Goal: Information Seeking & Learning: Learn about a topic

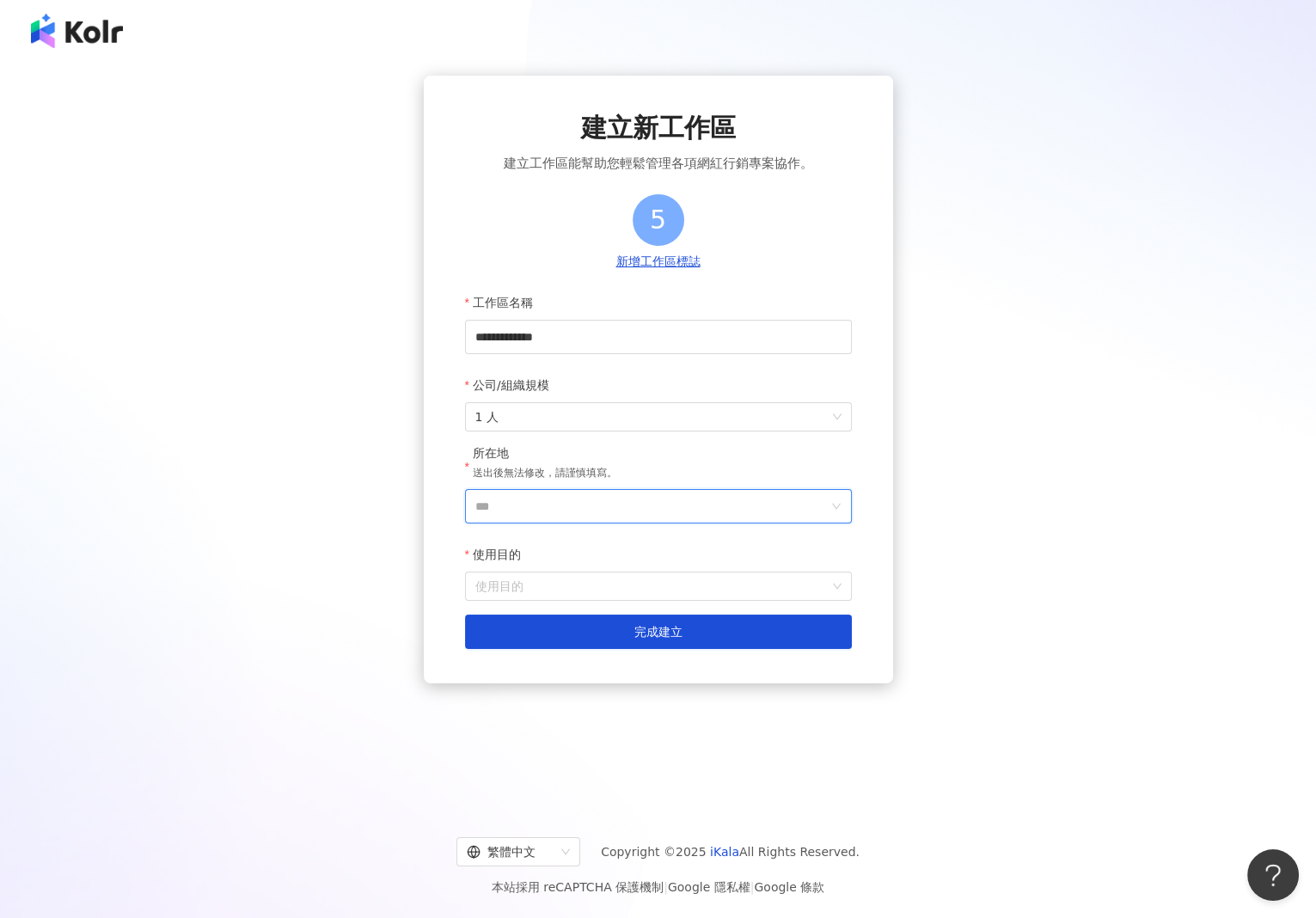
click at [530, 506] on input "***" at bounding box center [652, 505] width 353 height 32
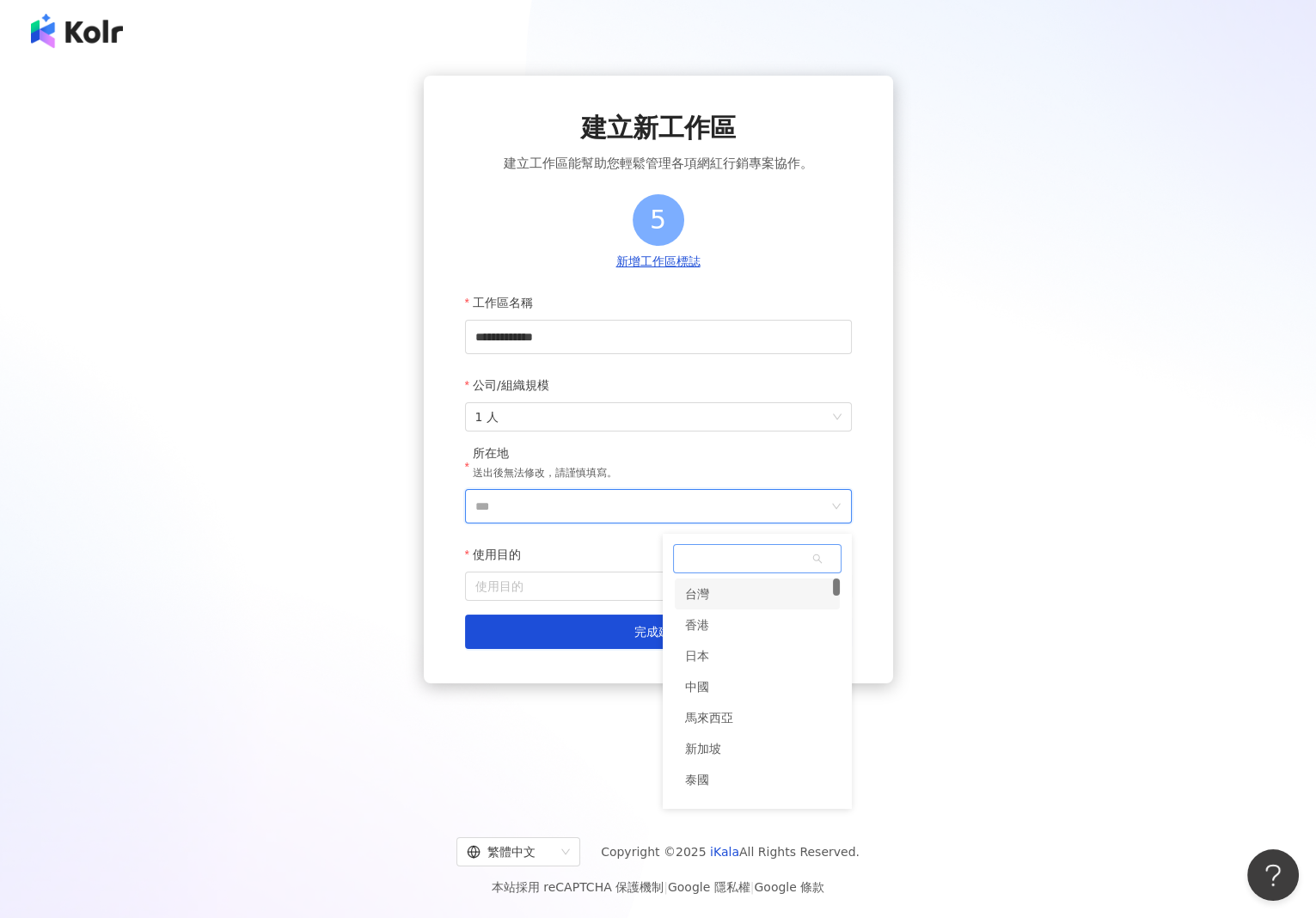
click at [710, 601] on div "台灣" at bounding box center [757, 593] width 165 height 31
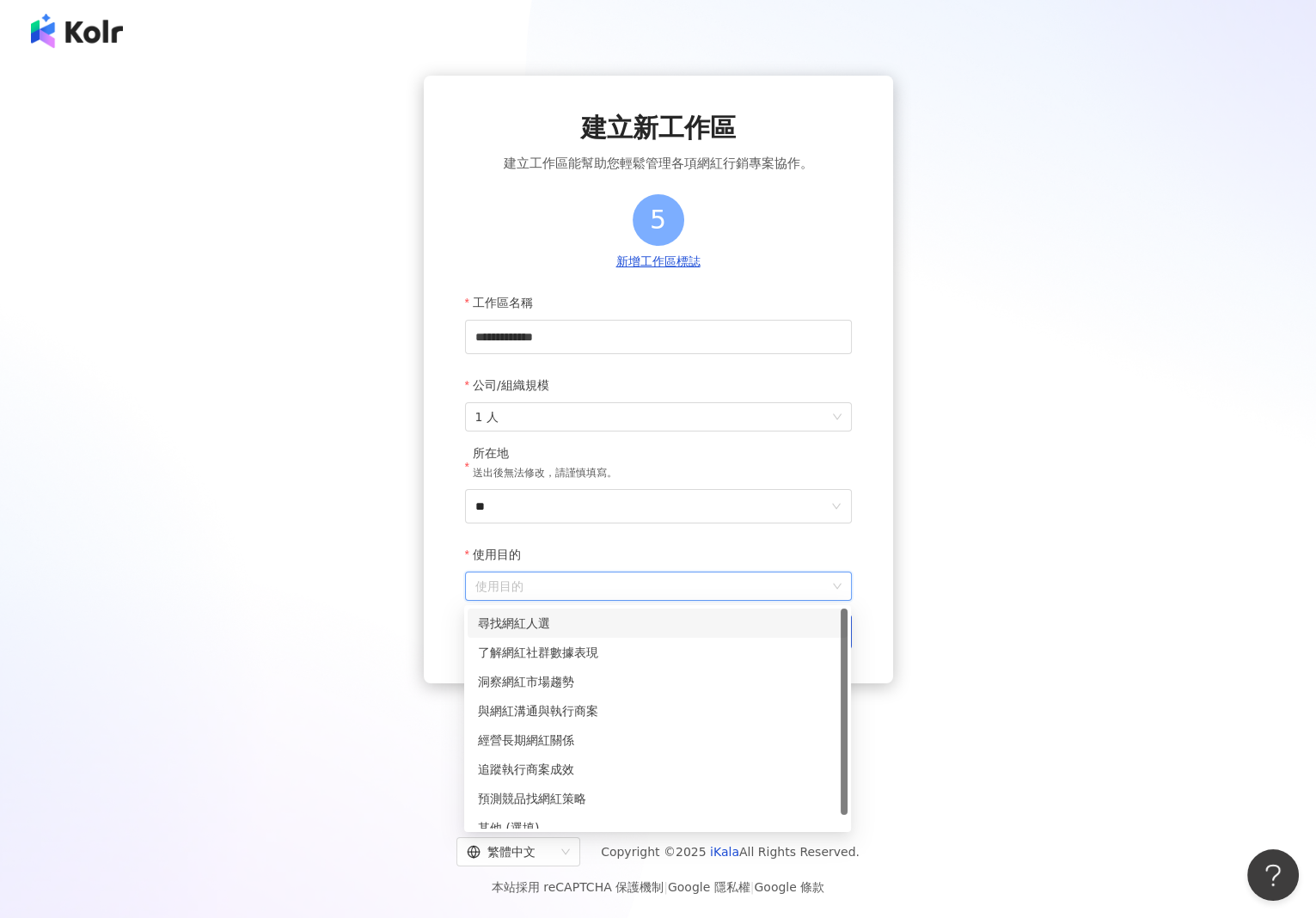
click at [550, 588] on input "使用目的" at bounding box center [659, 587] width 366 height 28
click at [542, 694] on div "洞察網紅市場趨勢" at bounding box center [657, 682] width 380 height 30
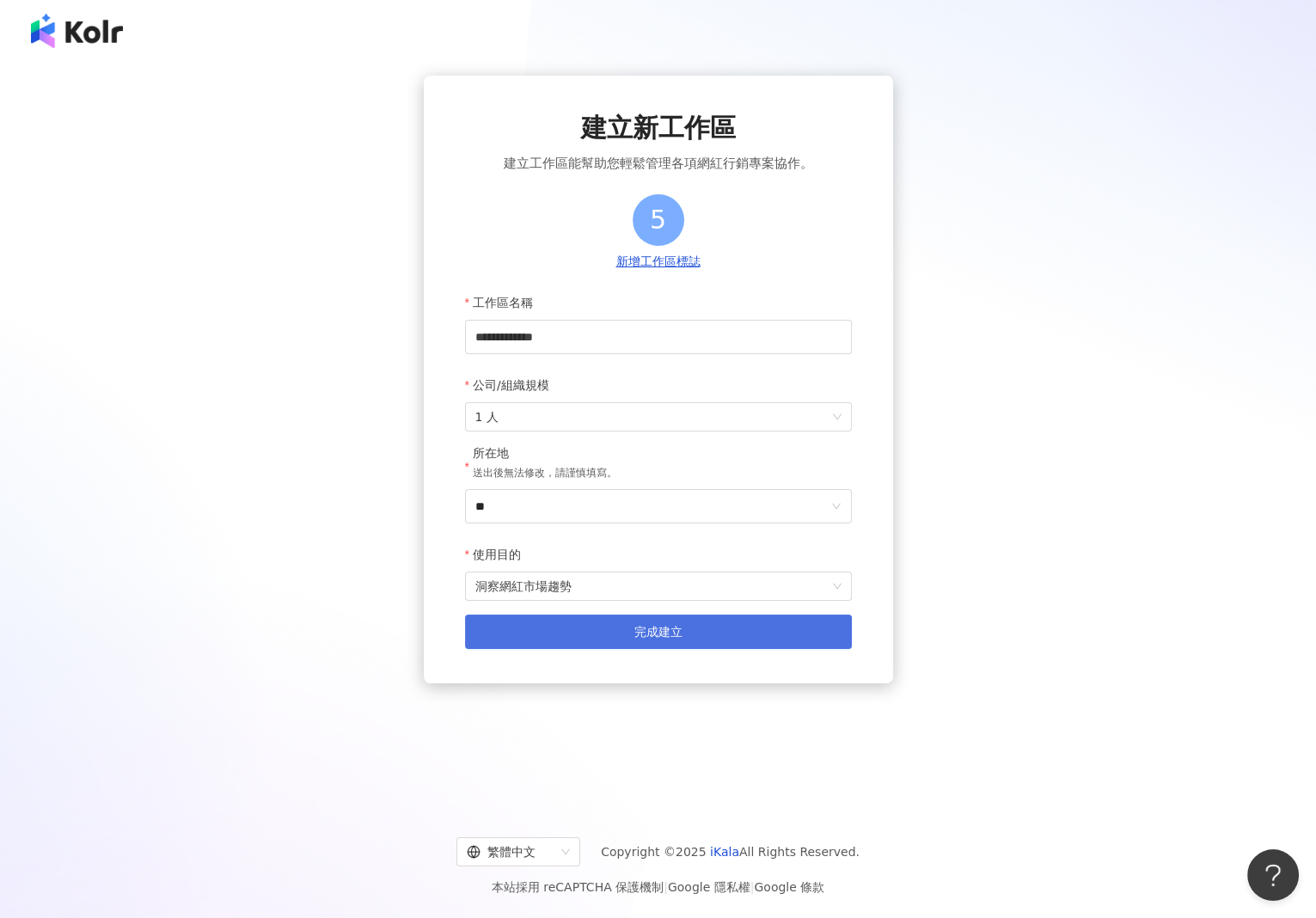
click at [577, 616] on button "完成建立" at bounding box center [659, 631] width 387 height 34
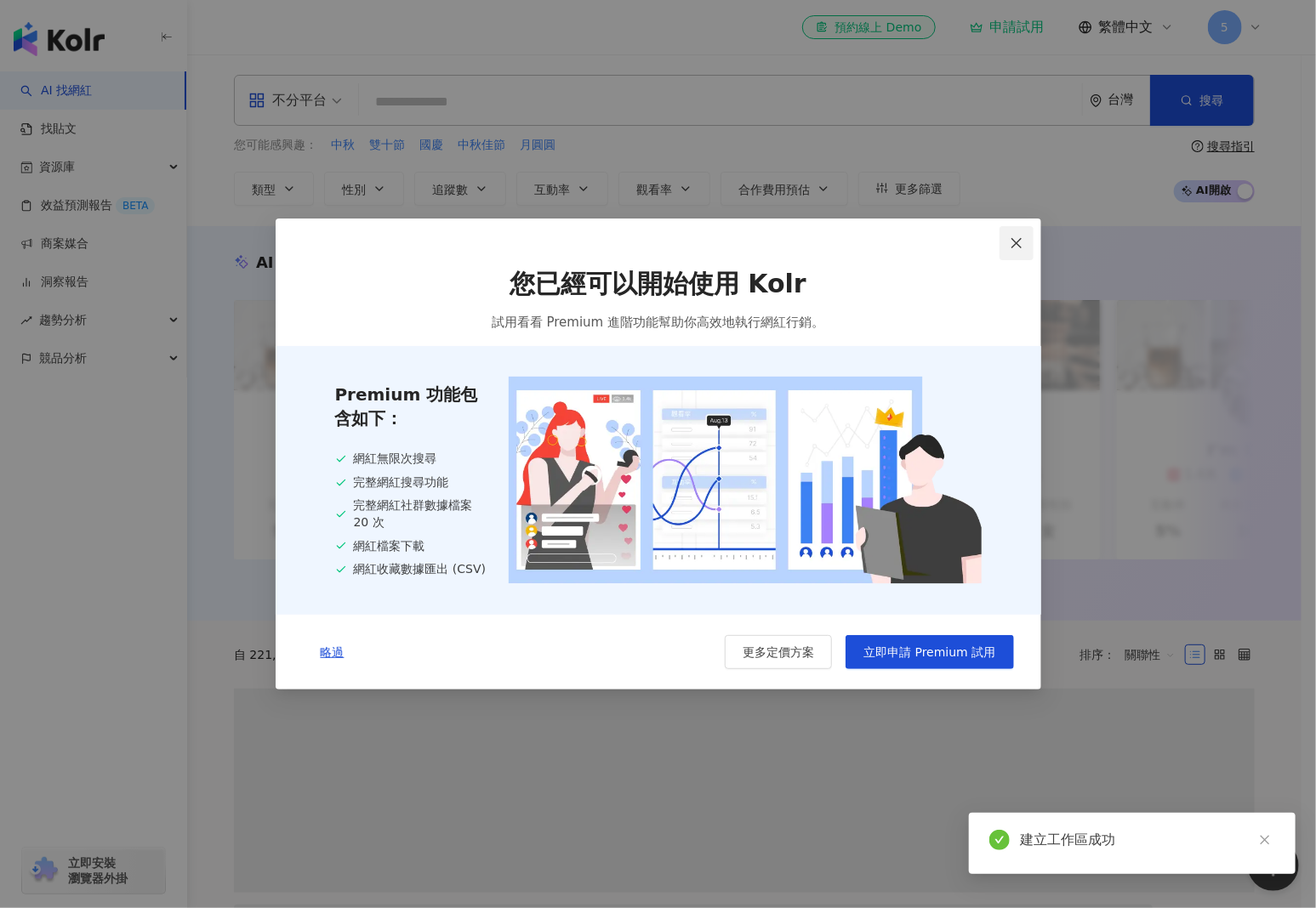
click at [1011, 248] on button "Close" at bounding box center [1016, 243] width 34 height 34
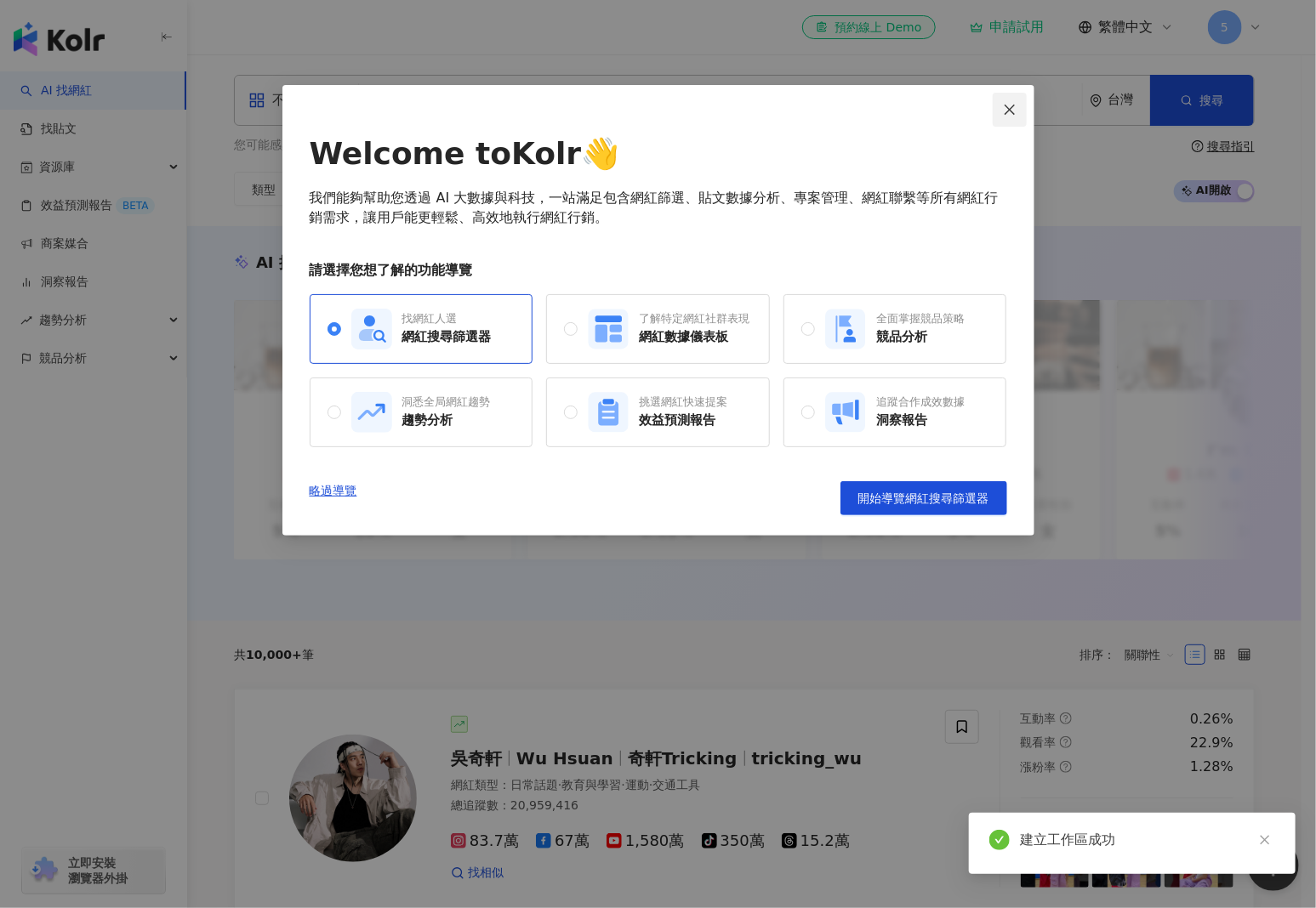
click at [1018, 115] on span "Close" at bounding box center [1009, 109] width 34 height 14
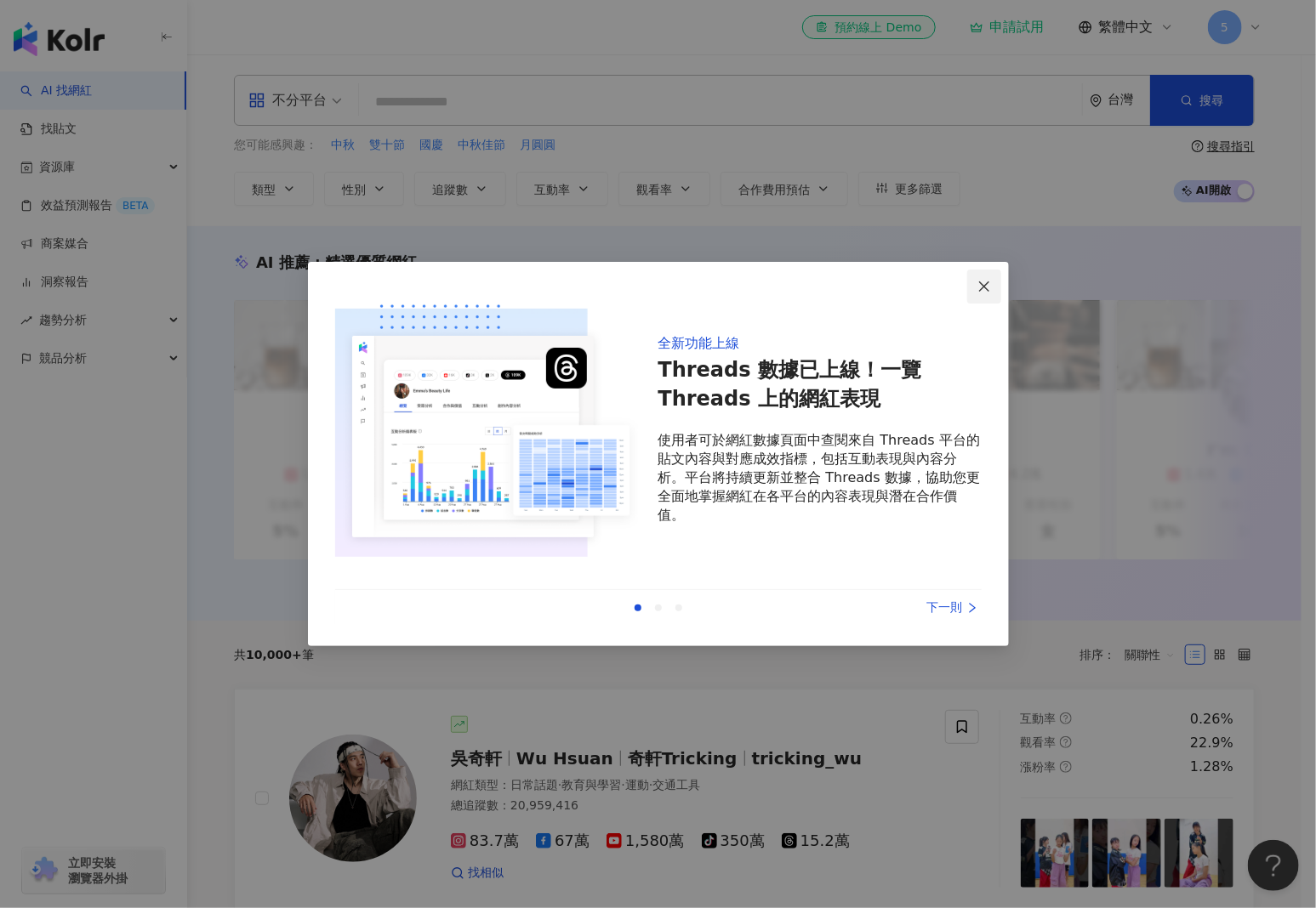
click at [987, 280] on icon "close" at bounding box center [984, 286] width 14 height 14
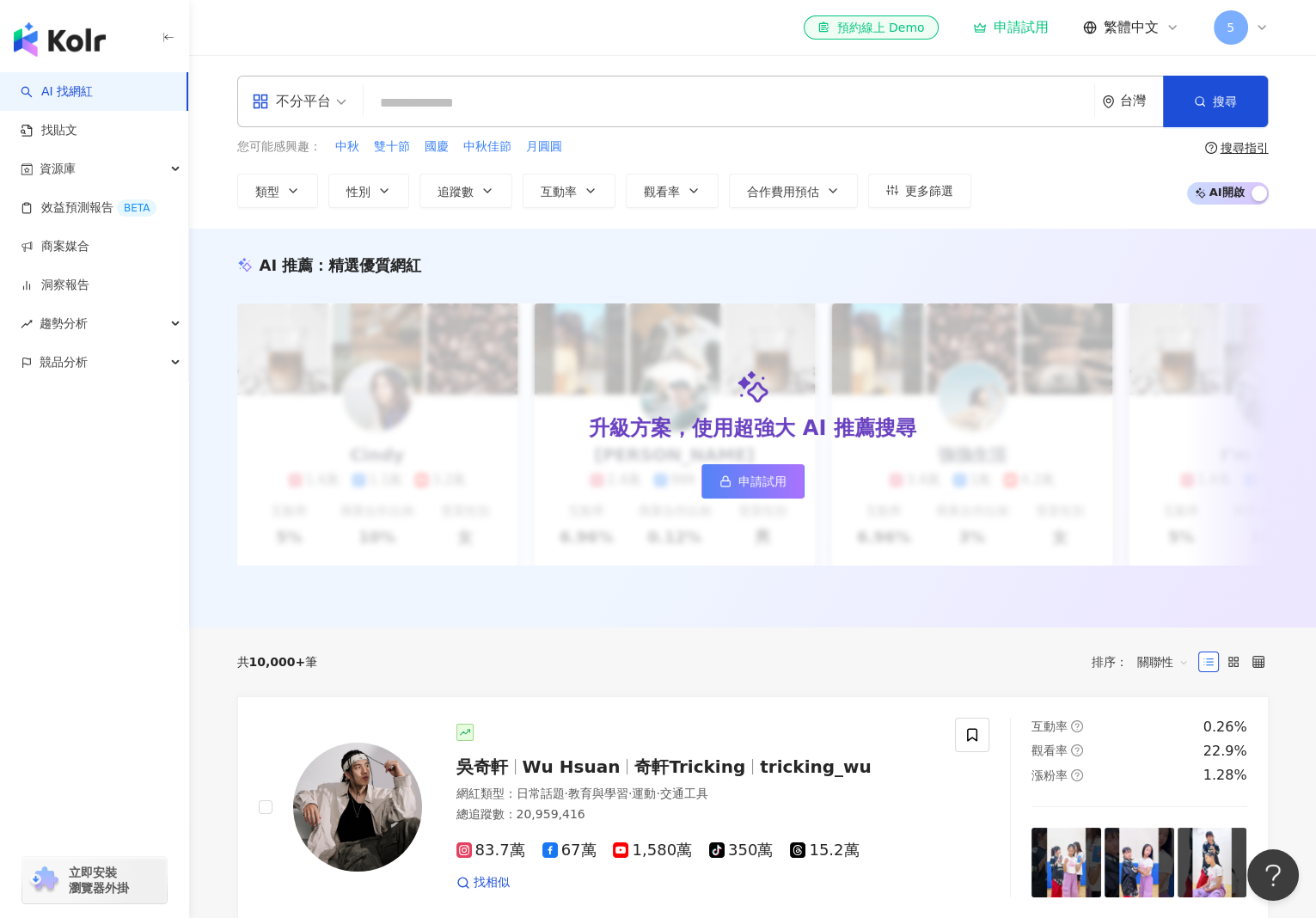
click at [1039, 19] on div "申請試用" at bounding box center [1012, 27] width 76 height 18
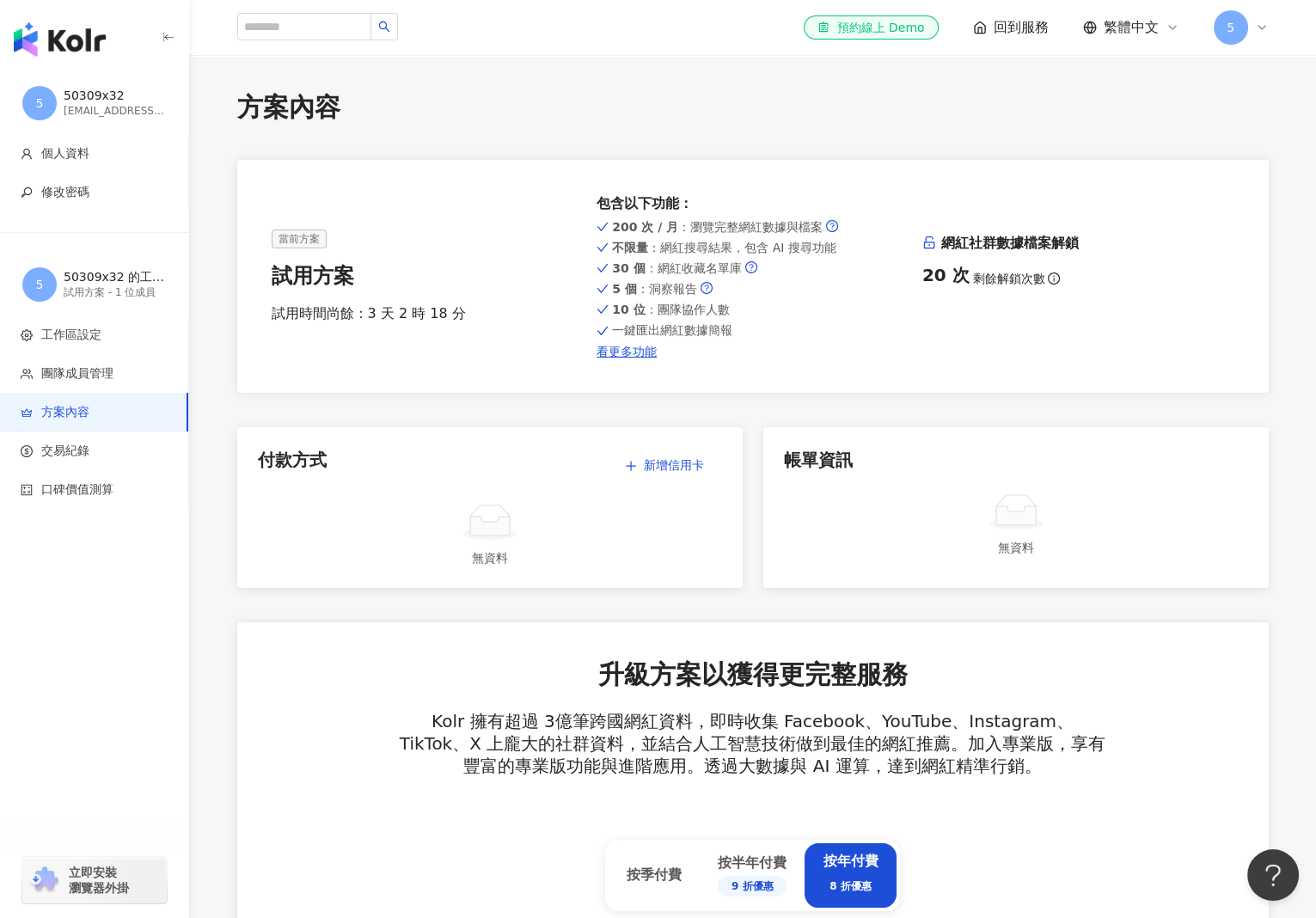
click at [34, 98] on span "5" at bounding box center [39, 103] width 34 height 34
click at [66, 35] on img "button" at bounding box center [59, 39] width 92 height 34
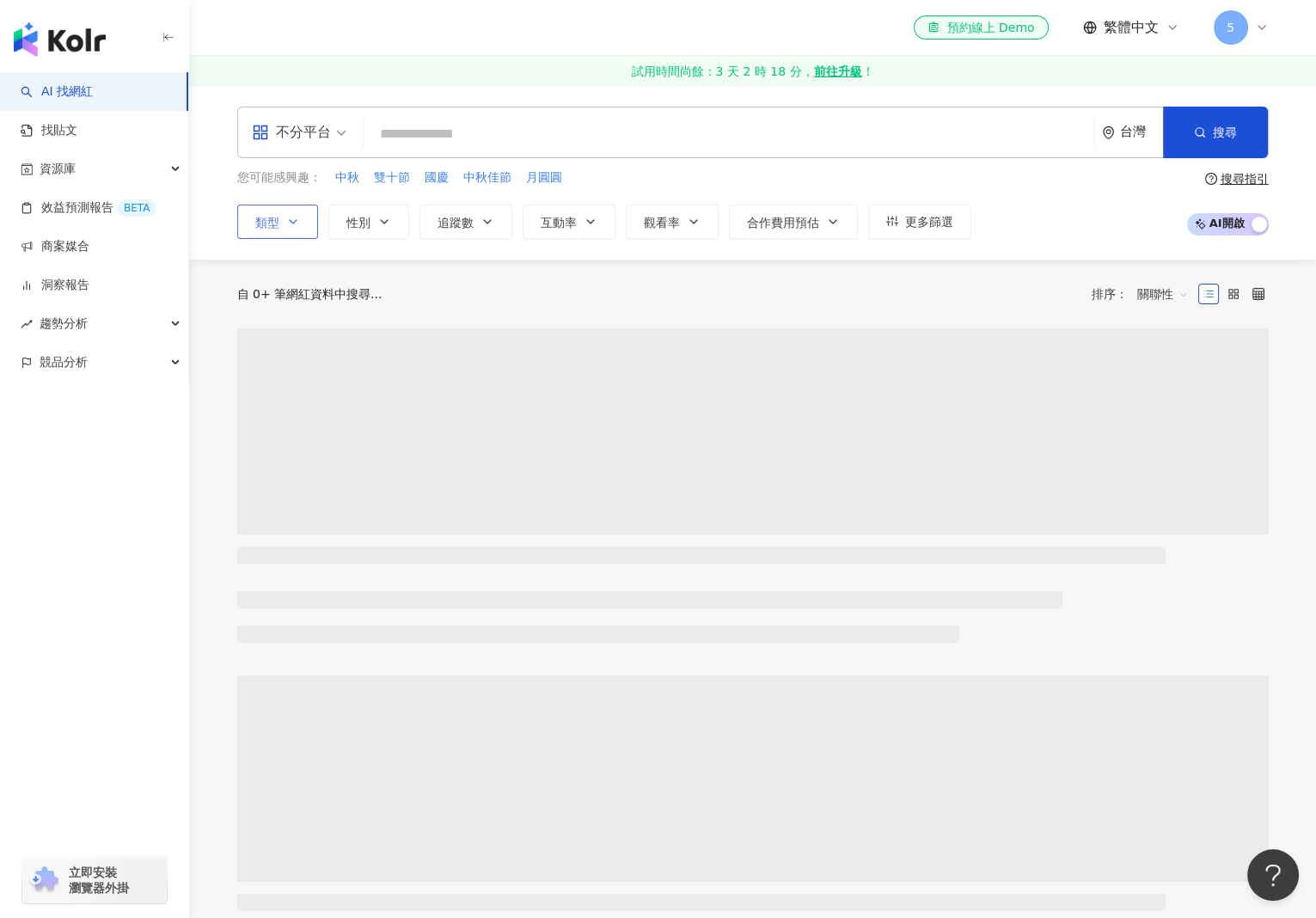
click at [298, 224] on icon "button" at bounding box center [292, 221] width 14 height 14
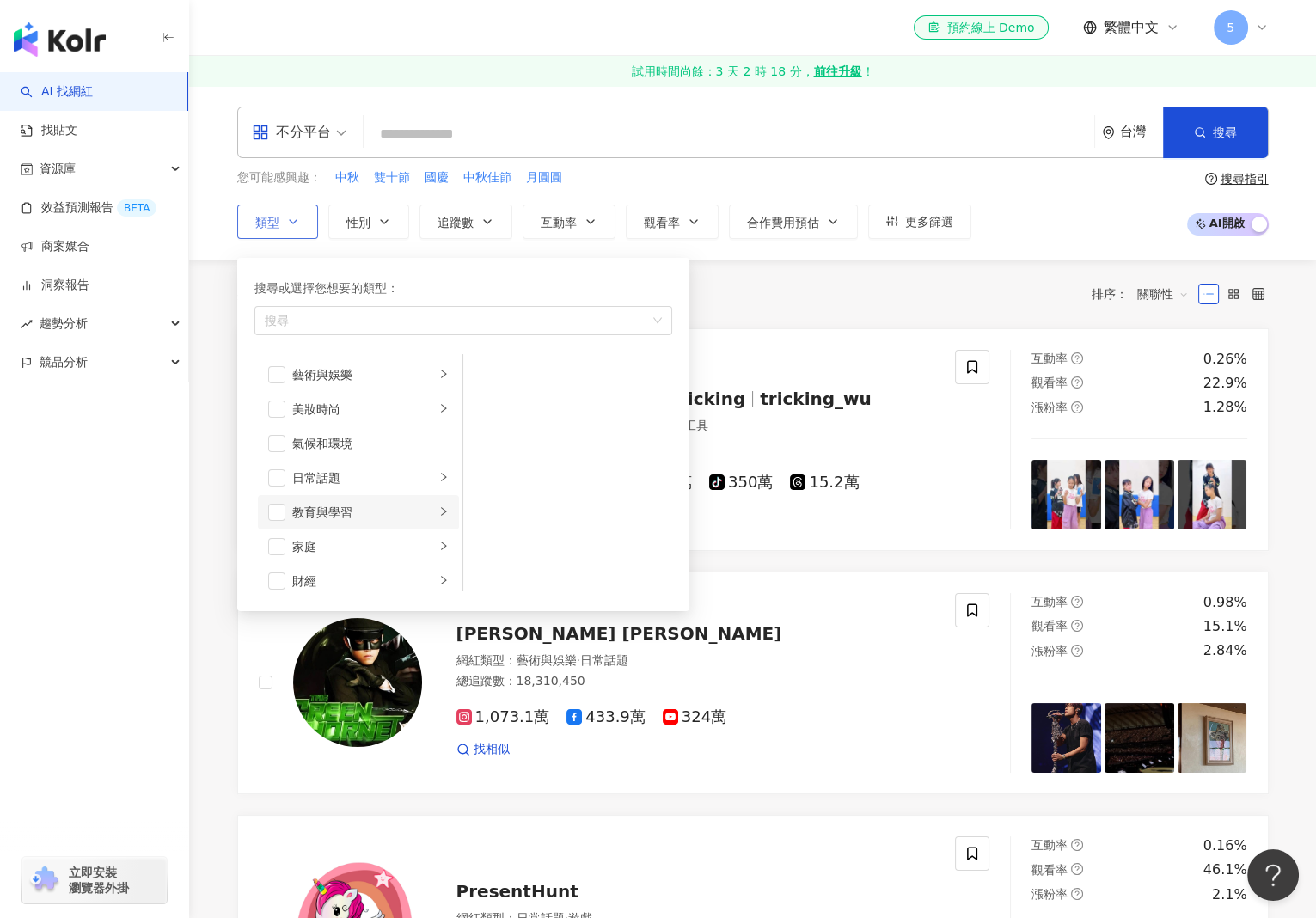
scroll to position [86, 0]
click at [270, 526] on span "button" at bounding box center [277, 529] width 18 height 18
click at [208, 251] on div "不分平台 台灣 搜尋 您可能感興趣： 中秋 雙十節 國慶 中秋佳節 月圓圓 類型 搜尋或選擇您想要的類型： 美食 藝術與娛樂 美妝時尚 氣候和環境 日常話題 …" at bounding box center [752, 173] width 1127 height 174
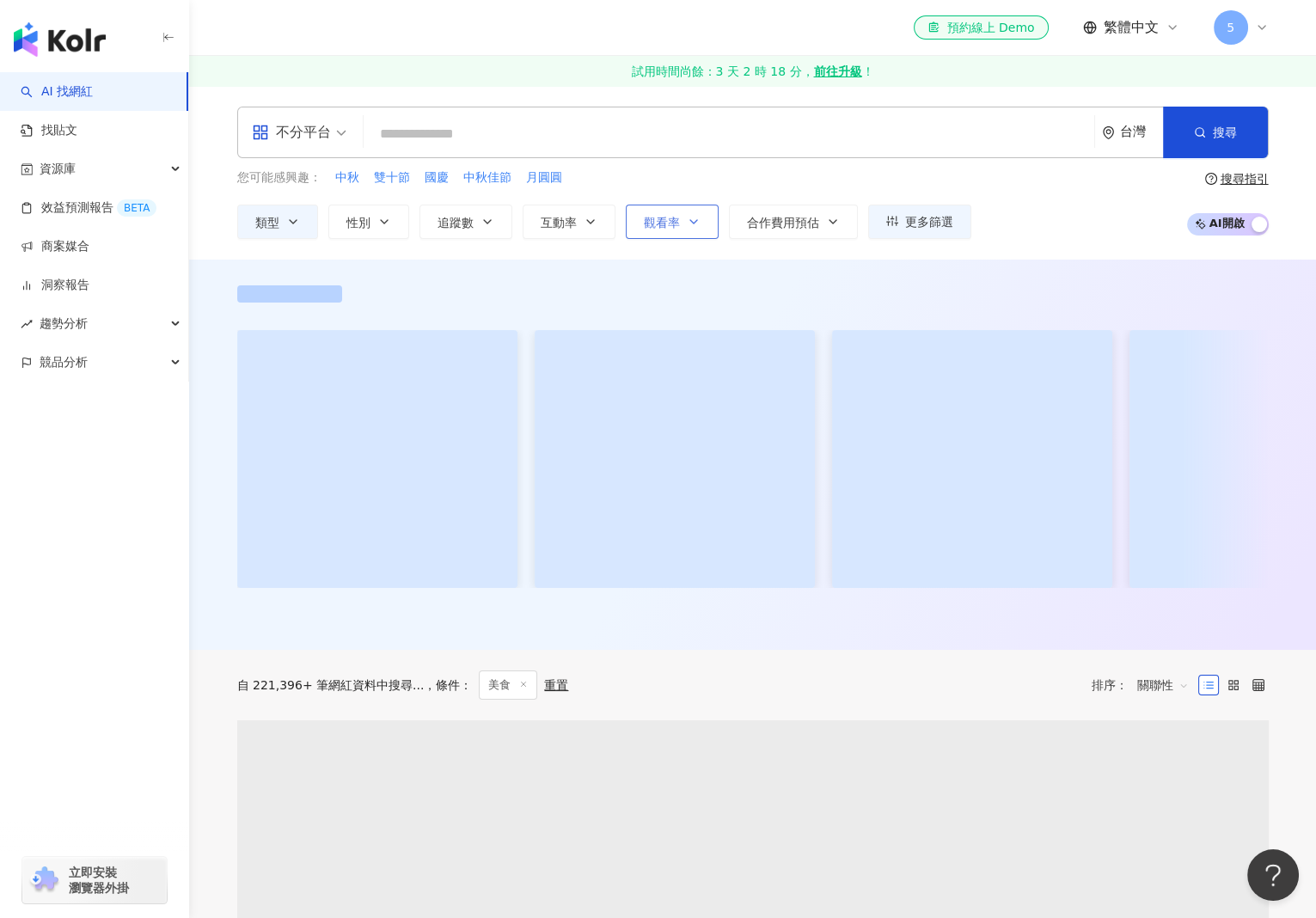
click at [653, 223] on span "觀看率" at bounding box center [662, 222] width 36 height 14
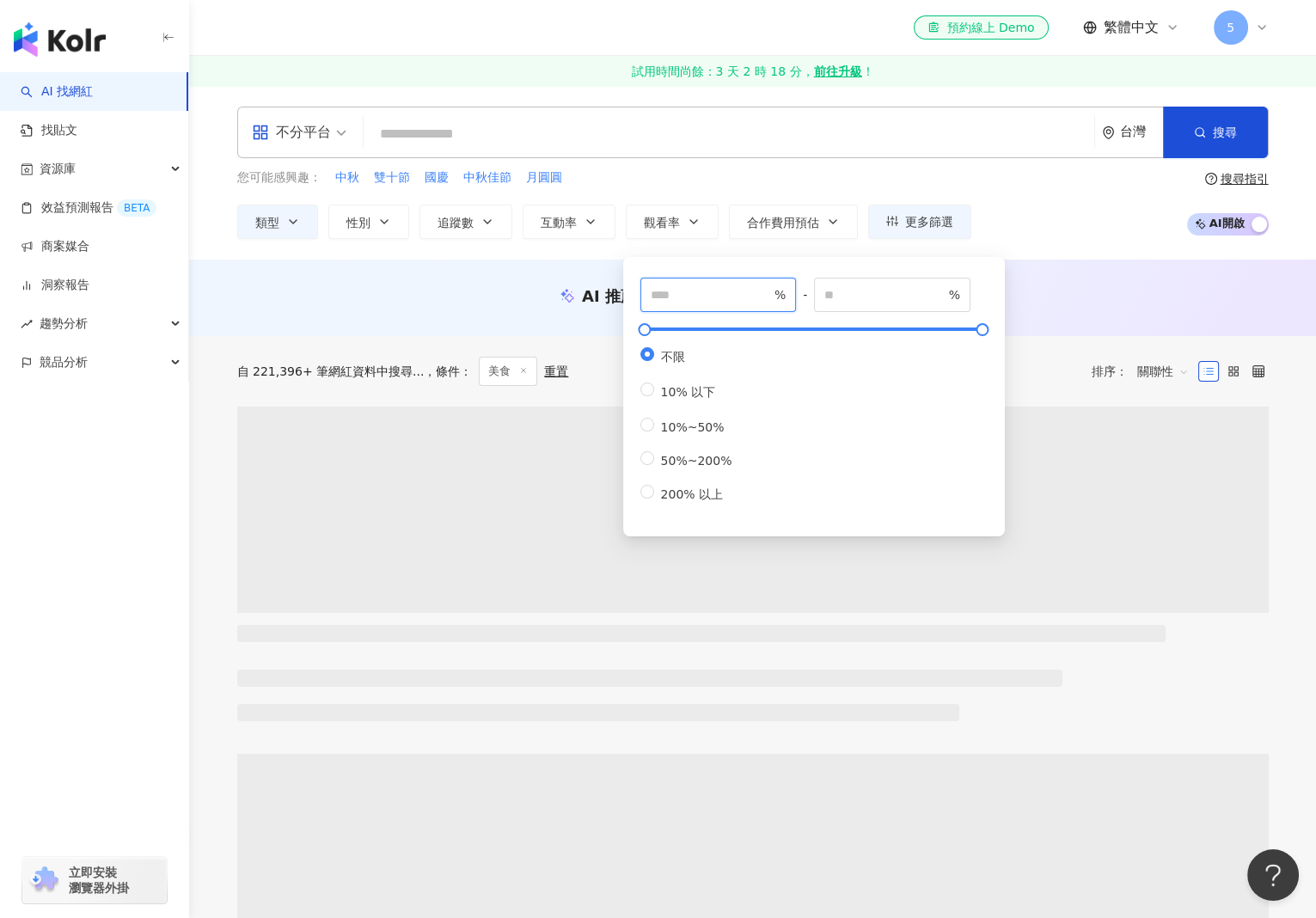
click at [689, 292] on input "number" at bounding box center [711, 294] width 120 height 19
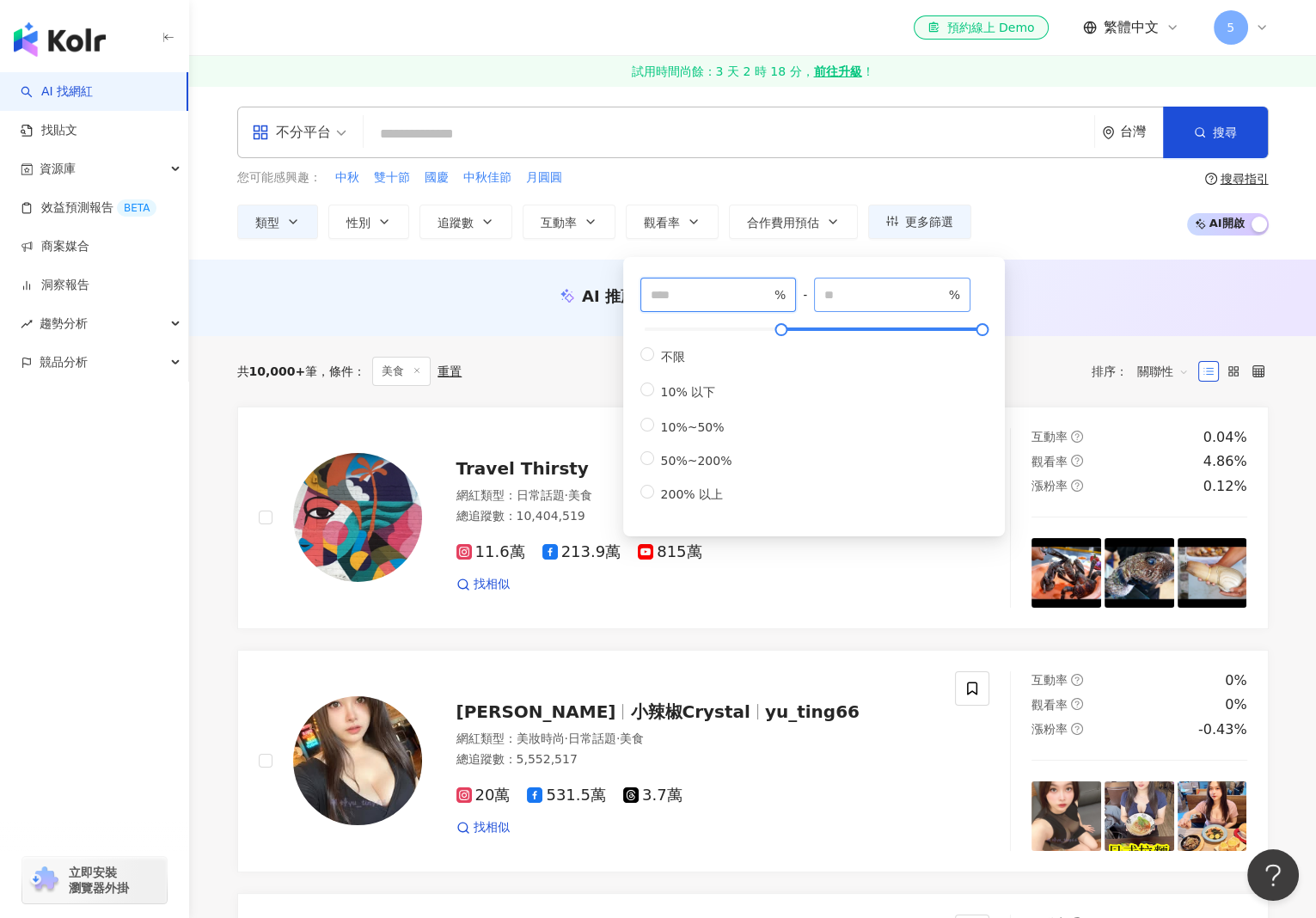
type input "****"
click at [862, 298] on input "number" at bounding box center [885, 294] width 120 height 19
type input "****"
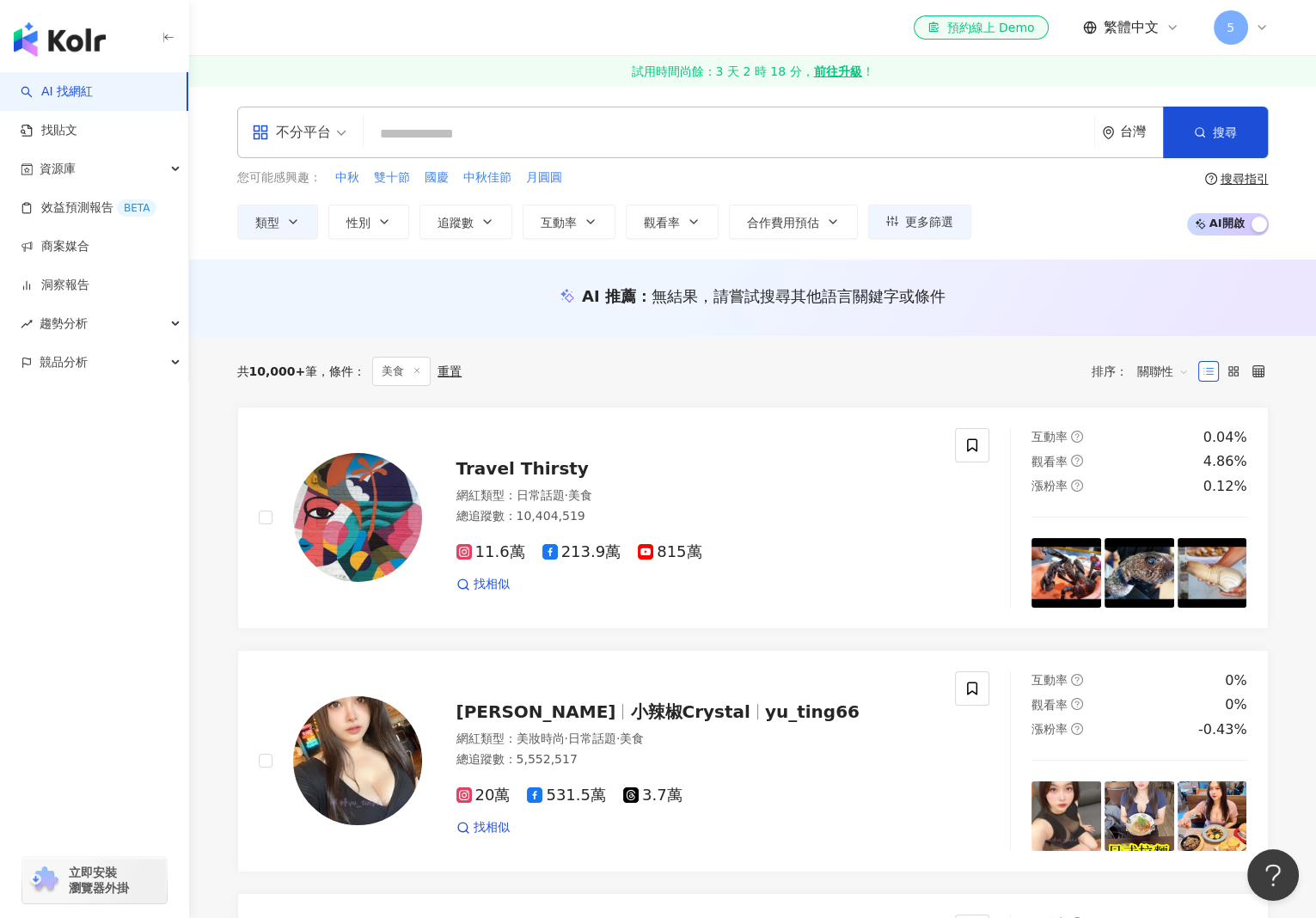
click at [489, 279] on div "AI 推薦 ： 無結果，請嘗試搜尋其他語言關鍵字或條件" at bounding box center [752, 298] width 1127 height 77
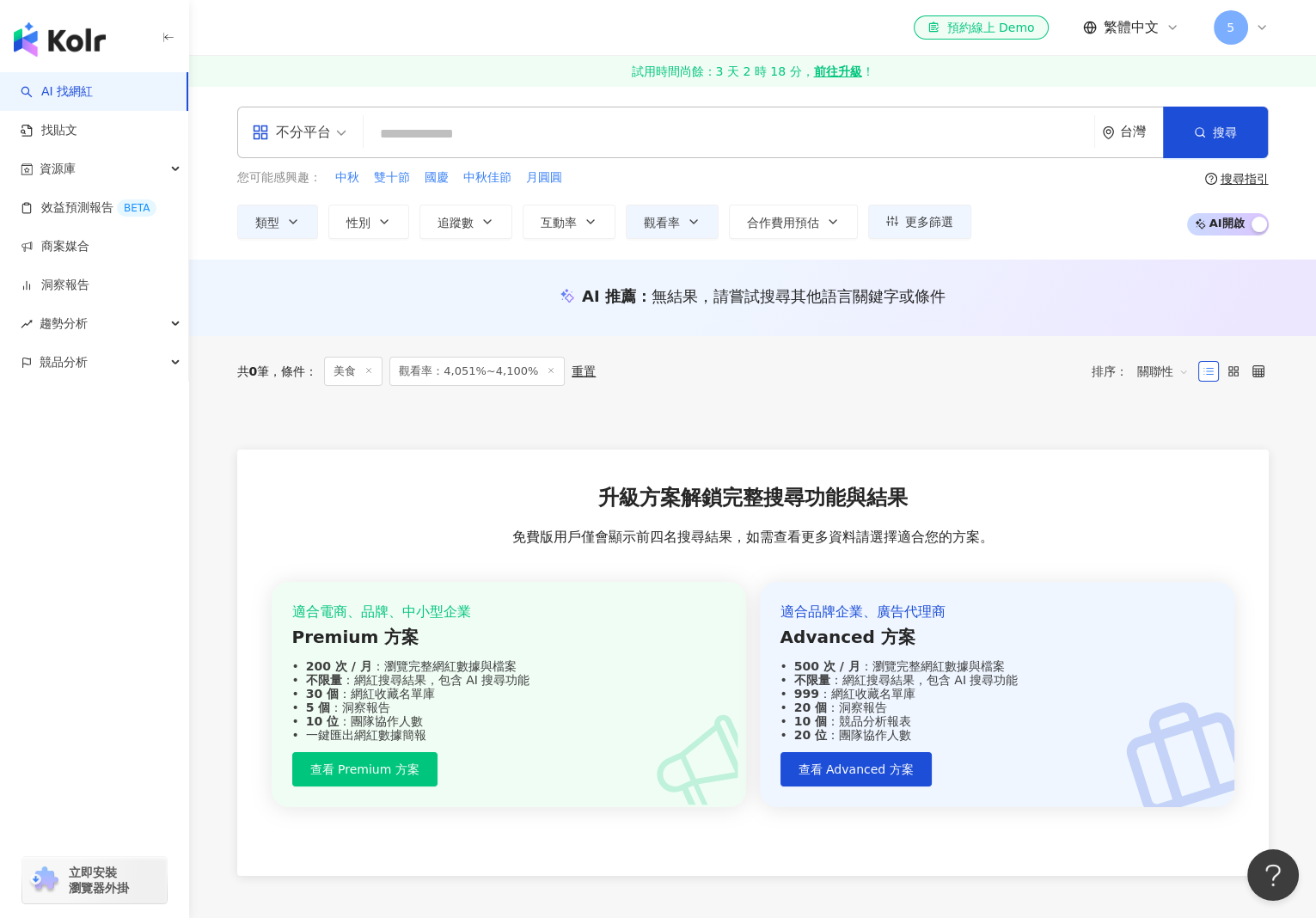
click at [404, 139] on input "search" at bounding box center [728, 133] width 717 height 32
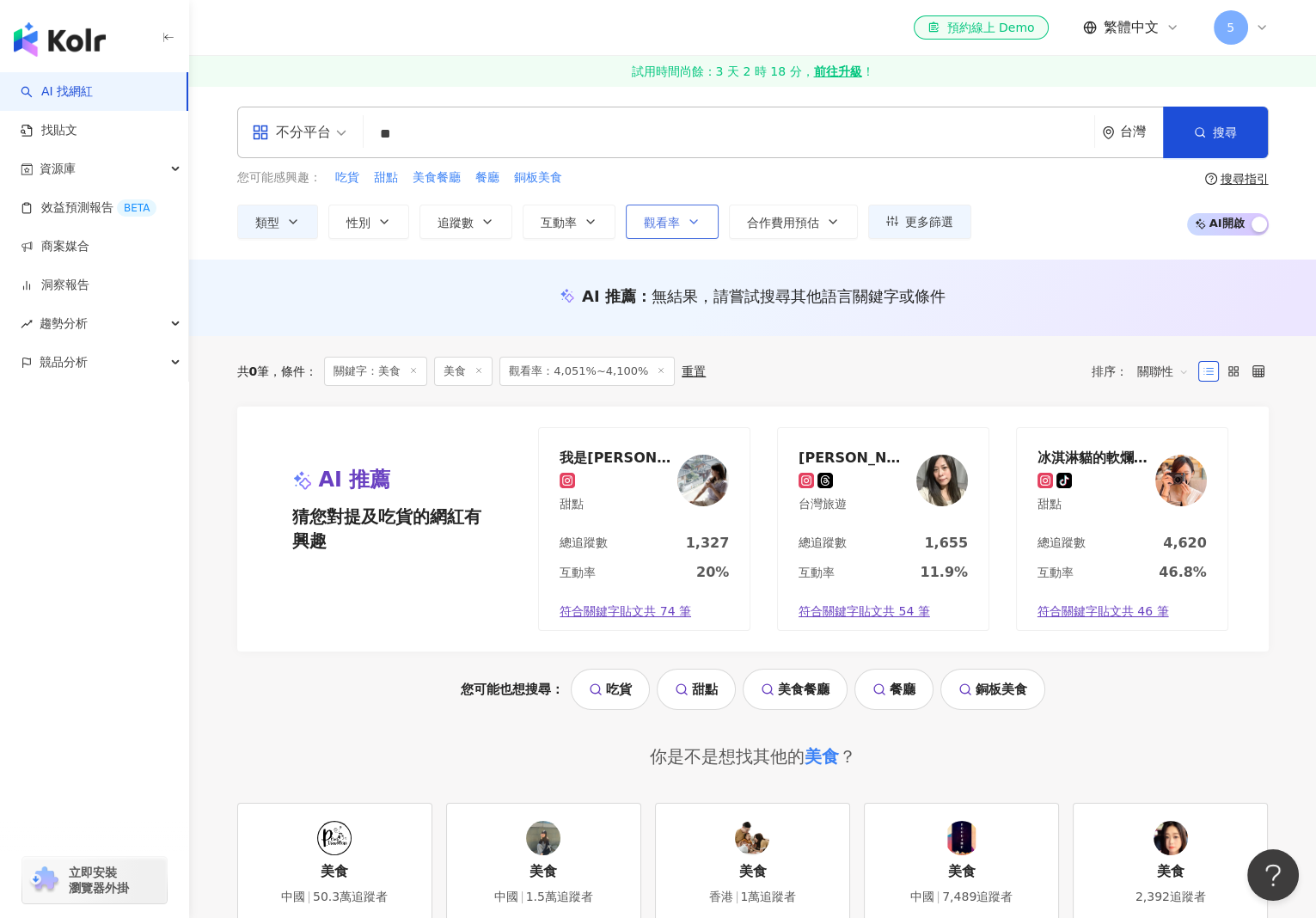
type input "**"
click at [695, 219] on icon "button" at bounding box center [693, 221] width 14 height 14
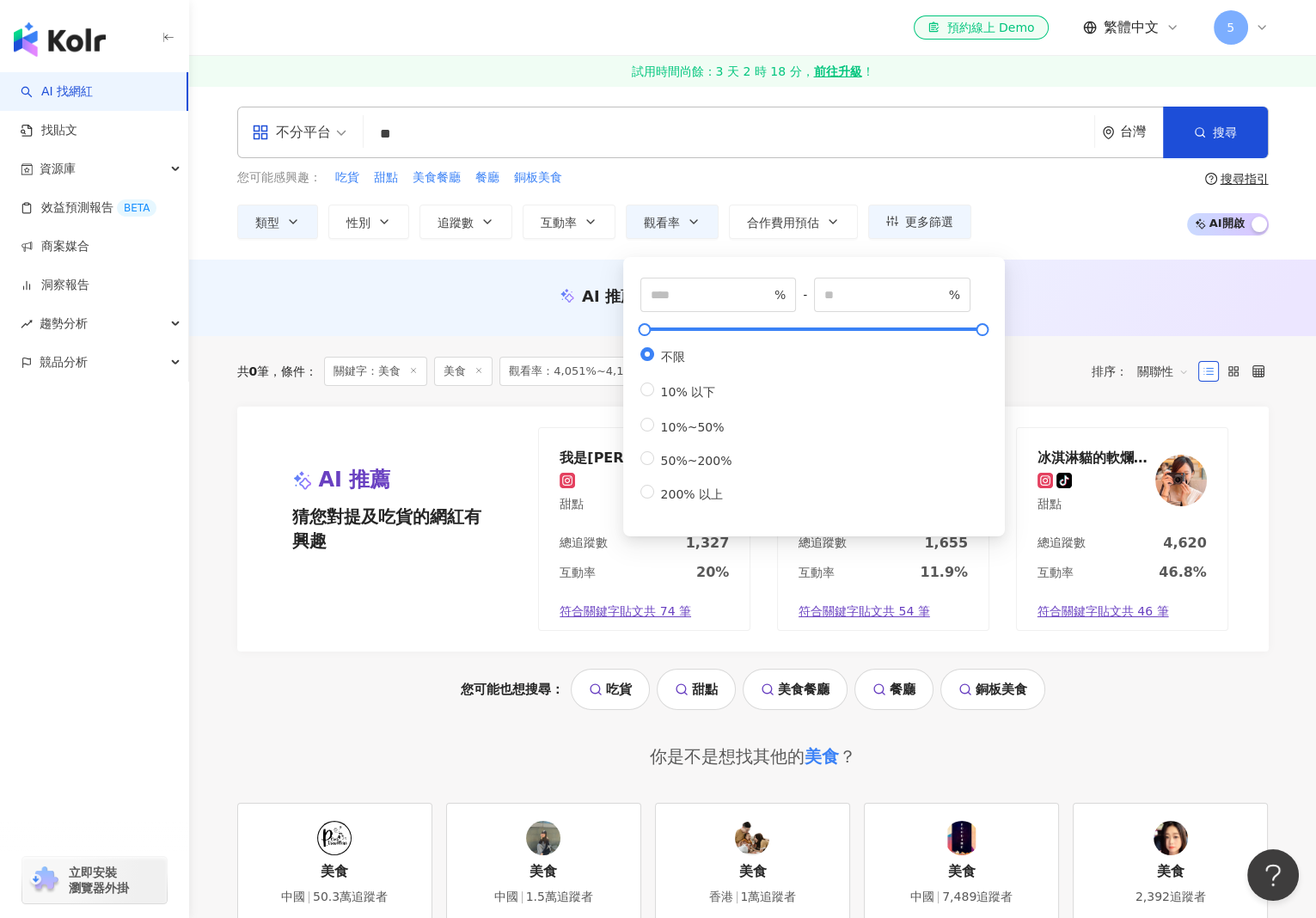
click at [459, 242] on div "不分平台 ** 台灣 搜尋 customizedTag 網紅類型 美食 搜尋名稱、敘述、貼文含有關鍵字 “ 美食 ” 的網紅 您可能感興趣： 吃貨 甜點 美食…" at bounding box center [752, 173] width 1127 height 174
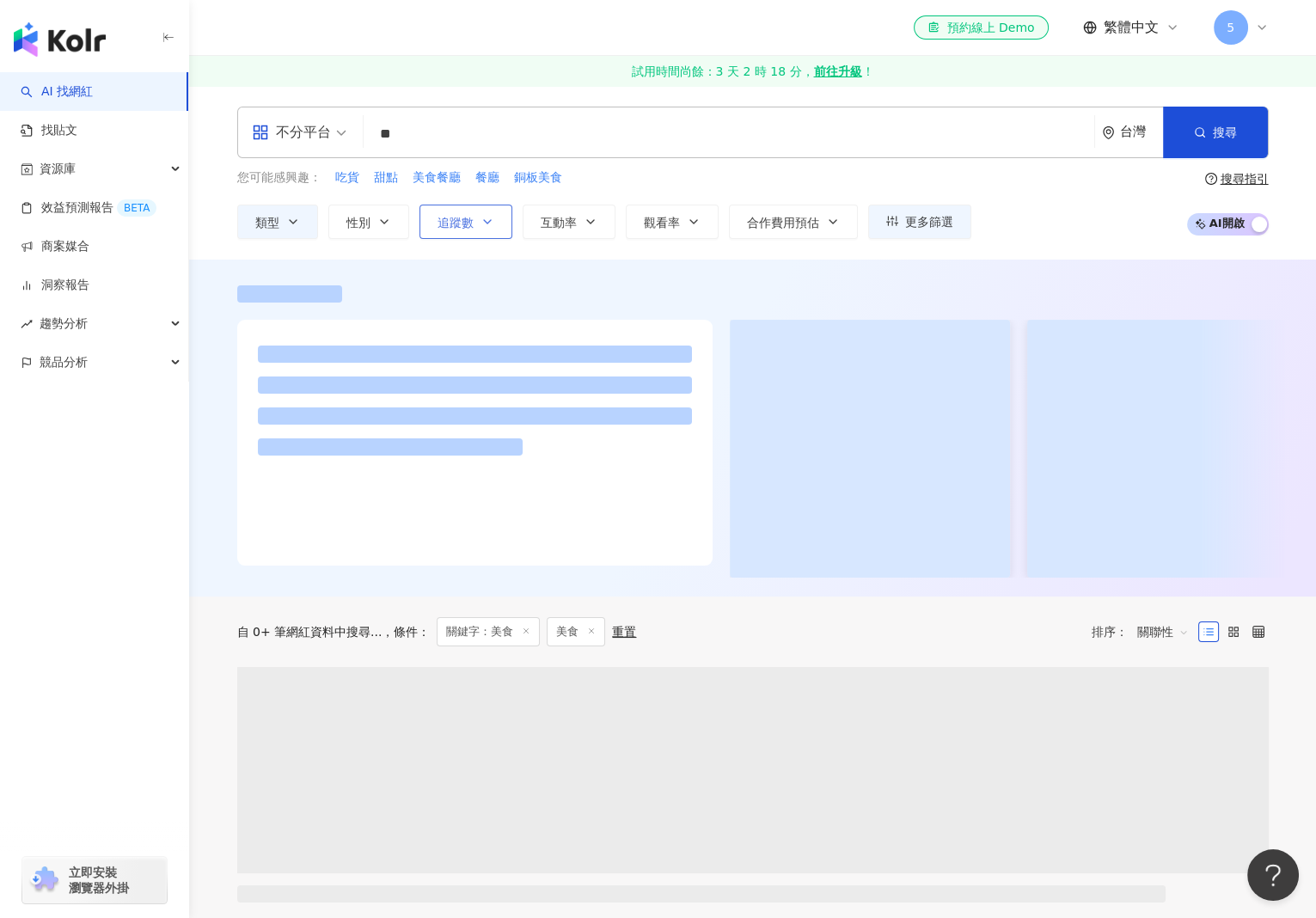
click at [480, 224] on icon "button" at bounding box center [487, 221] width 14 height 14
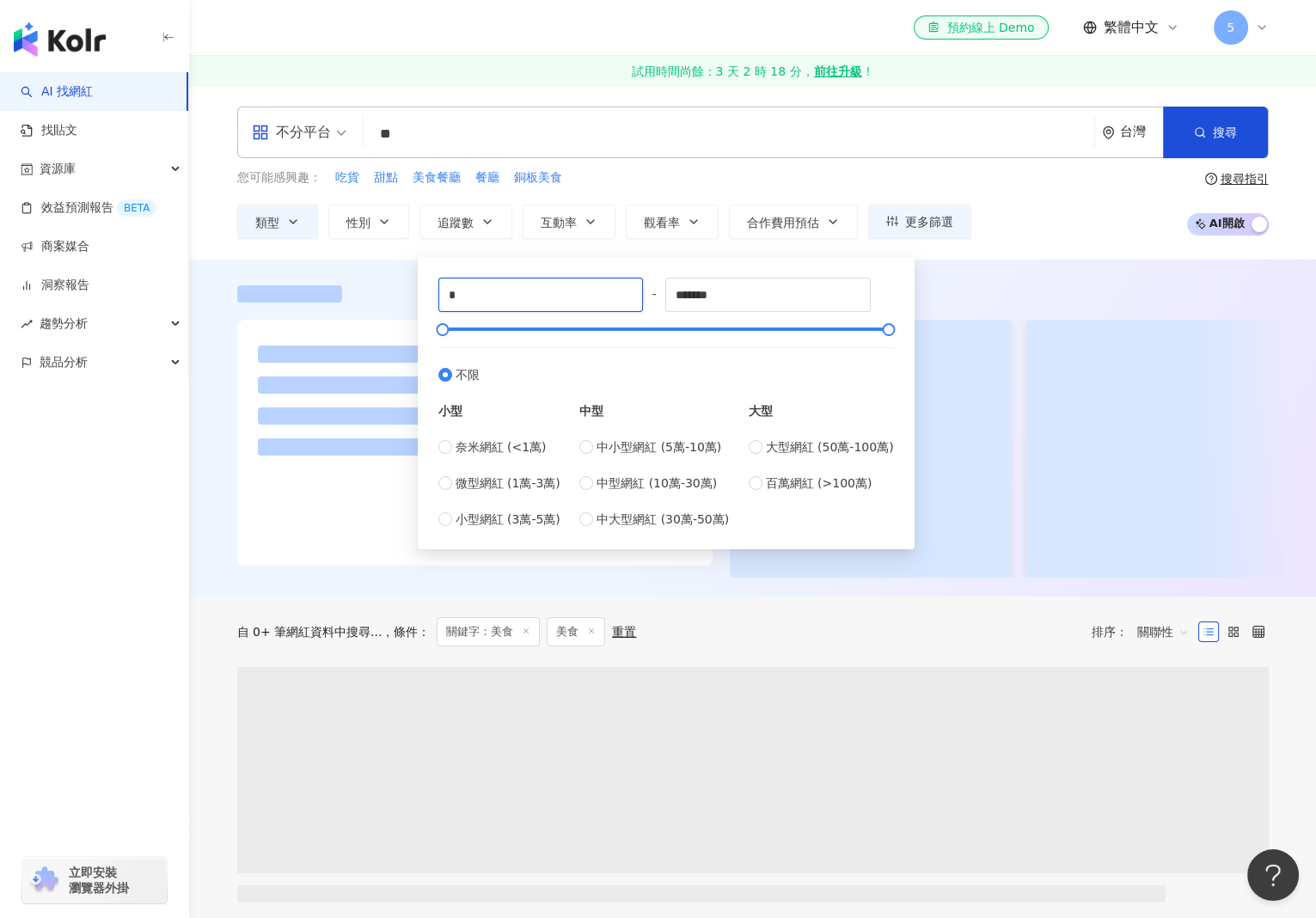
drag, startPoint x: 468, startPoint y: 299, endPoint x: 376, endPoint y: 298, distance: 92.0
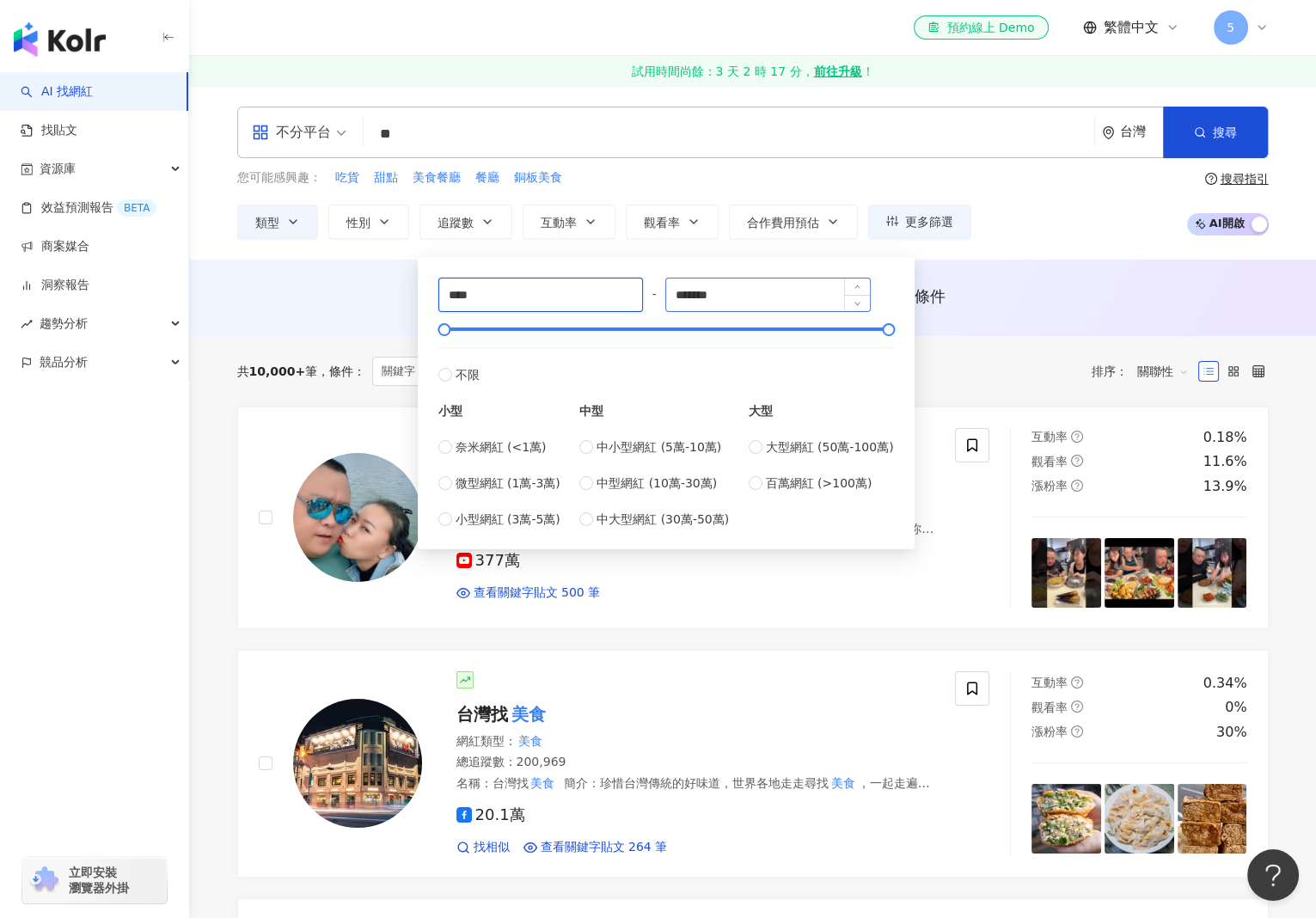
type input "****"
drag, startPoint x: 743, startPoint y: 305, endPoint x: 597, endPoint y: 306, distance: 146.0
click at [597, 306] on div "**** - ******* 不限 小型 奈米網紅 (<1萬) 微型網紅 (1萬-3萬) 小型網紅 (3萬-5萬) 中型 中小型網紅 (5萬-10萬) 中型網…" at bounding box center [666, 403] width 455 height 251
type input "****"
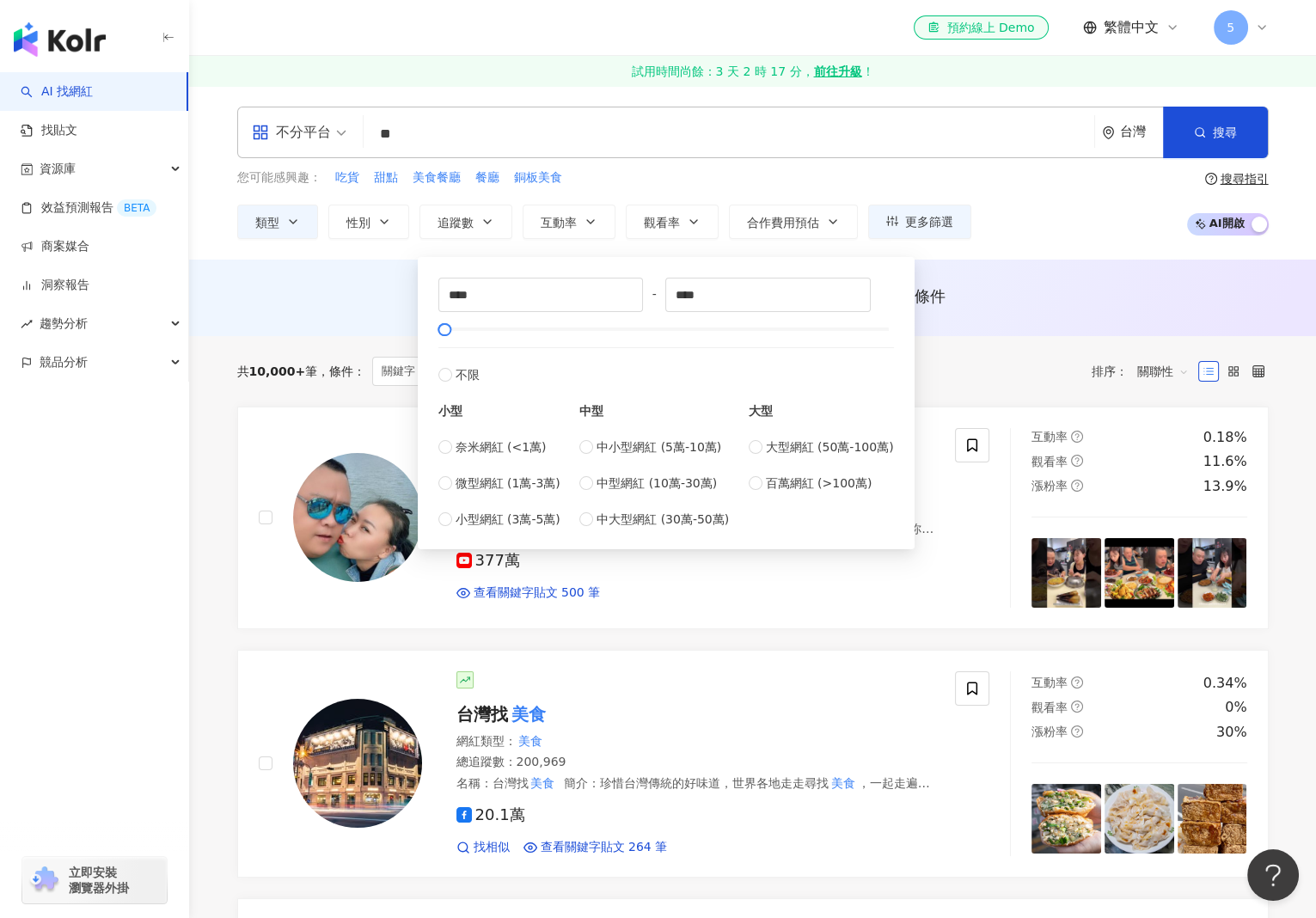
click at [428, 296] on div "**** - **** 不限 小型 奈米網紅 (<1萬) 微型網紅 (1萬-3萬) 小型網紅 (3萬-5萬) 中型 中小型網紅 (5萬-10萬) 中型網紅 (…" at bounding box center [666, 403] width 477 height 272
click at [372, 308] on div "AI 推薦 ： 無結果，請嘗試搜尋其他語言關鍵字或條件" at bounding box center [752, 301] width 1100 height 31
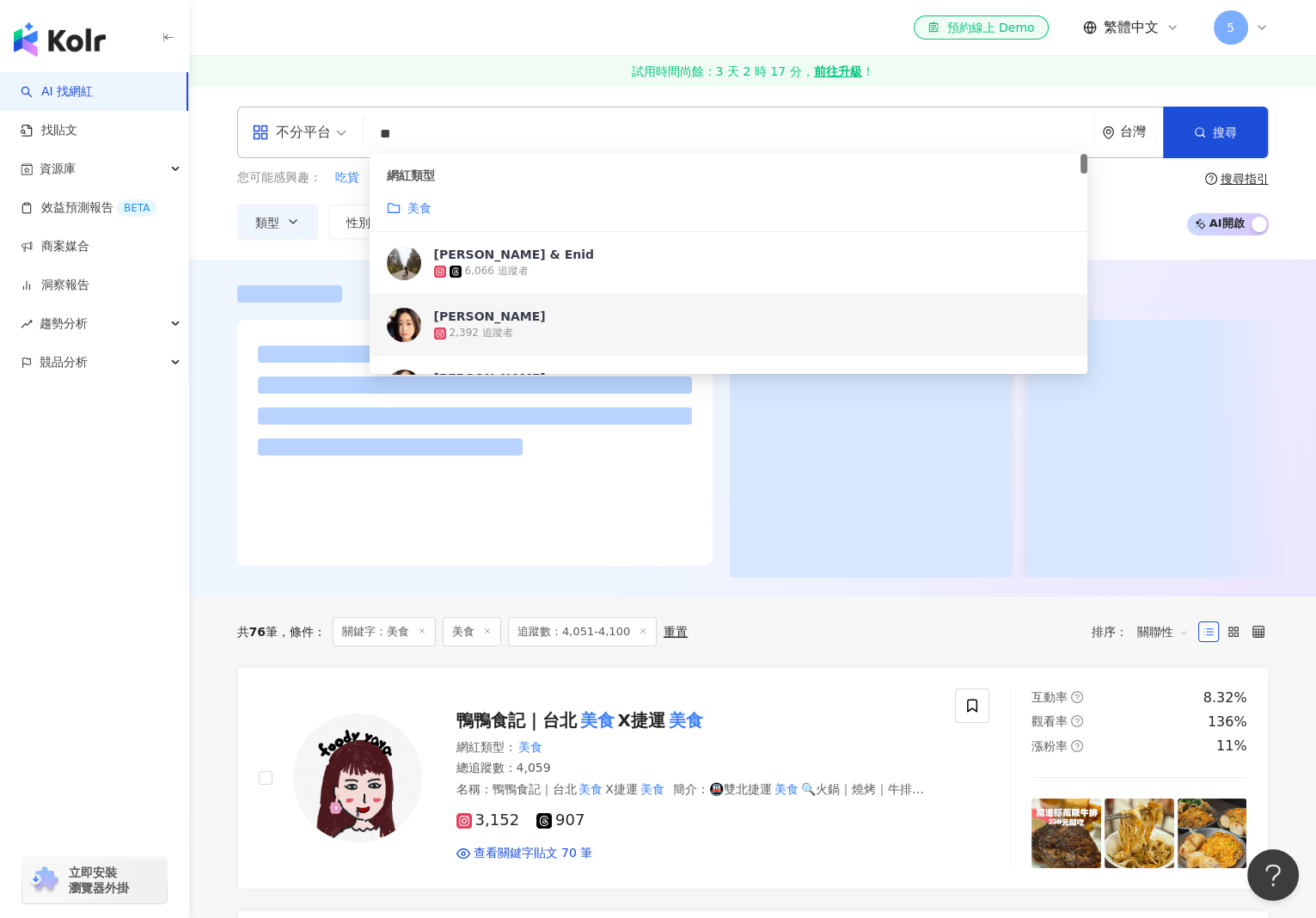
click at [213, 319] on div at bounding box center [752, 431] width 1100 height 292
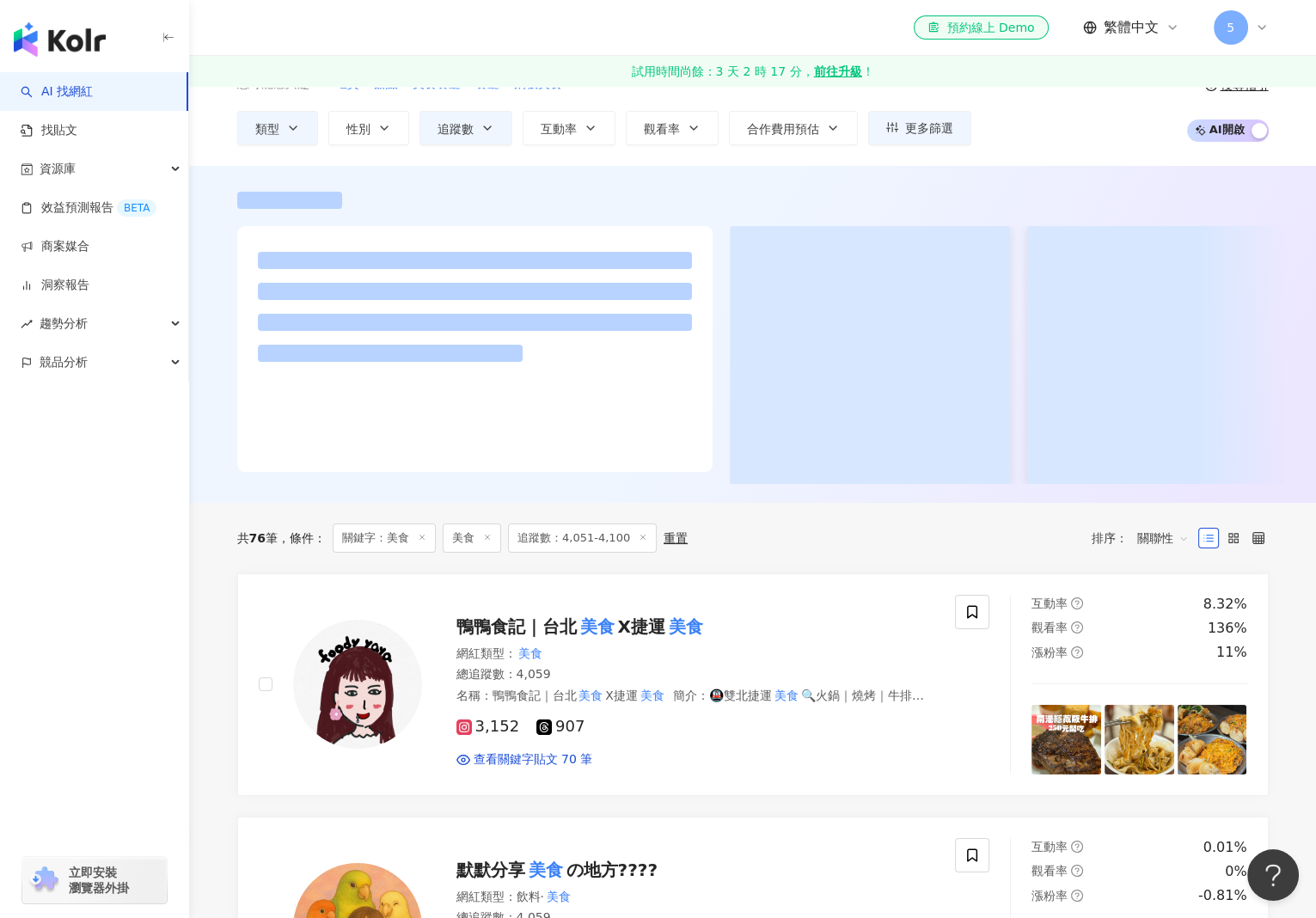
scroll to position [258, 0]
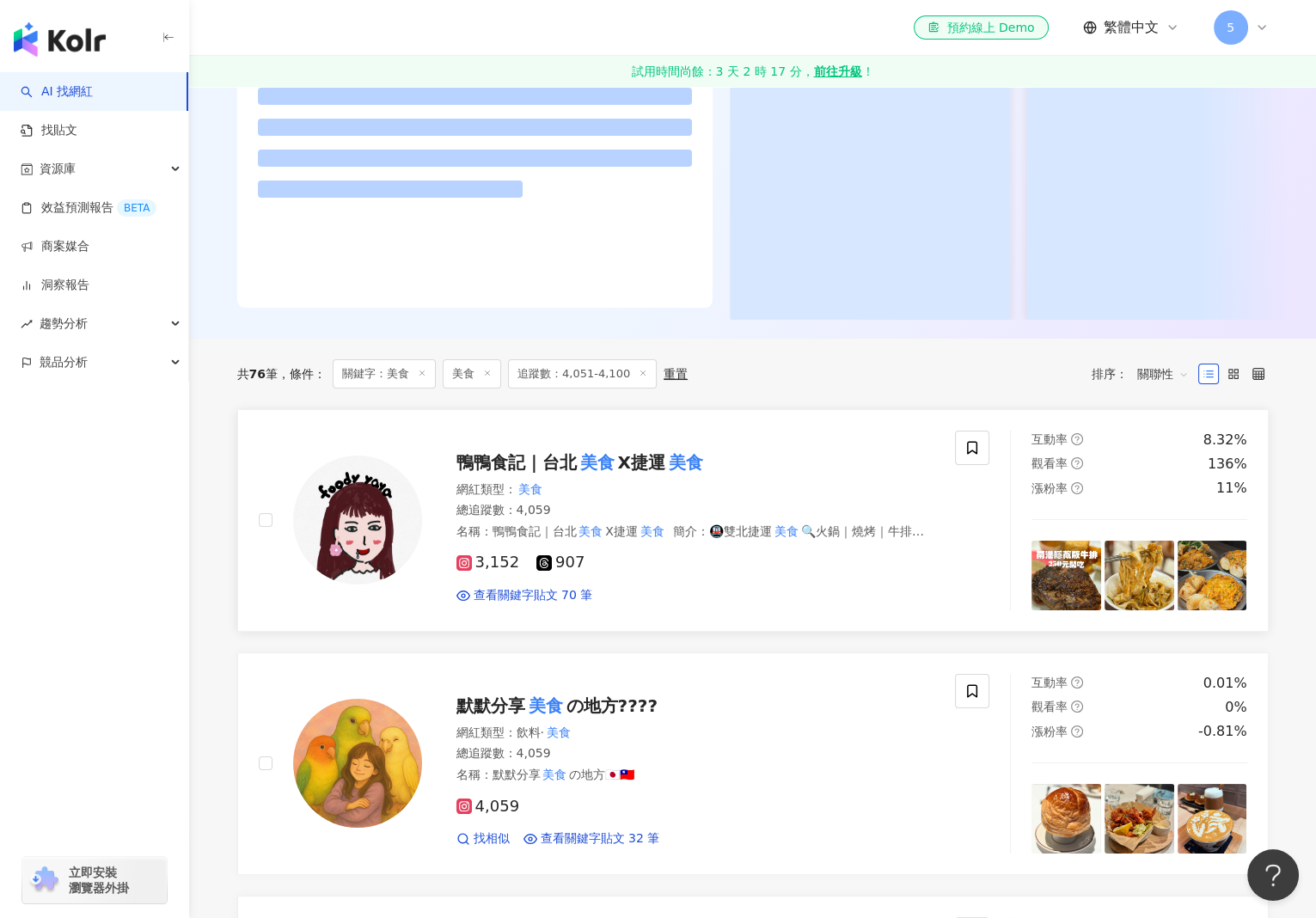
click at [567, 473] on span "鴨鴨食記｜台北" at bounding box center [516, 463] width 120 height 20
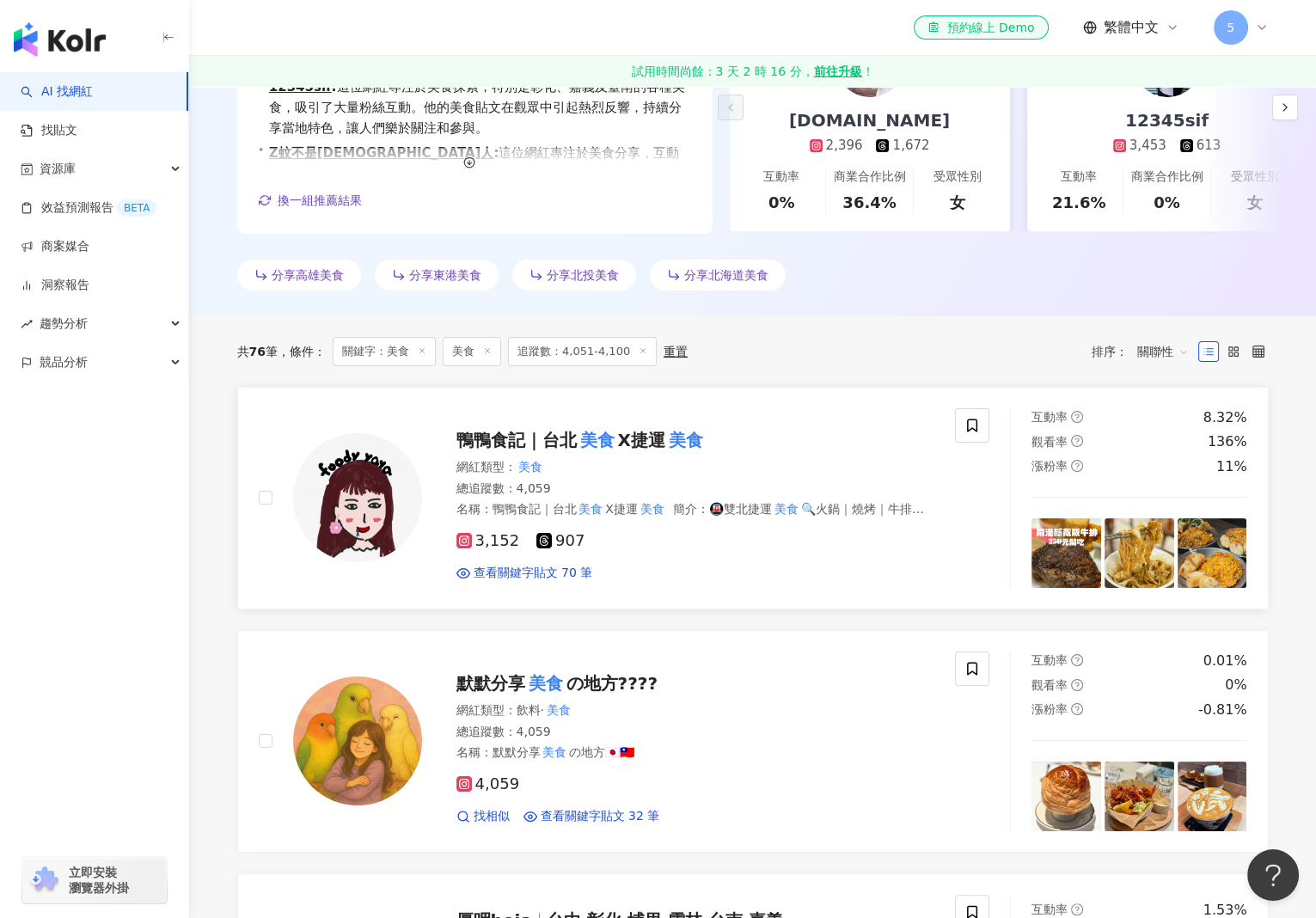
scroll to position [429, 0]
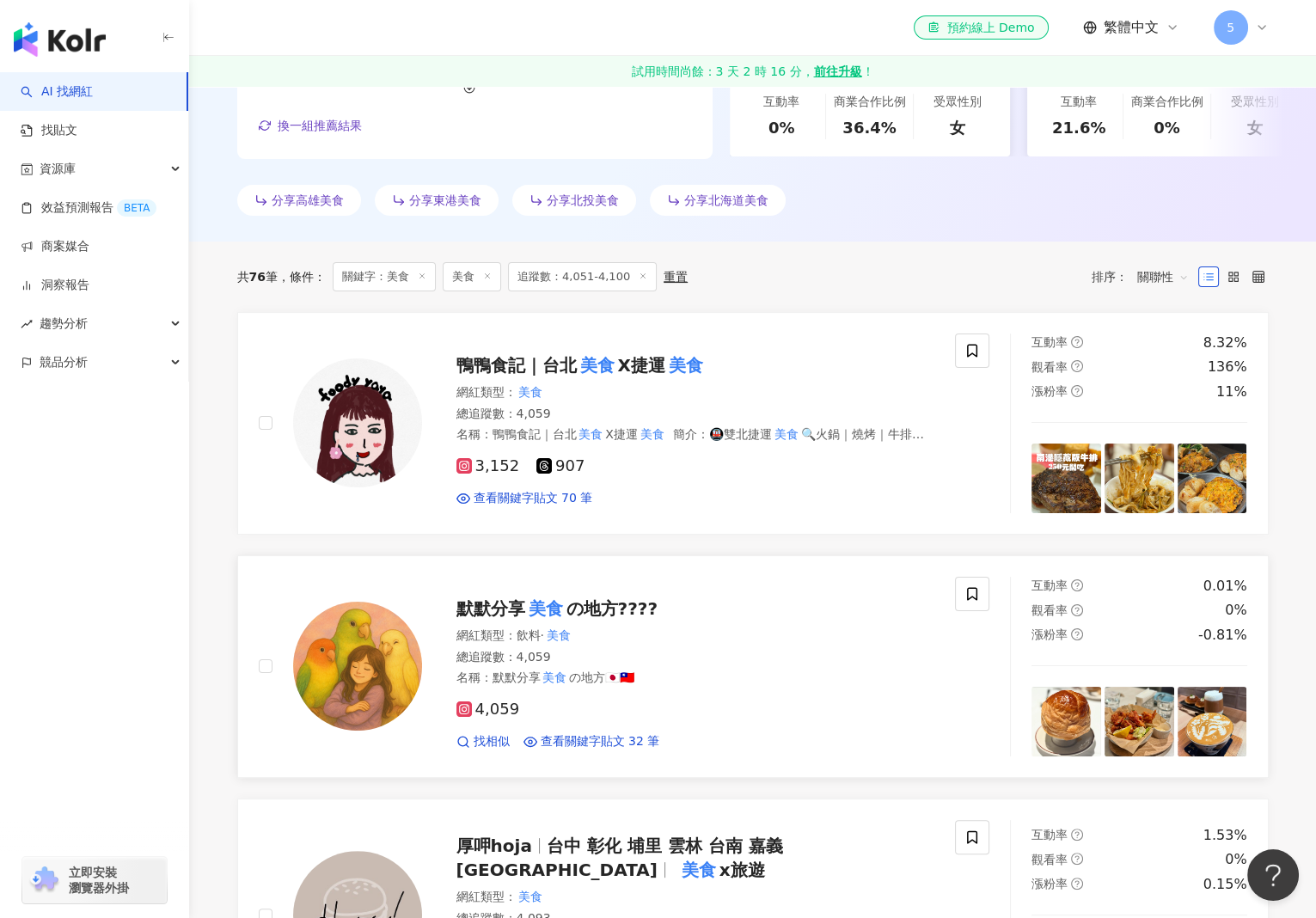
click at [562, 609] on mark "美食" at bounding box center [546, 609] width 42 height 28
click at [562, 847] on span "台中 彰化 埔里 雲林 台南 嘉義 新竹 宜蘭 全台" at bounding box center [619, 858] width 327 height 44
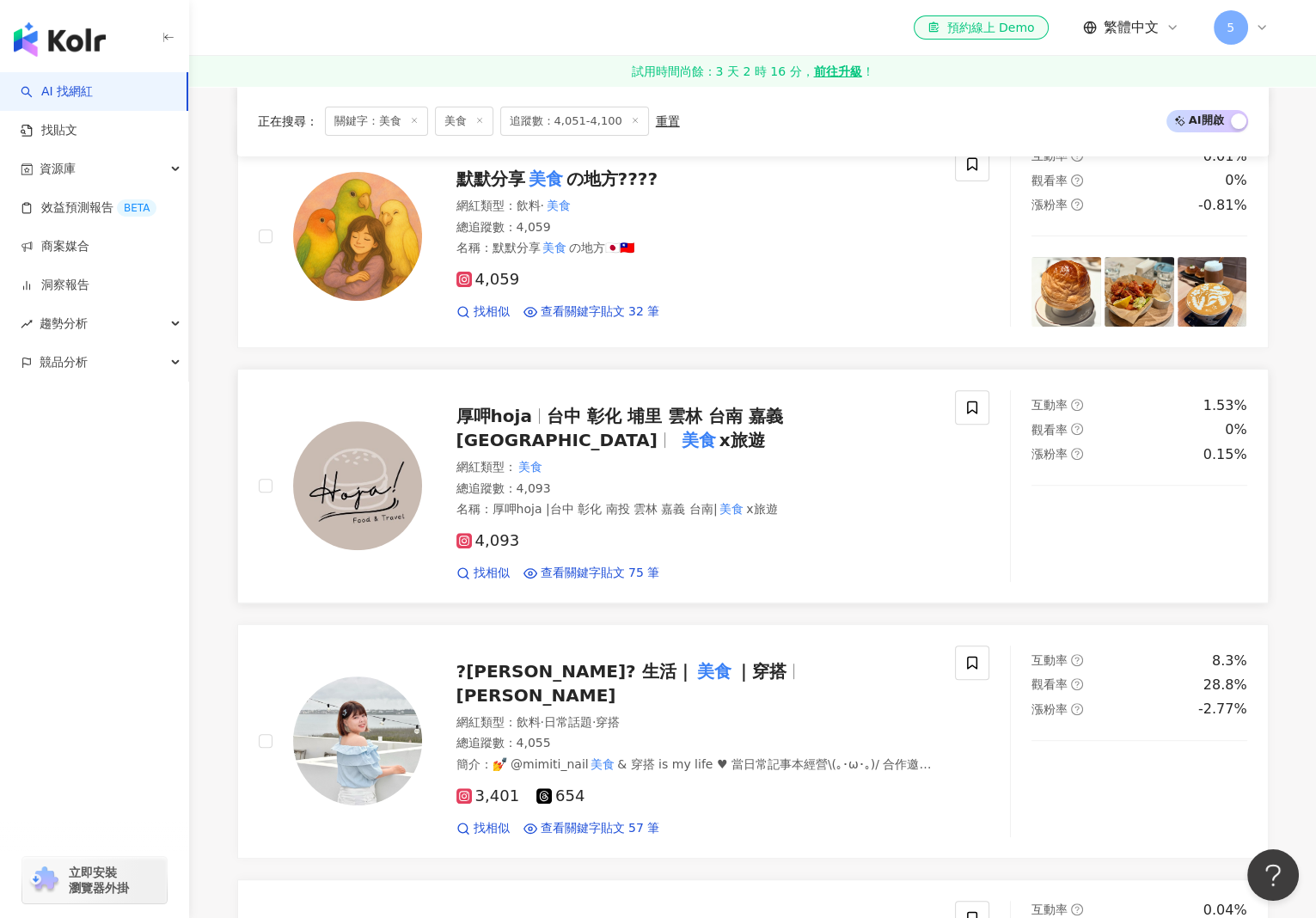
scroll to position [1118, 0]
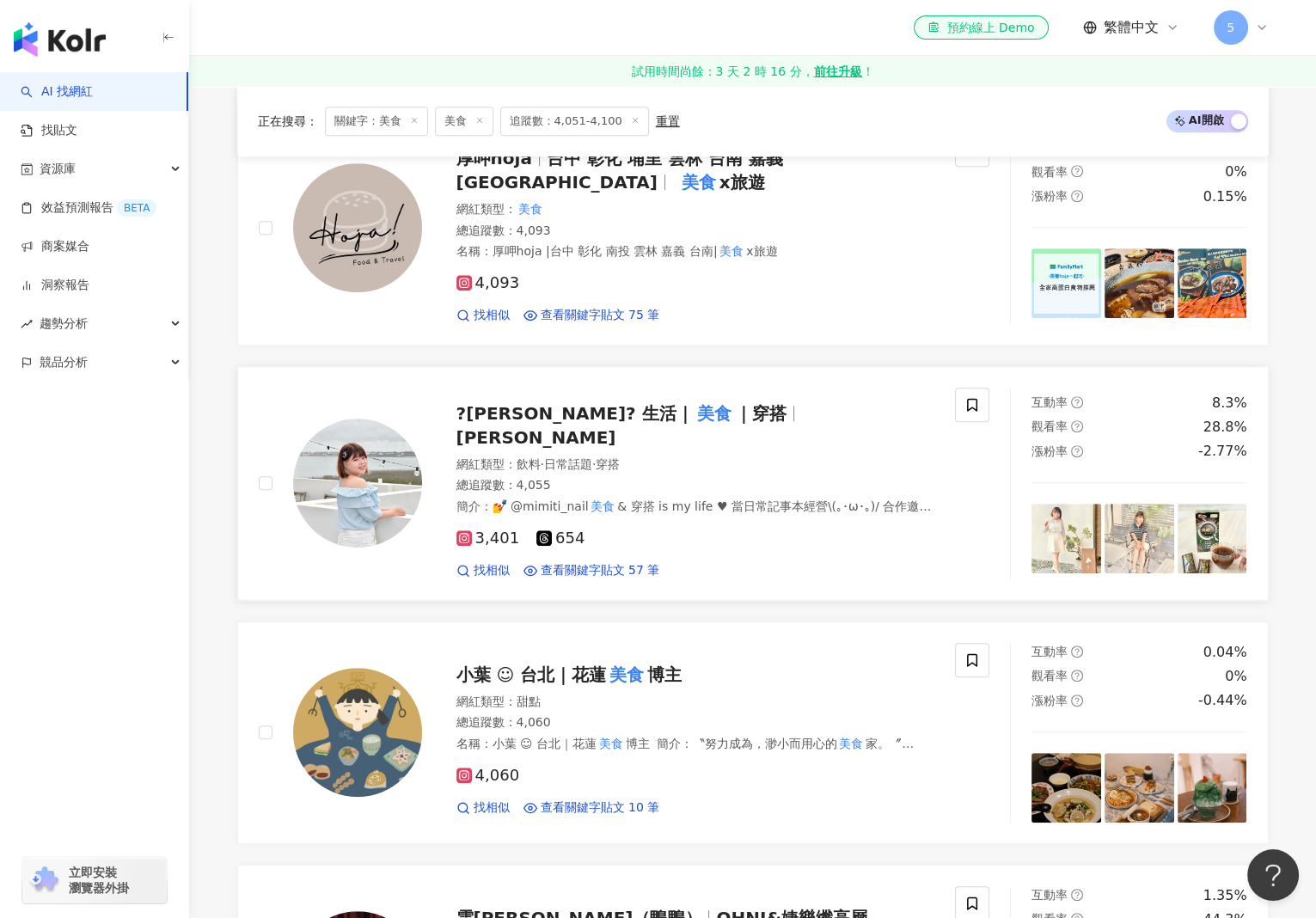
click at [491, 416] on span "?采緹? 生活｜" at bounding box center [575, 414] width 237 height 20
click at [499, 664] on span "小葉 ☺︎ 台北｜花蓮" at bounding box center [531, 675] width 151 height 20
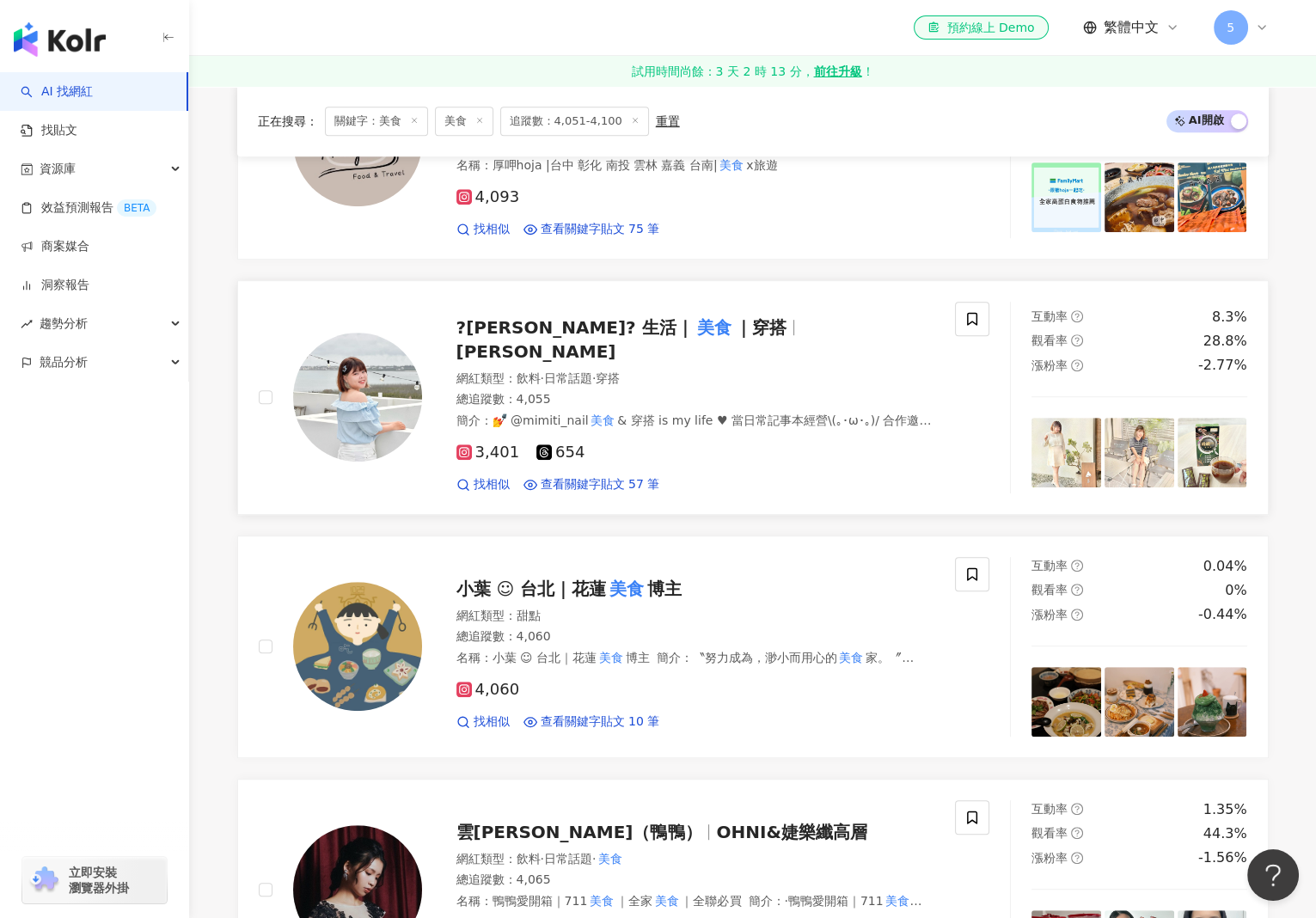
click at [735, 323] on span "｜穿搭" at bounding box center [761, 328] width 52 height 20
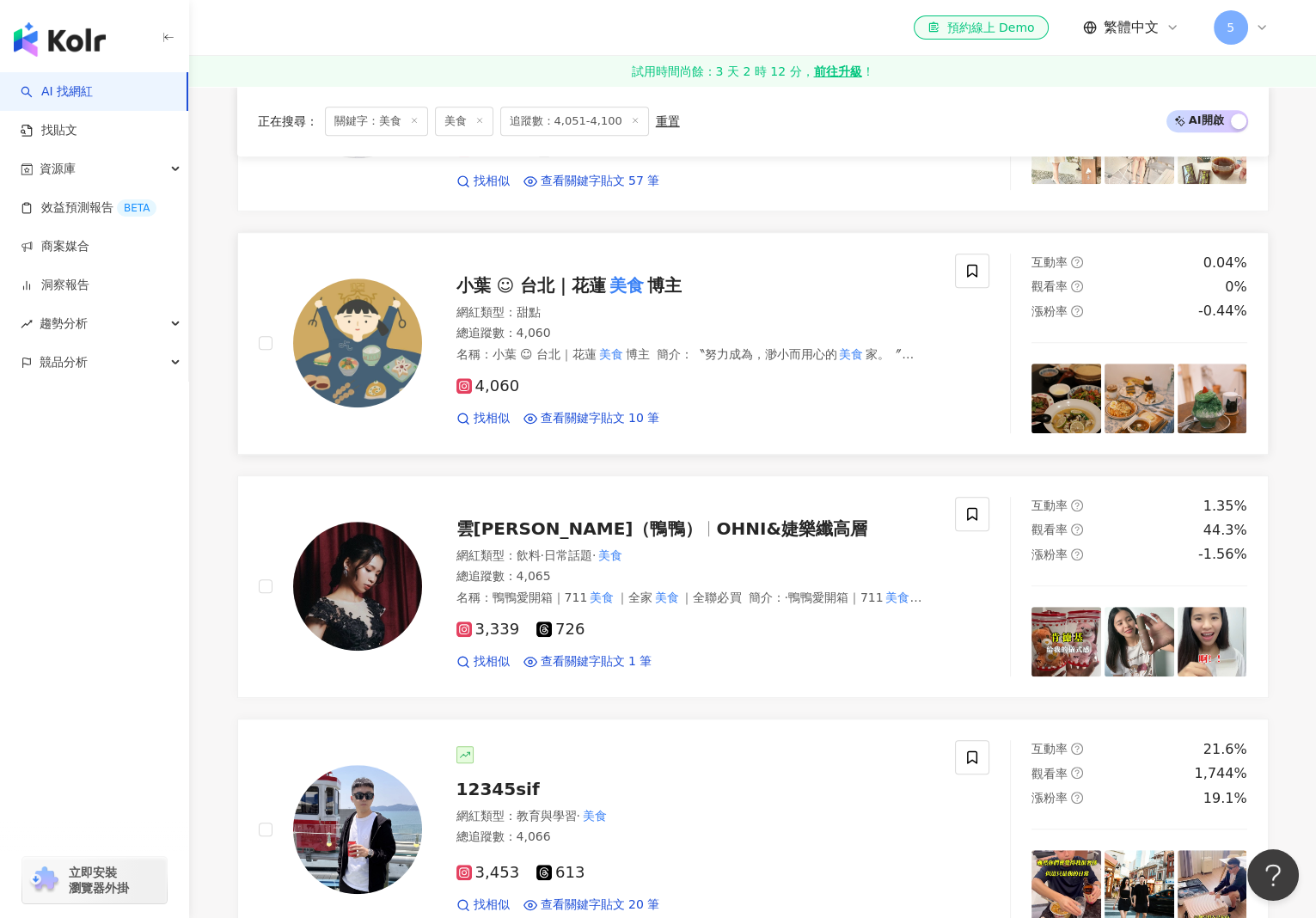
scroll to position [1547, 0]
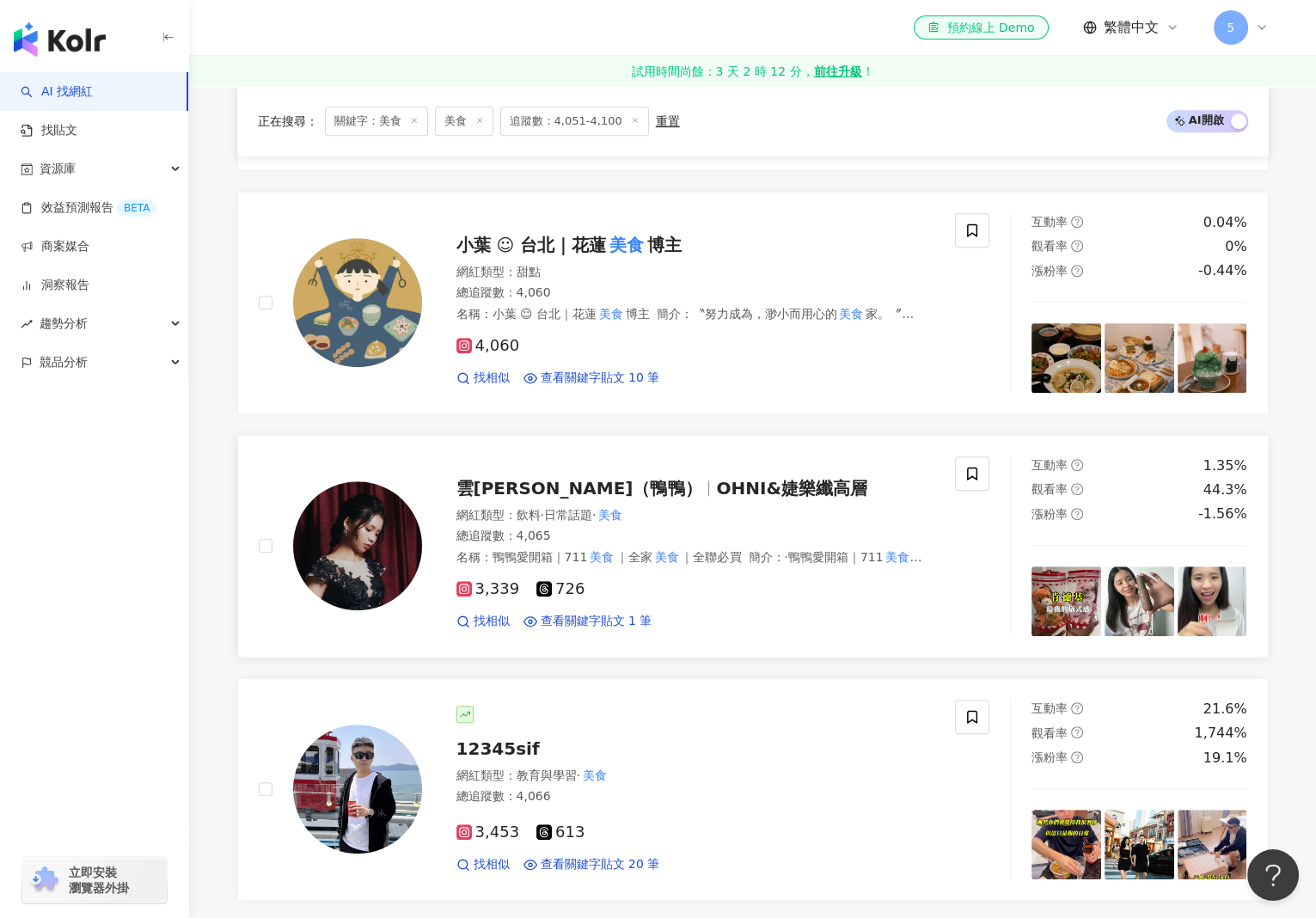
click at [716, 478] on span "OHNI&婕樂纖高層" at bounding box center [791, 488] width 151 height 20
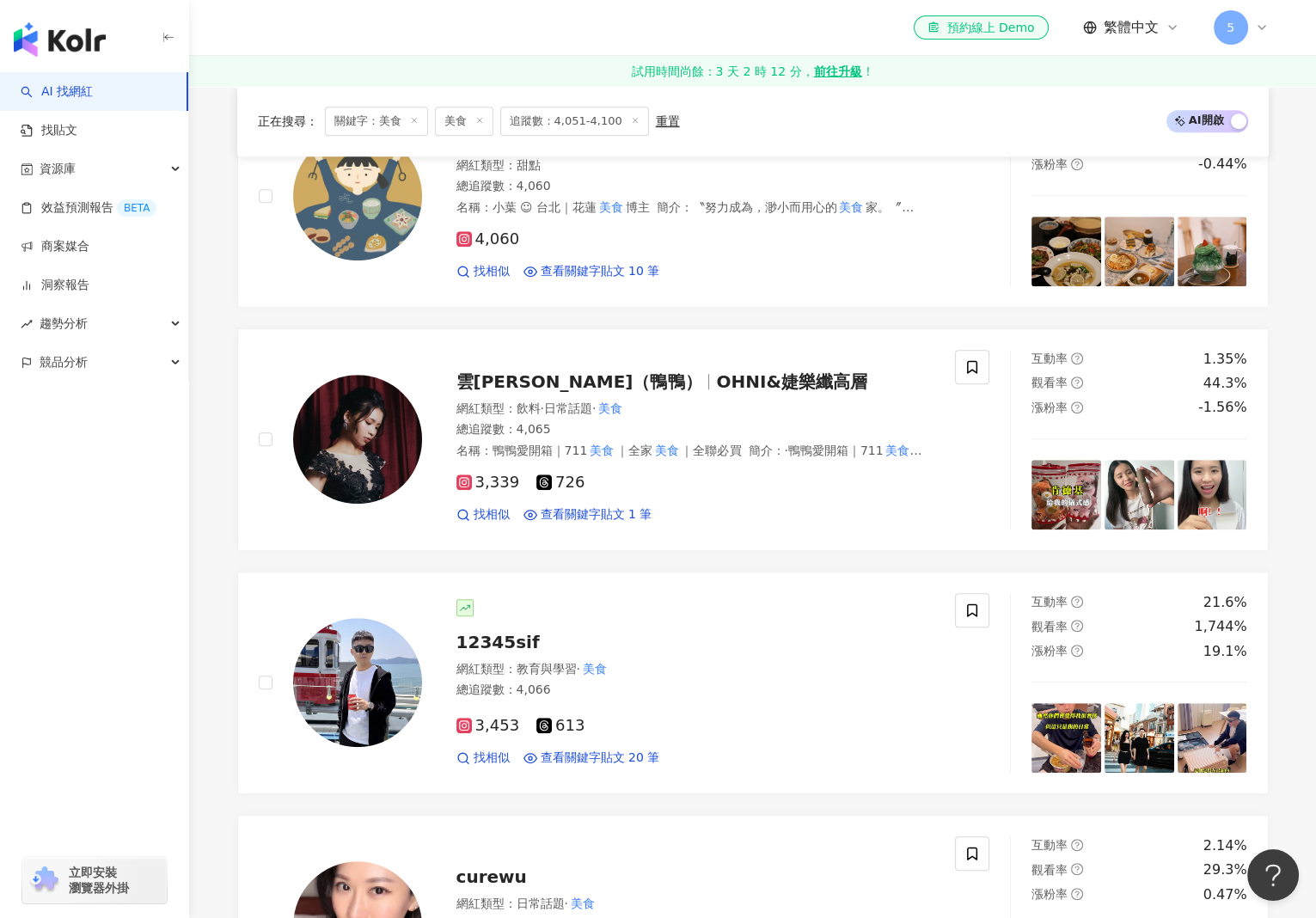
scroll to position [1805, 0]
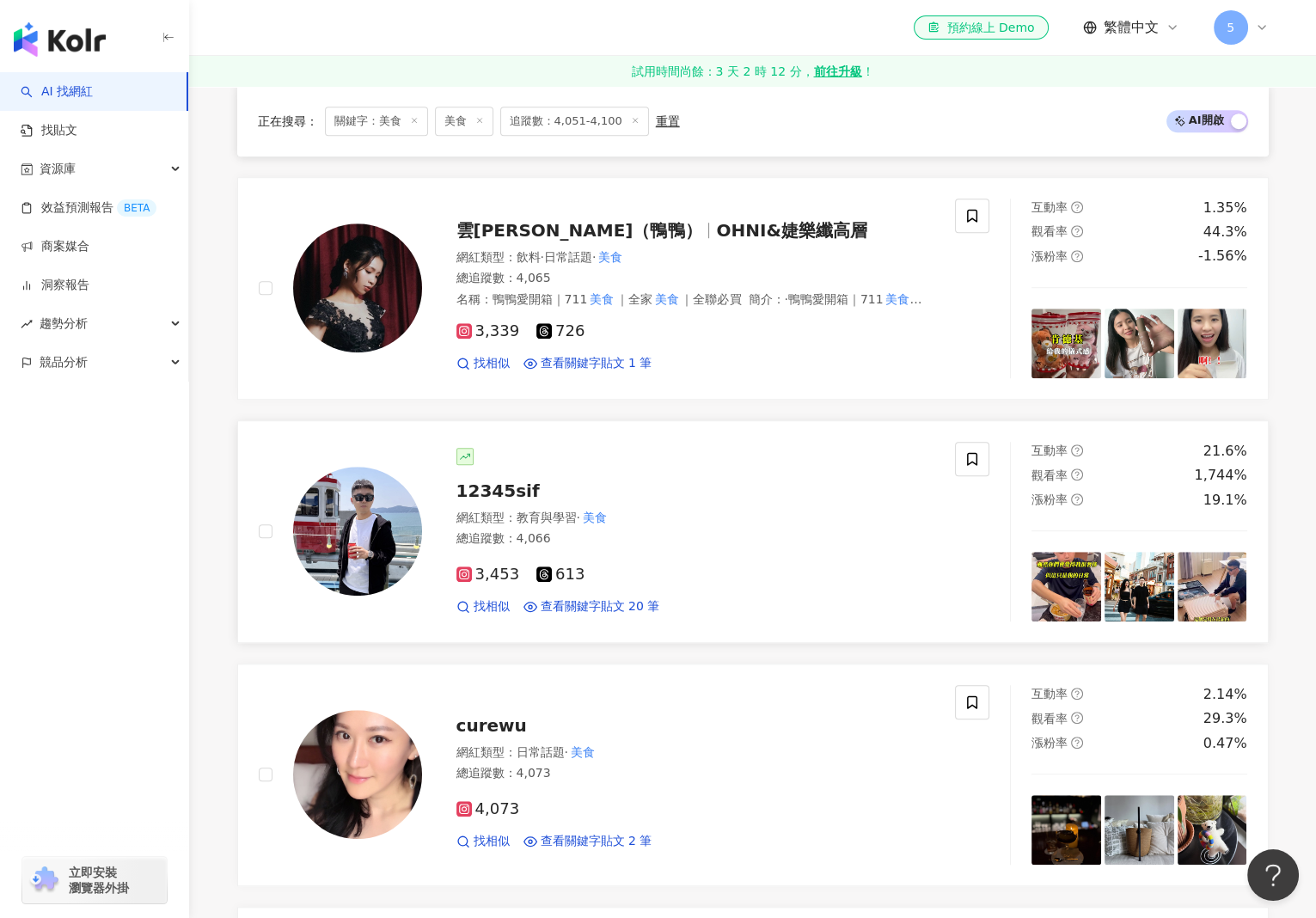
click at [494, 480] on span "12345sif" at bounding box center [498, 490] width 83 height 20
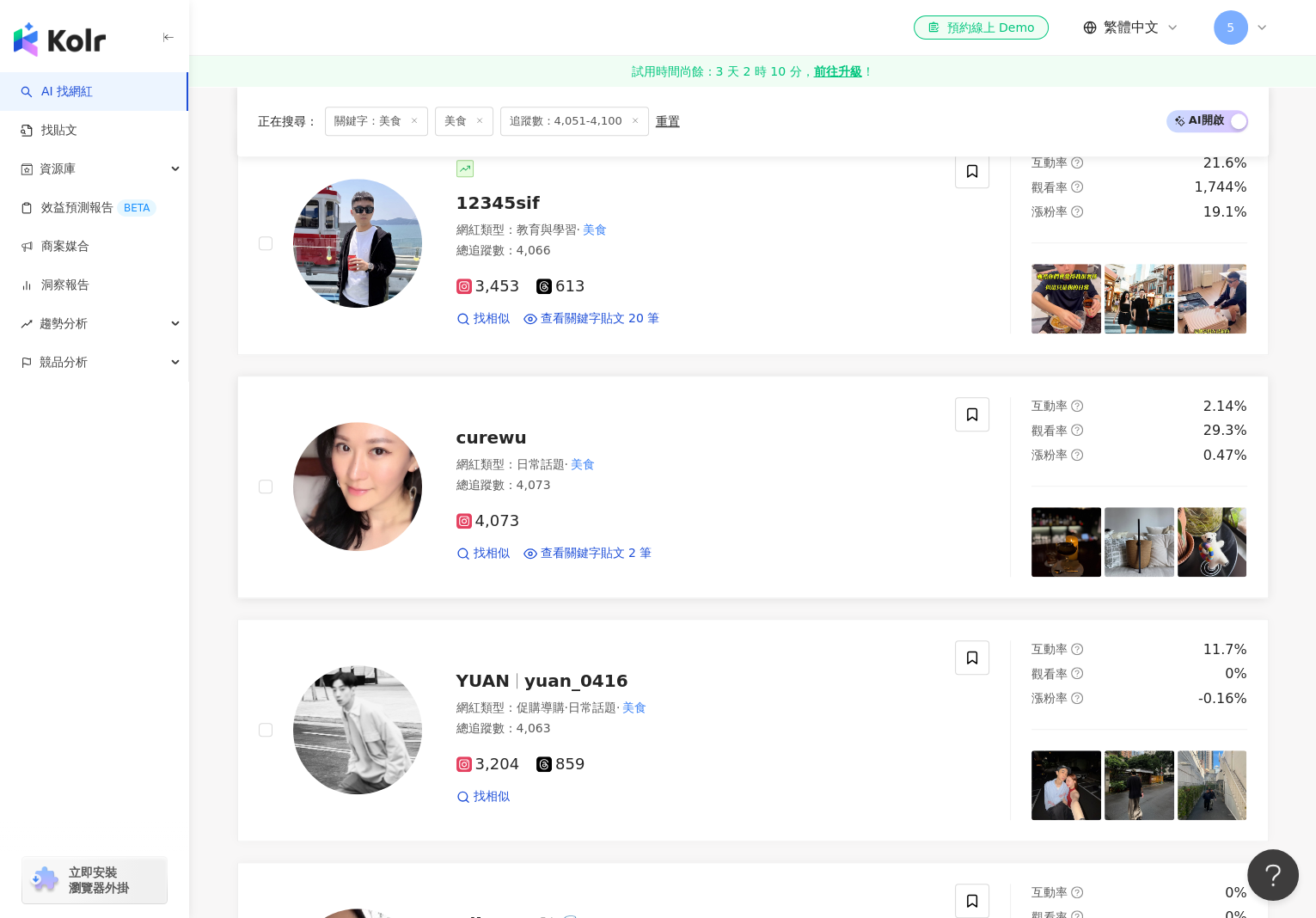
scroll to position [2149, 0]
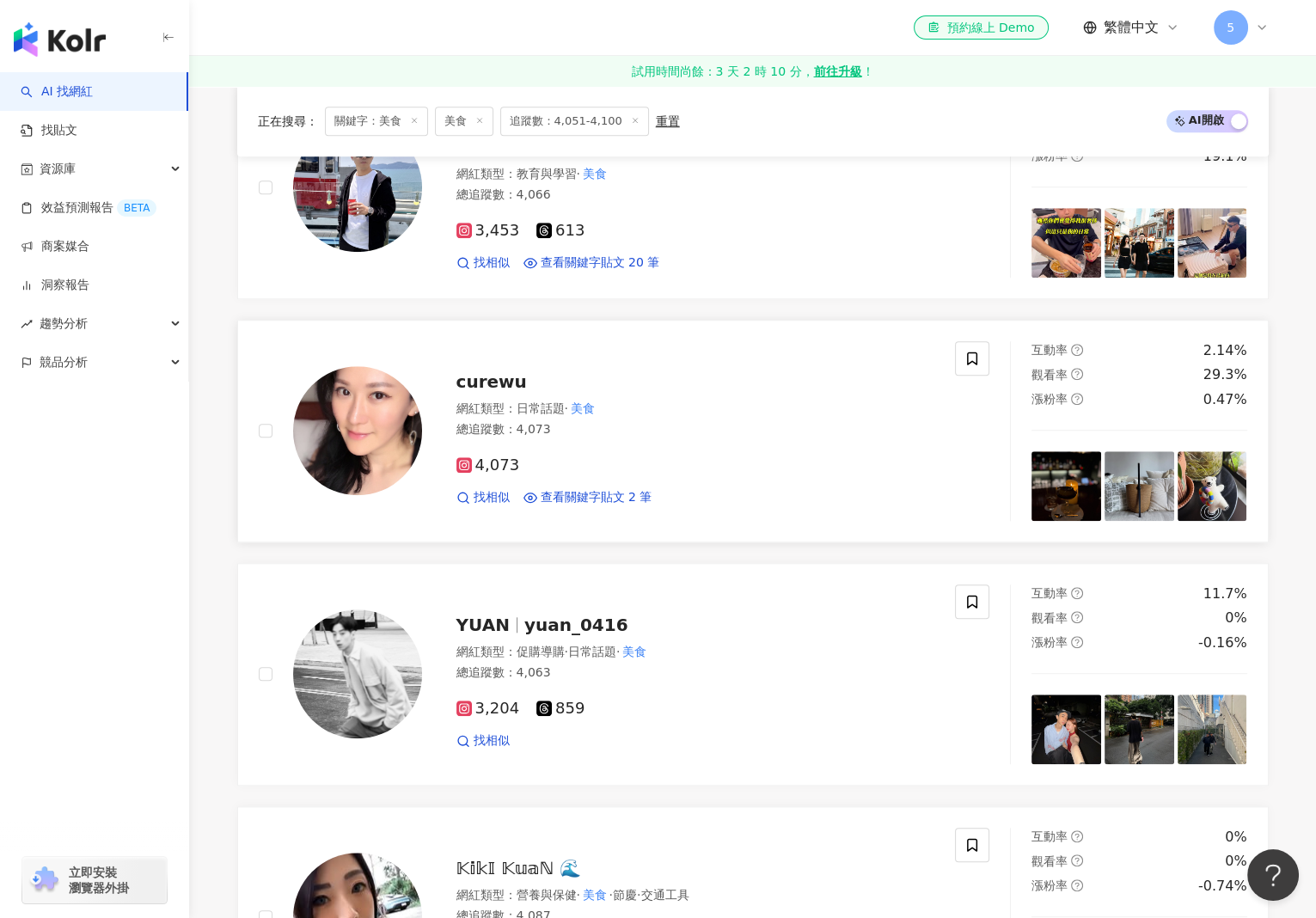
click at [490, 371] on span "curewu" at bounding box center [491, 381] width 70 height 20
click at [533, 614] on span "yuan_0416" at bounding box center [577, 625] width 104 height 20
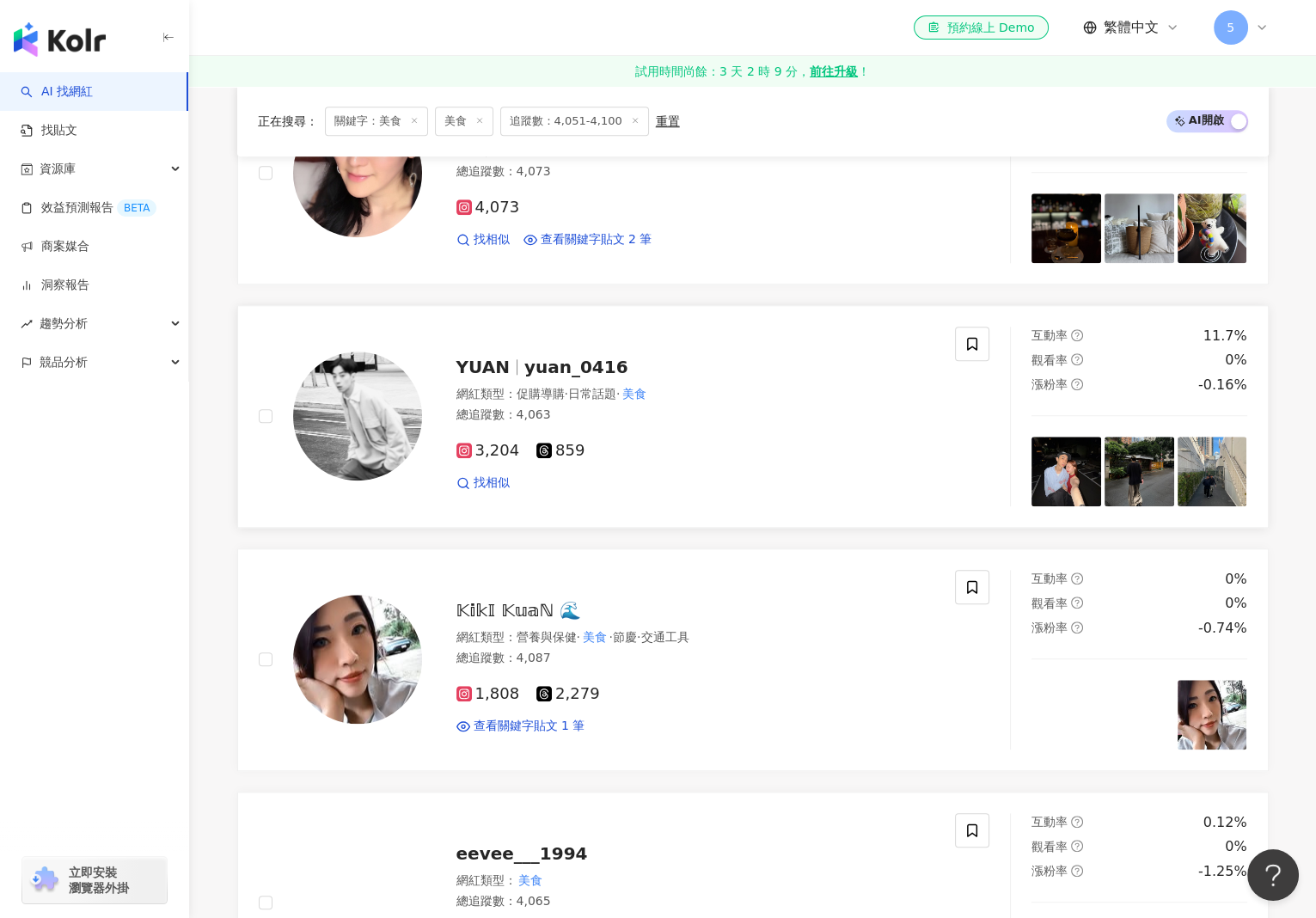
scroll to position [2665, 0]
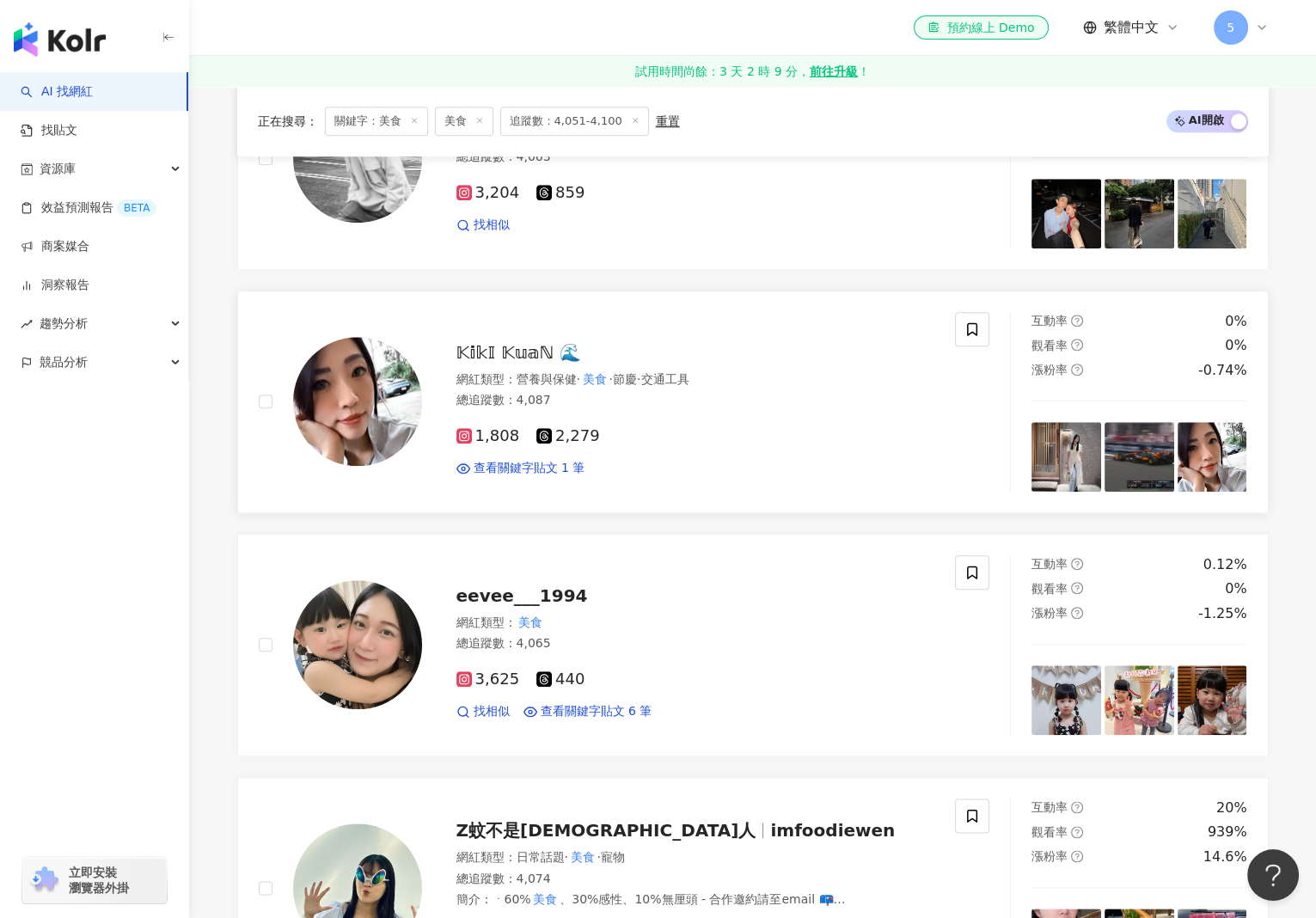
click at [496, 342] on span "𝕂𝕚𝕜𝕀 𝕂𝕦𝕒ℕ 🌊" at bounding box center [519, 353] width 126 height 20
click at [533, 586] on span "eevee___1994" at bounding box center [522, 596] width 131 height 20
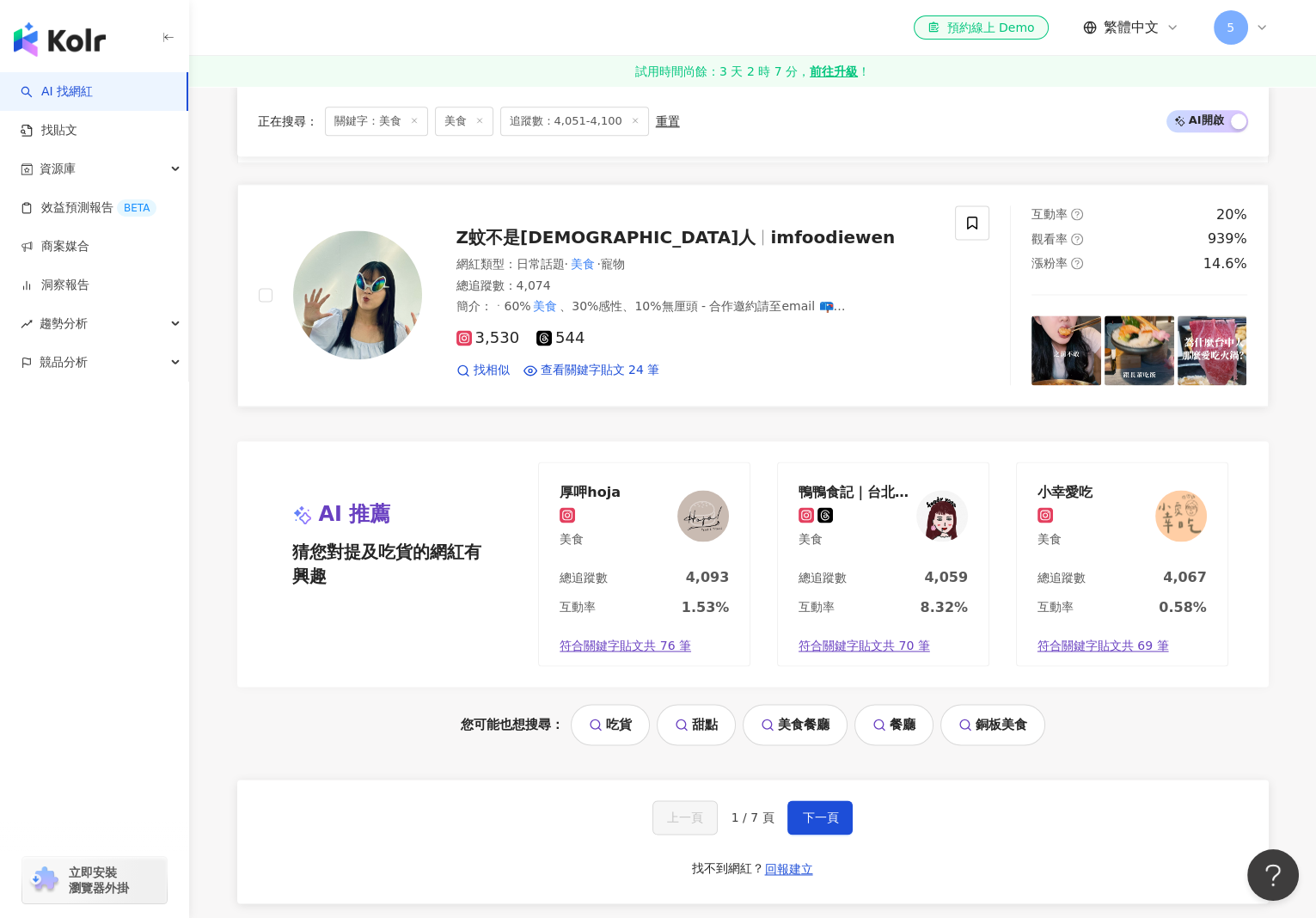
scroll to position [3353, 0]
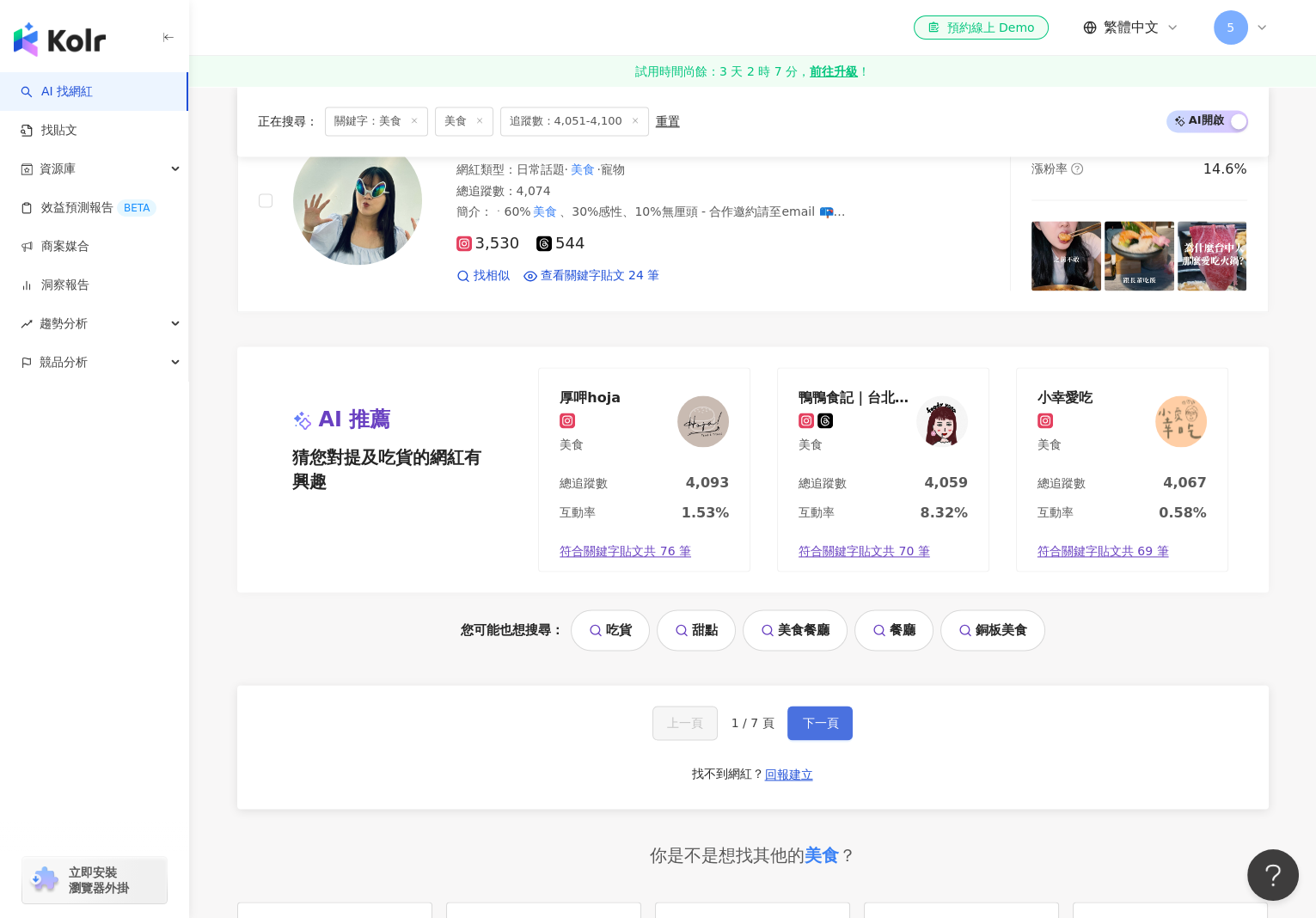
click at [818, 706] on button "下一頁" at bounding box center [820, 723] width 66 height 34
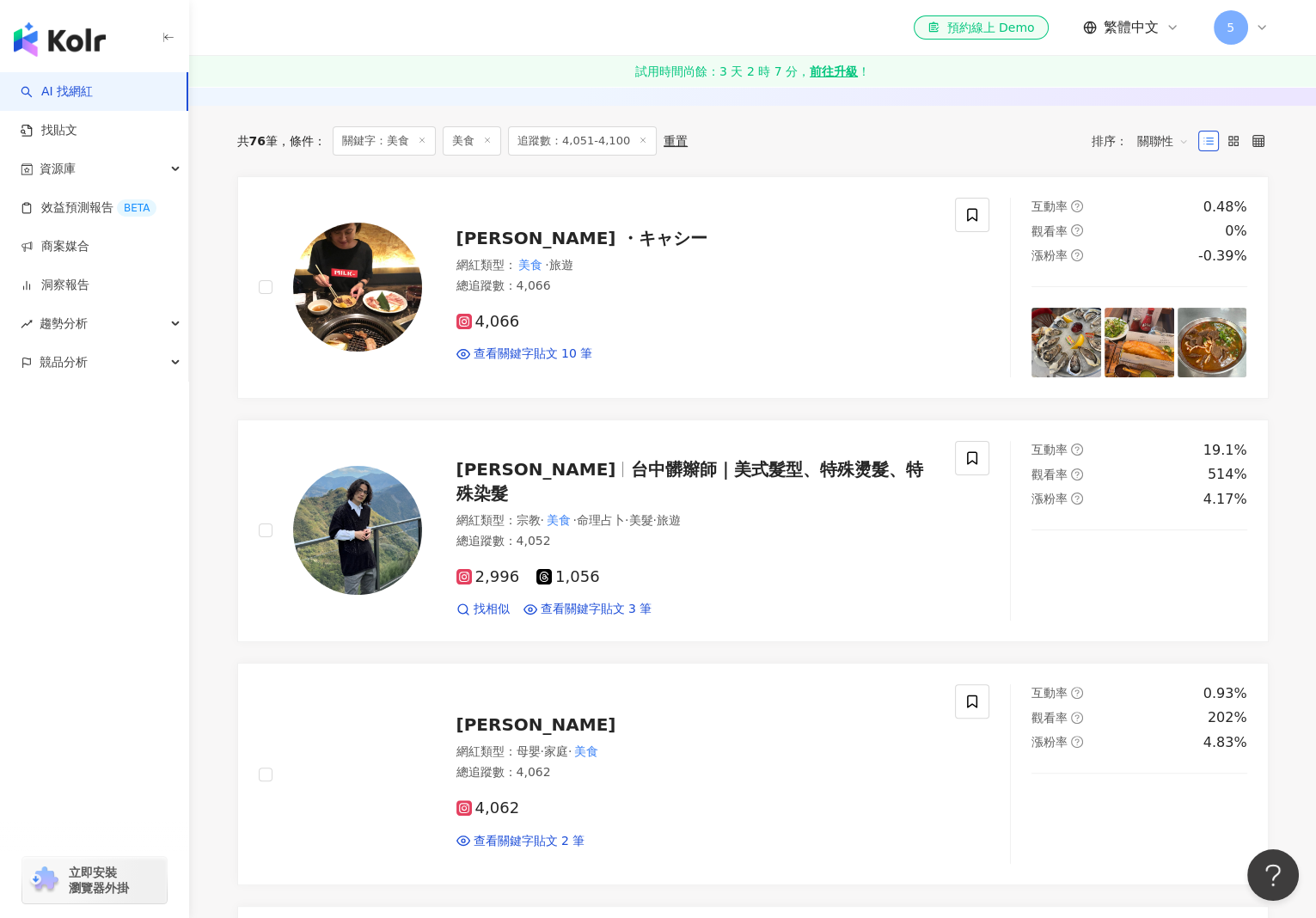
scroll to position [332, 0]
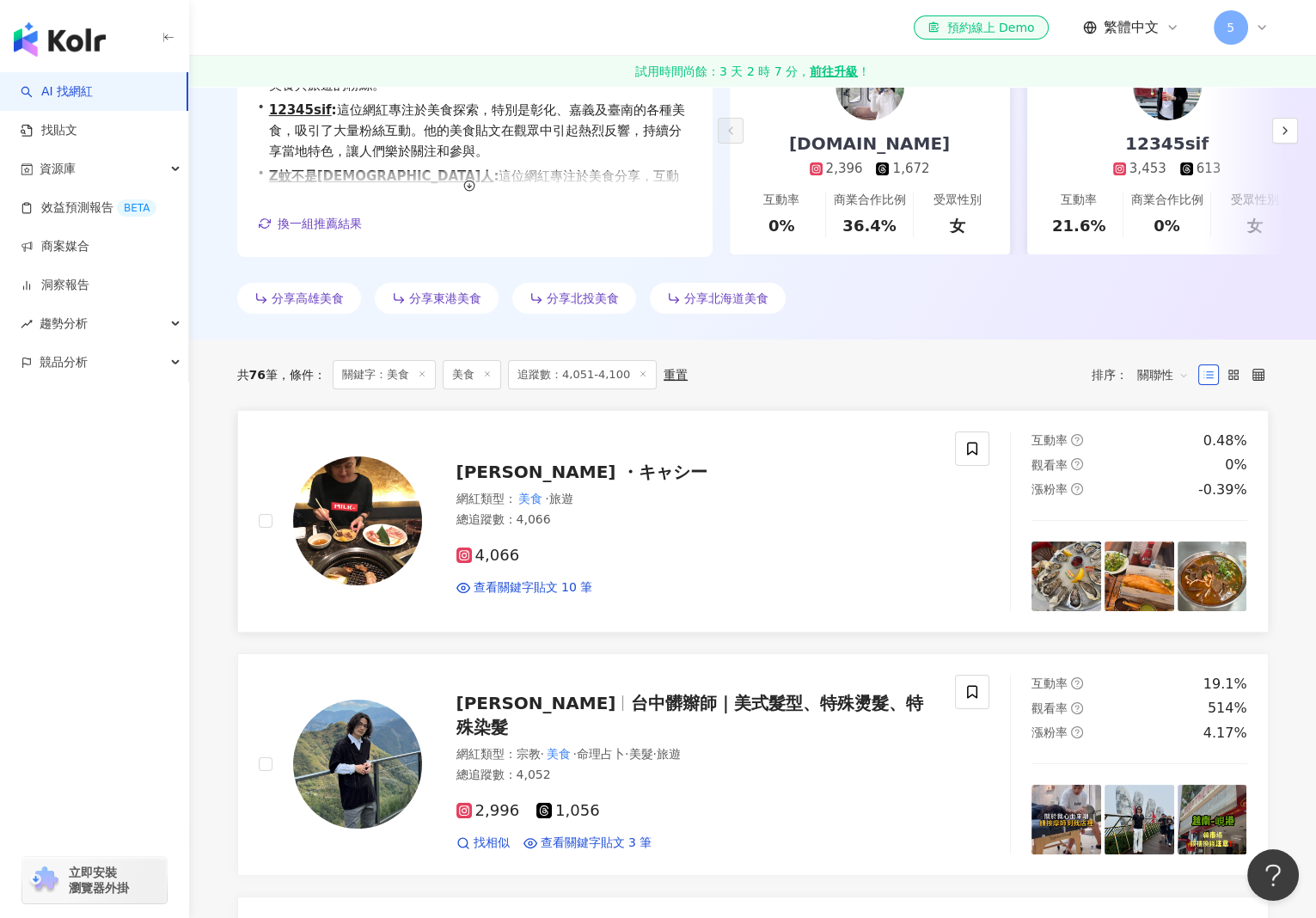
click at [518, 465] on span "蕾子 ・キャシー" at bounding box center [582, 472] width 252 height 20
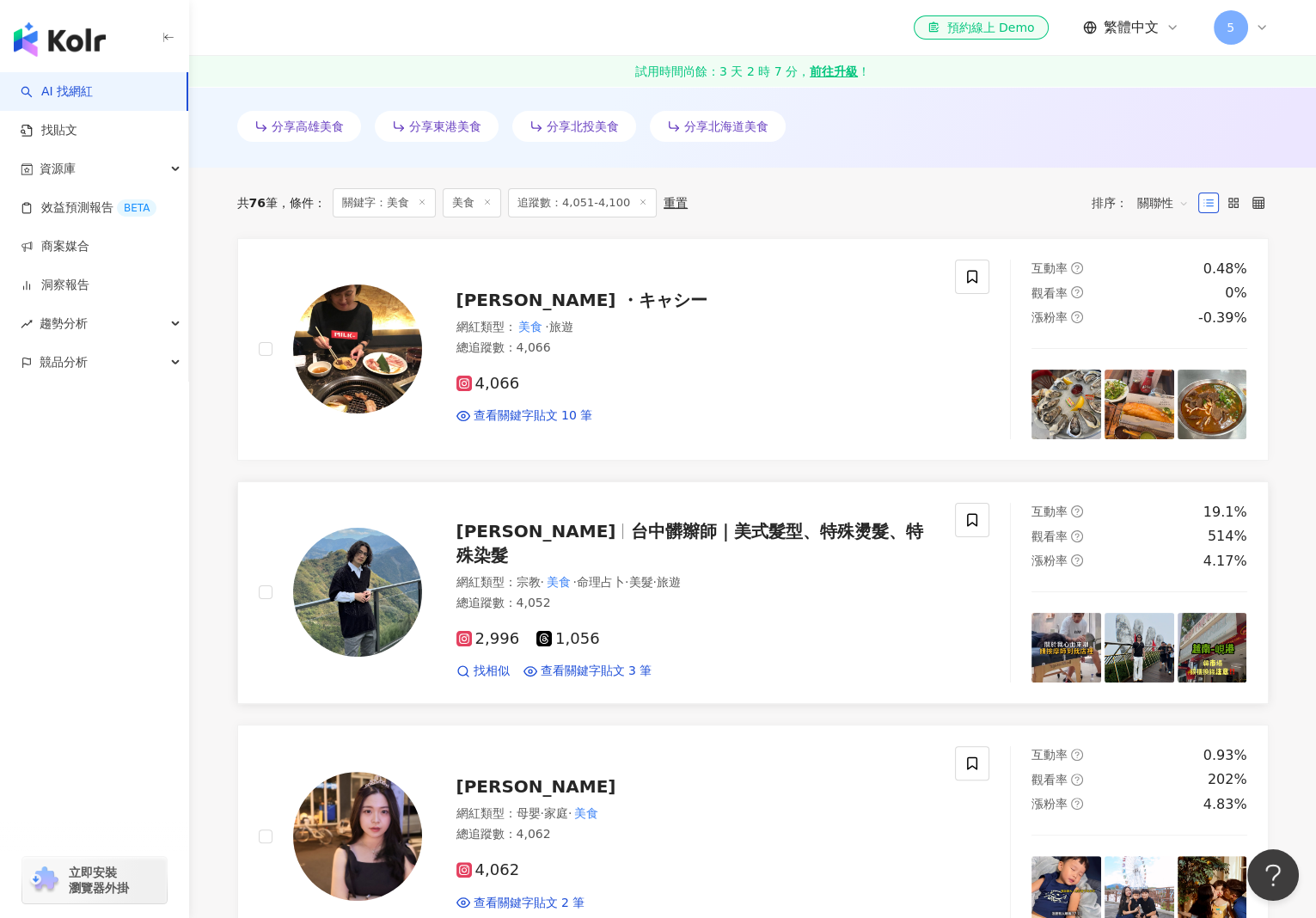
click at [594, 544] on span "台中髒辮師｜美式髮型、特殊燙髮、特殊染髮" at bounding box center [689, 543] width 466 height 44
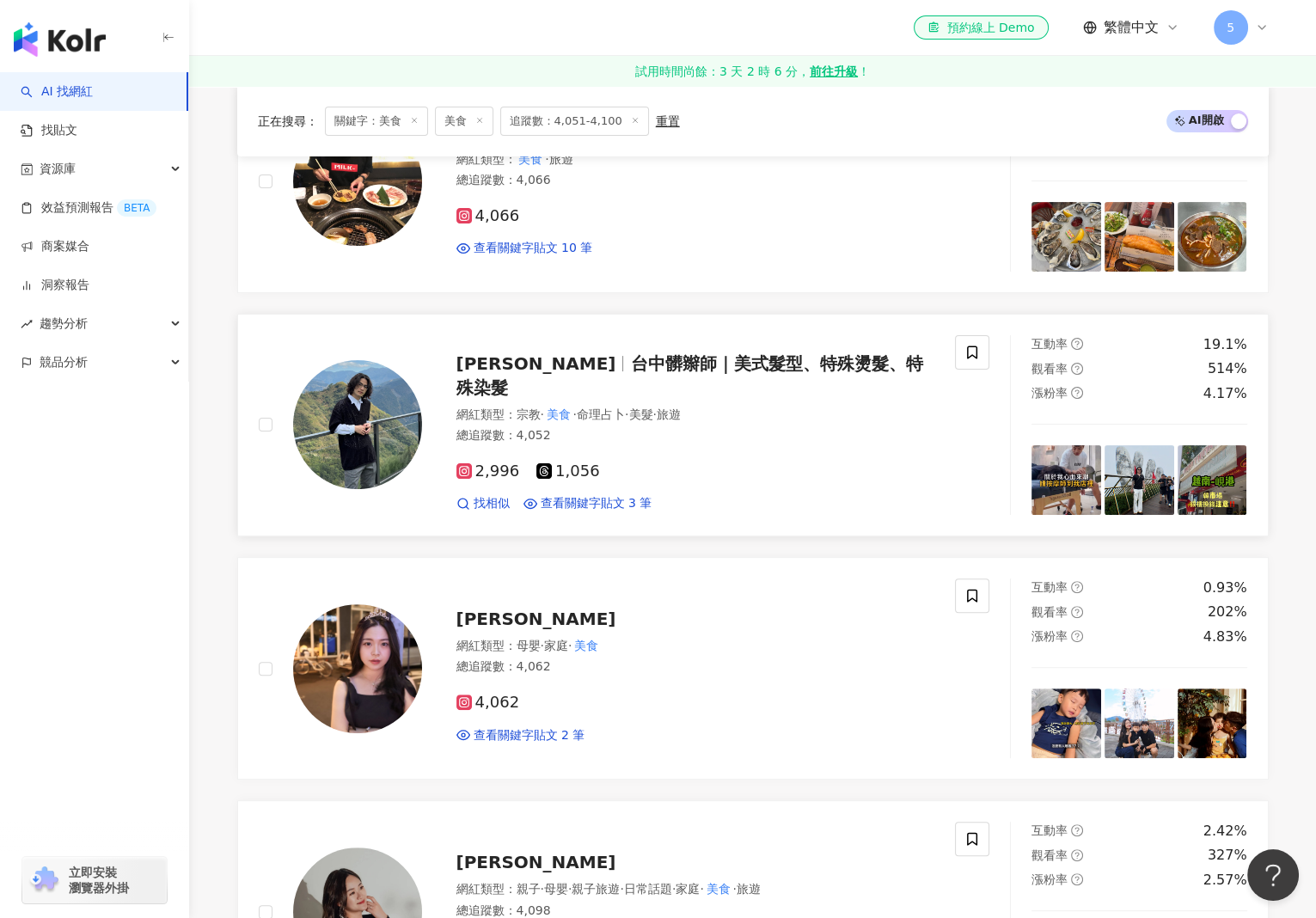
scroll to position [762, 0]
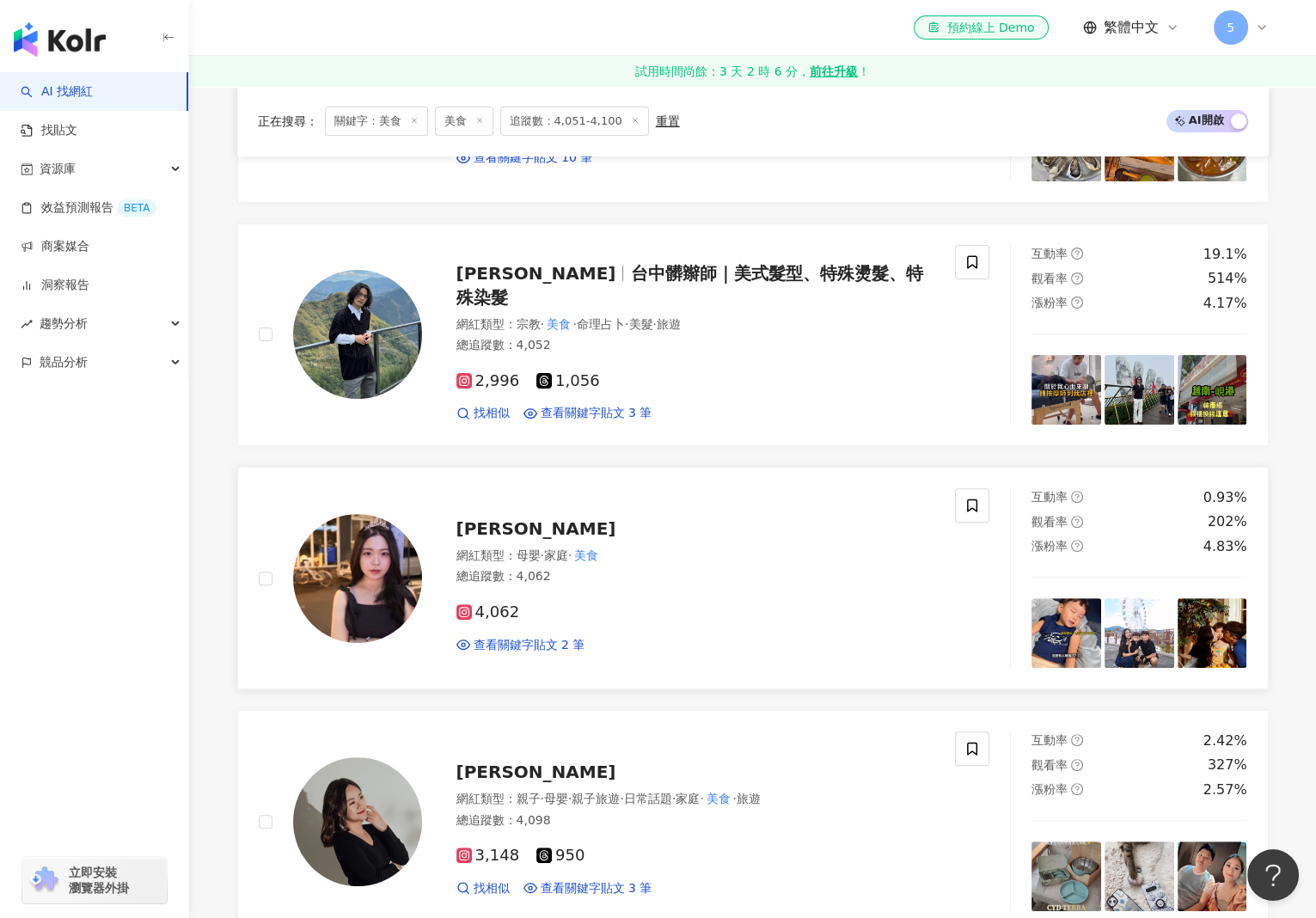
click at [462, 532] on span "李芃" at bounding box center [536, 528] width 160 height 20
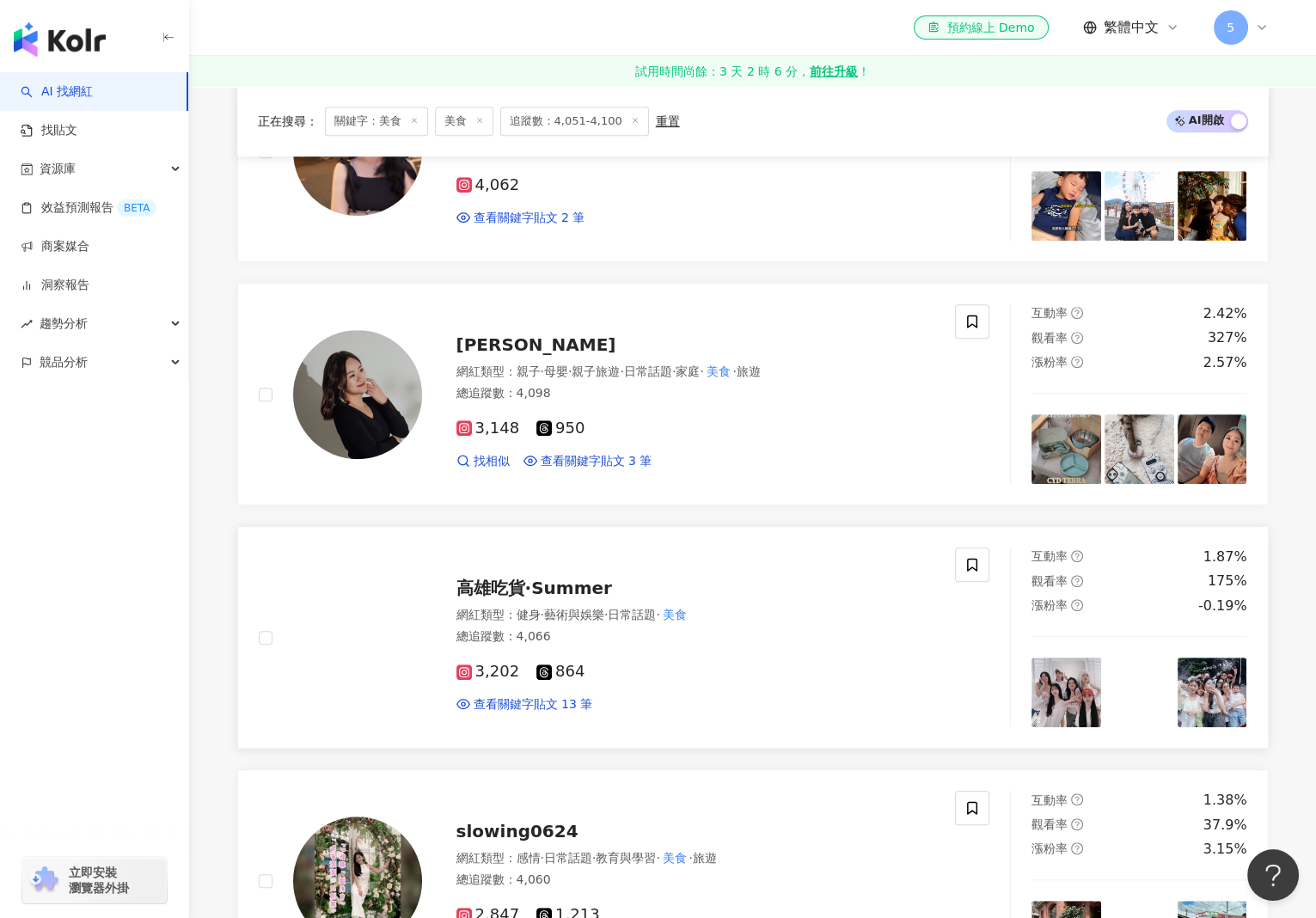
scroll to position [1191, 0]
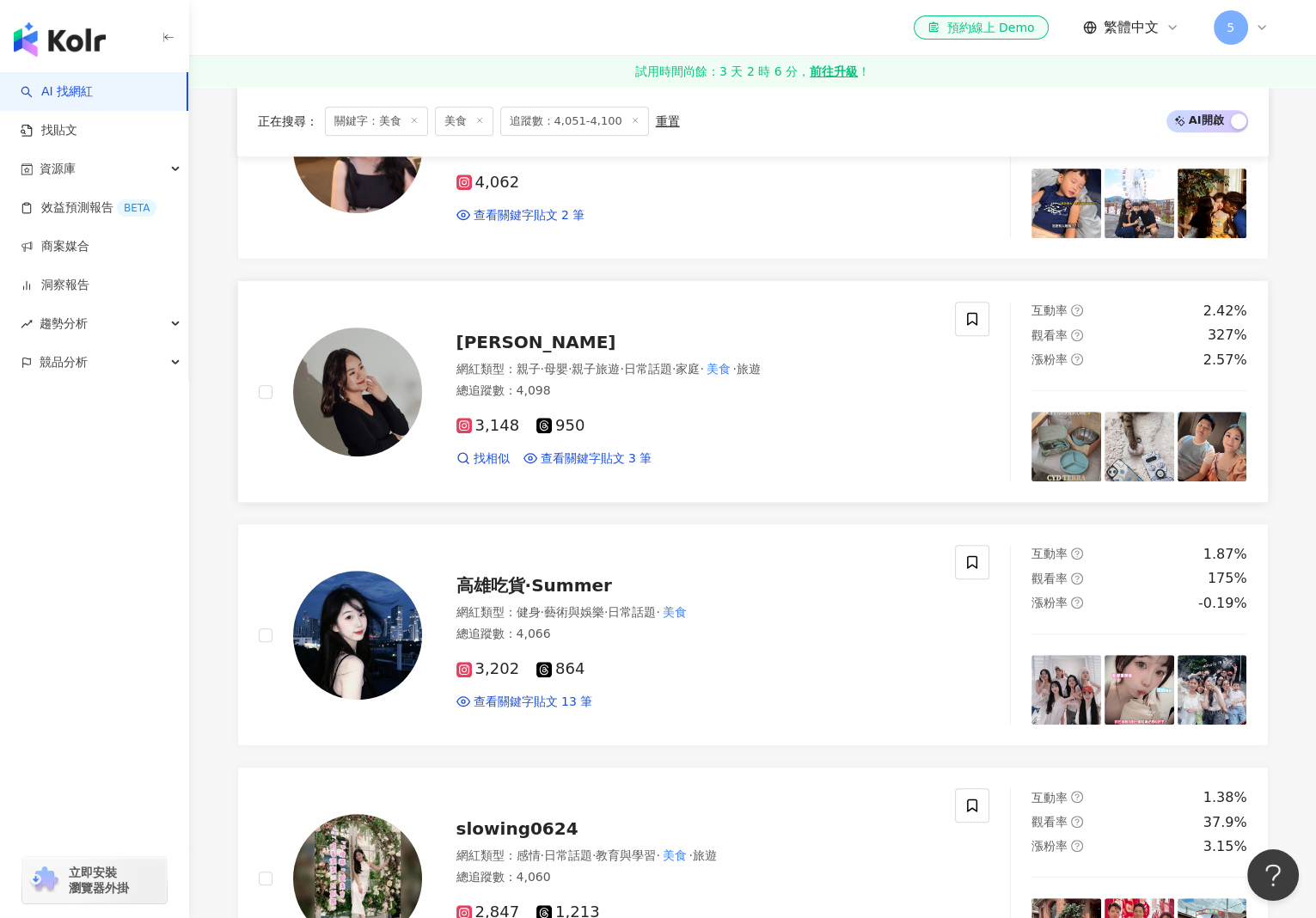
click at [565, 340] on span "Tiffany Chang" at bounding box center [536, 342] width 160 height 20
click at [534, 577] on span "高雄吃貨·Summer" at bounding box center [534, 585] width 155 height 20
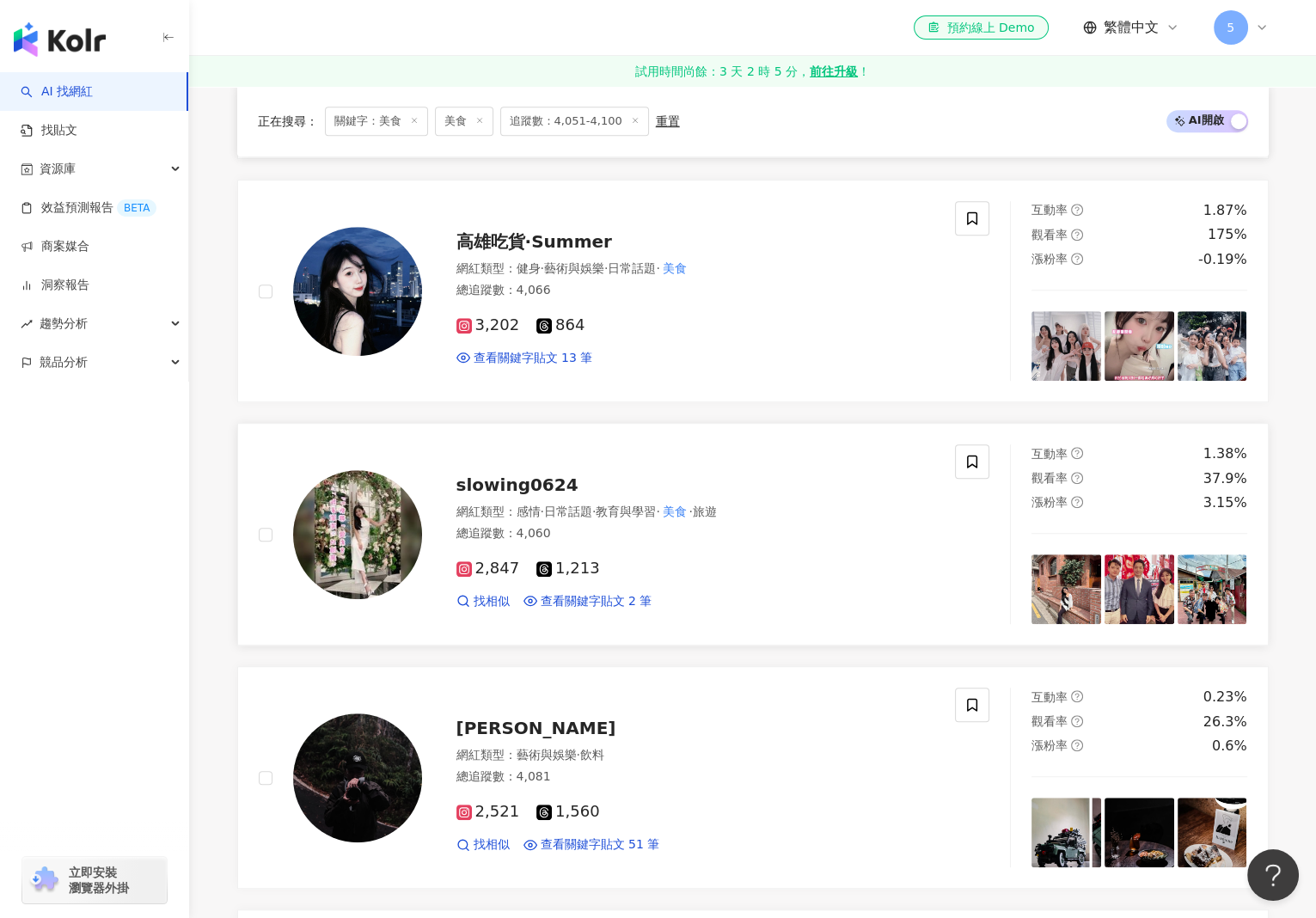
click at [488, 482] on span "slowing0624" at bounding box center [517, 485] width 122 height 20
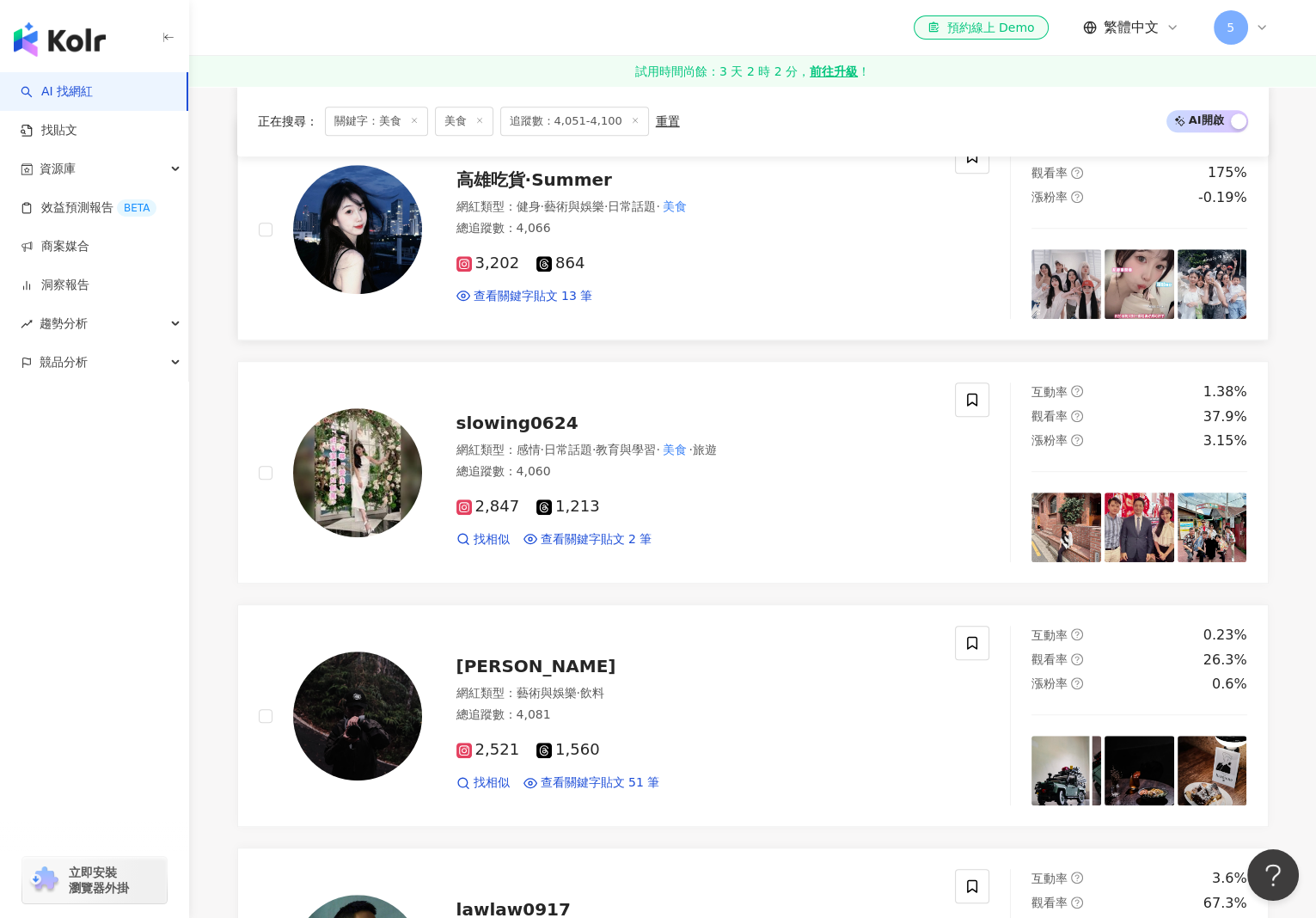
scroll to position [1621, 0]
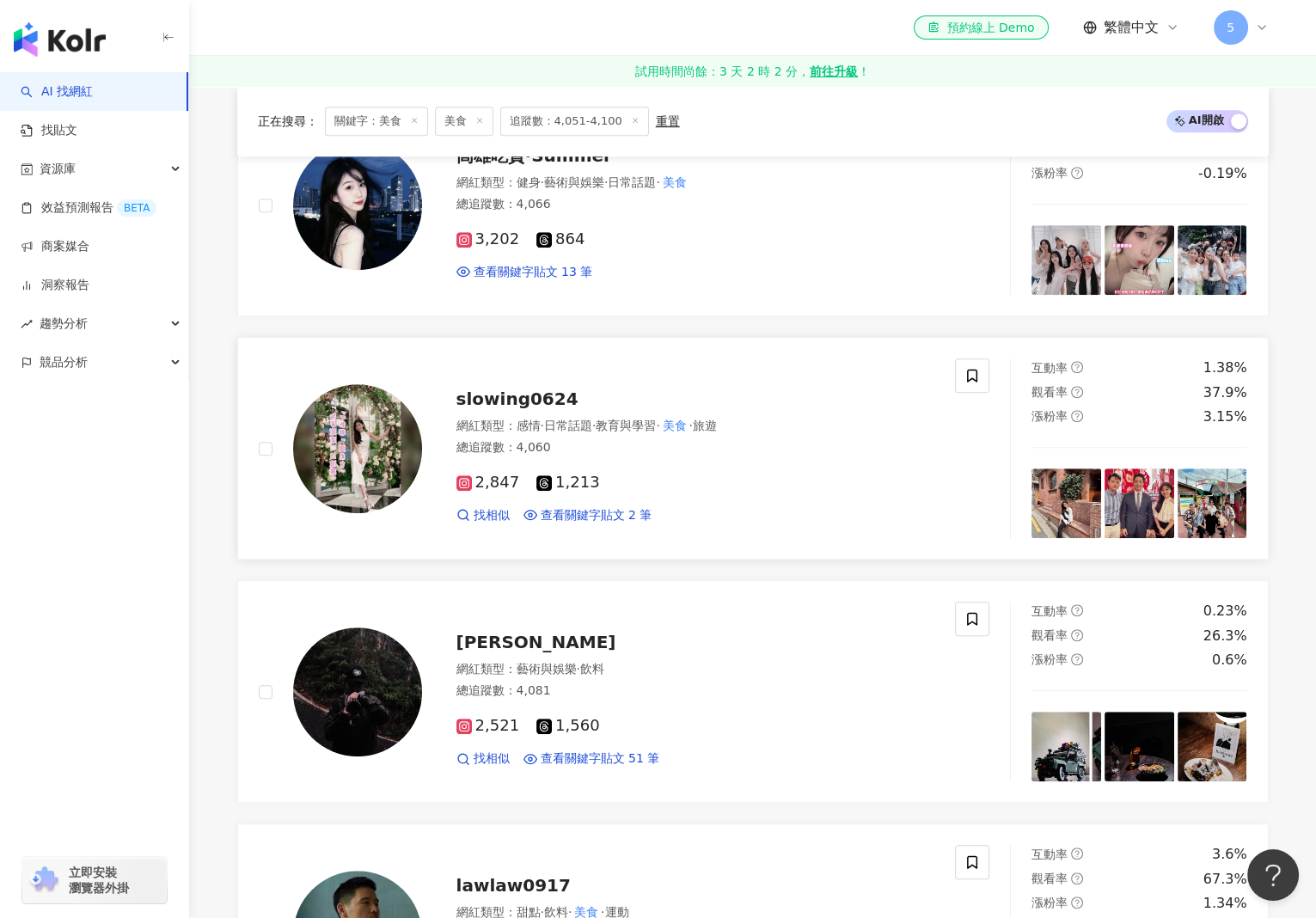
click at [513, 392] on span "slowing0624" at bounding box center [517, 399] width 122 height 20
click at [479, 641] on span "靜靜" at bounding box center [536, 642] width 160 height 20
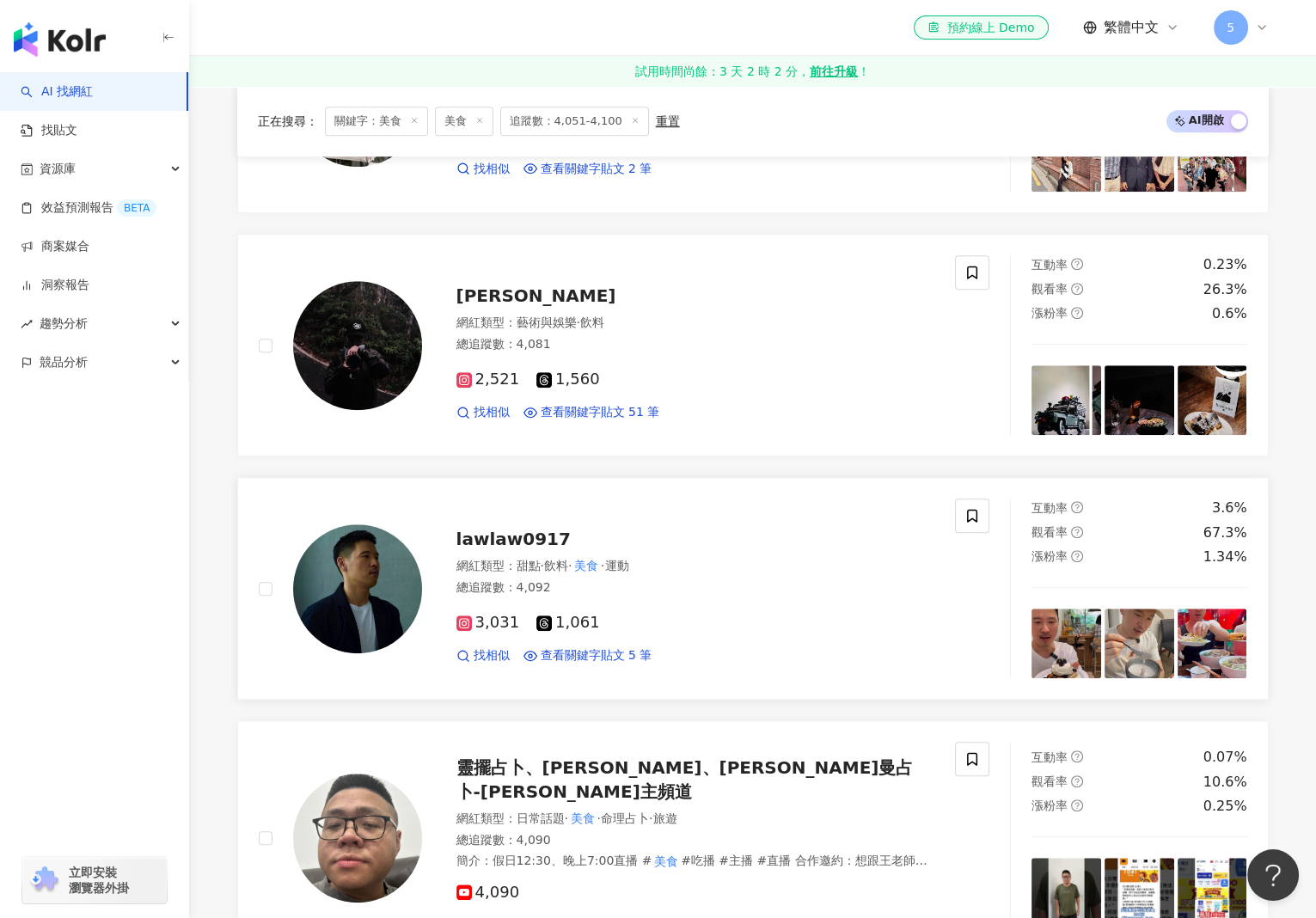
scroll to position [2051, 0]
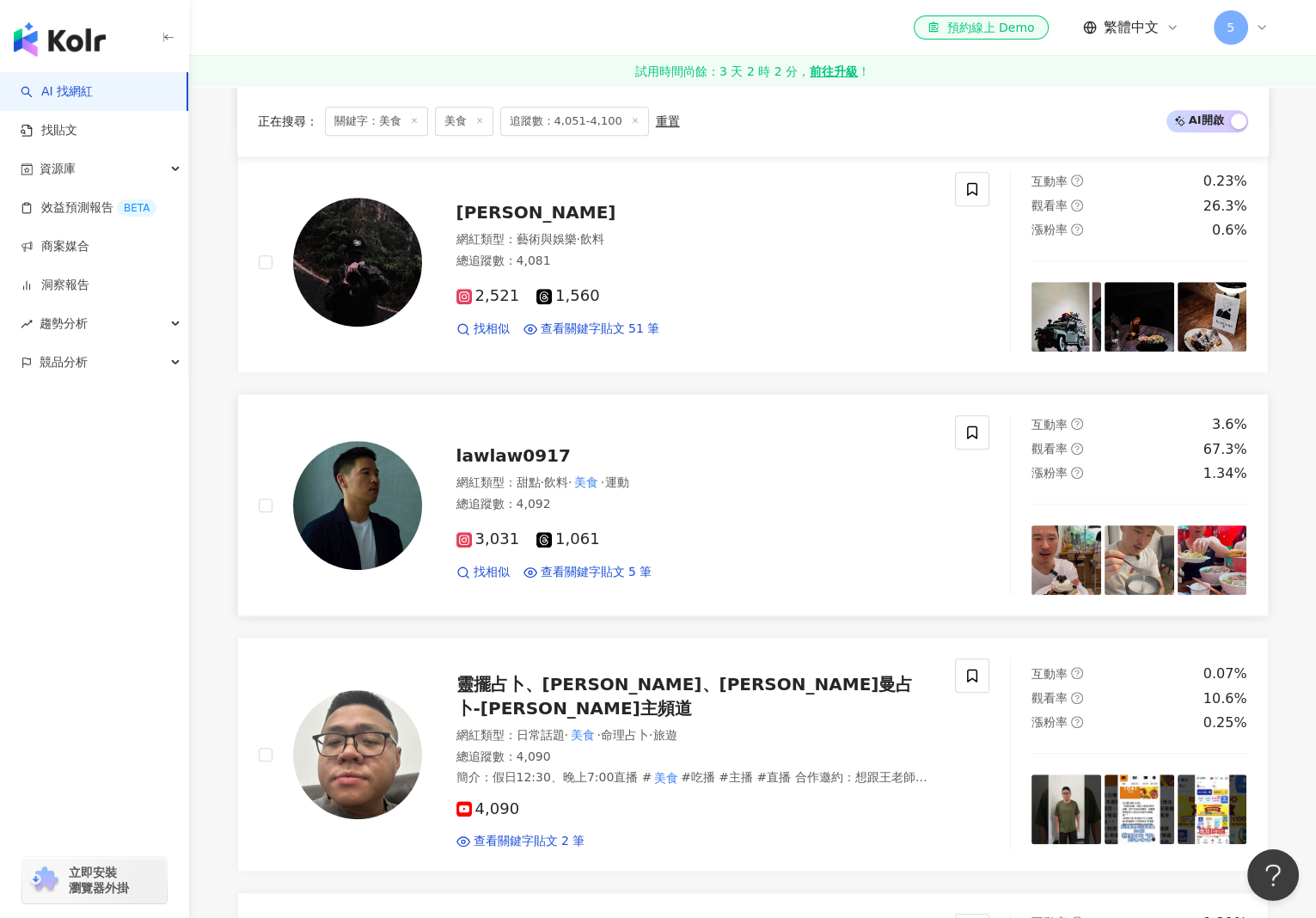
click at [510, 451] on span "lawlaw0917" at bounding box center [514, 455] width 115 height 20
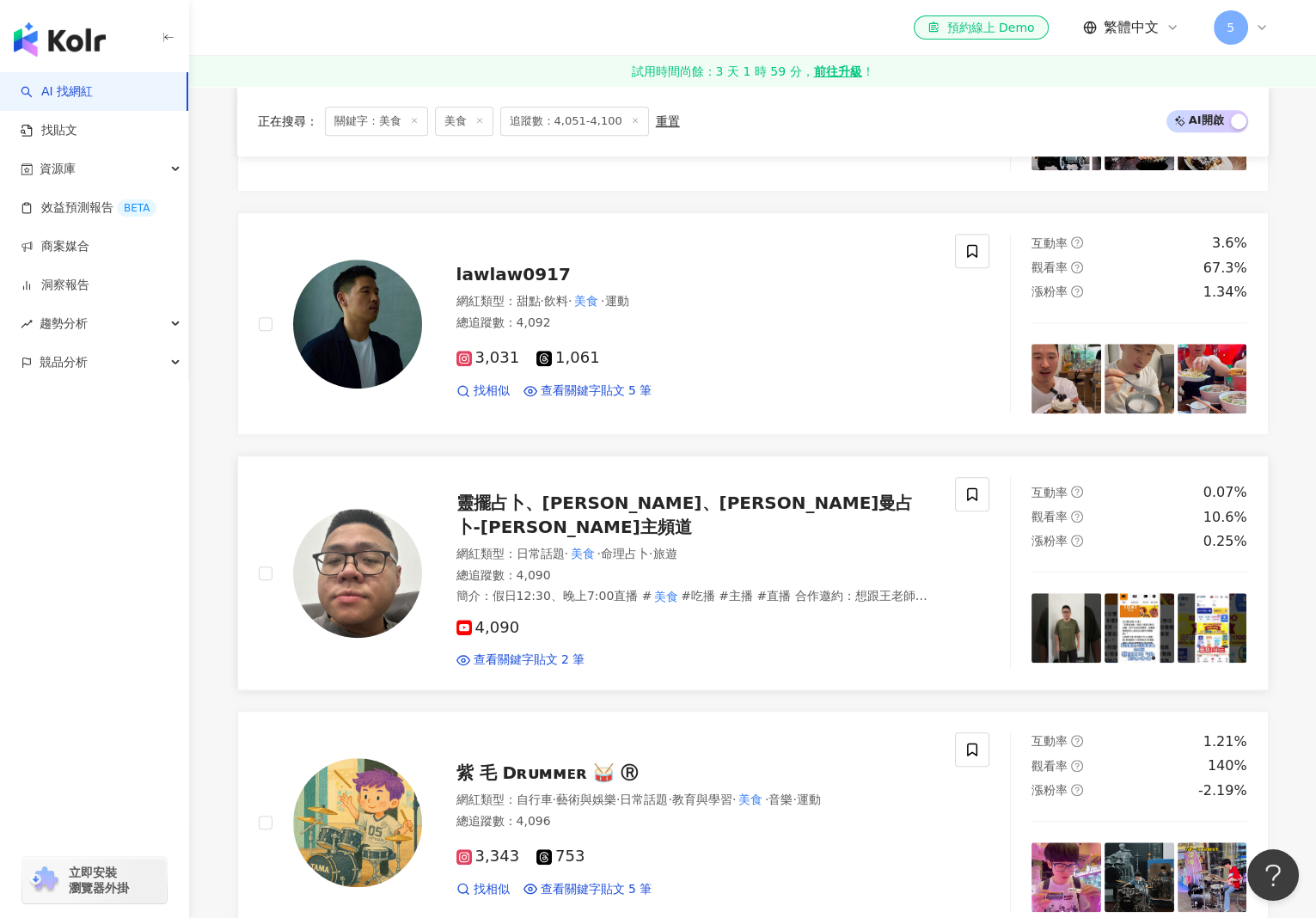
scroll to position [2223, 0]
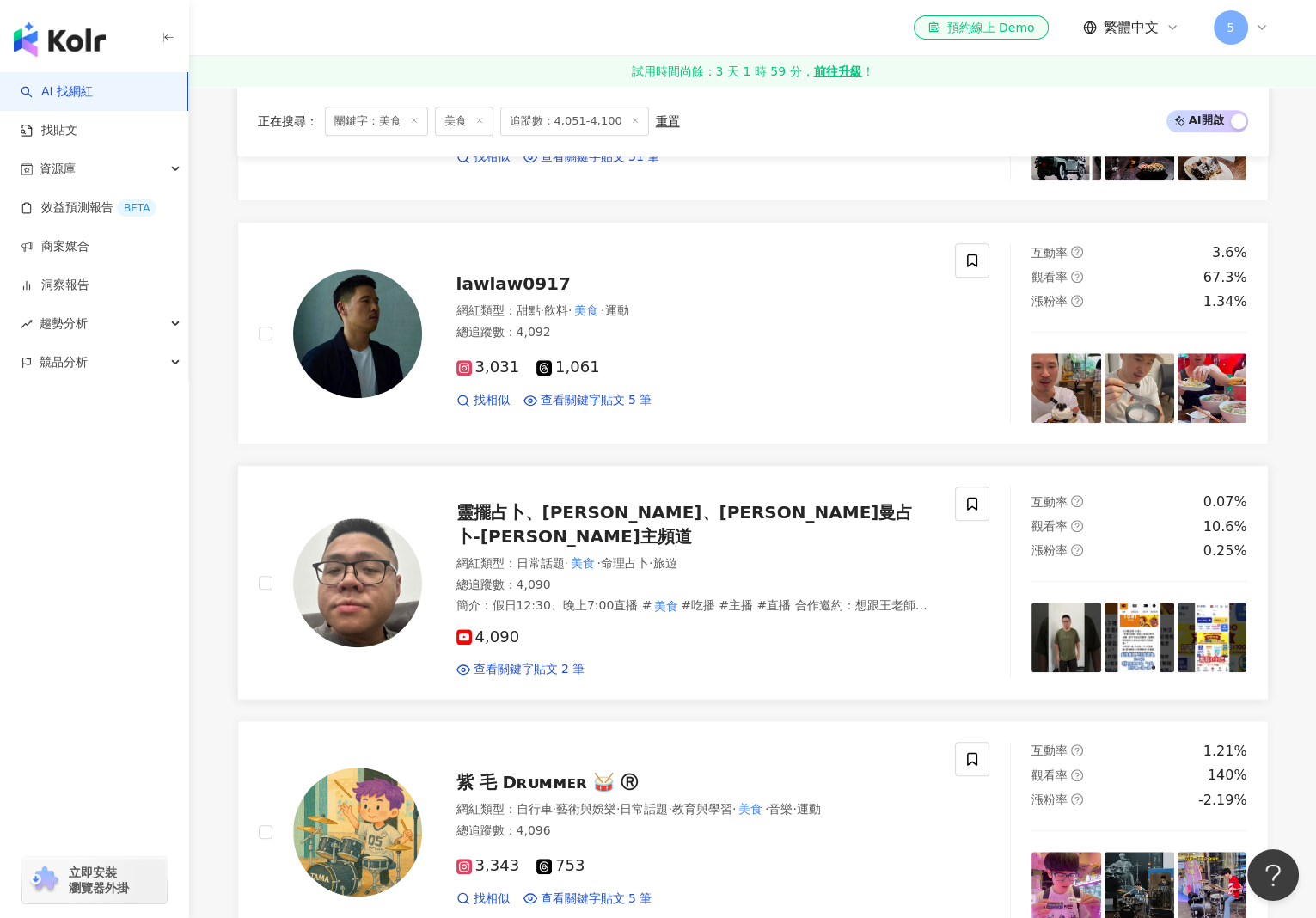
click at [647, 502] on span "靈擺占卜、Ray塔羅占卜、雷諾曼占卜-王瑞志主頻道" at bounding box center [685, 524] width 457 height 44
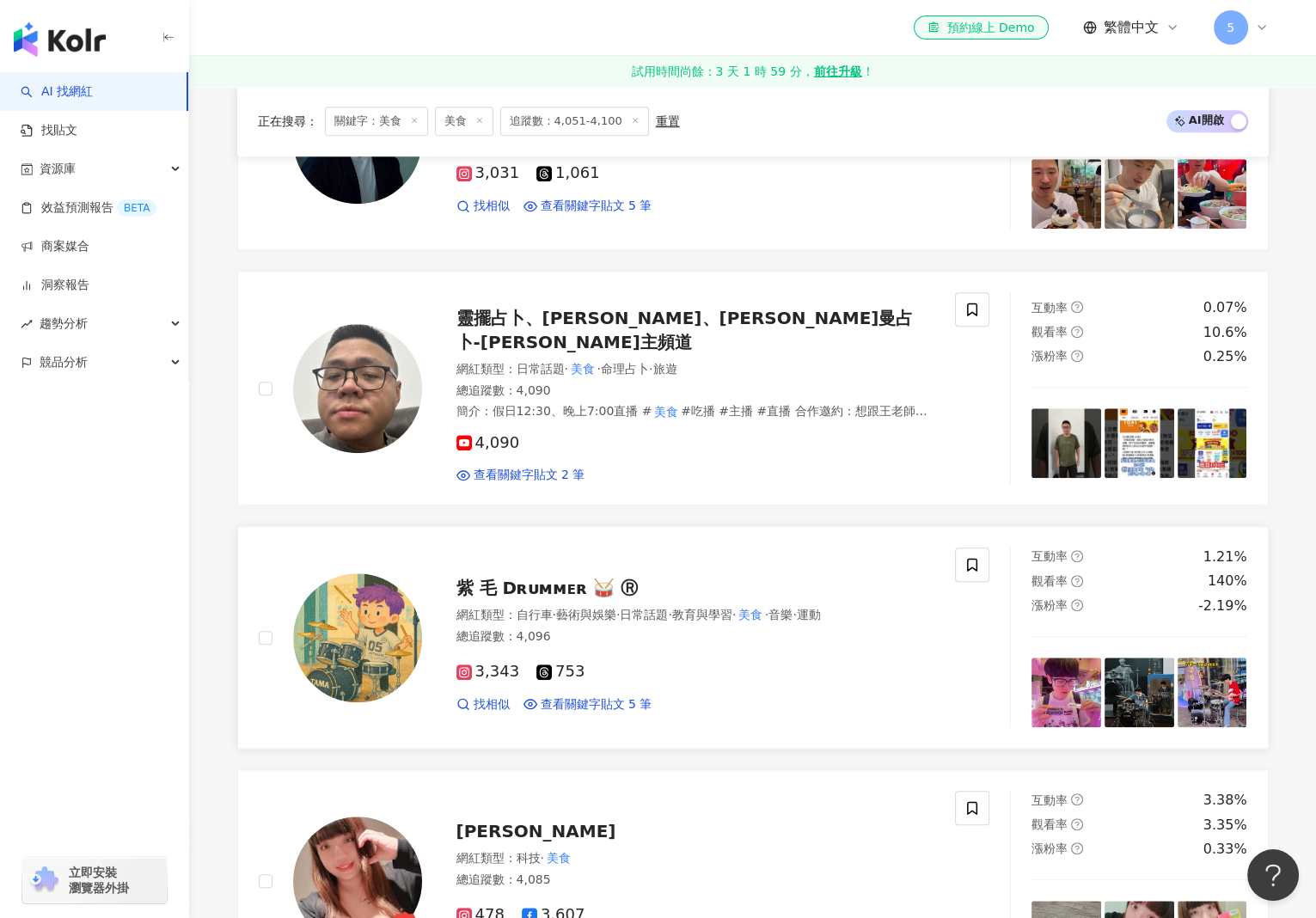
scroll to position [2567, 0]
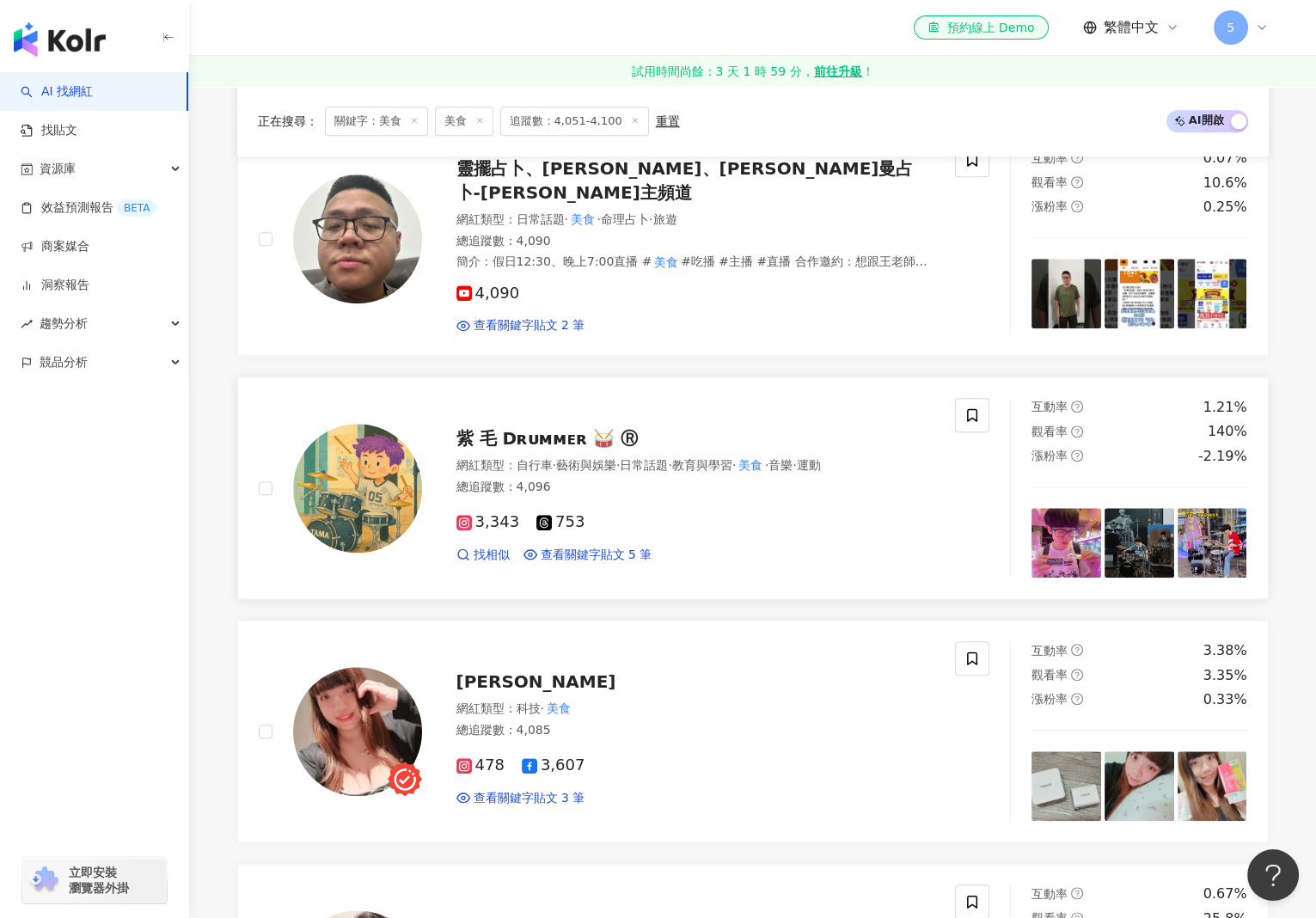
click at [523, 428] on span "紫 毛 Dʀᴜᴍᴍᴇʀ 🥁 Ⓡ" at bounding box center [547, 439] width 182 height 20
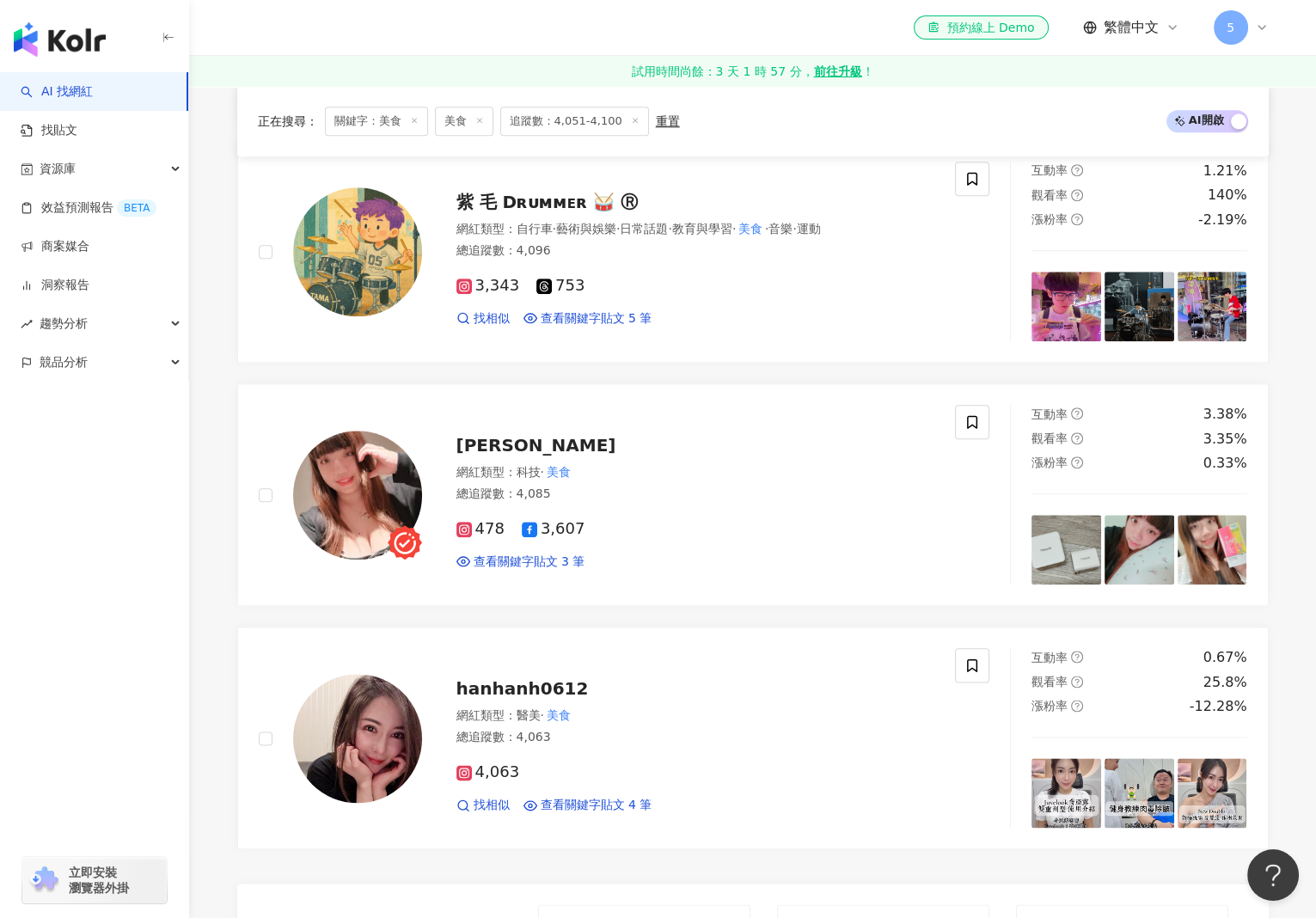
scroll to position [2824, 0]
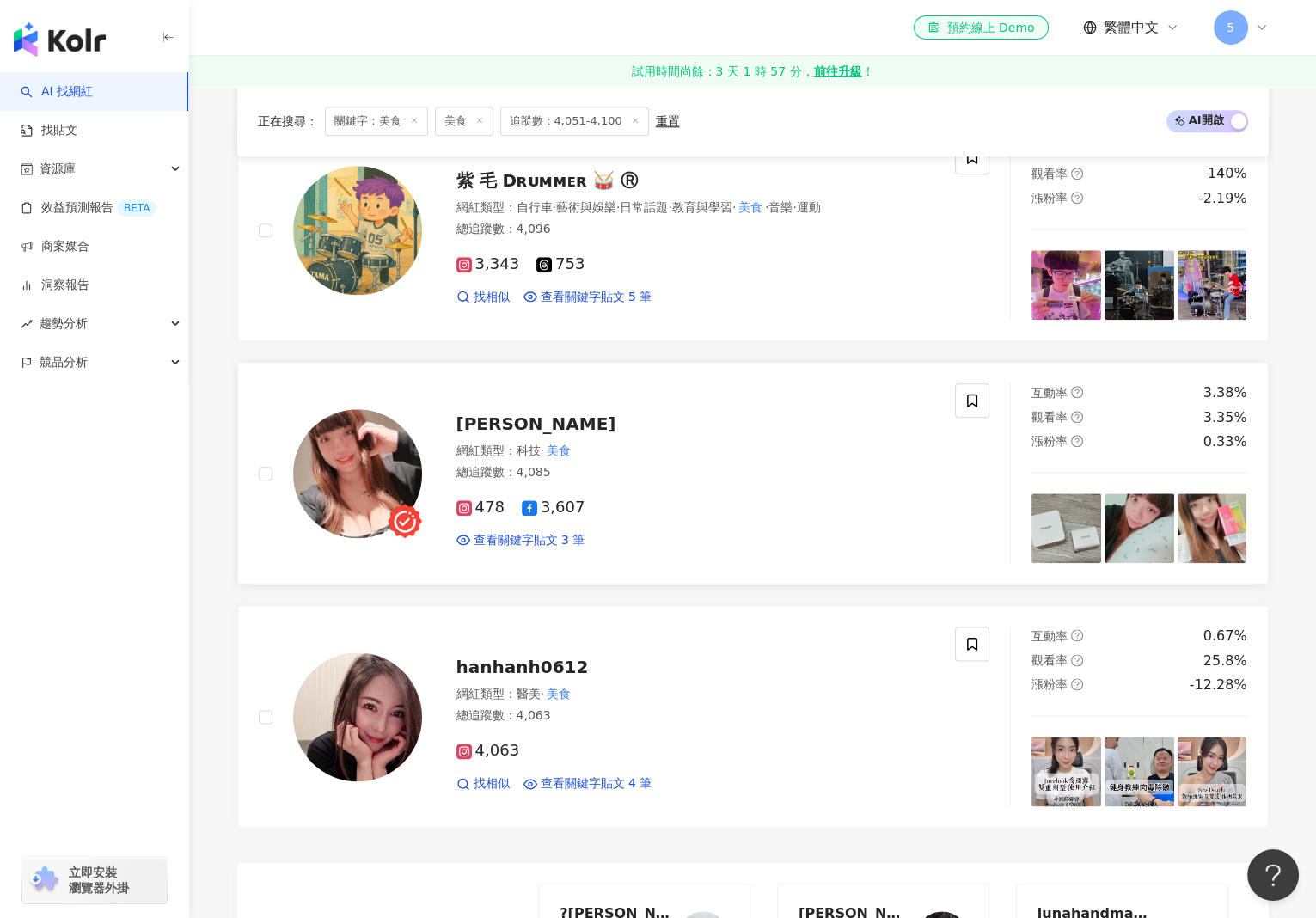
click at [476, 414] on span "欸娜ANA" at bounding box center [536, 424] width 160 height 20
click at [507, 657] on span "hanhanh0612" at bounding box center [522, 667] width 132 height 20
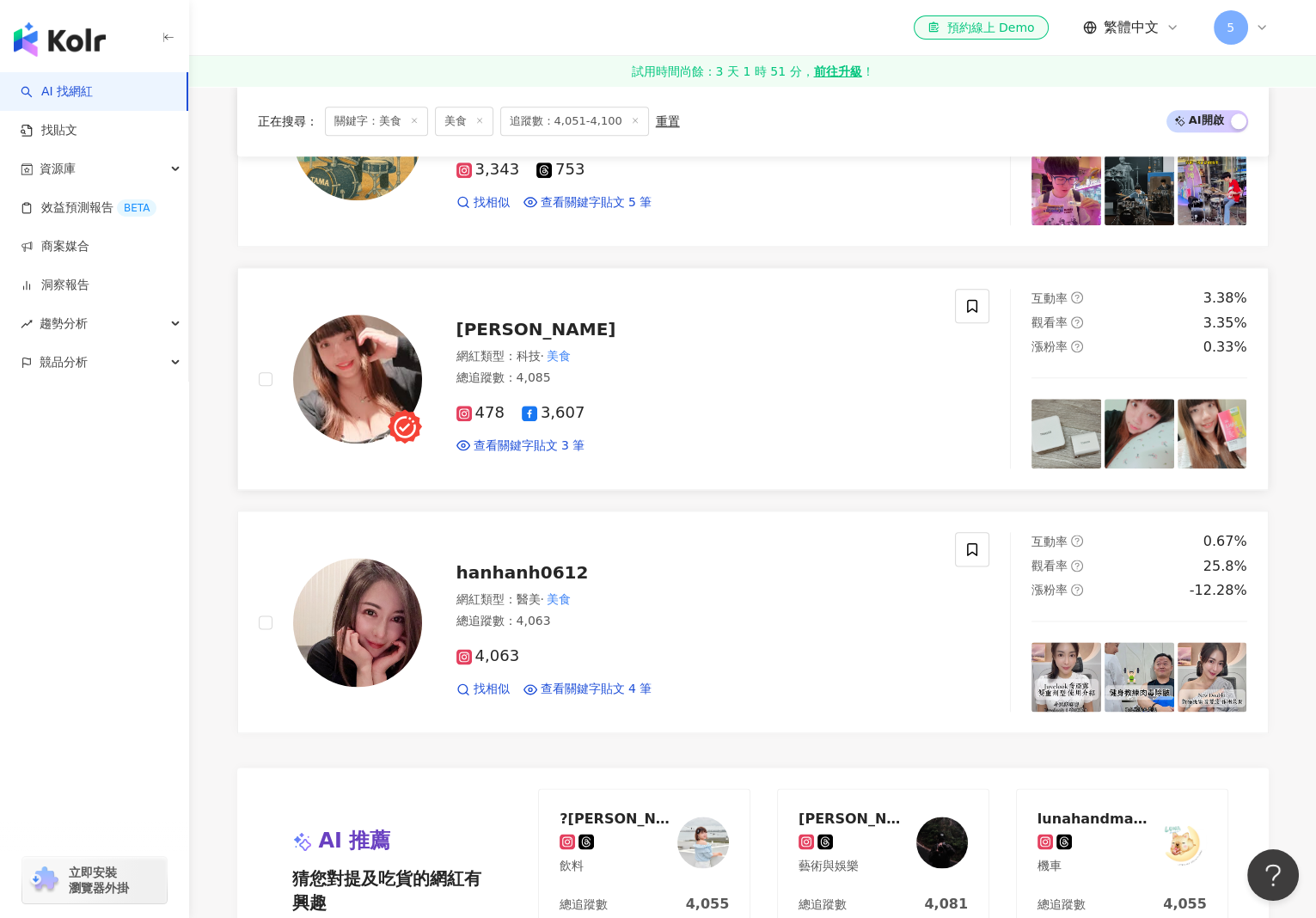
scroll to position [3083, 0]
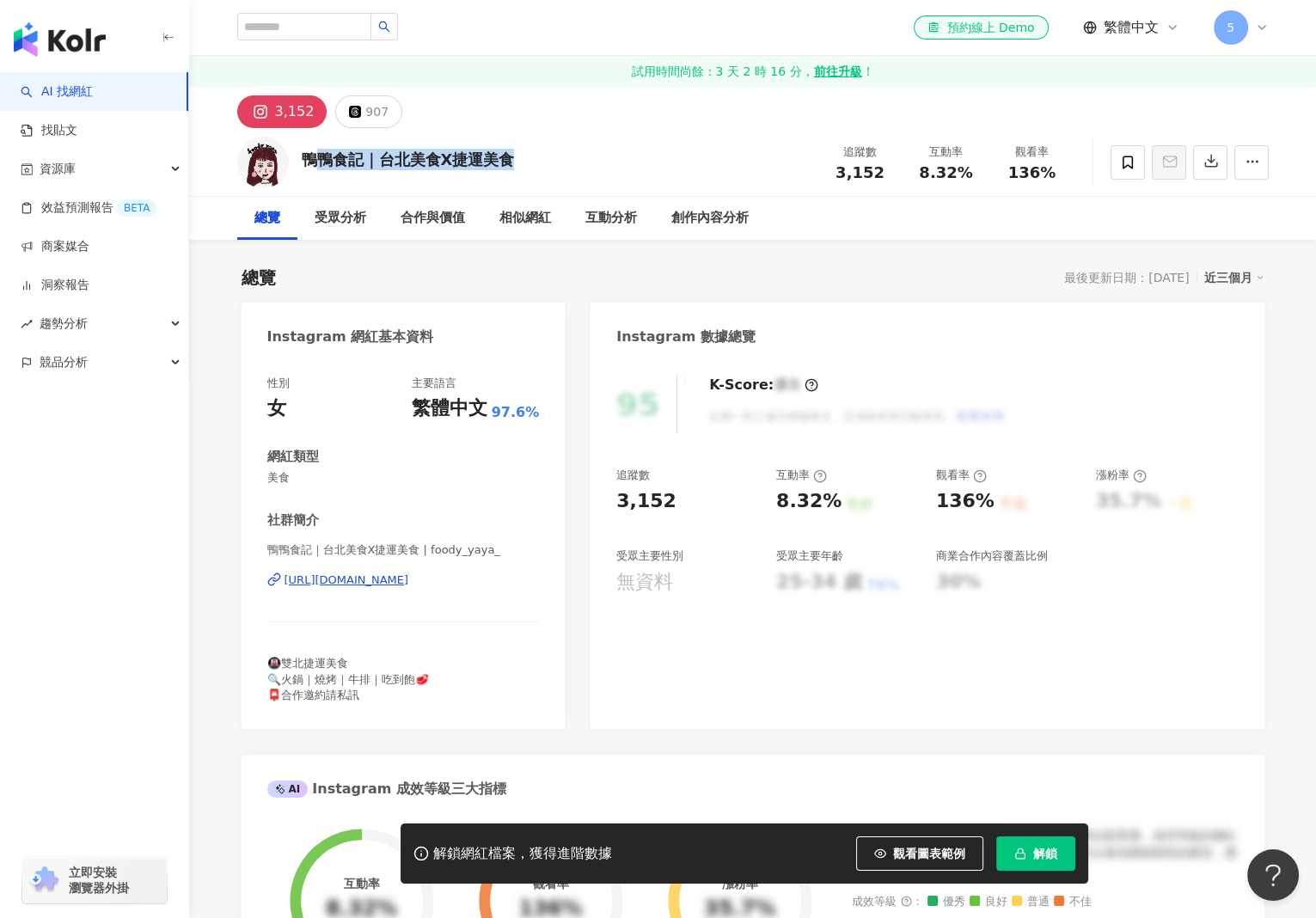
drag, startPoint x: 317, startPoint y: 158, endPoint x: 296, endPoint y: 158, distance: 21.0
click at [296, 158] on div "鴨鴨食記｜台北美食X捷運美食 追蹤數 3,152 互動率 8.32% 觀看率 136%" at bounding box center [752, 161] width 1100 height 68
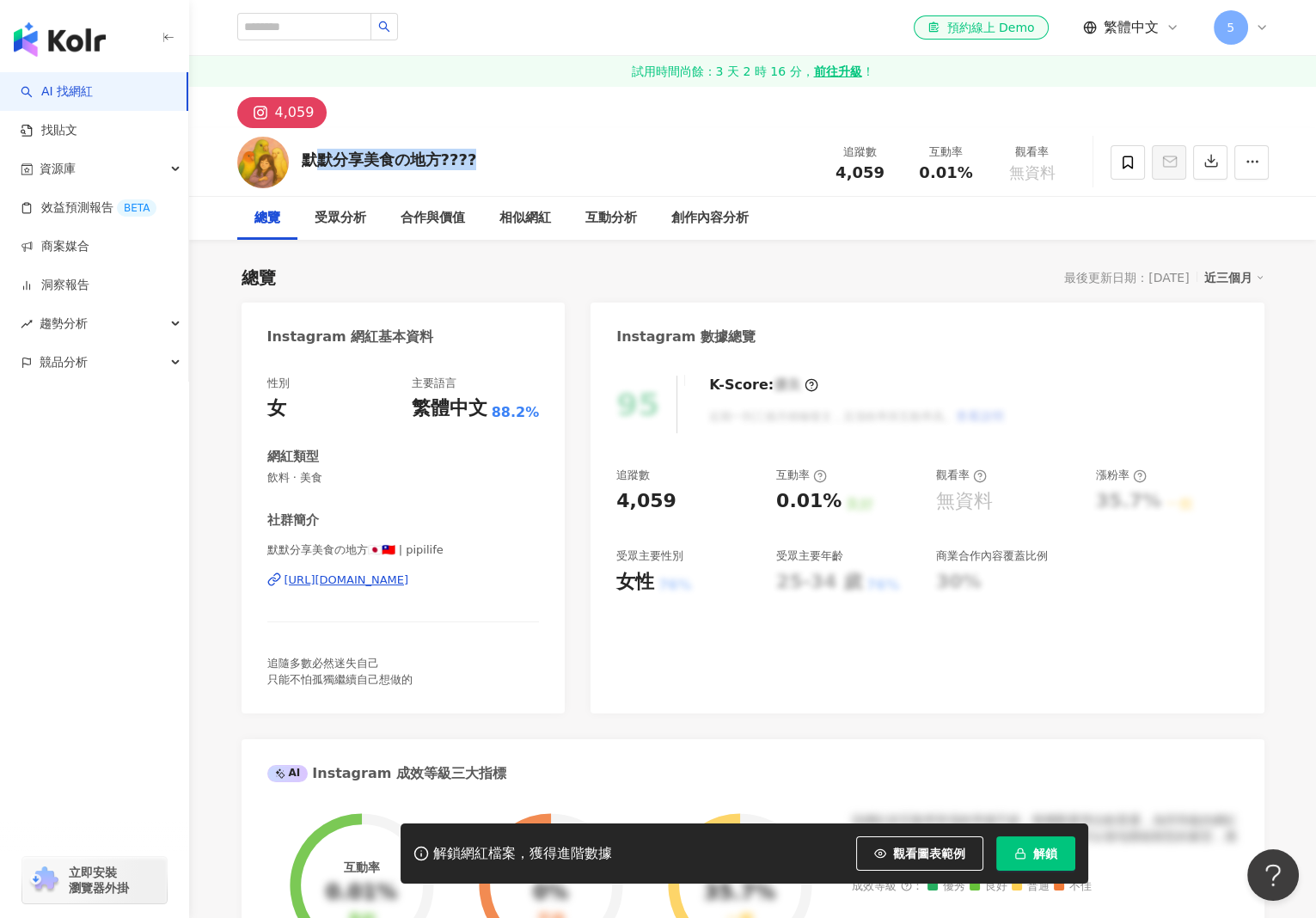
drag, startPoint x: 318, startPoint y: 163, endPoint x: 299, endPoint y: 152, distance: 22.0
click at [299, 152] on div "默默分享美食の地方???? 追蹤數 4,059 互動率 0.01% 觀看率 無資料" at bounding box center [752, 161] width 1100 height 68
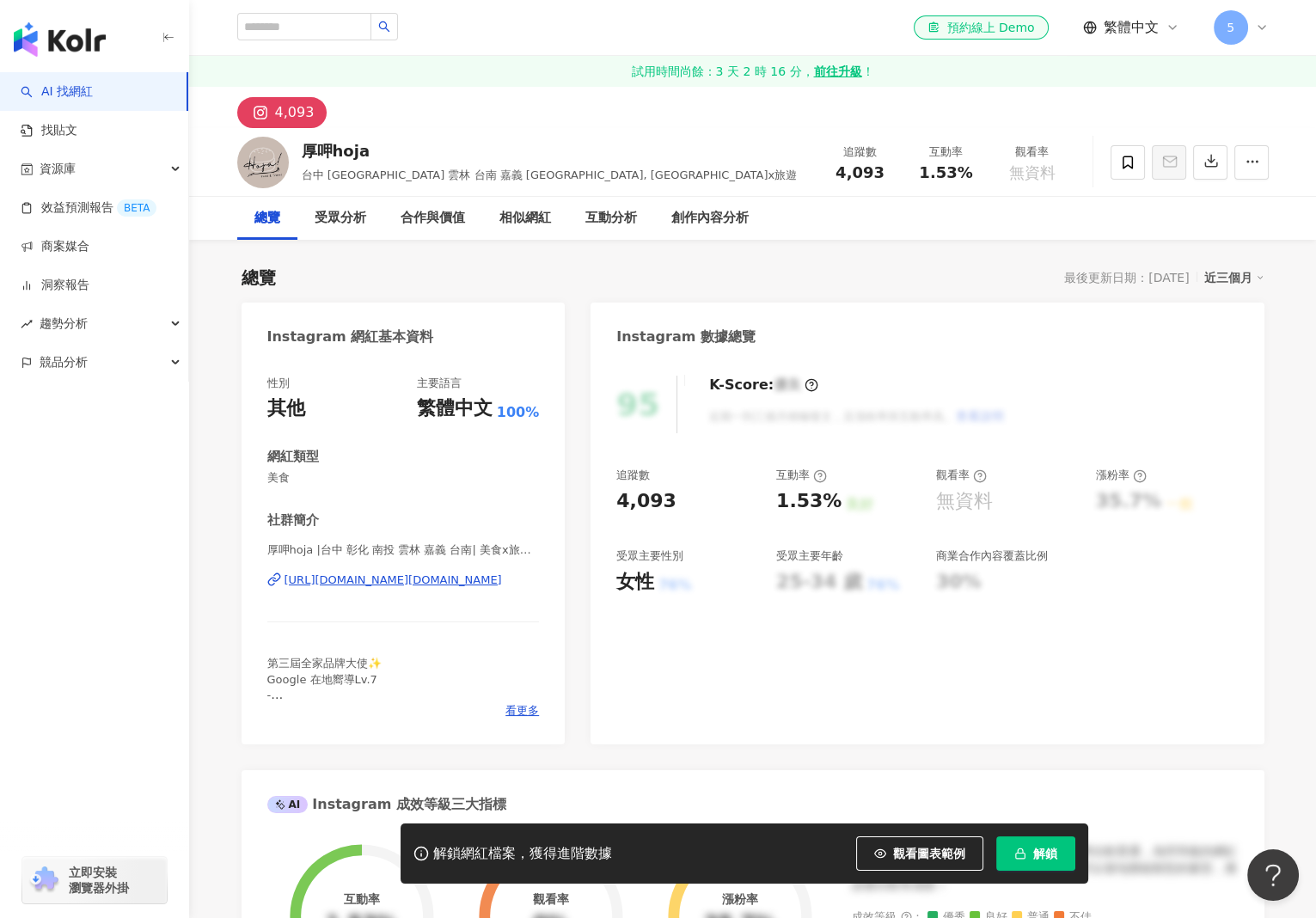
drag, startPoint x: 373, startPoint y: 140, endPoint x: 301, endPoint y: 142, distance: 72.0
click at [302, 142] on div "厚呷hoja" at bounding box center [550, 150] width 496 height 21
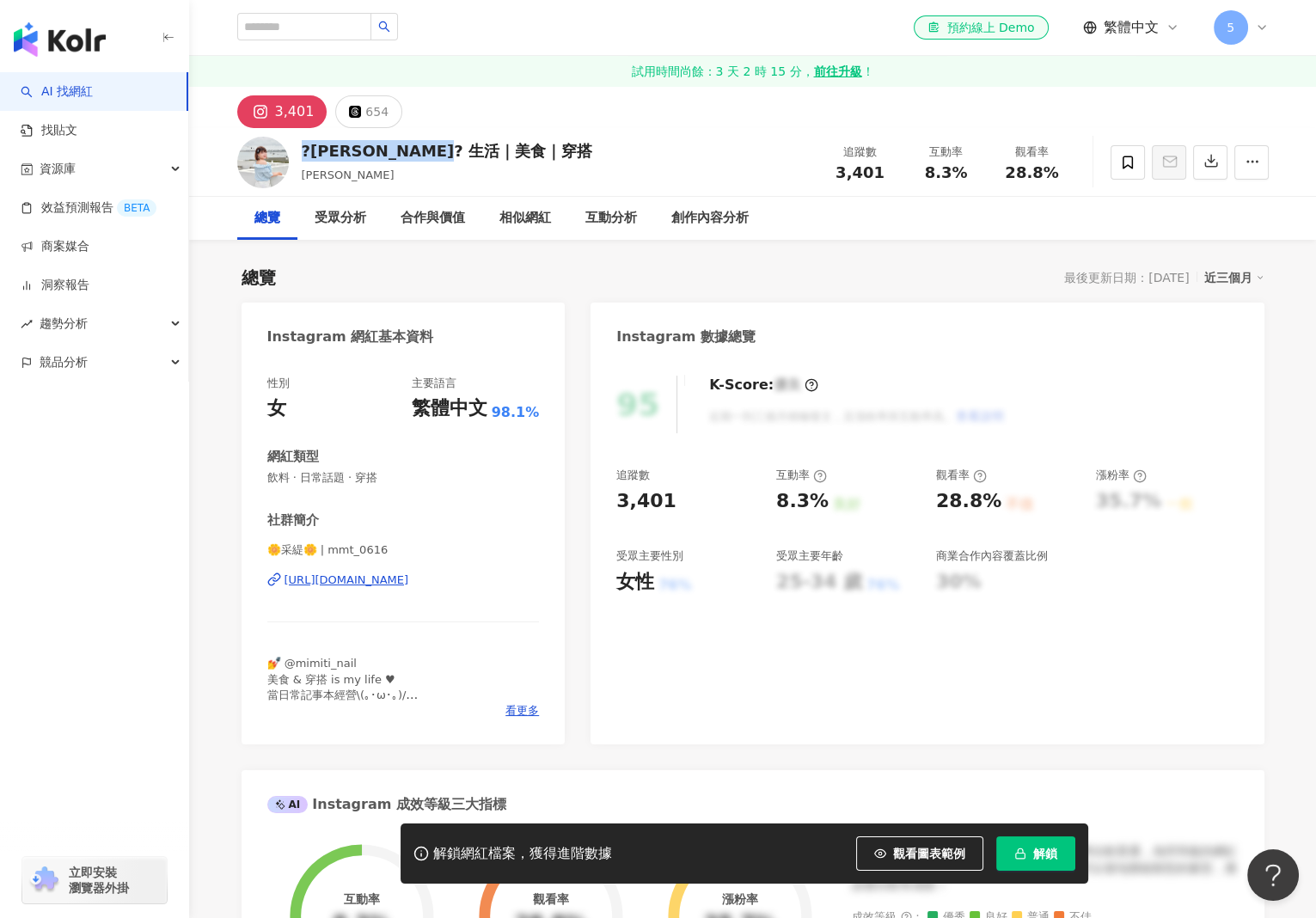
drag, startPoint x: 406, startPoint y: 159, endPoint x: 471, endPoint y: 159, distance: 65.0
click at [471, 159] on div "?采緹? 生活｜美食｜穿搭 采緹 追蹤數 3,401 互動率 8.3% 觀看率 28.8%" at bounding box center [752, 161] width 1100 height 68
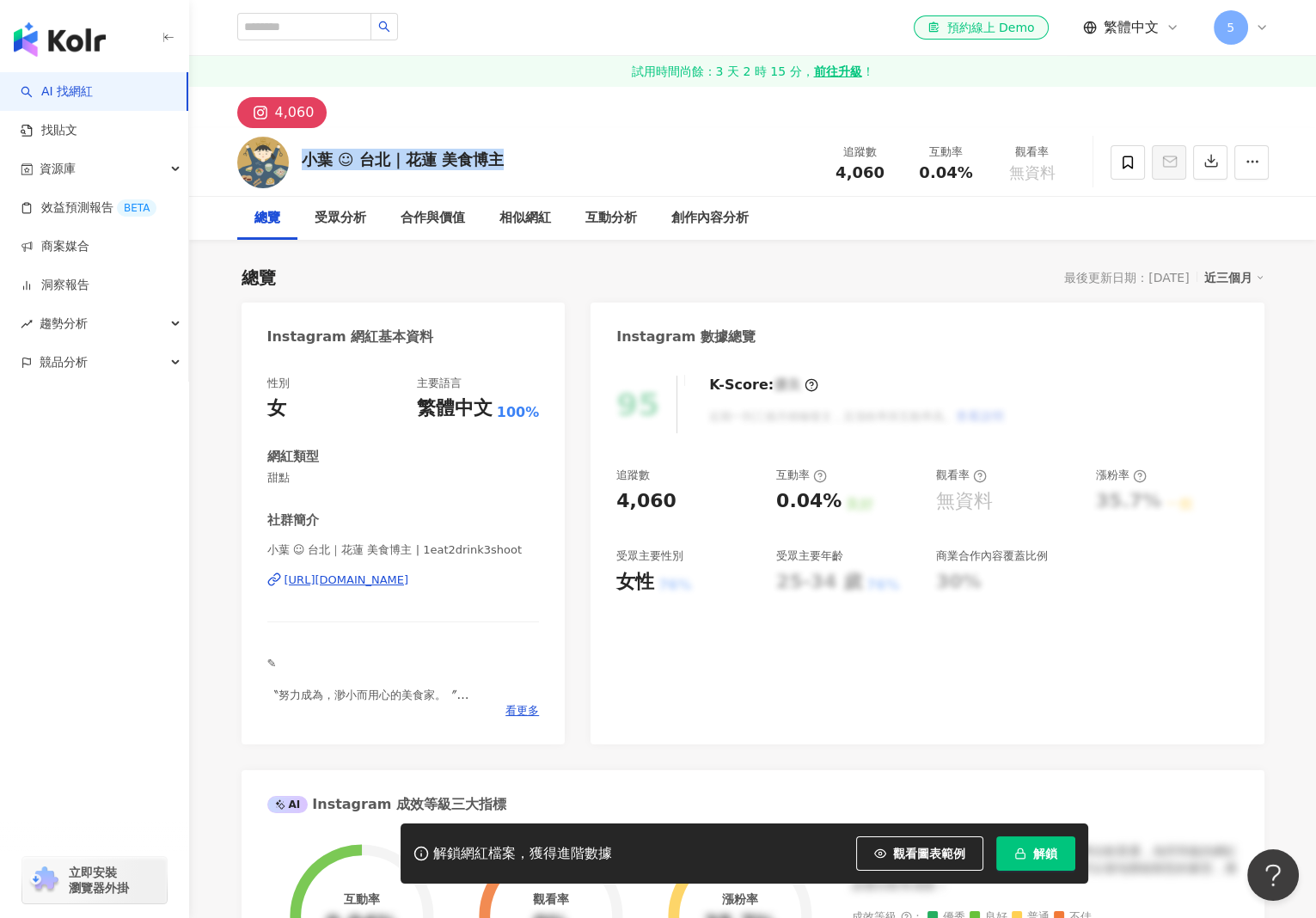
drag, startPoint x: 306, startPoint y: 157, endPoint x: 494, endPoint y: 161, distance: 188.0
click at [494, 161] on div "小葉 ☺︎ 台北｜花蓮 美食博主" at bounding box center [403, 159] width 203 height 21
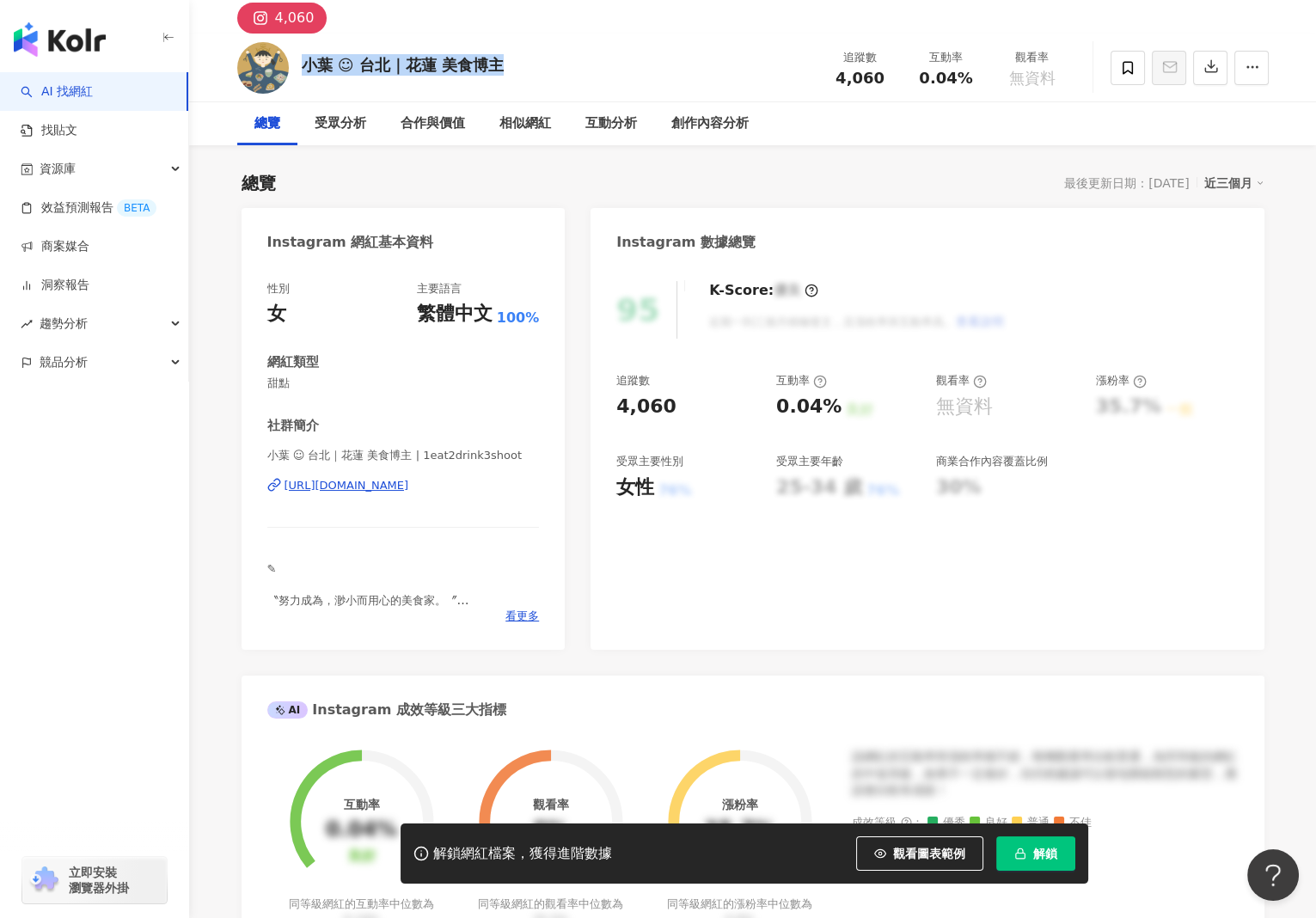
scroll to position [258, 0]
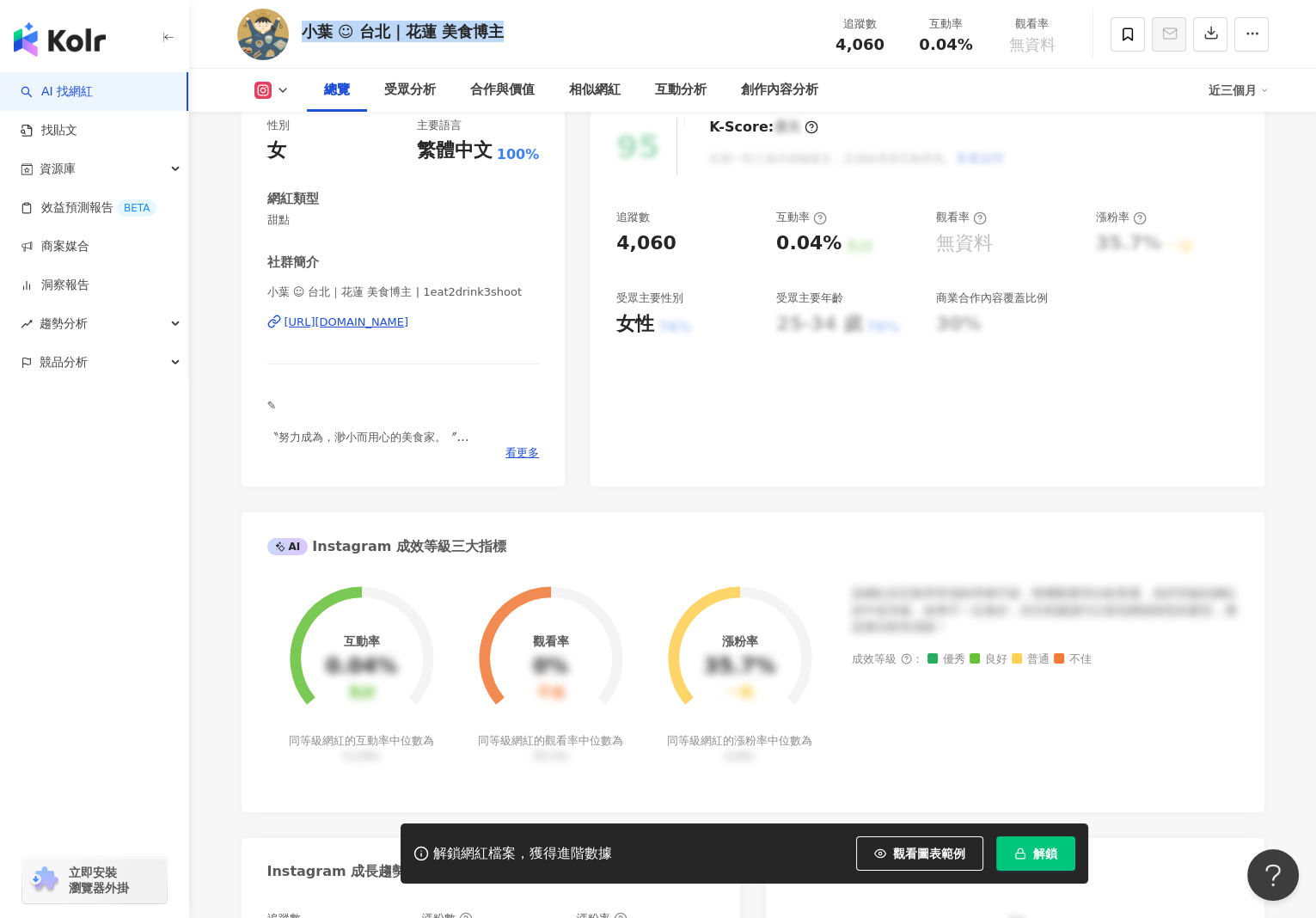
click at [391, 322] on div "[URL][DOMAIN_NAME]" at bounding box center [346, 322] width 125 height 16
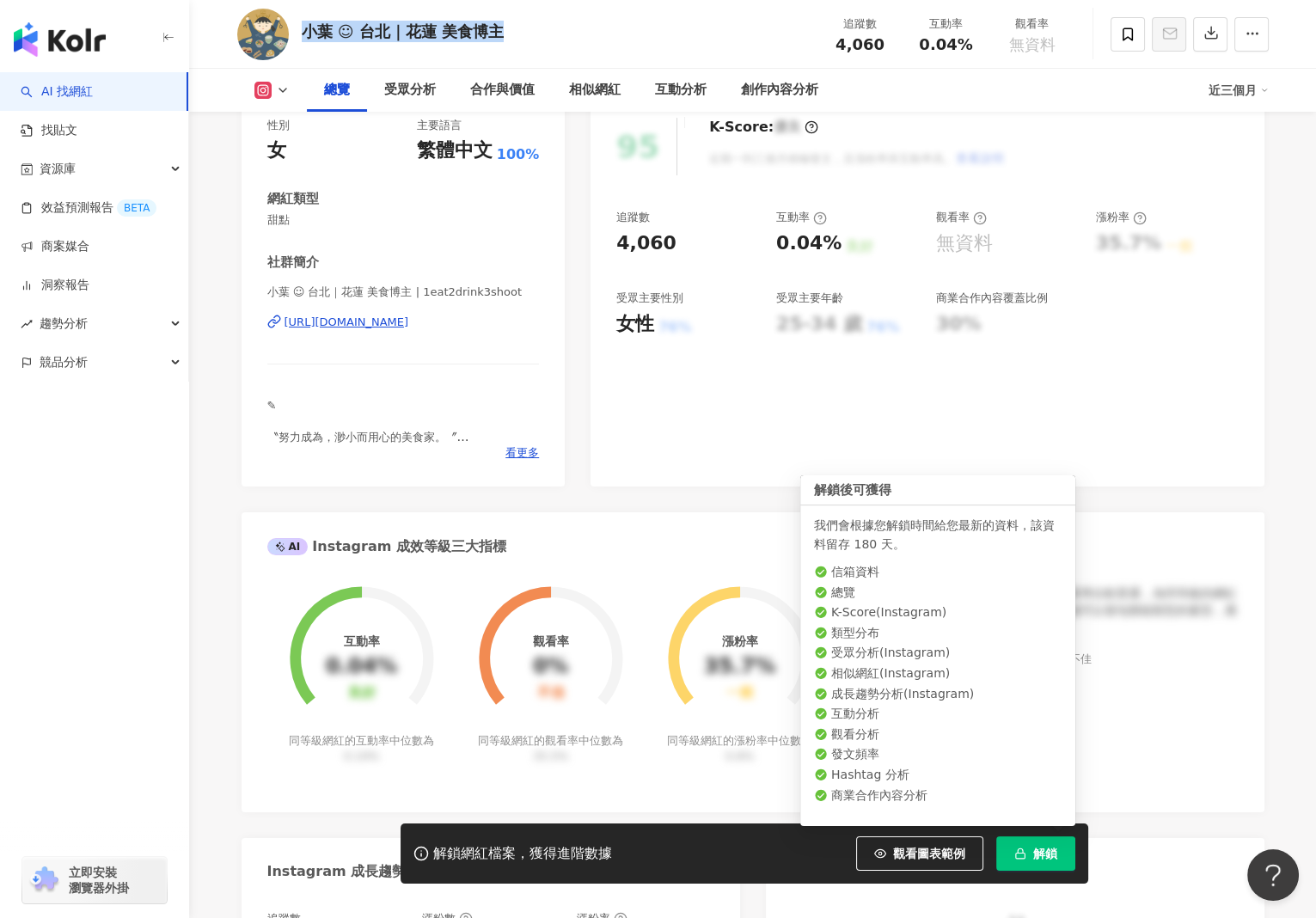
click at [1042, 861] on span "解鎖" at bounding box center [1046, 853] width 24 height 14
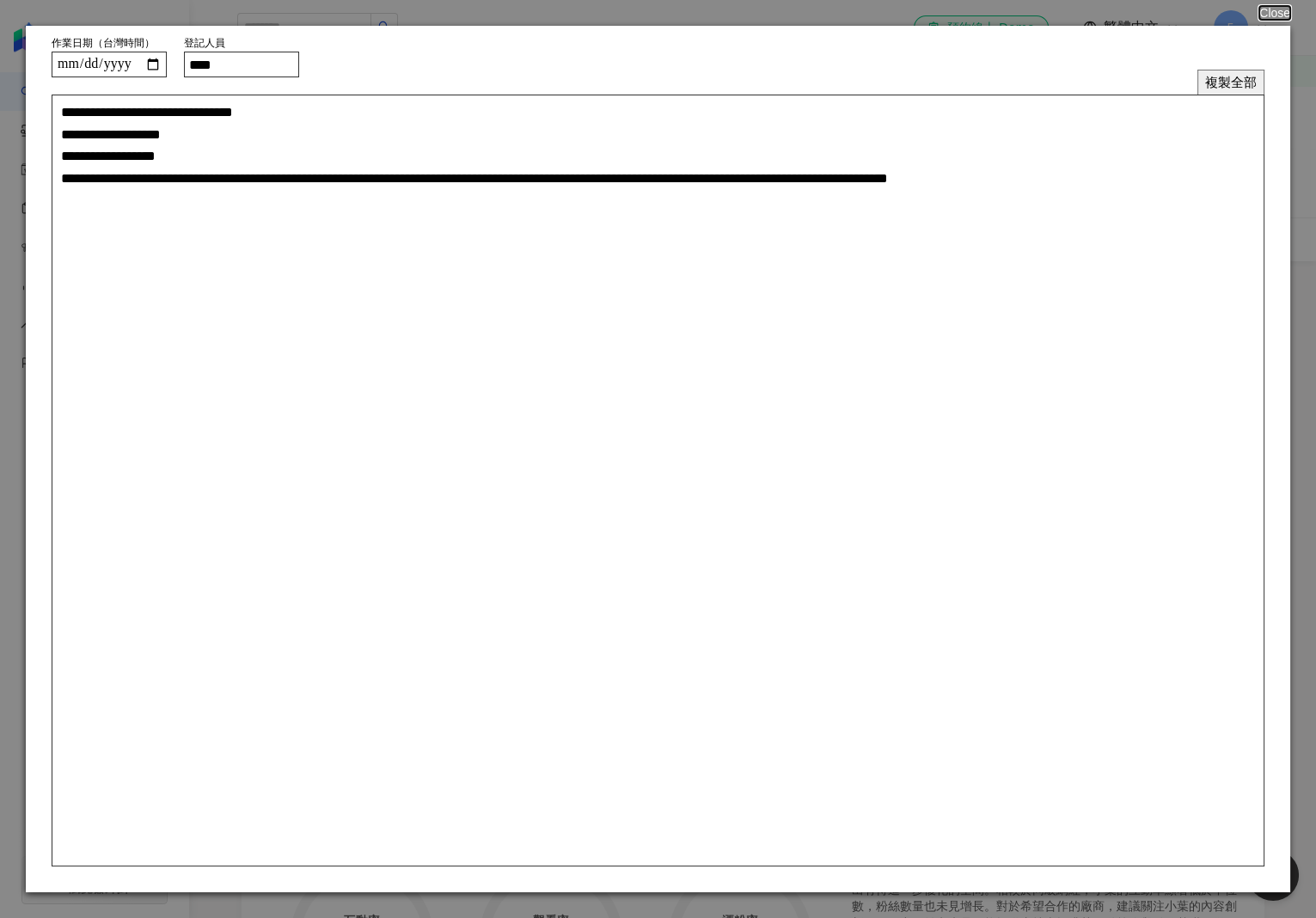
click at [241, 68] on input "****" at bounding box center [242, 65] width 115 height 26
type input "***"
type textarea "**********"
type input "****"
type textarea "**********"
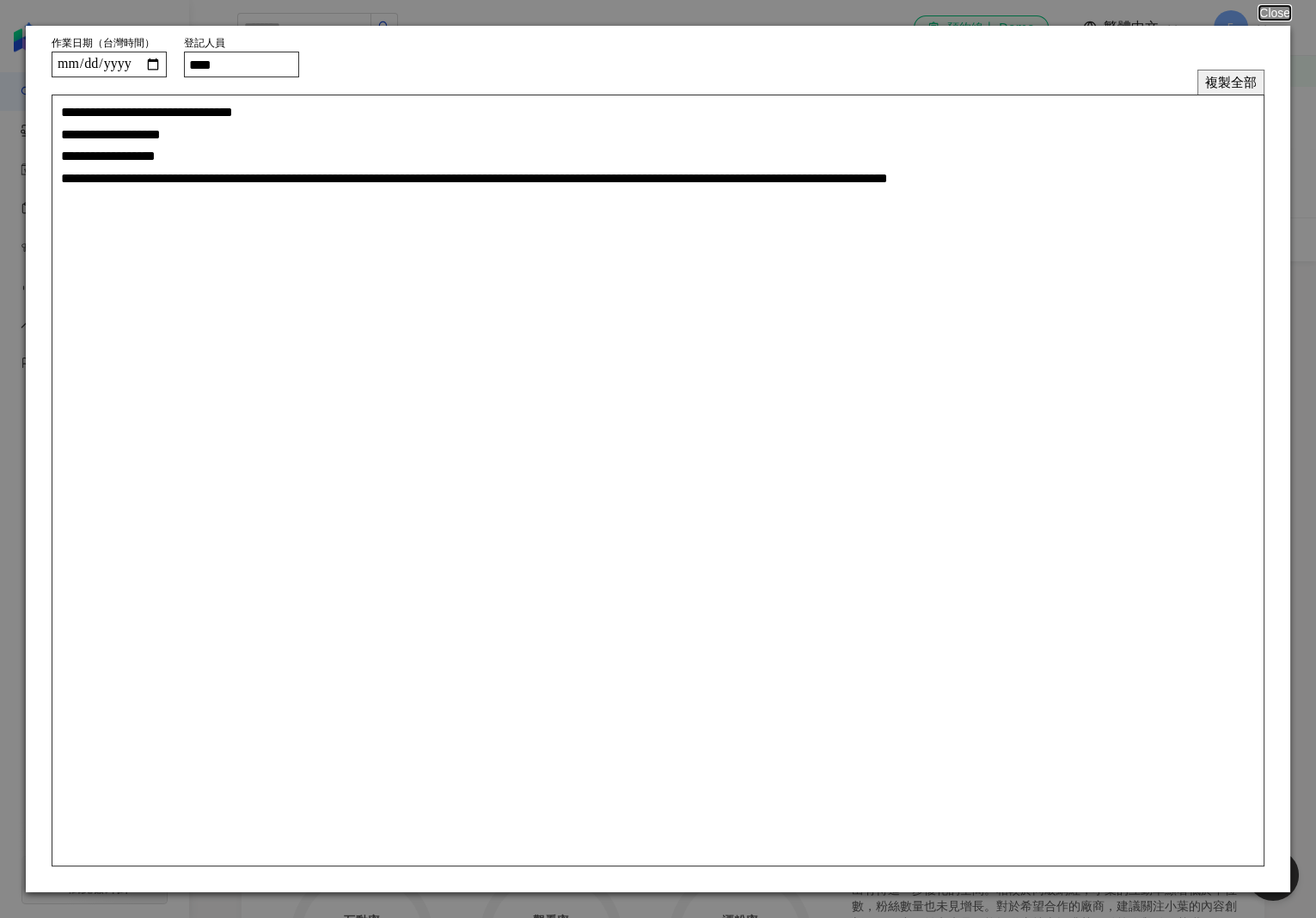
type input "*****"
type textarea "**********"
type input "****"
type textarea "**********"
type input "****"
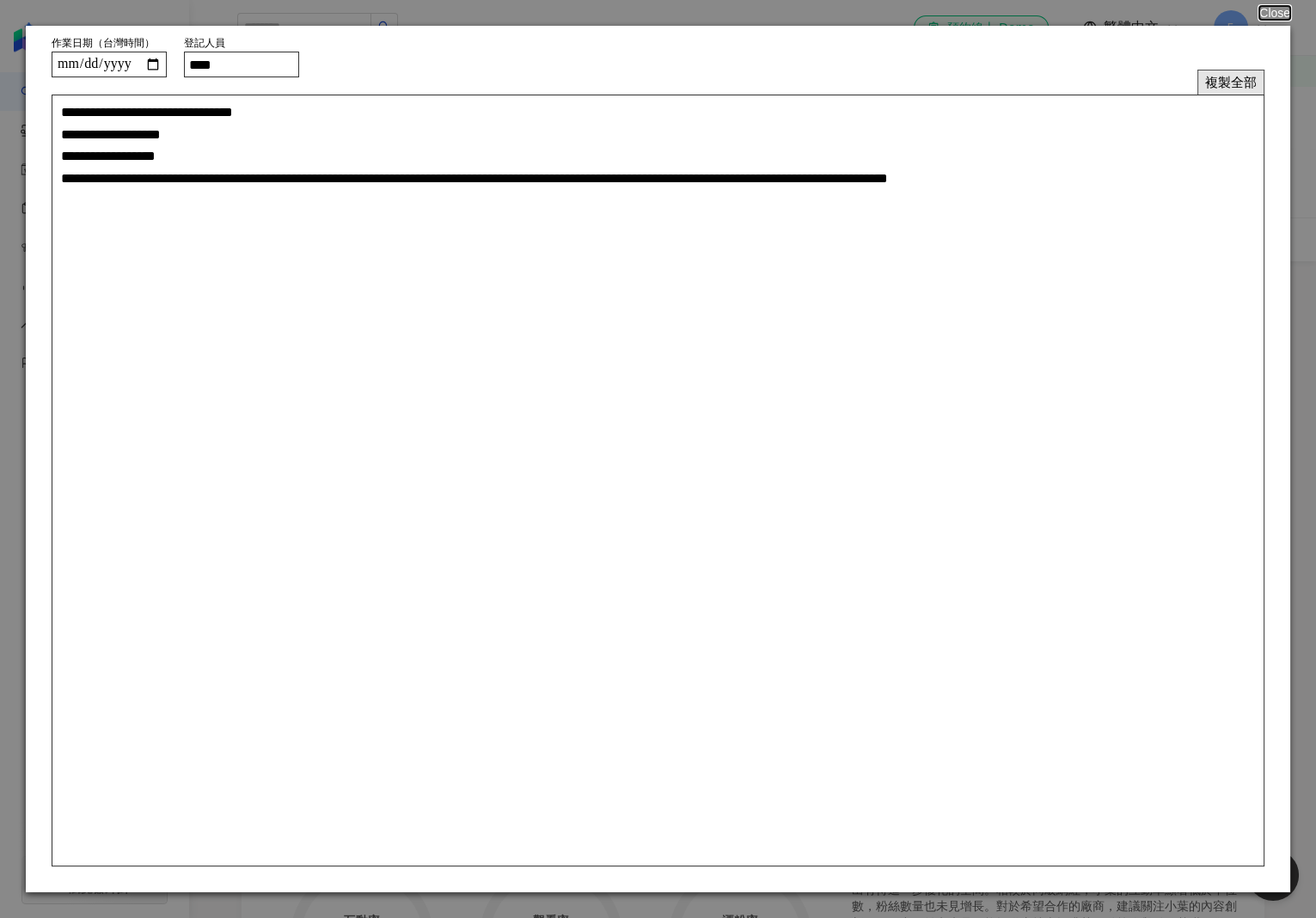
click at [1213, 75] on button "複製全部" at bounding box center [1231, 81] width 67 height 25
click at [1273, 17] on button "Close" at bounding box center [1273, 13] width 32 height 14
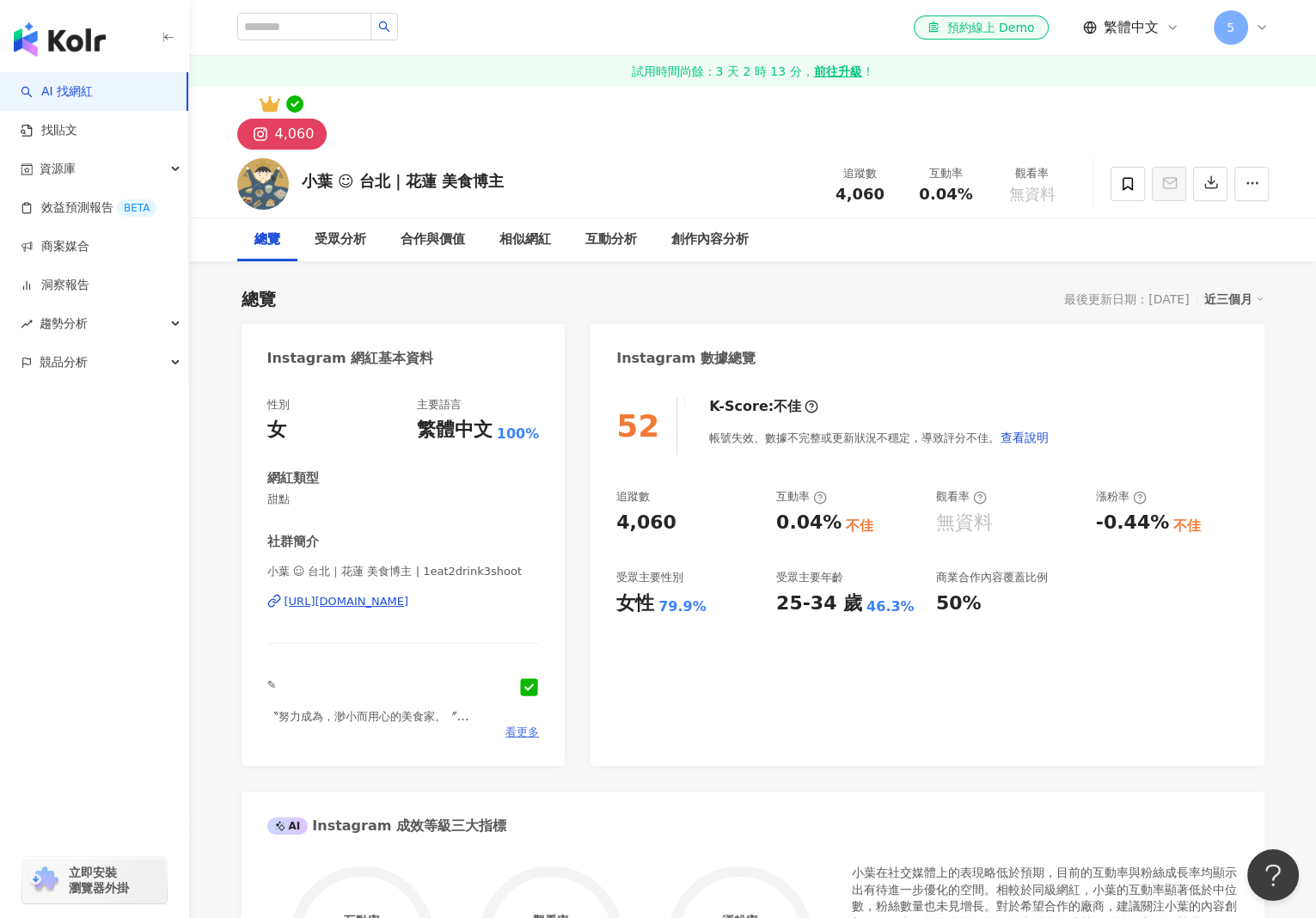
click at [526, 736] on span "看更多" at bounding box center [522, 732] width 33 height 16
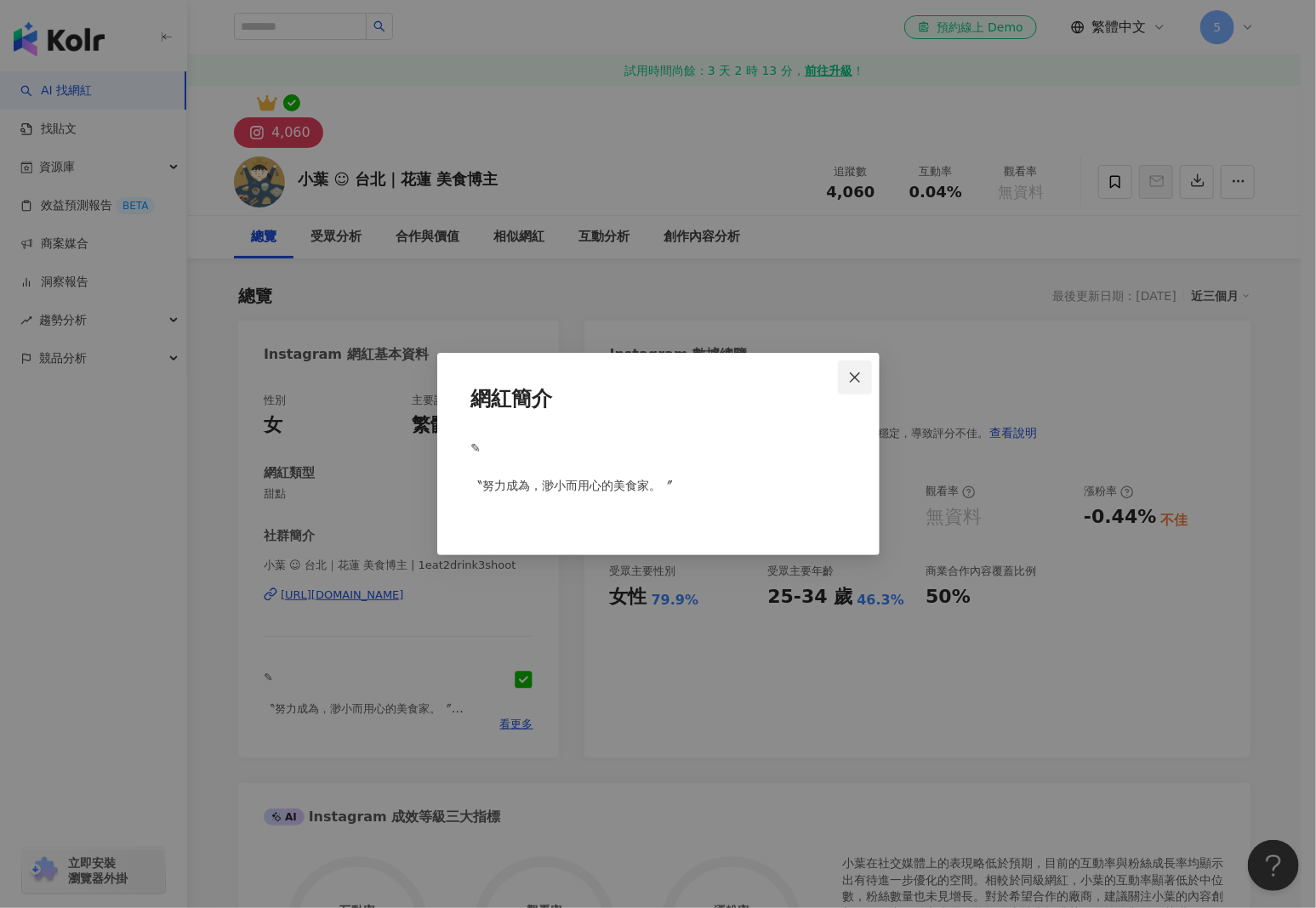
click at [855, 375] on icon "close" at bounding box center [854, 376] width 10 height 10
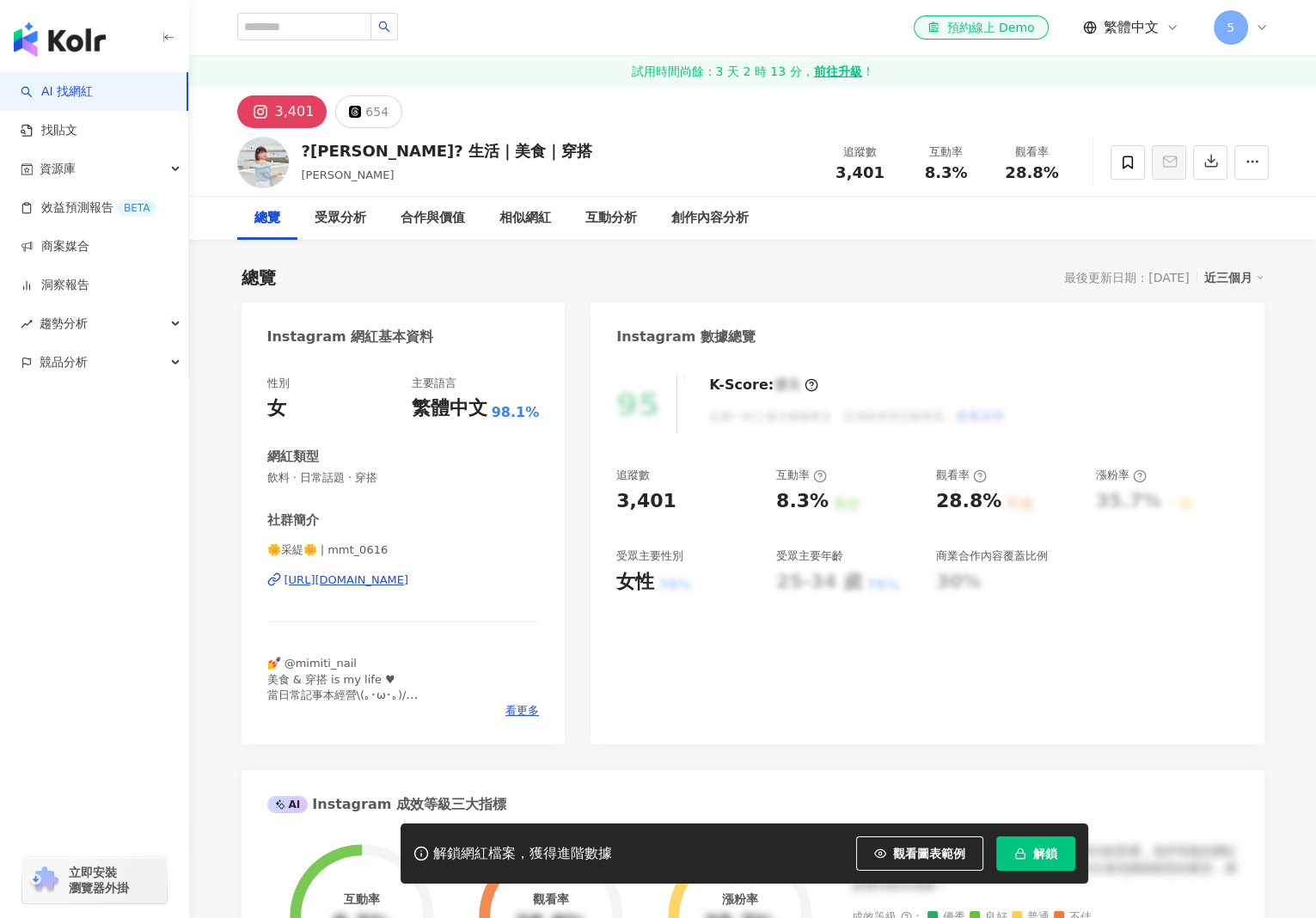
click at [341, 583] on div "[URL][DOMAIN_NAME]" at bounding box center [346, 580] width 125 height 16
click at [1031, 850] on button "解鎖" at bounding box center [1036, 853] width 79 height 34
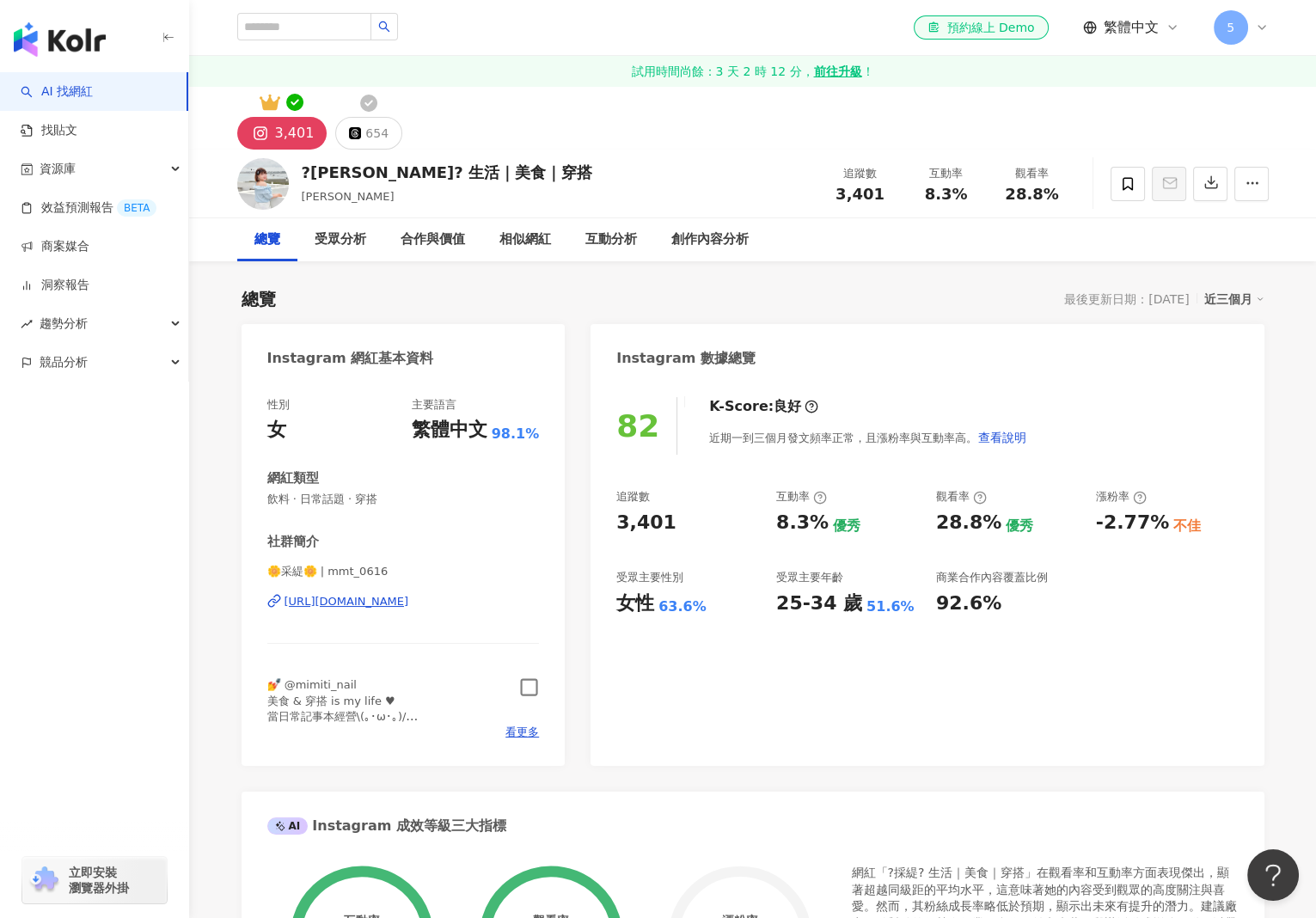
click at [525, 688] on icon "button" at bounding box center [528, 687] width 19 height 19
click at [358, 130] on button "654" at bounding box center [368, 132] width 67 height 32
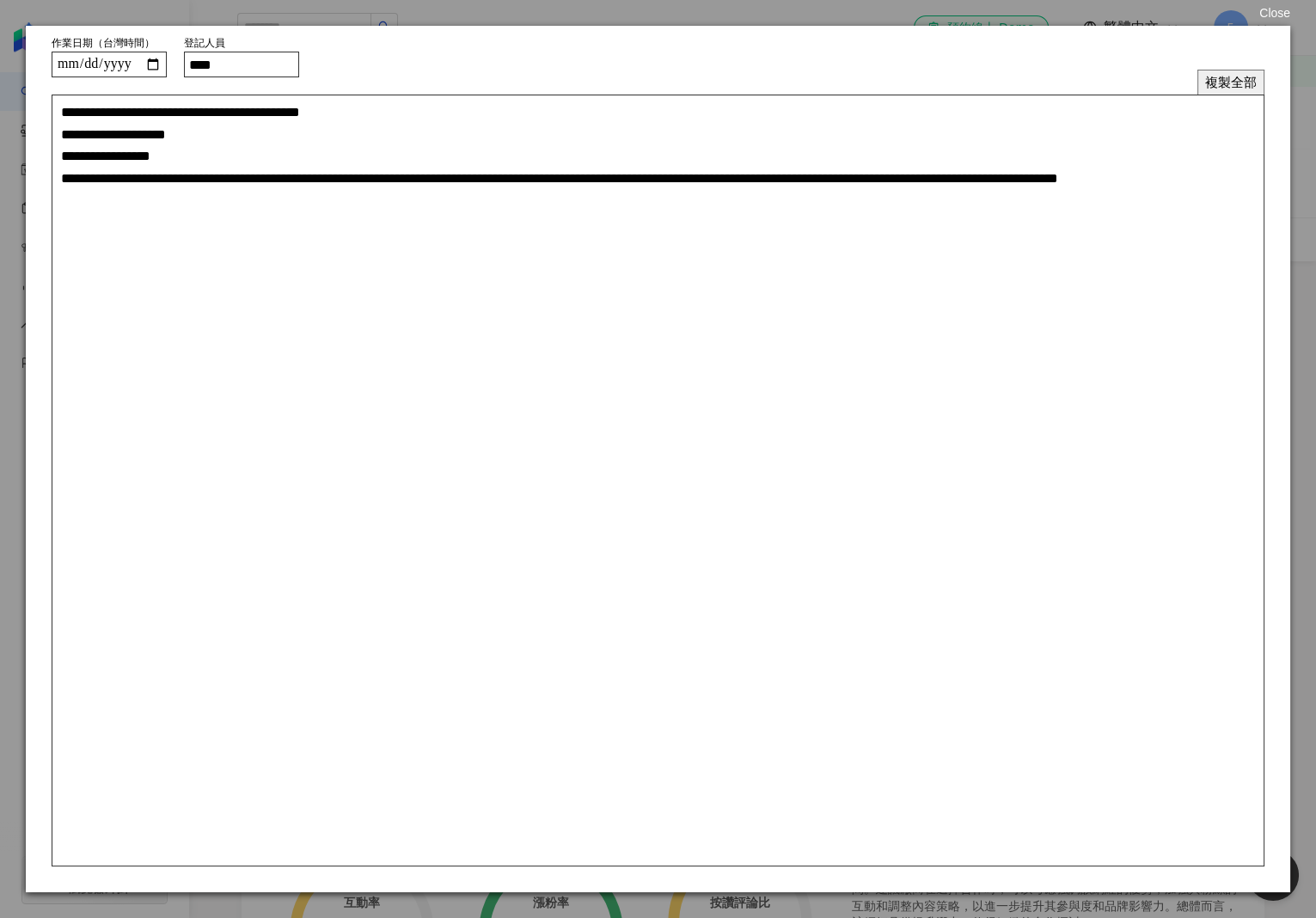
click at [1228, 77] on button "複製全部" at bounding box center [1231, 81] width 67 height 25
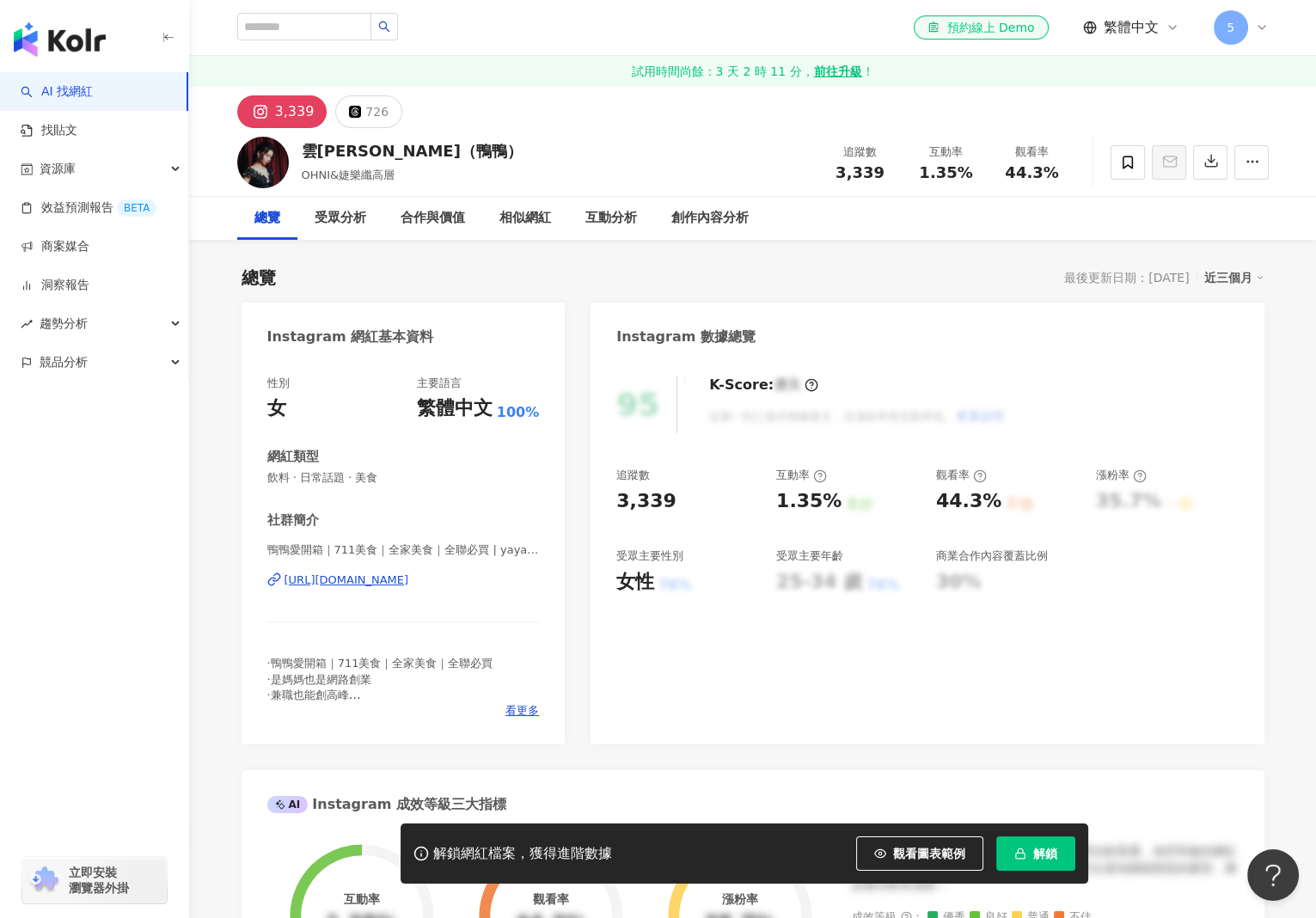
click at [378, 584] on div "[URL][DOMAIN_NAME]" at bounding box center [346, 580] width 125 height 16
drag, startPoint x: 423, startPoint y: 151, endPoint x: 298, endPoint y: 141, distance: 125.4
click at [298, 141] on div "雲林yaya（鴨鴨） [PERSON_NAME]婕樂纖高層 追蹤數 3,339 互動率 1.35% 觀看率 44.3%" at bounding box center [752, 161] width 1100 height 68
copy div "雲[PERSON_NAME]（鴨鴨）"
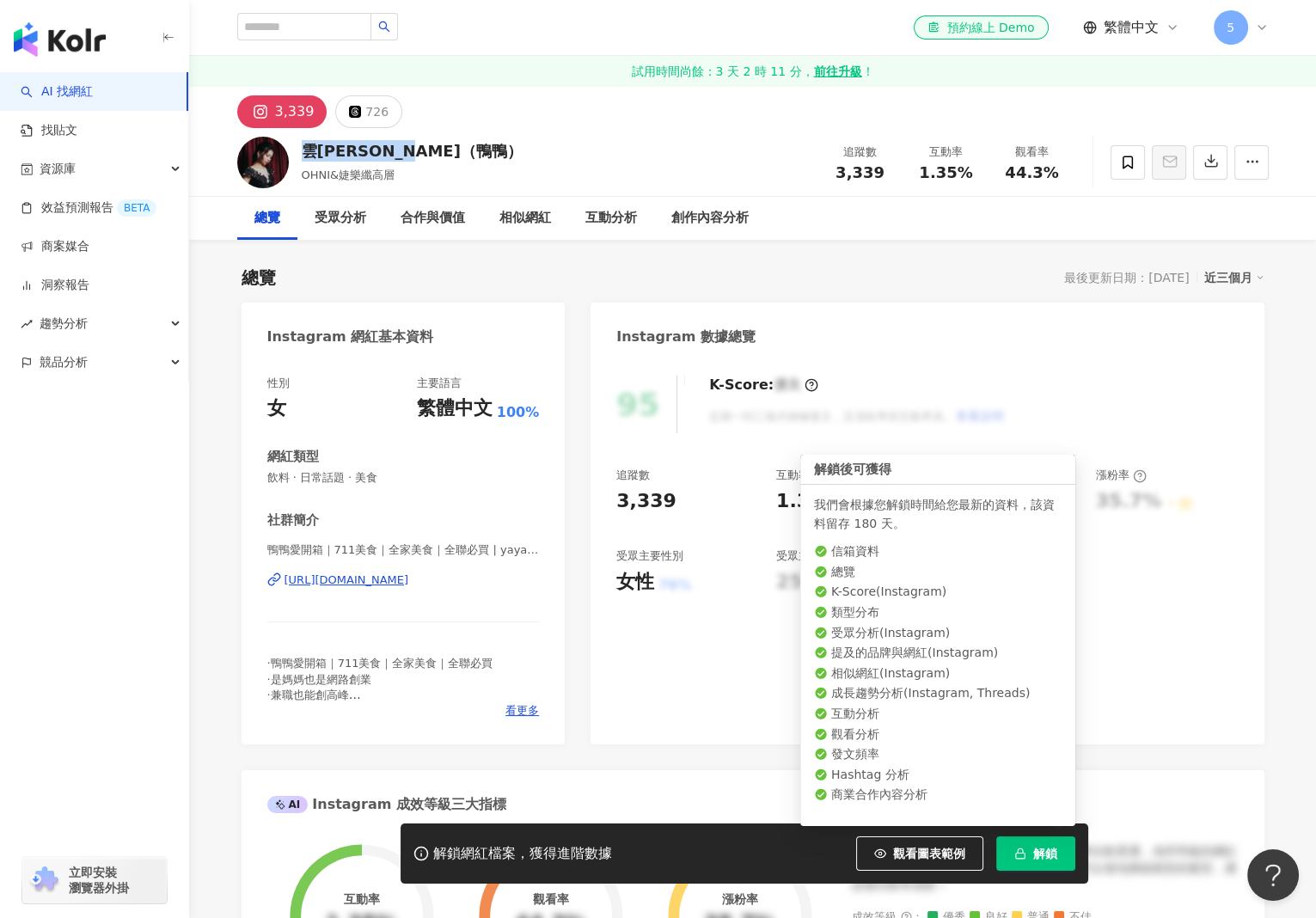
click at [1041, 852] on span "解鎖" at bounding box center [1046, 853] width 24 height 14
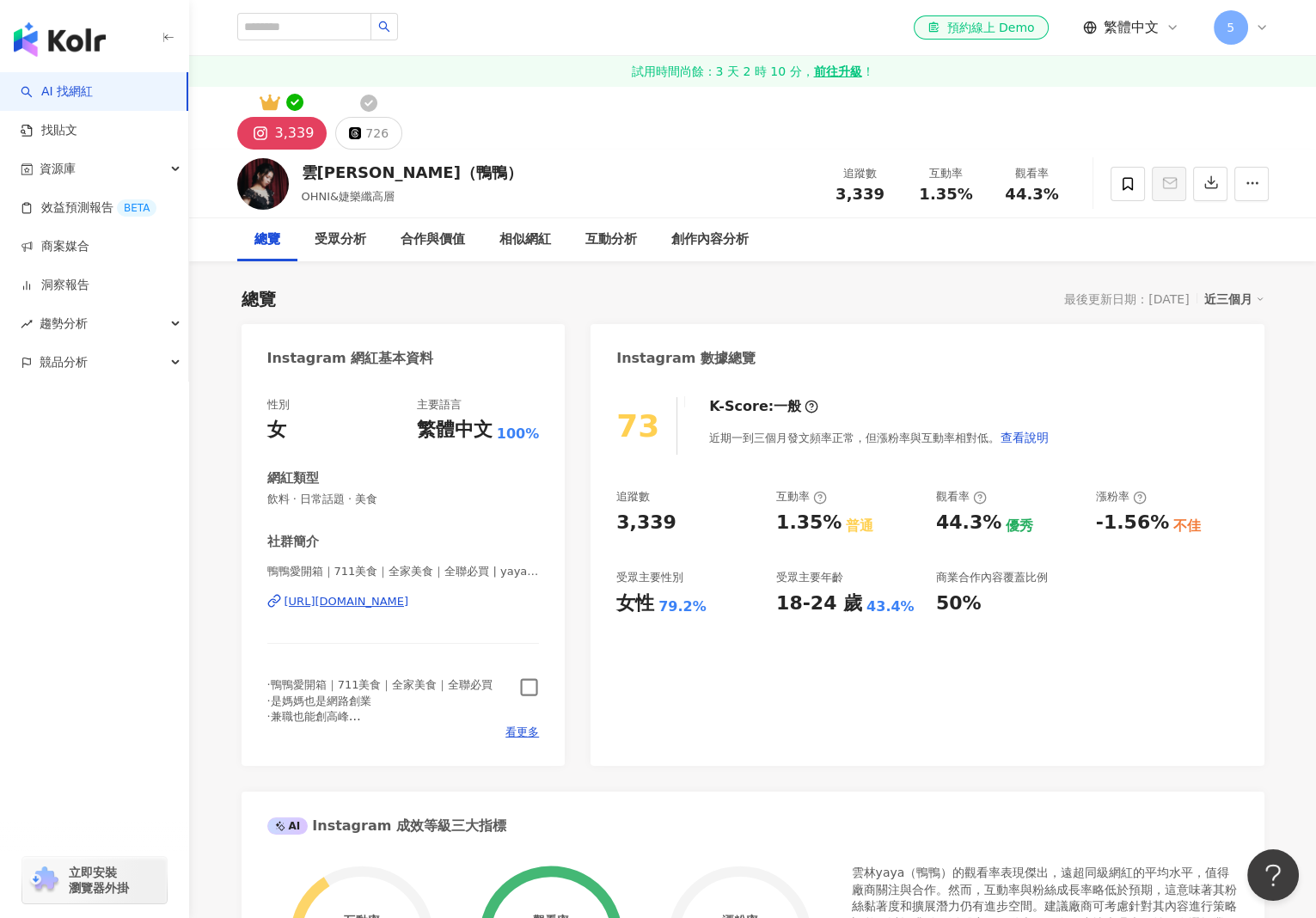
click at [366, 115] on div "3,339 726" at bounding box center [752, 118] width 1100 height 63
click at [534, 698] on div "·鴨鴨愛開箱｜711美食｜全家美食｜全聯必買 ·是媽媽也是網路創業 ·兼職也能創高峰 ·合作代言、抽獎 聯繫小盒子✉️" at bounding box center [403, 701] width 272 height 47
click at [531, 692] on icon "button" at bounding box center [528, 687] width 19 height 19
click at [368, 131] on div "726" at bounding box center [377, 133] width 23 height 24
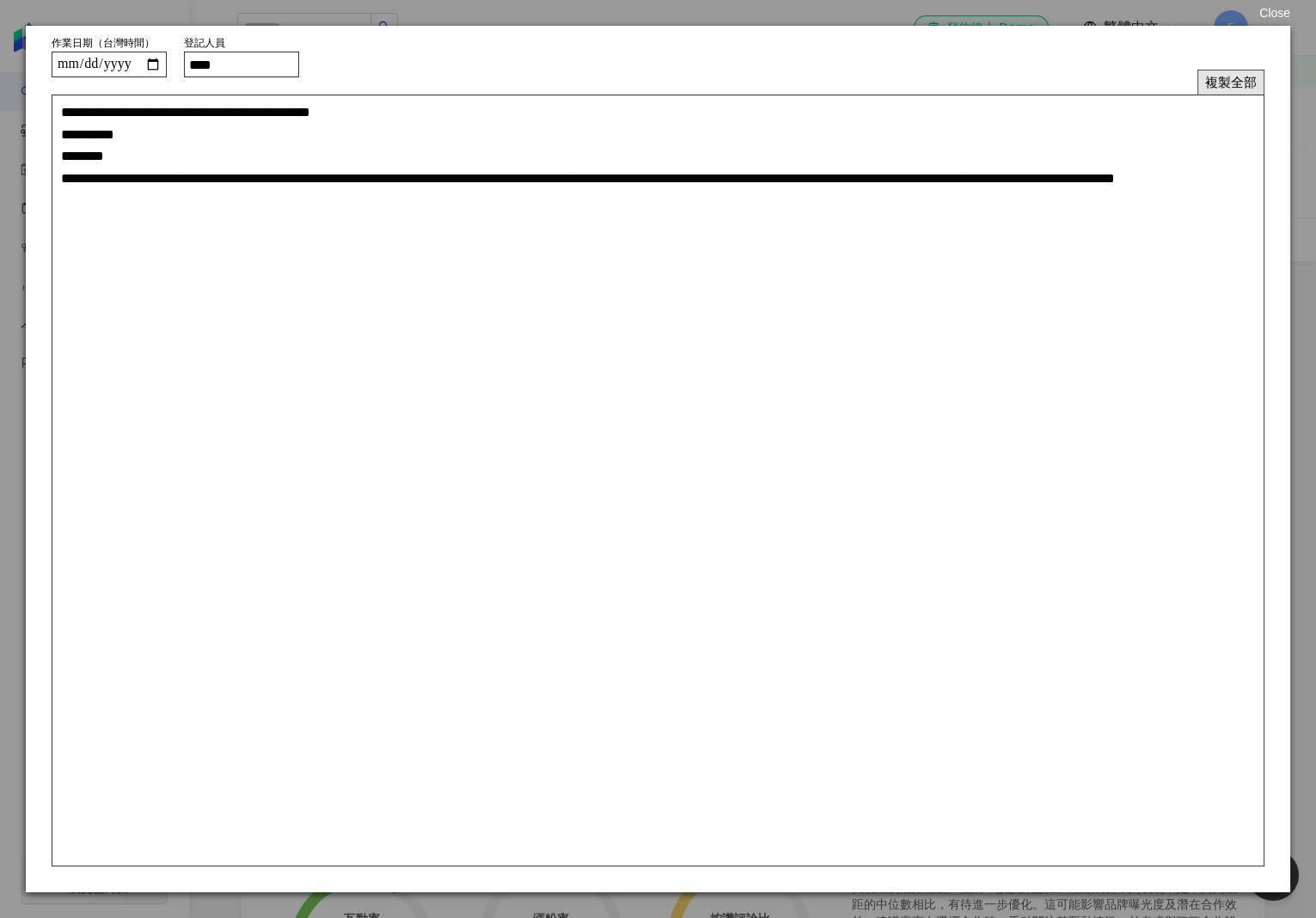
click at [1228, 91] on button "複製全部" at bounding box center [1231, 81] width 67 height 25
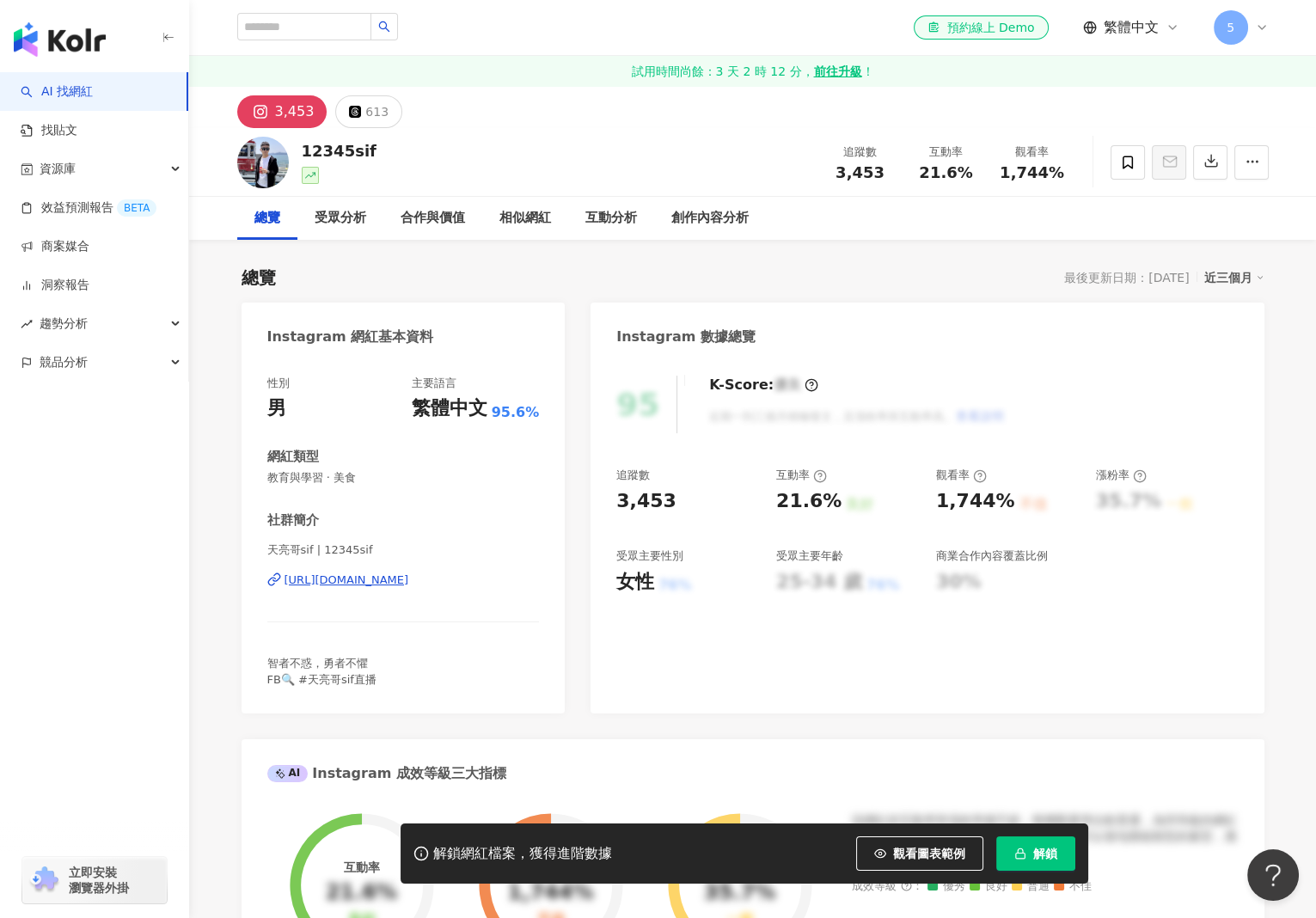
drag, startPoint x: 362, startPoint y: 153, endPoint x: 394, endPoint y: 574, distance: 422.2
click at [290, 151] on div "12345sif 追蹤數 3,453 互動率 21.6% 觀看率 1,744%" at bounding box center [752, 161] width 1100 height 68
click at [393, 577] on div "https://www.instagram.com/12345sif/" at bounding box center [346, 580] width 125 height 16
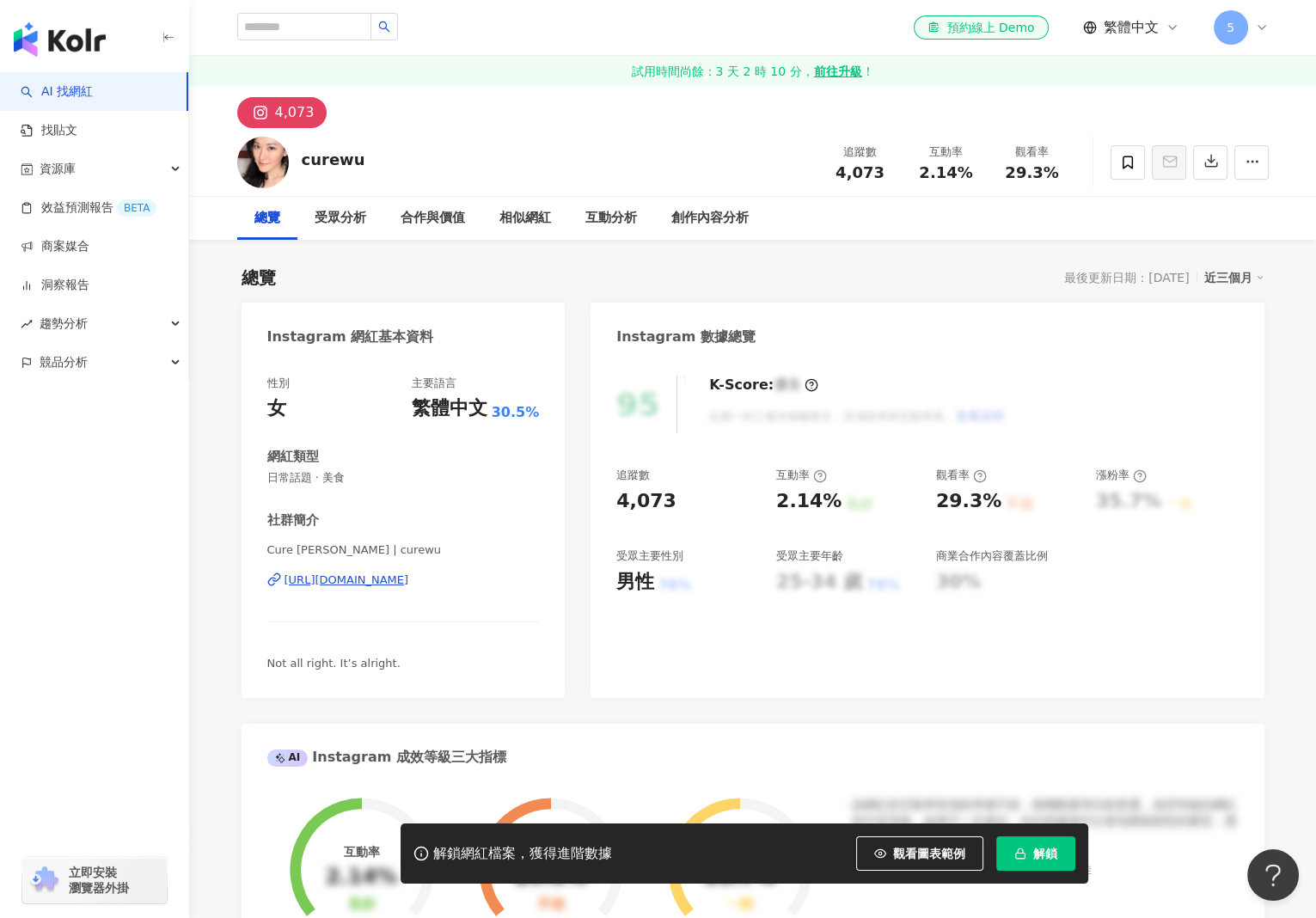
click at [394, 580] on div "[URL][DOMAIN_NAME]" at bounding box center [346, 580] width 125 height 16
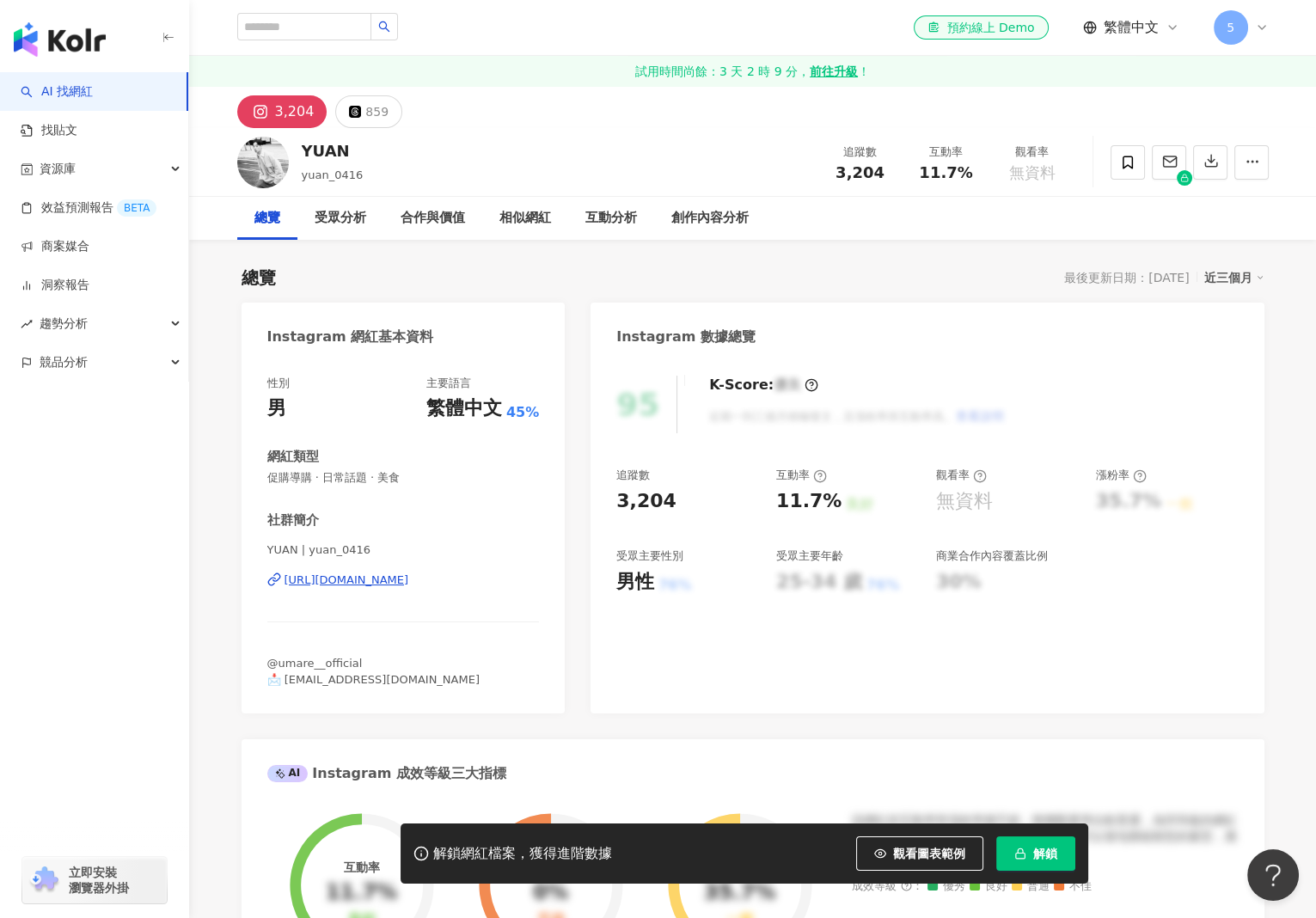
click at [361, 591] on div "YUAN | yuan_0416 [URL][DOMAIN_NAME]" at bounding box center [403, 592] width 272 height 101
click at [360, 585] on div "https://www.instagram.com/yuan_0416/" at bounding box center [346, 580] width 125 height 16
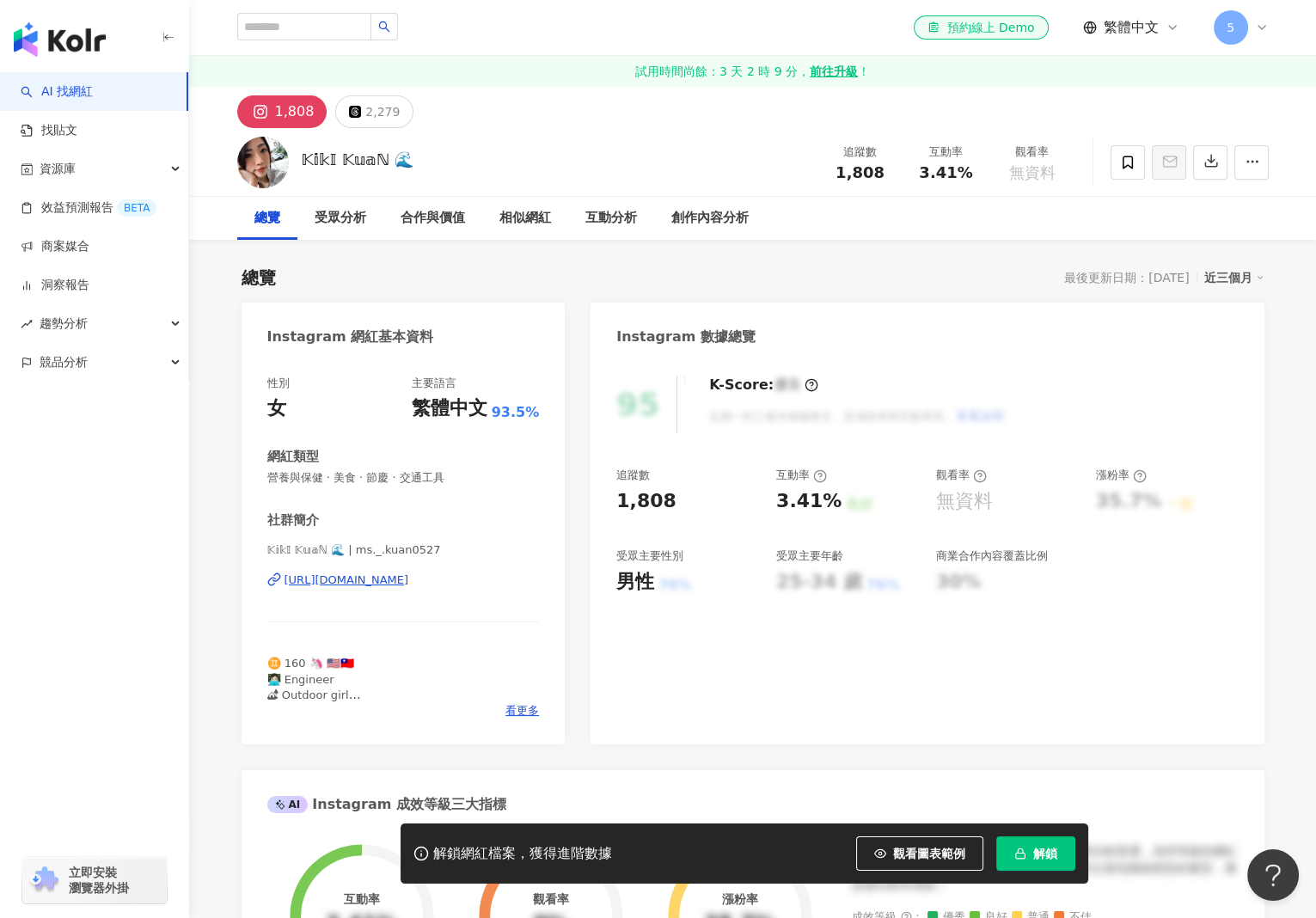
click at [400, 578] on div "https://www.instagram.com/ms._.kuan0527/" at bounding box center [346, 580] width 125 height 16
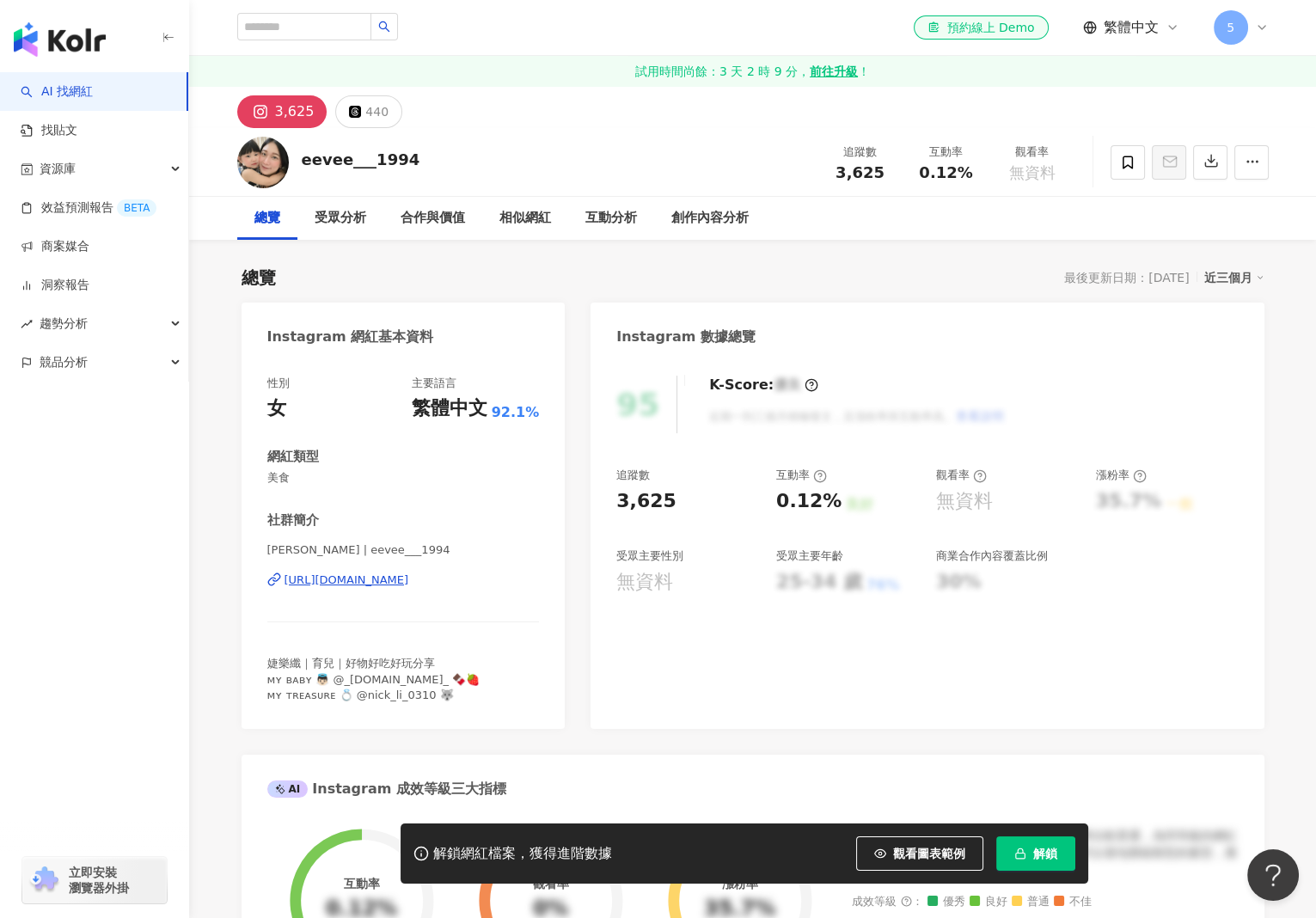
click at [393, 580] on div "https://www.instagram.com/eevee___1994/" at bounding box center [346, 580] width 125 height 16
drag, startPoint x: 411, startPoint y: 162, endPoint x: 300, endPoint y: 151, distance: 111.5
click at [300, 151] on div "eevee___1994 追蹤數 3,625 互動率 0.12% 觀看率 無資料" at bounding box center [752, 161] width 1100 height 68
copy div "eevee___1994"
click at [1021, 837] on button "解鎖" at bounding box center [1036, 853] width 79 height 34
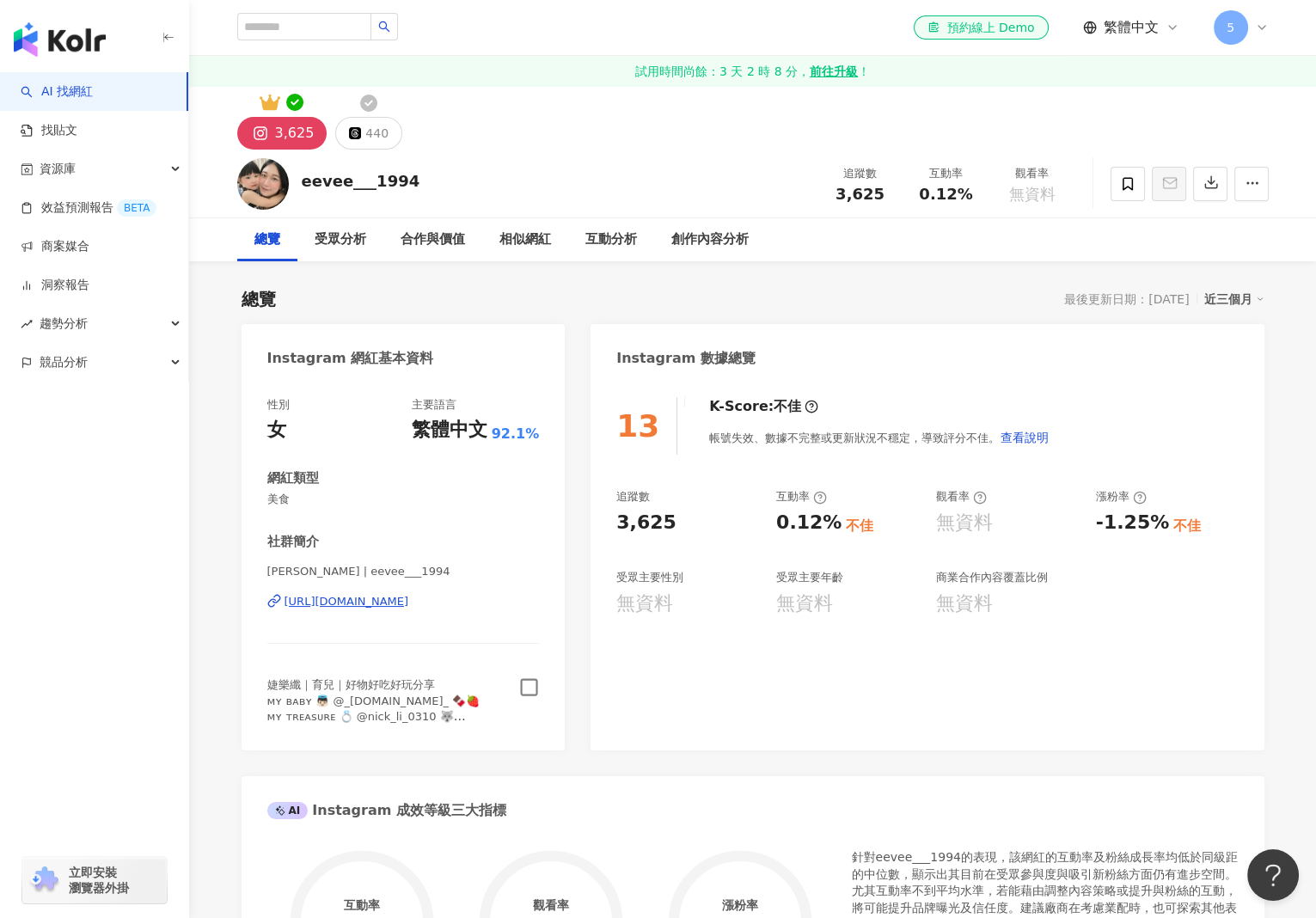
click at [522, 690] on icon "button" at bounding box center [529, 688] width 18 height 18
click at [379, 133] on div "440" at bounding box center [377, 133] width 23 height 24
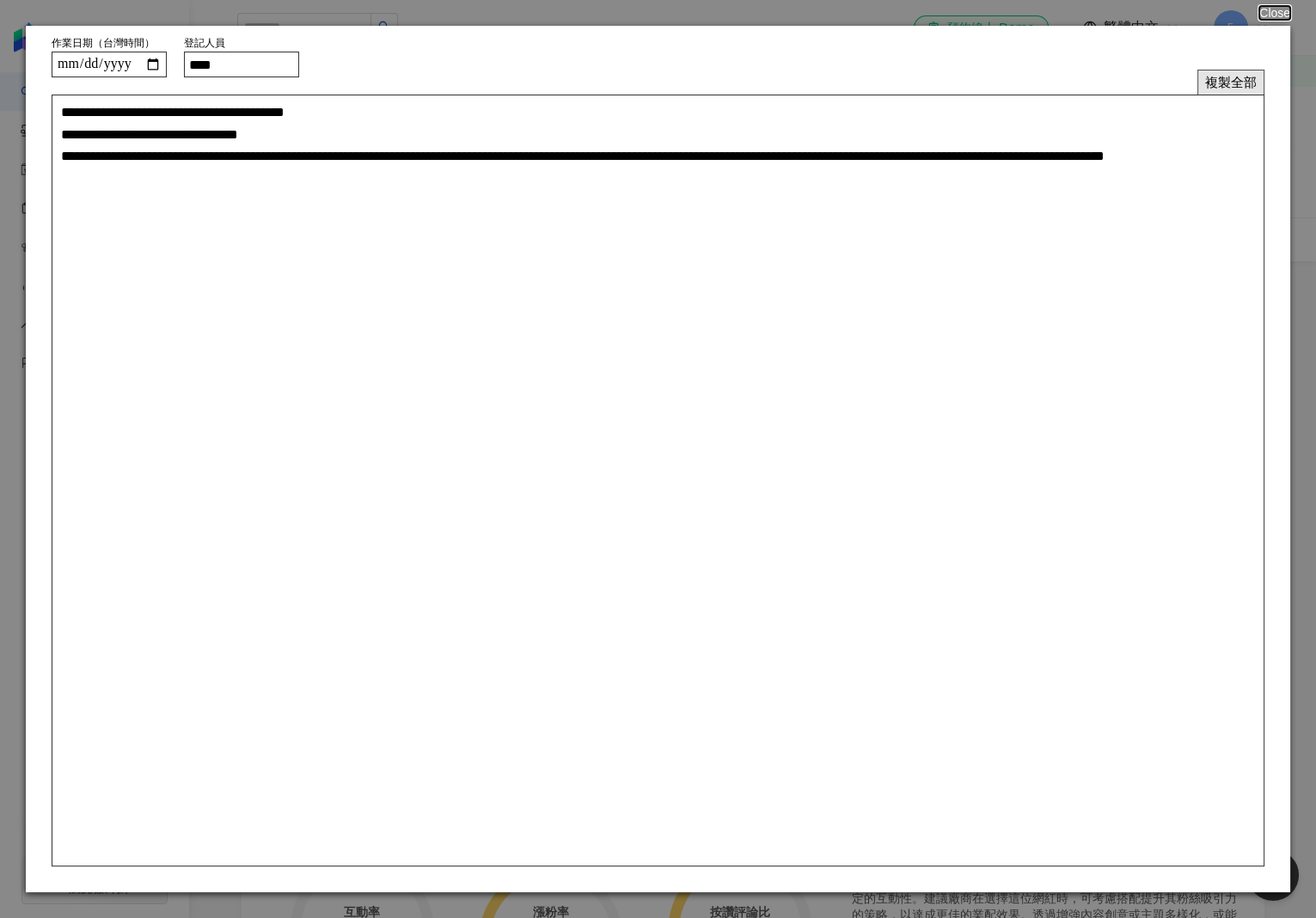
click at [1237, 80] on button "複製全部" at bounding box center [1231, 81] width 67 height 25
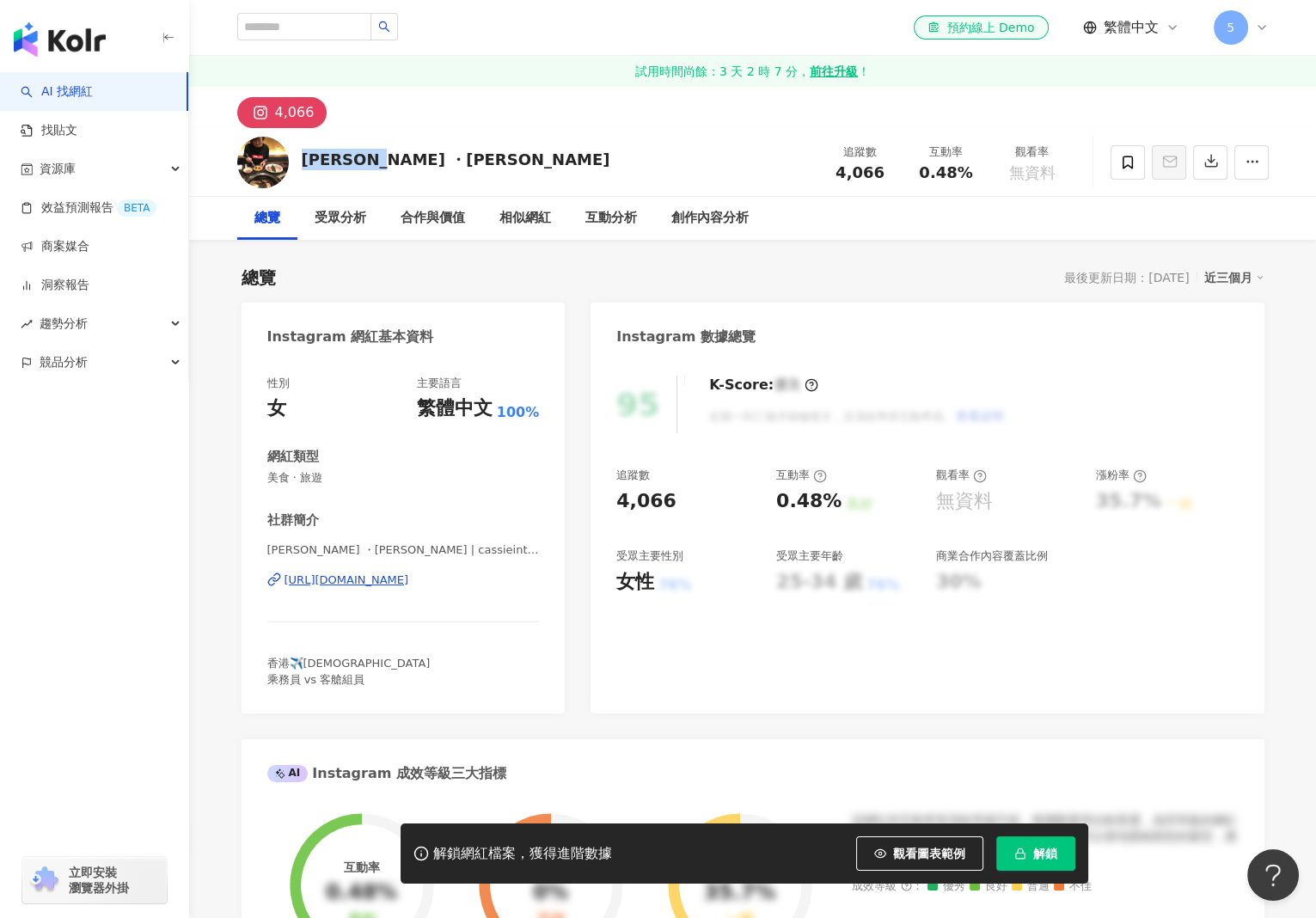
drag, startPoint x: 375, startPoint y: 154, endPoint x: 299, endPoint y: 151, distance: 76.1
click at [299, 151] on div "[PERSON_NAME] ・[PERSON_NAME] 追蹤數 4,066 互動率 0.48% 觀看率 無資料" at bounding box center [752, 161] width 1100 height 68
click at [481, 571] on div "蕾子 ・キャシー | cassieintheearth https://www.instagram.com/cassieintheearth/" at bounding box center [403, 592] width 272 height 101
click at [409, 582] on div "https://www.instagram.com/cassieintheearth/" at bounding box center [346, 580] width 125 height 16
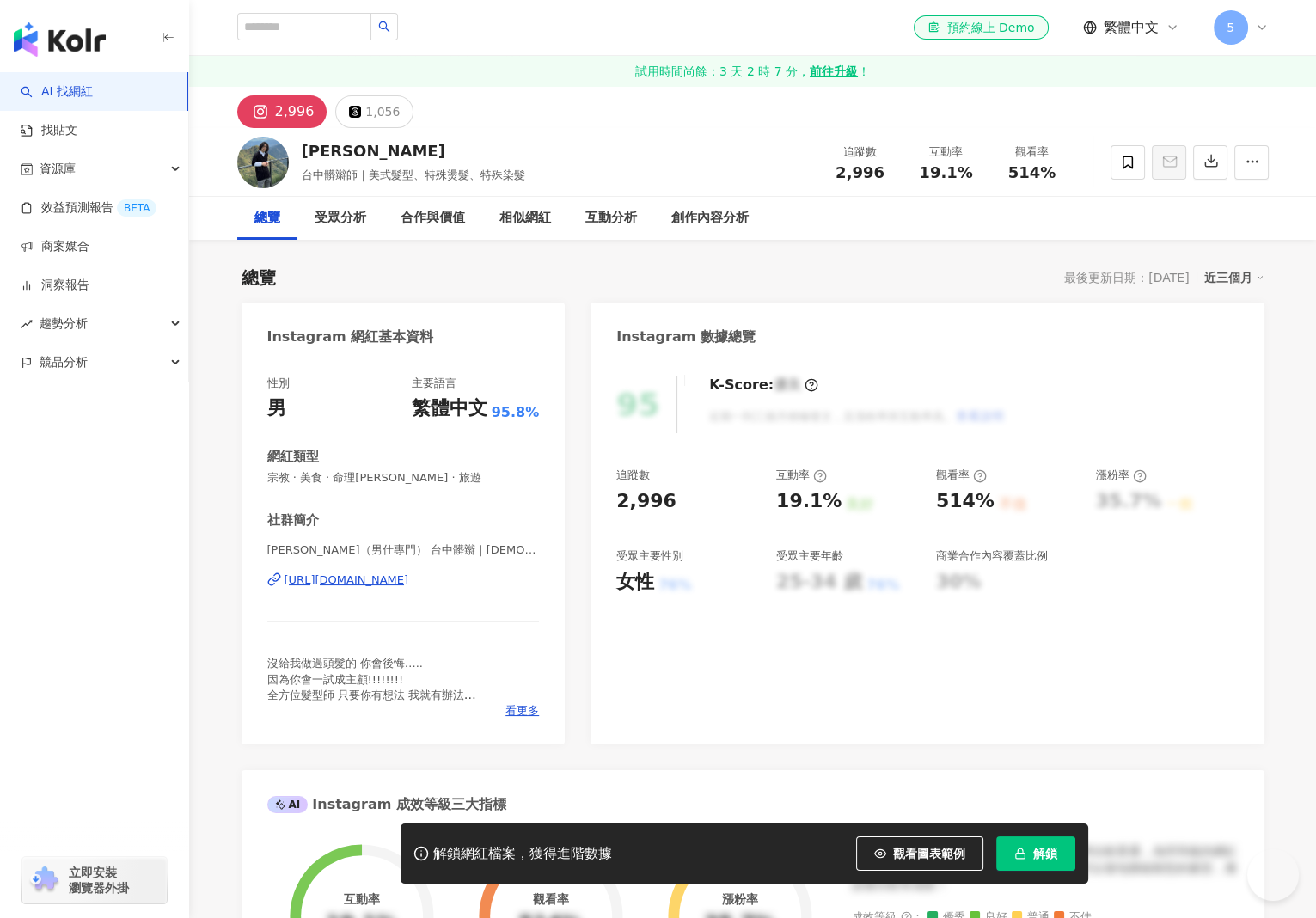
click at [384, 578] on div "https://www.instagram.com/y.y__yan/" at bounding box center [346, 580] width 125 height 16
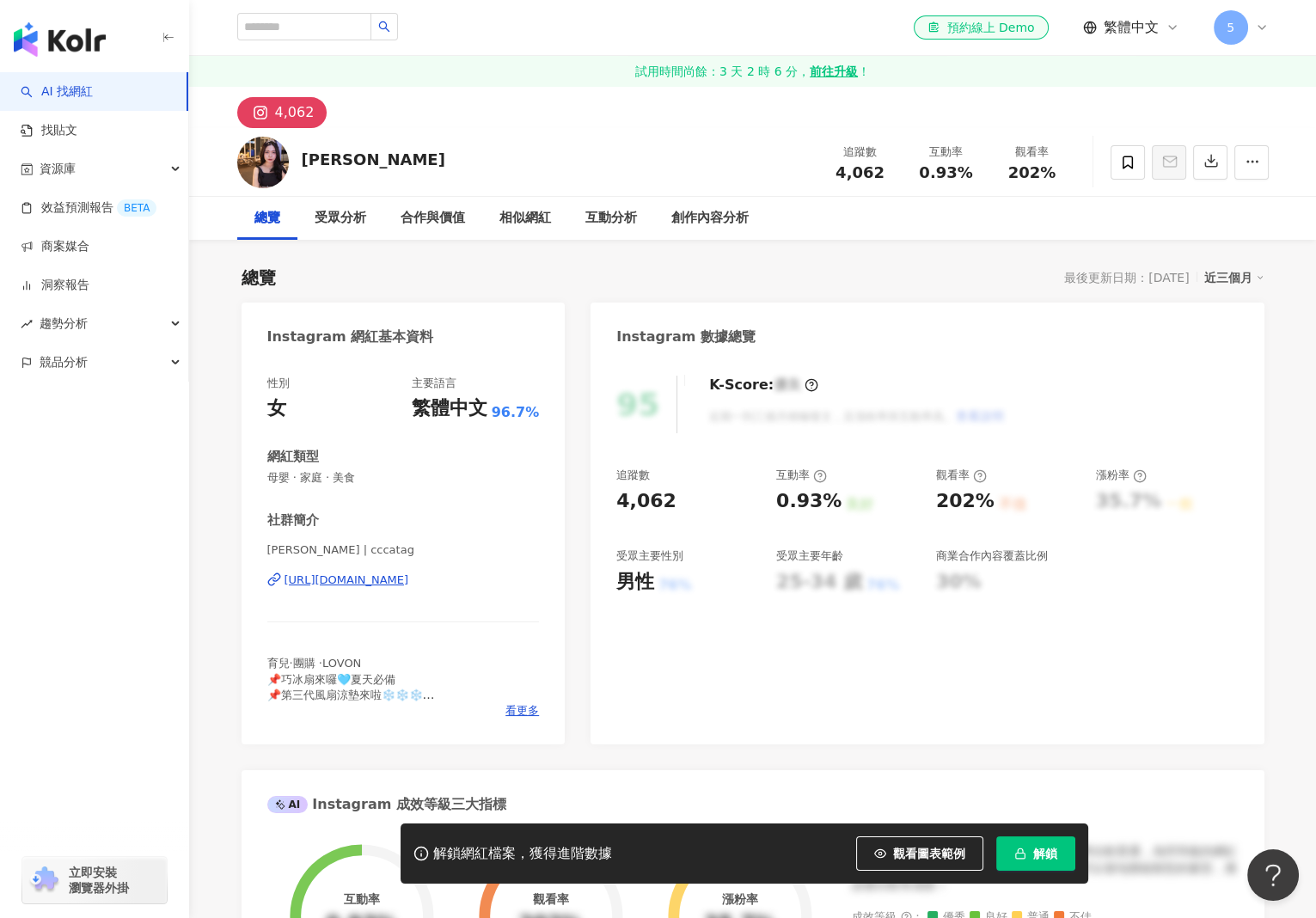
click at [409, 585] on div "https://www.instagram.com/cccatag/" at bounding box center [346, 580] width 125 height 16
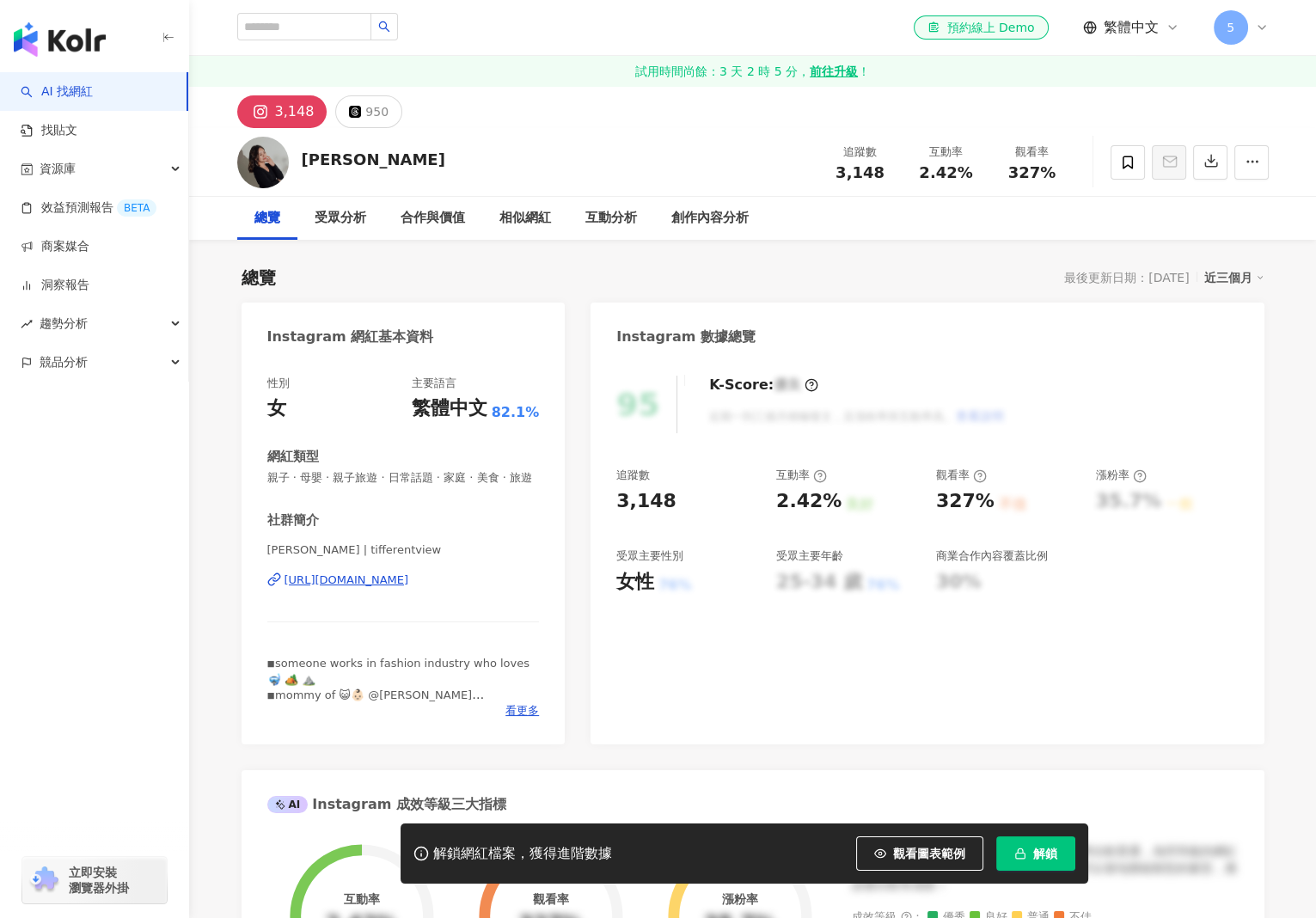
click at [409, 588] on div "[URL][DOMAIN_NAME]" at bounding box center [346, 580] width 125 height 16
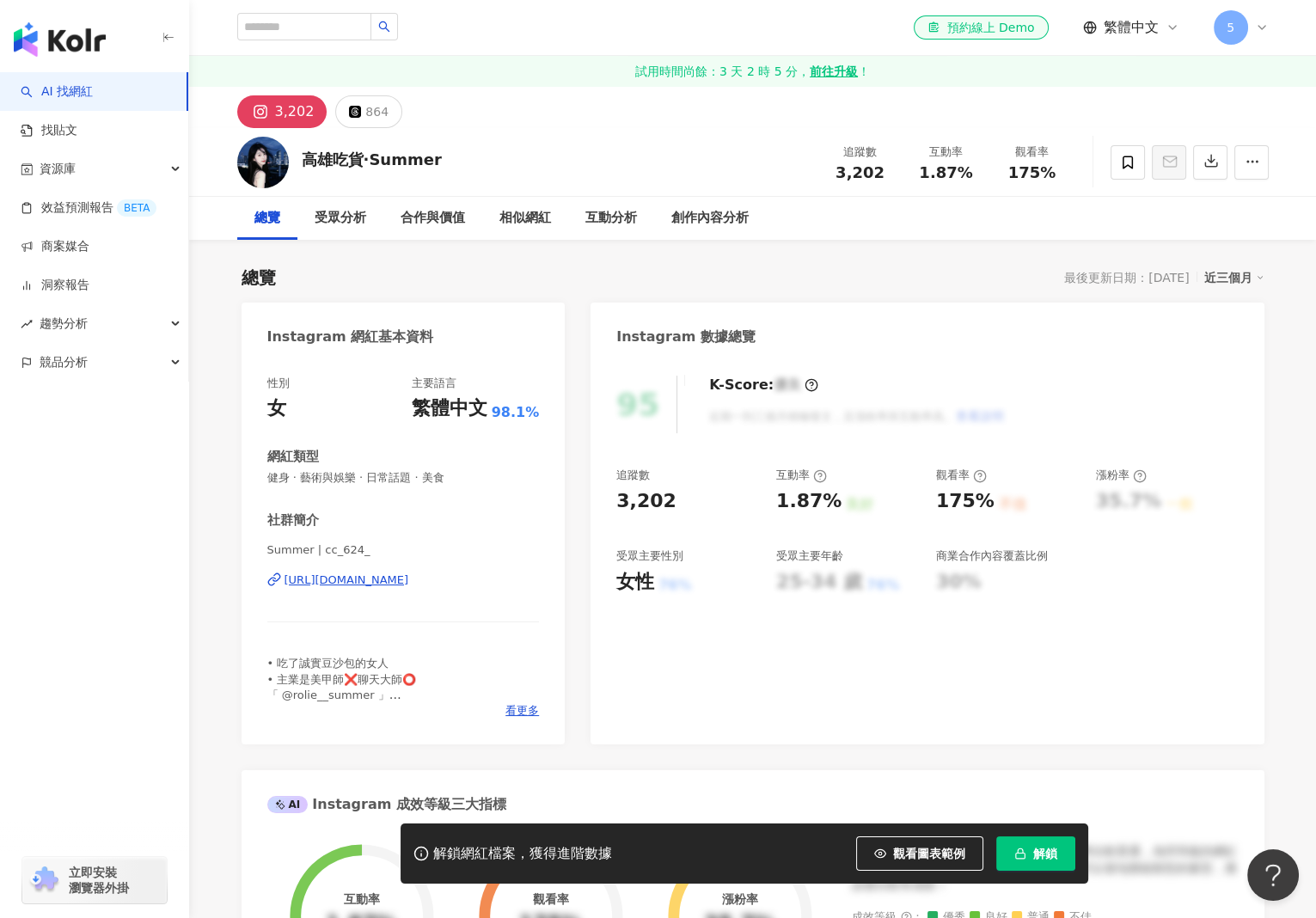
click at [395, 577] on div "[URL][DOMAIN_NAME]" at bounding box center [346, 580] width 125 height 16
drag, startPoint x: 455, startPoint y: 161, endPoint x: 301, endPoint y: 155, distance: 154.1
click at [301, 155] on div "高雄吃貨·Summer 追蹤數 3,202 互動率 1.87% 觀看率 175%" at bounding box center [752, 161] width 1100 height 68
copy div "高雄吃貨·Summer"
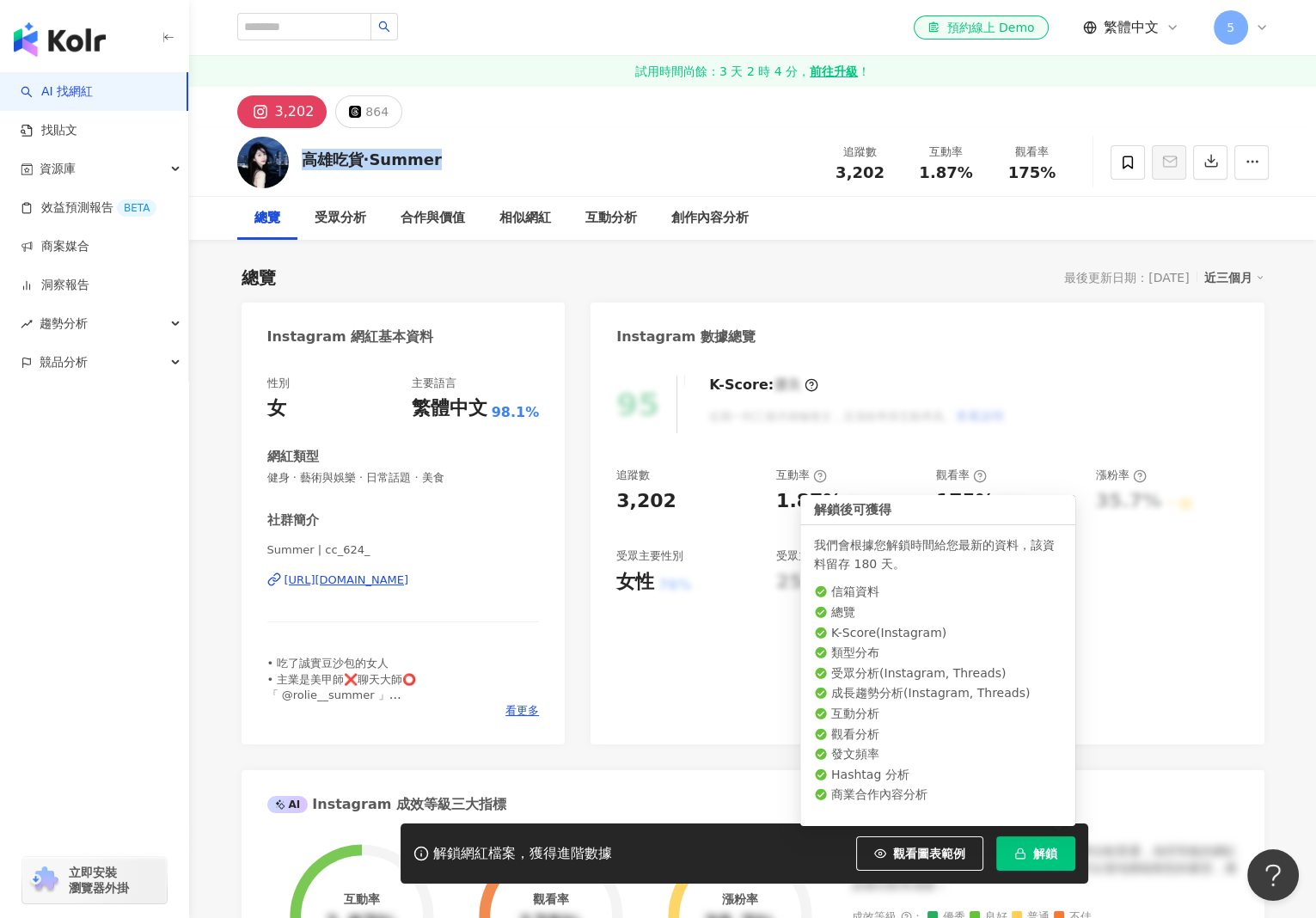
click at [1032, 859] on button "解鎖" at bounding box center [1036, 853] width 79 height 34
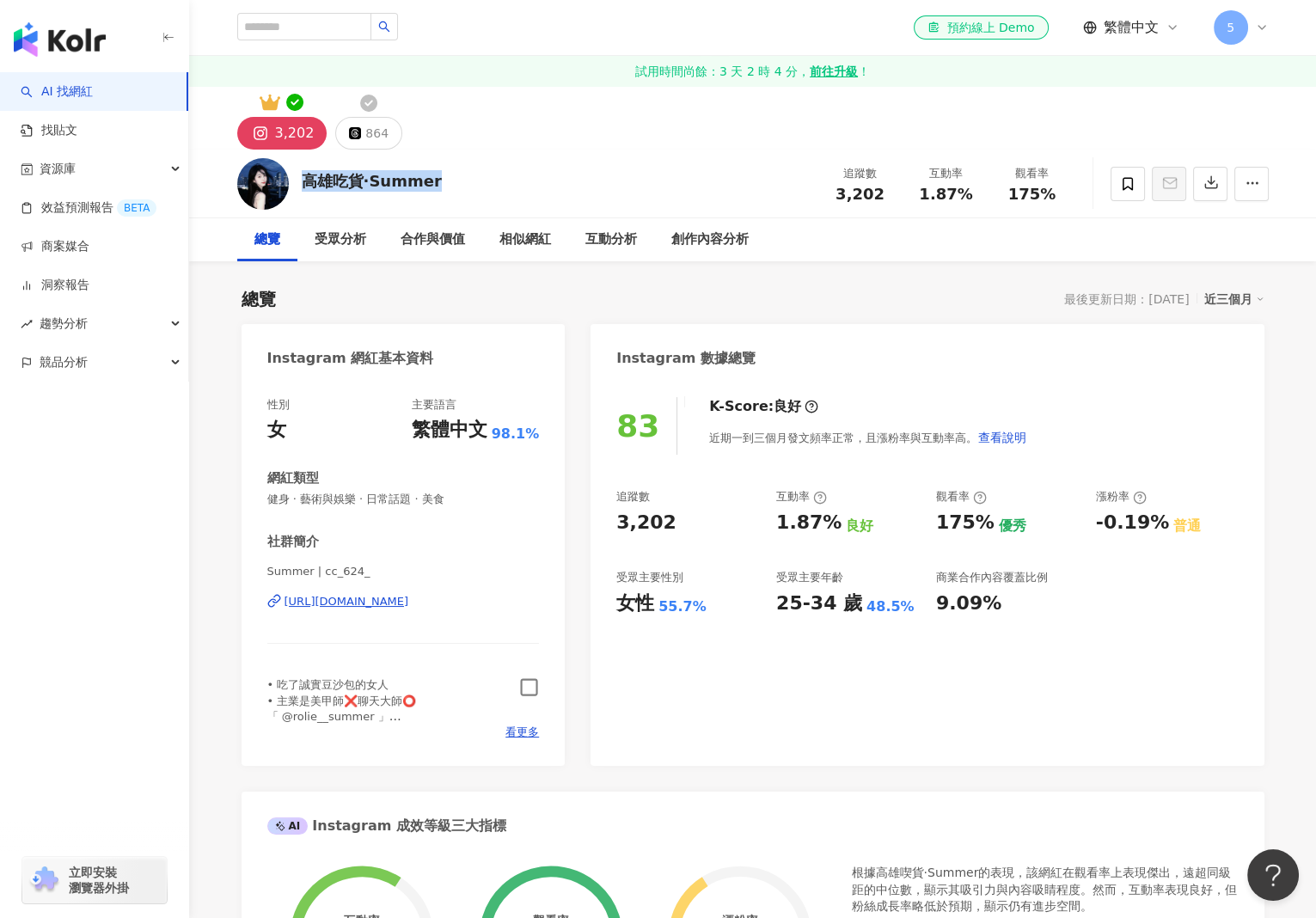
click at [526, 685] on icon "button" at bounding box center [528, 687] width 19 height 19
click at [379, 125] on div "864" at bounding box center [377, 133] width 23 height 24
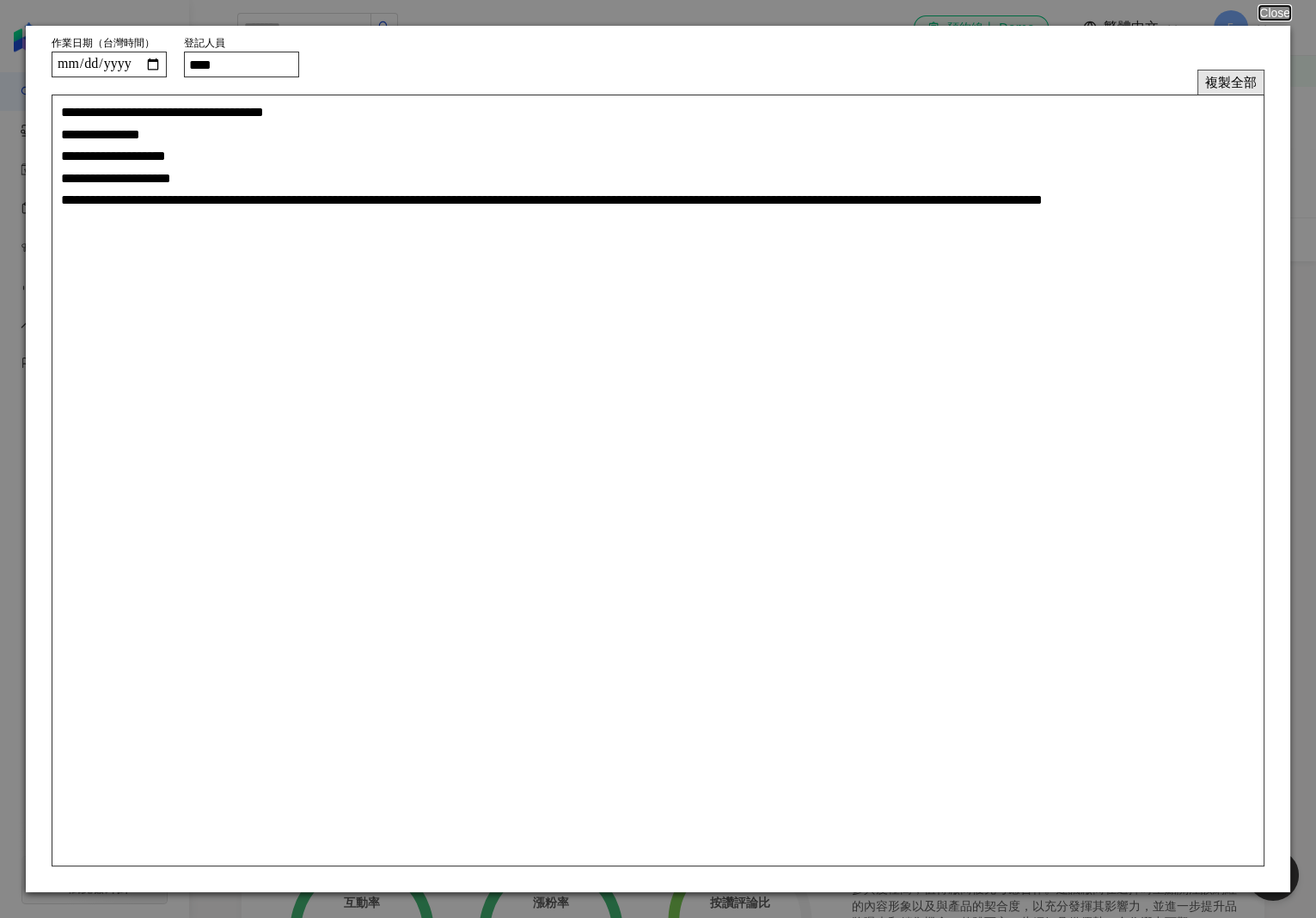
click at [1219, 81] on button "複製全部" at bounding box center [1231, 81] width 67 height 25
click at [1275, 14] on button "Close" at bounding box center [1273, 13] width 32 height 14
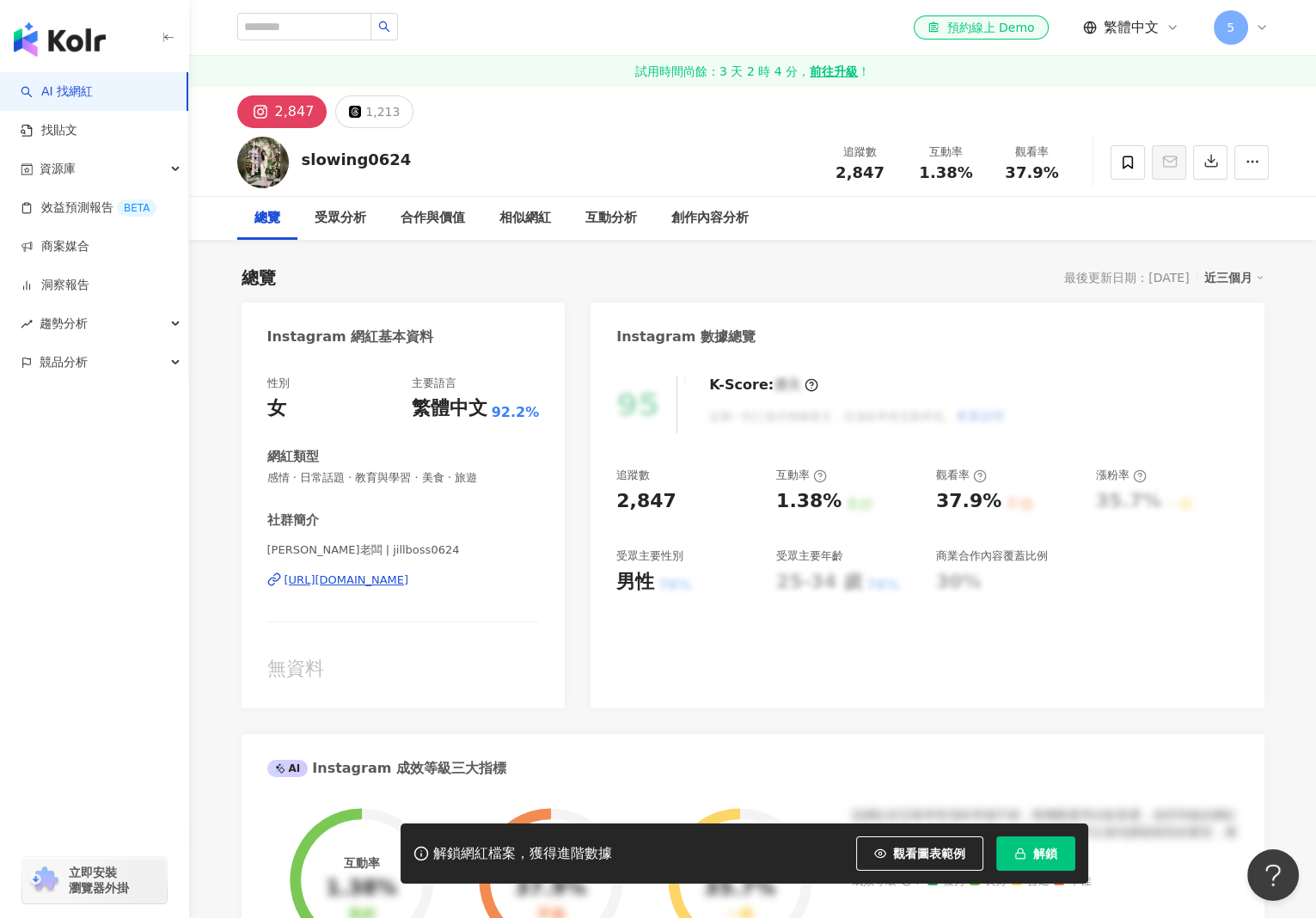
click at [409, 581] on div "[URL][DOMAIN_NAME]" at bounding box center [346, 580] width 125 height 16
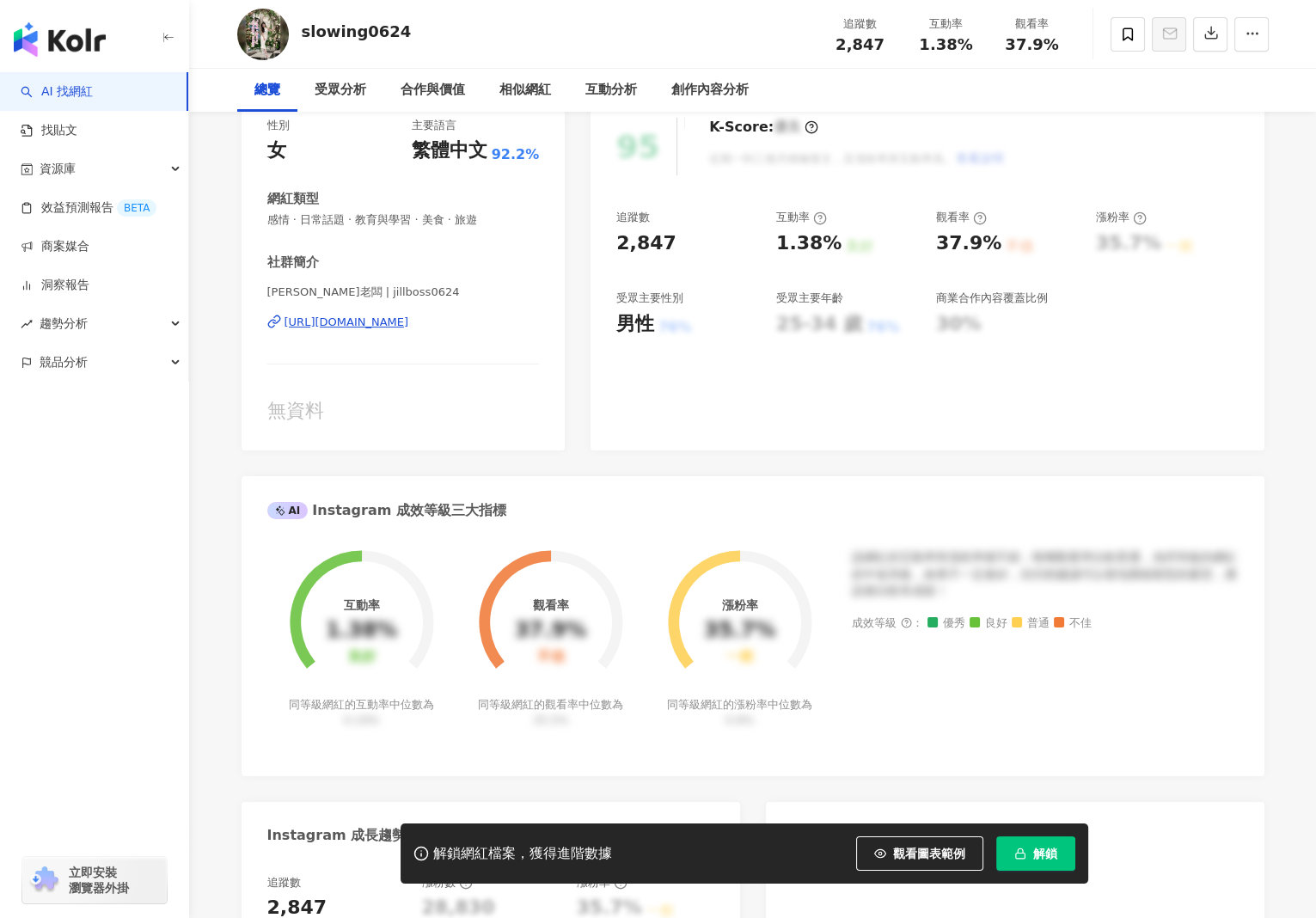
click at [409, 323] on div "https://www.instagram.com/jillboss0624/" at bounding box center [346, 322] width 125 height 16
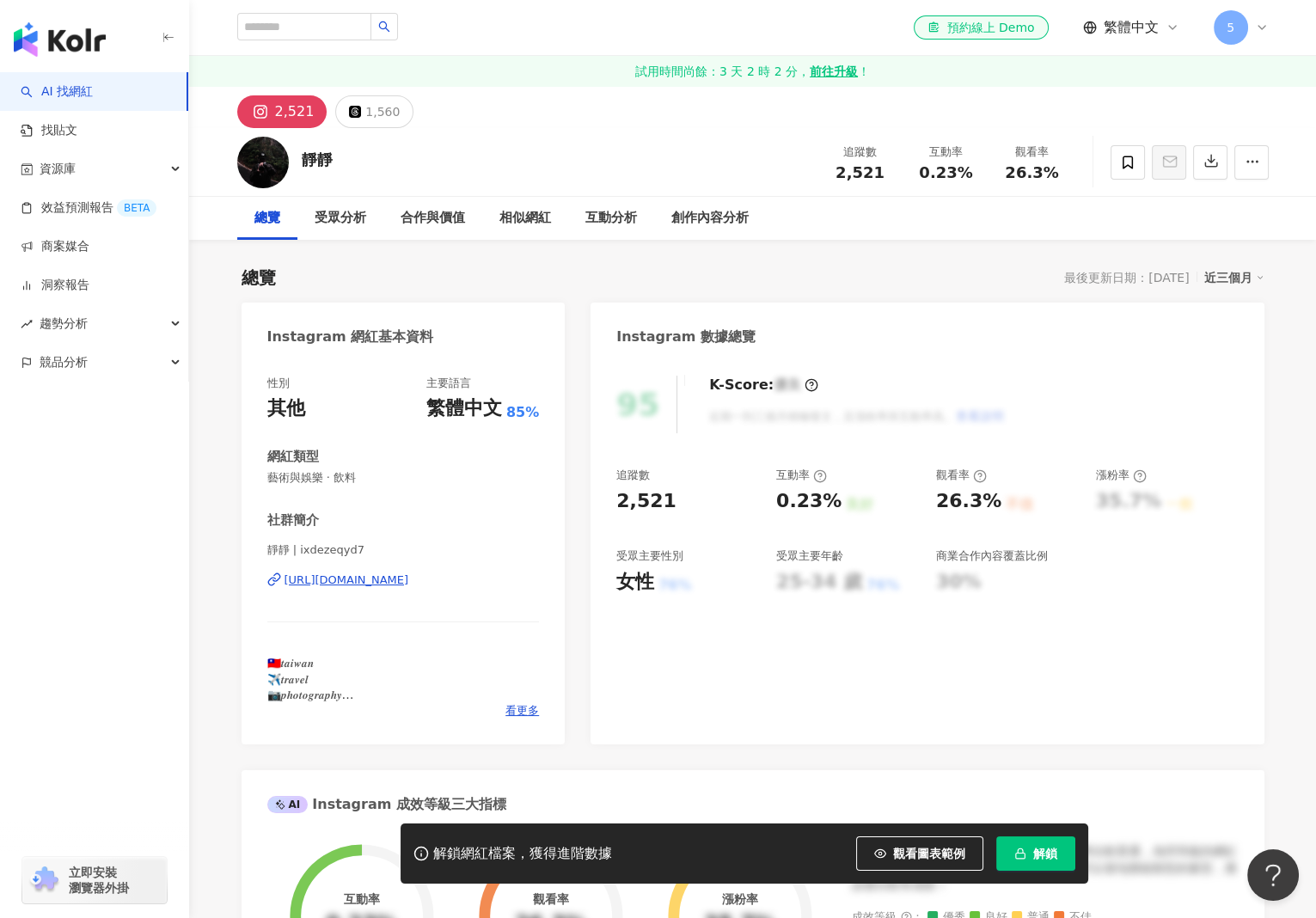
click at [409, 577] on div "https://www.instagram.com/ixdezeqyd7/" at bounding box center [346, 580] width 125 height 16
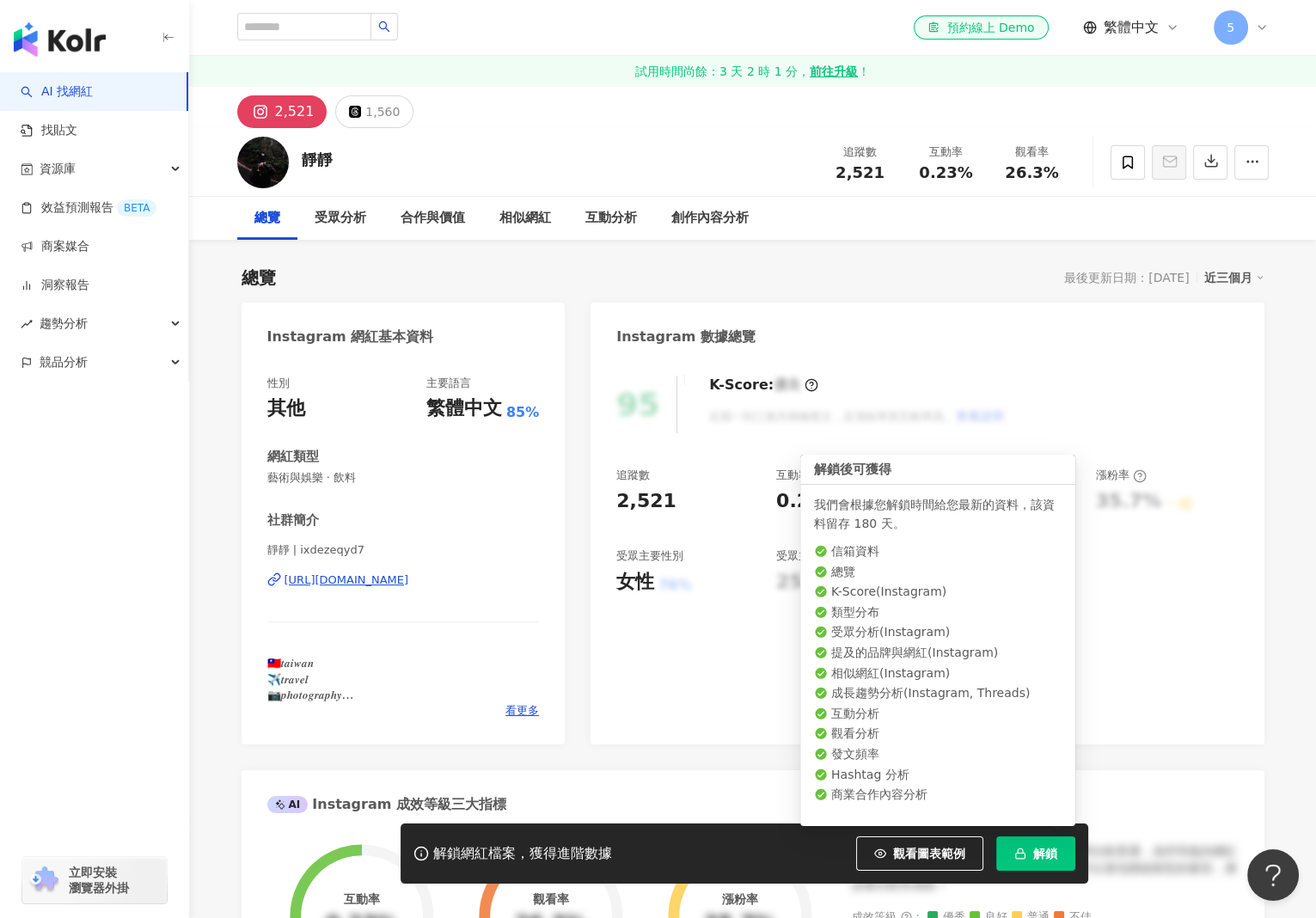
click at [1033, 850] on button "解鎖" at bounding box center [1036, 853] width 79 height 34
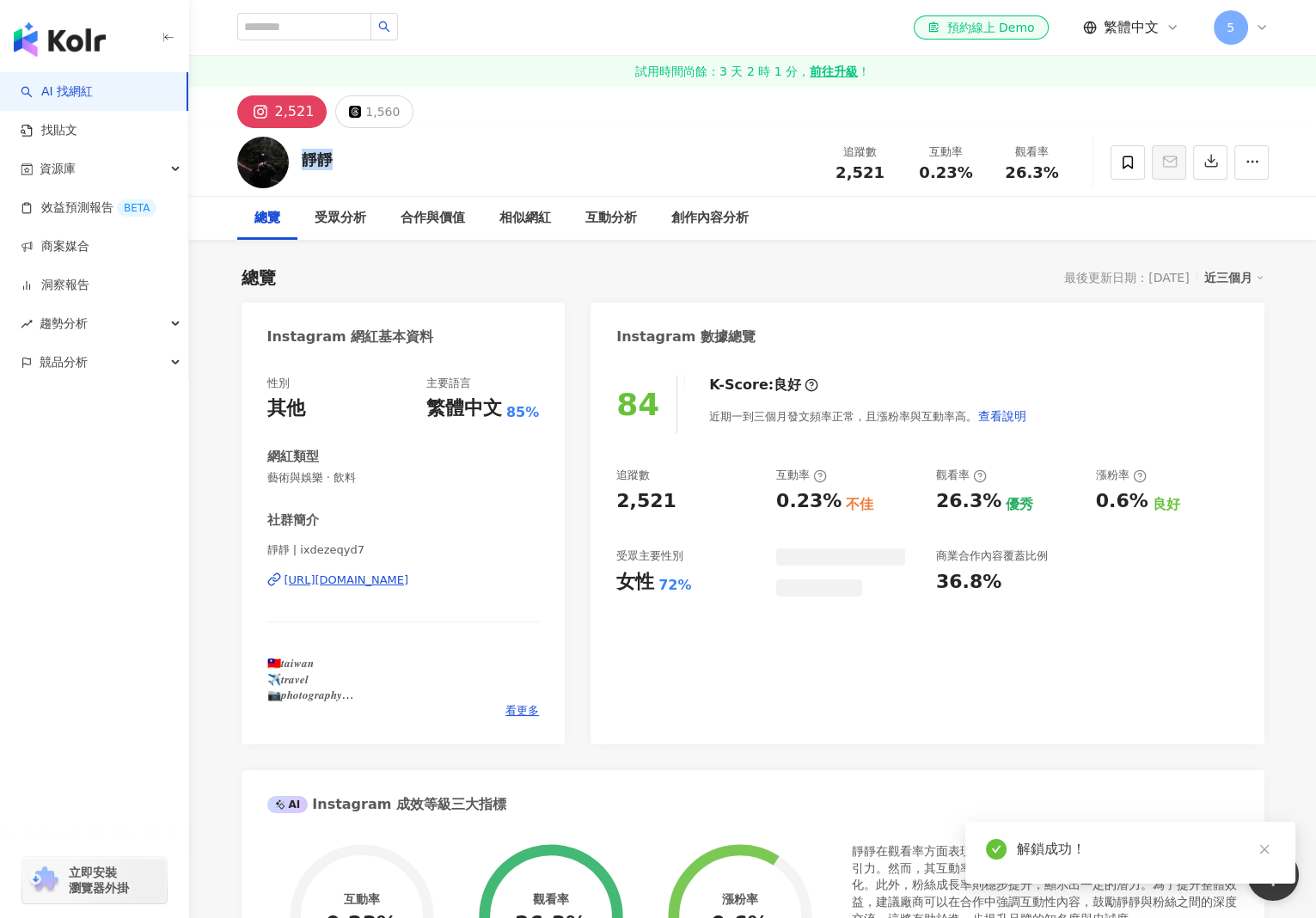
click at [302, 151] on div "靜靜 追蹤數 2,521 互動率 0.23% 觀看率 26.3%" at bounding box center [752, 161] width 1100 height 68
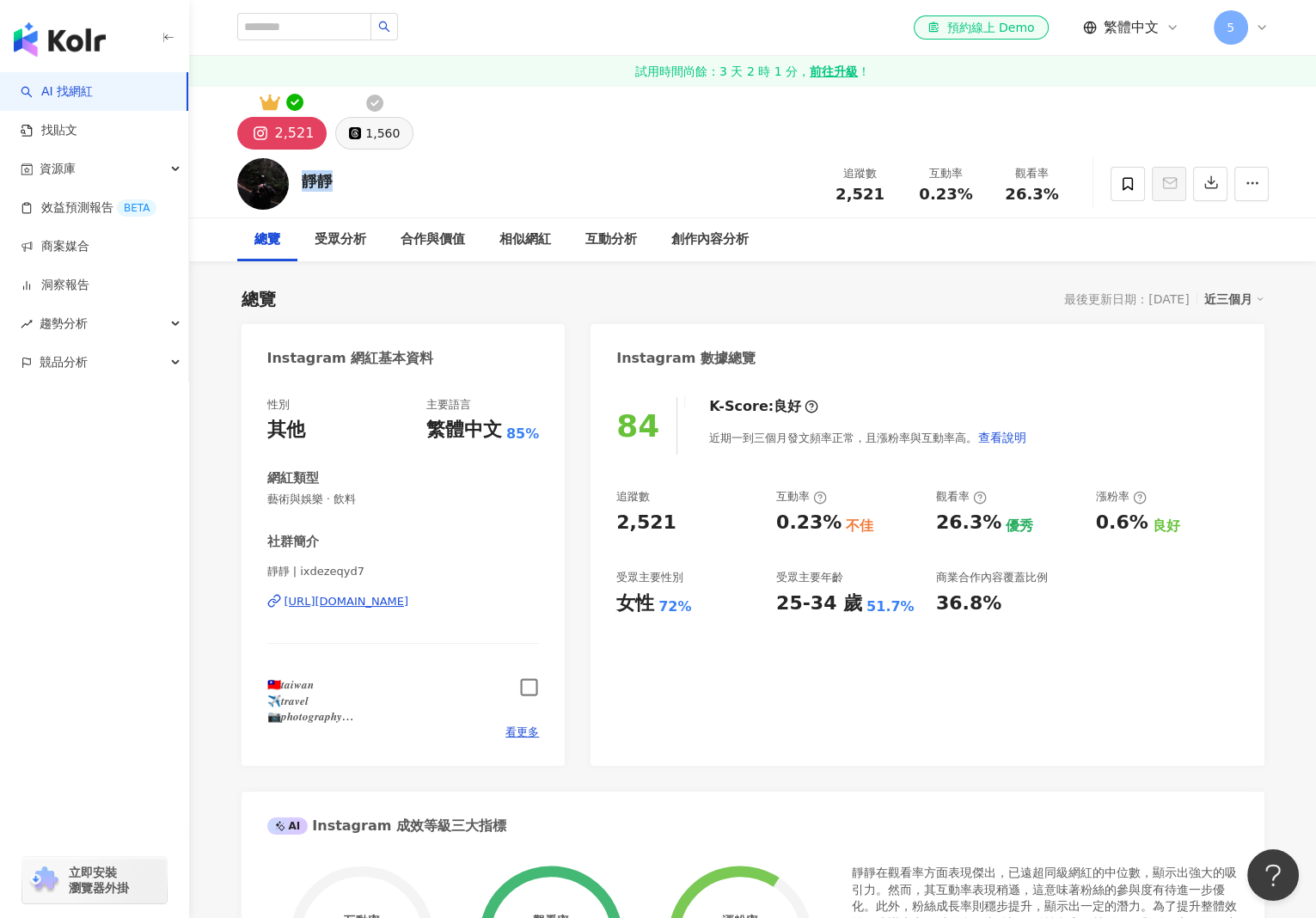
click at [376, 126] on div "1,560" at bounding box center [382, 133] width 34 height 24
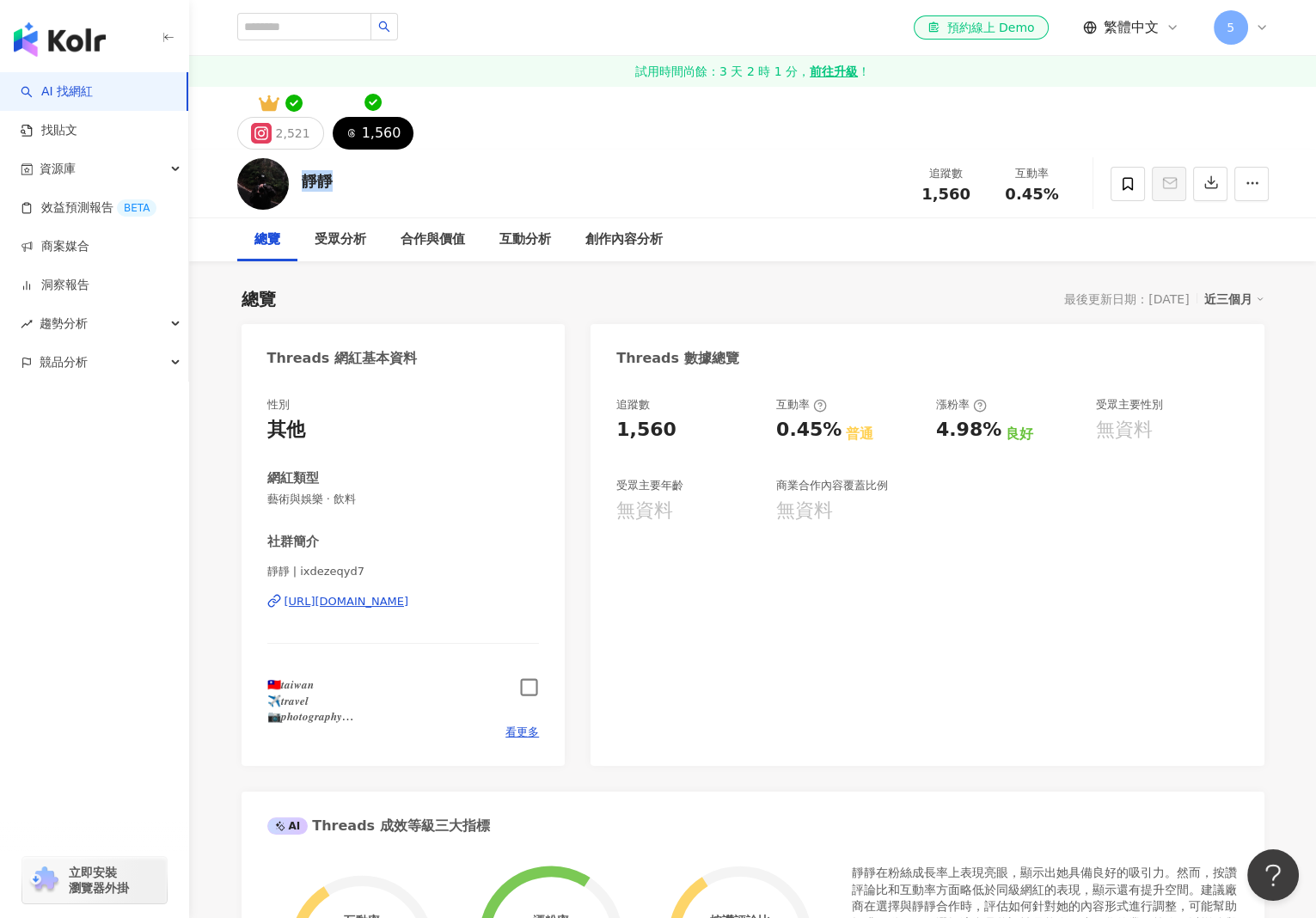
click at [535, 677] on icon "button" at bounding box center [528, 687] width 19 height 19
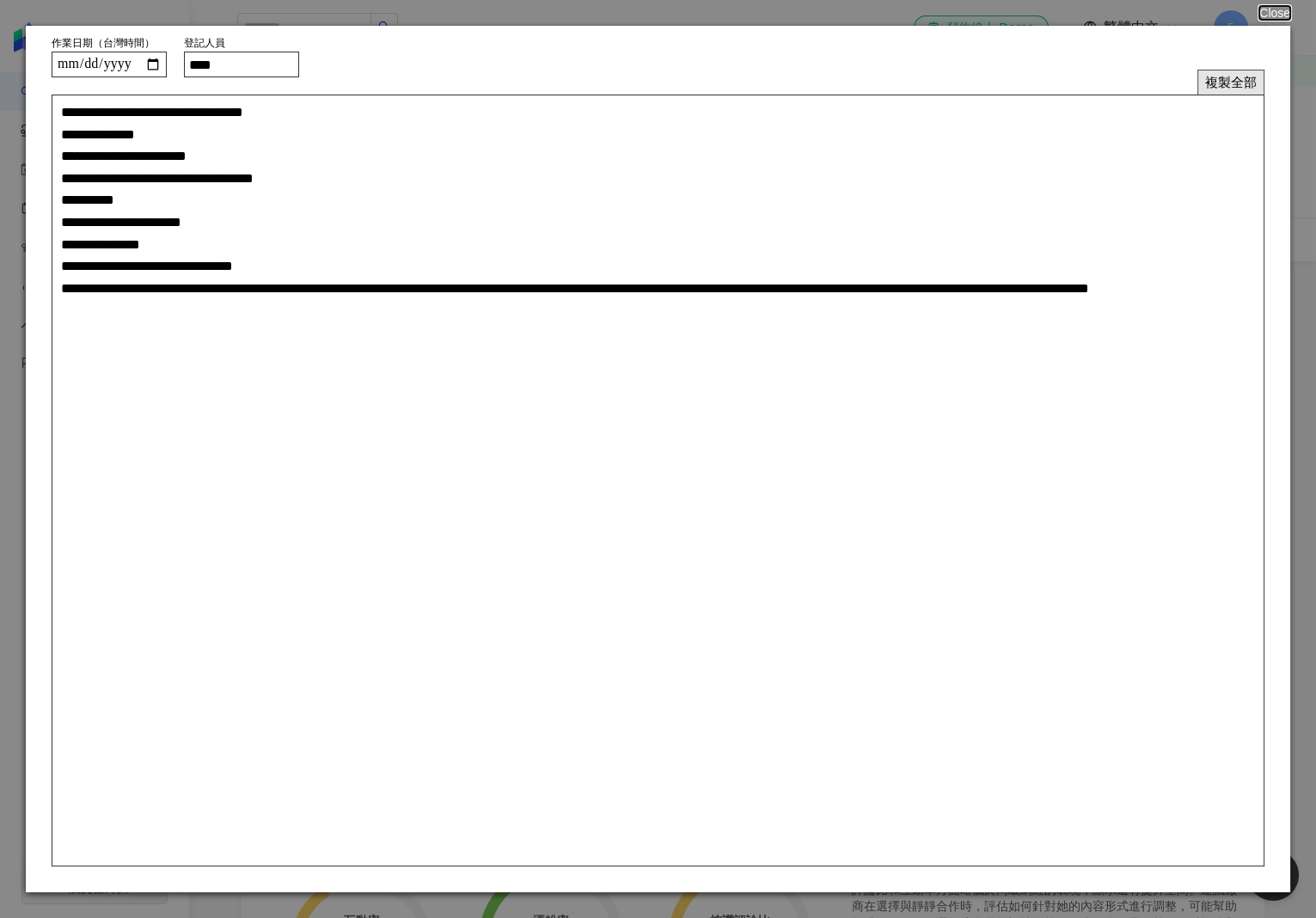
click at [1235, 80] on button "複製全部" at bounding box center [1231, 81] width 67 height 25
click at [1287, 10] on button "Close" at bounding box center [1273, 13] width 32 height 14
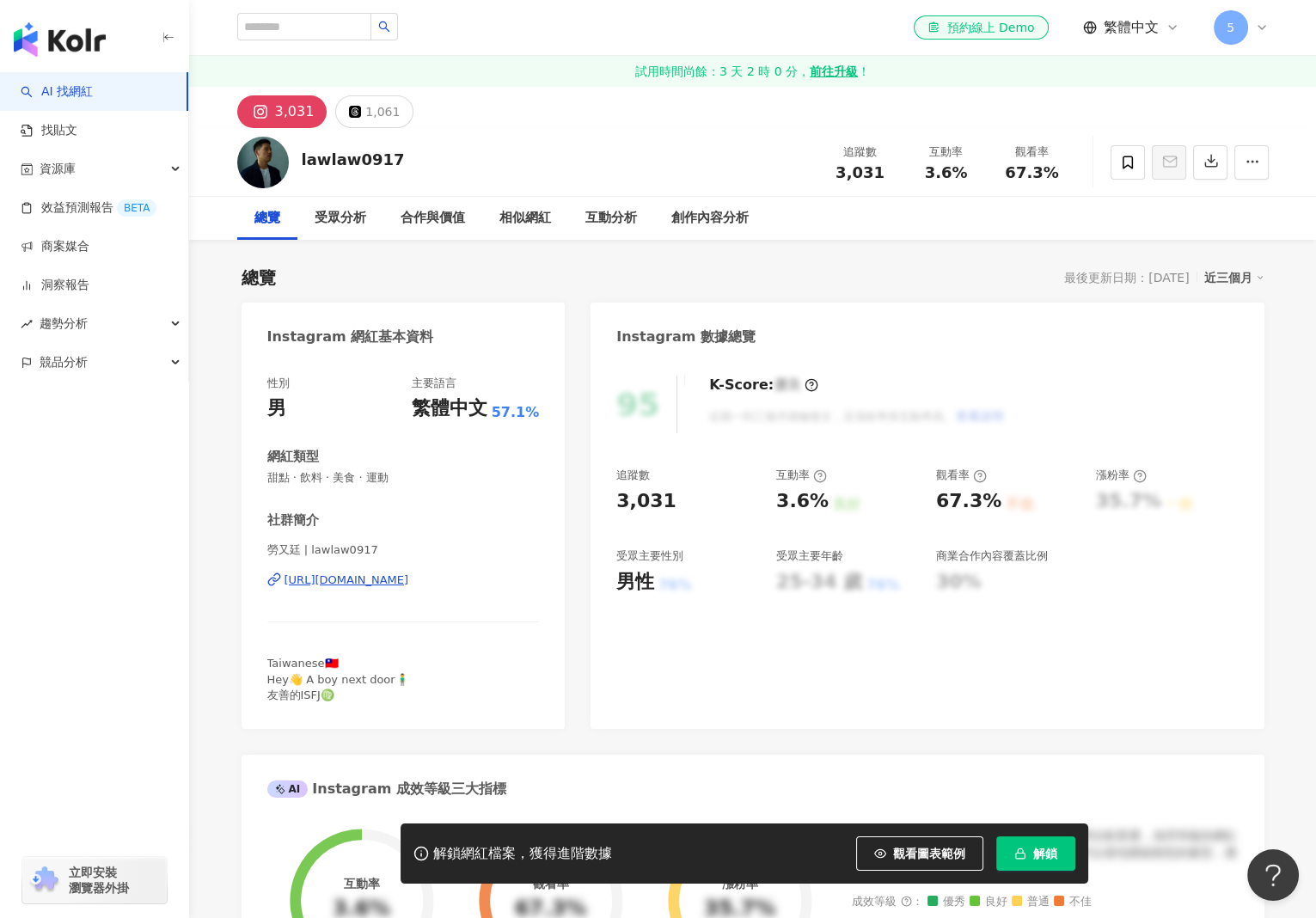
click at [368, 581] on div "https://www.instagram.com/lawlaw0917/" at bounding box center [346, 580] width 125 height 16
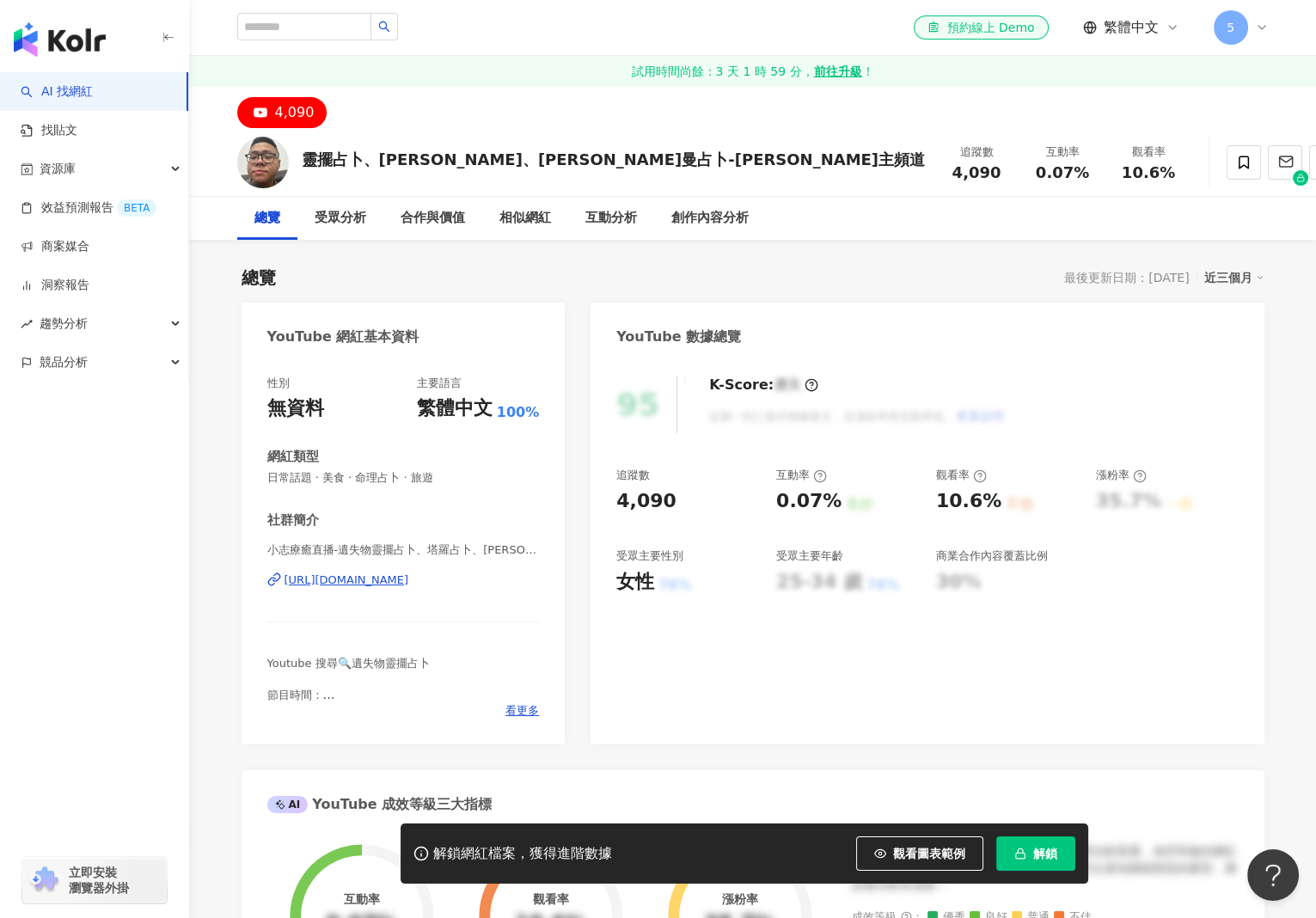
click at [359, 580] on div "https://www.youtube.com/channel/UCNKtDphw2xs1Dn6ndq8TdVw" at bounding box center [346, 580] width 125 height 16
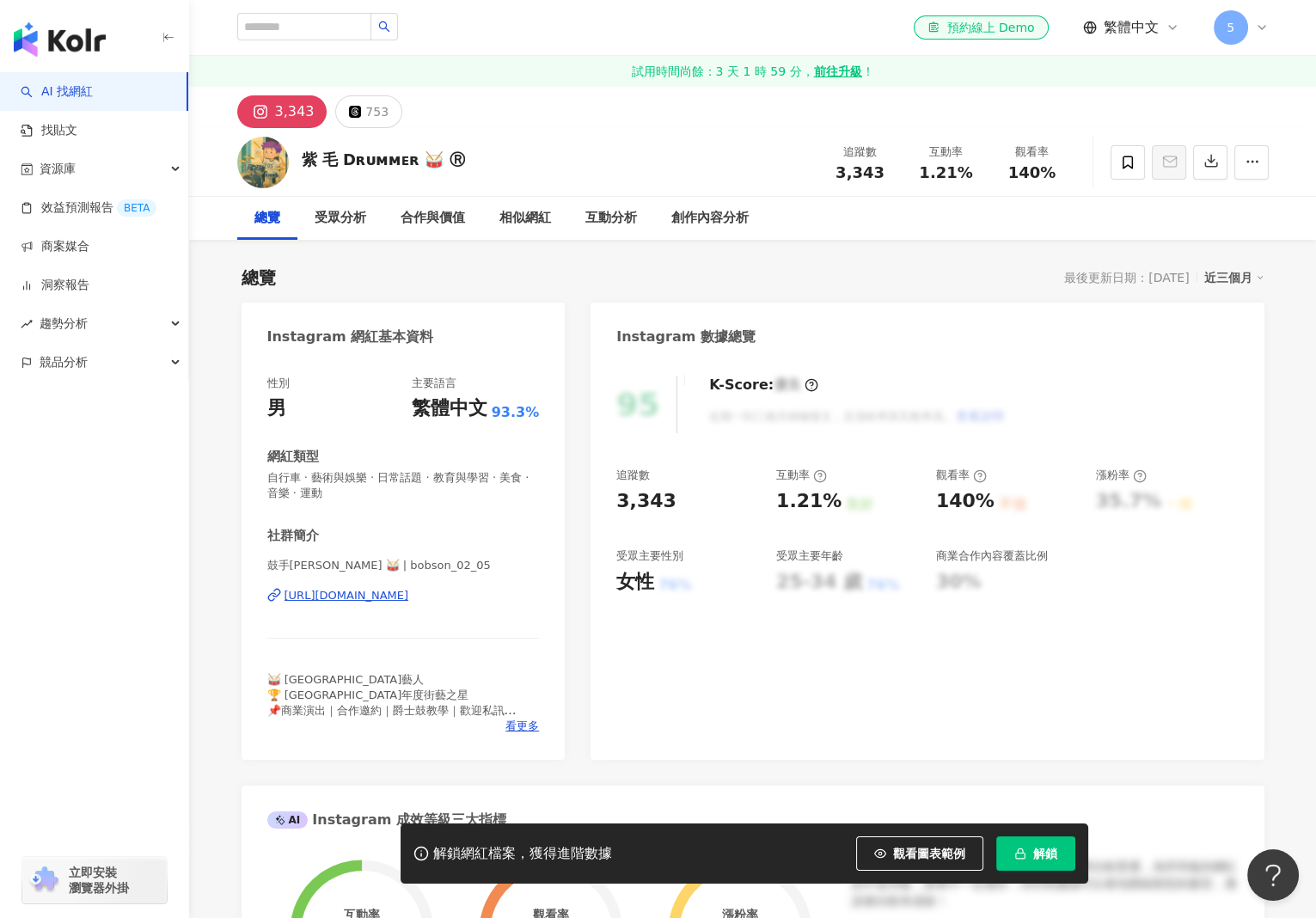
scroll to position [172, 0]
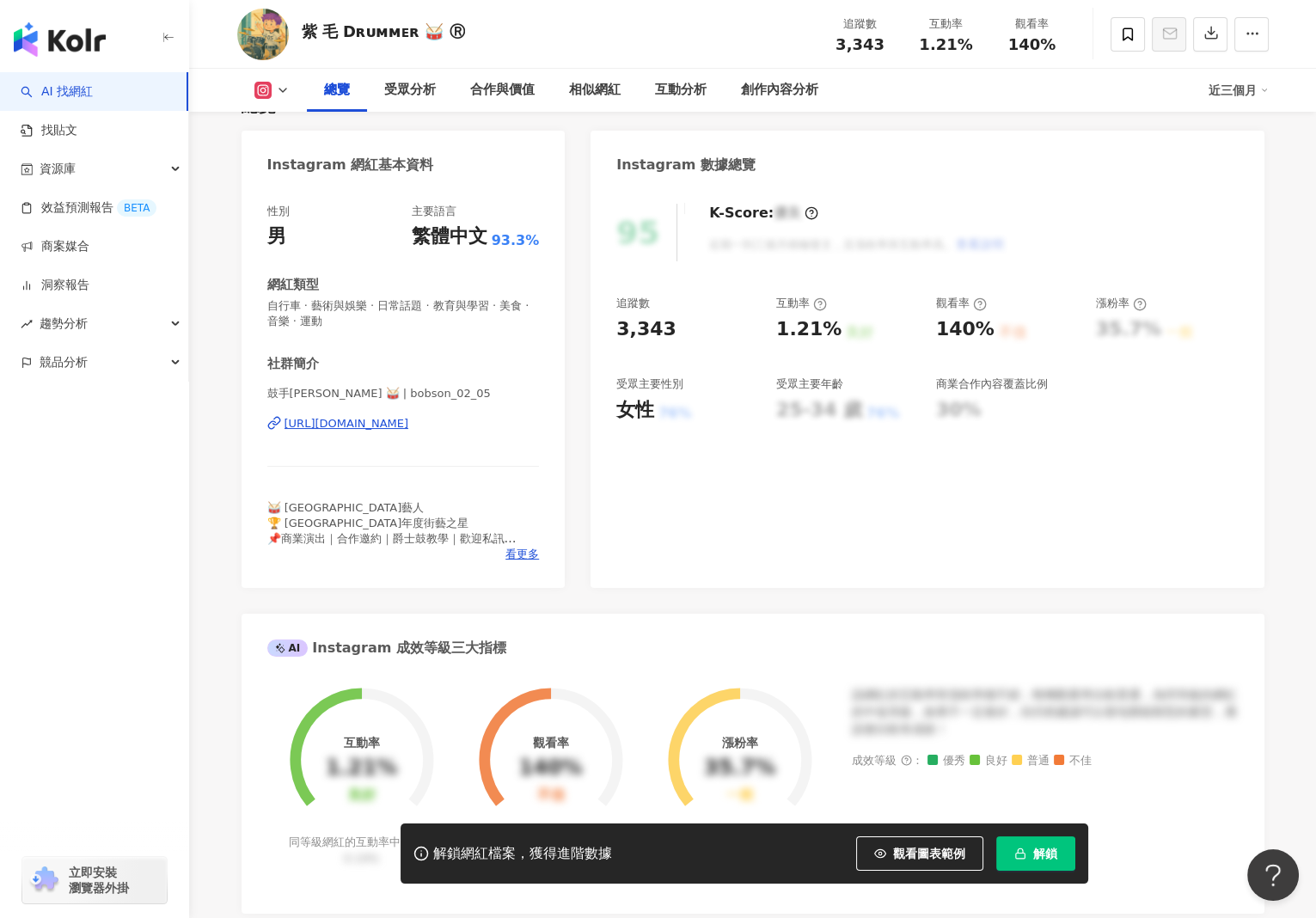
click at [409, 422] on div "[URL][DOMAIN_NAME]" at bounding box center [346, 424] width 125 height 16
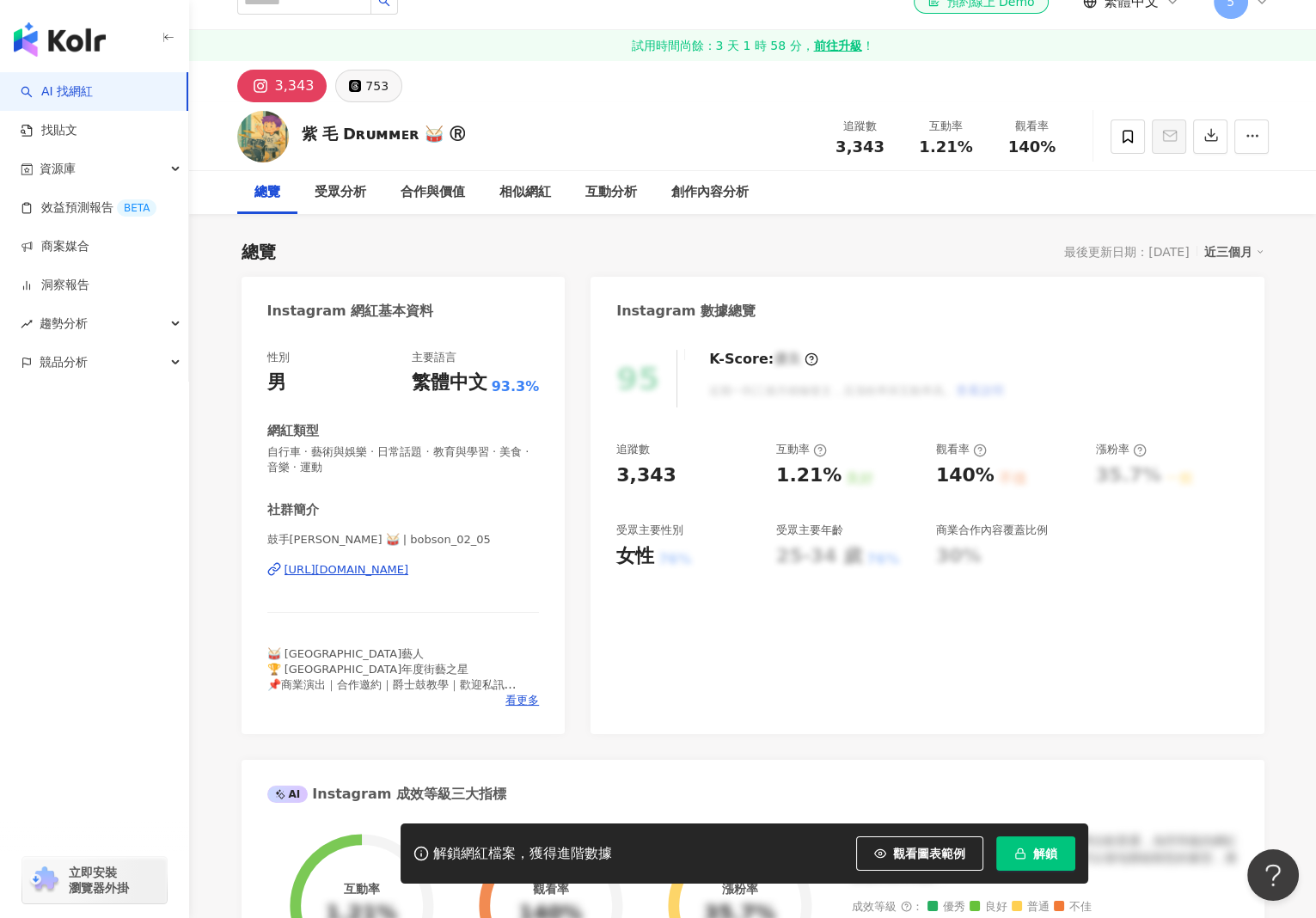
scroll to position [0, 0]
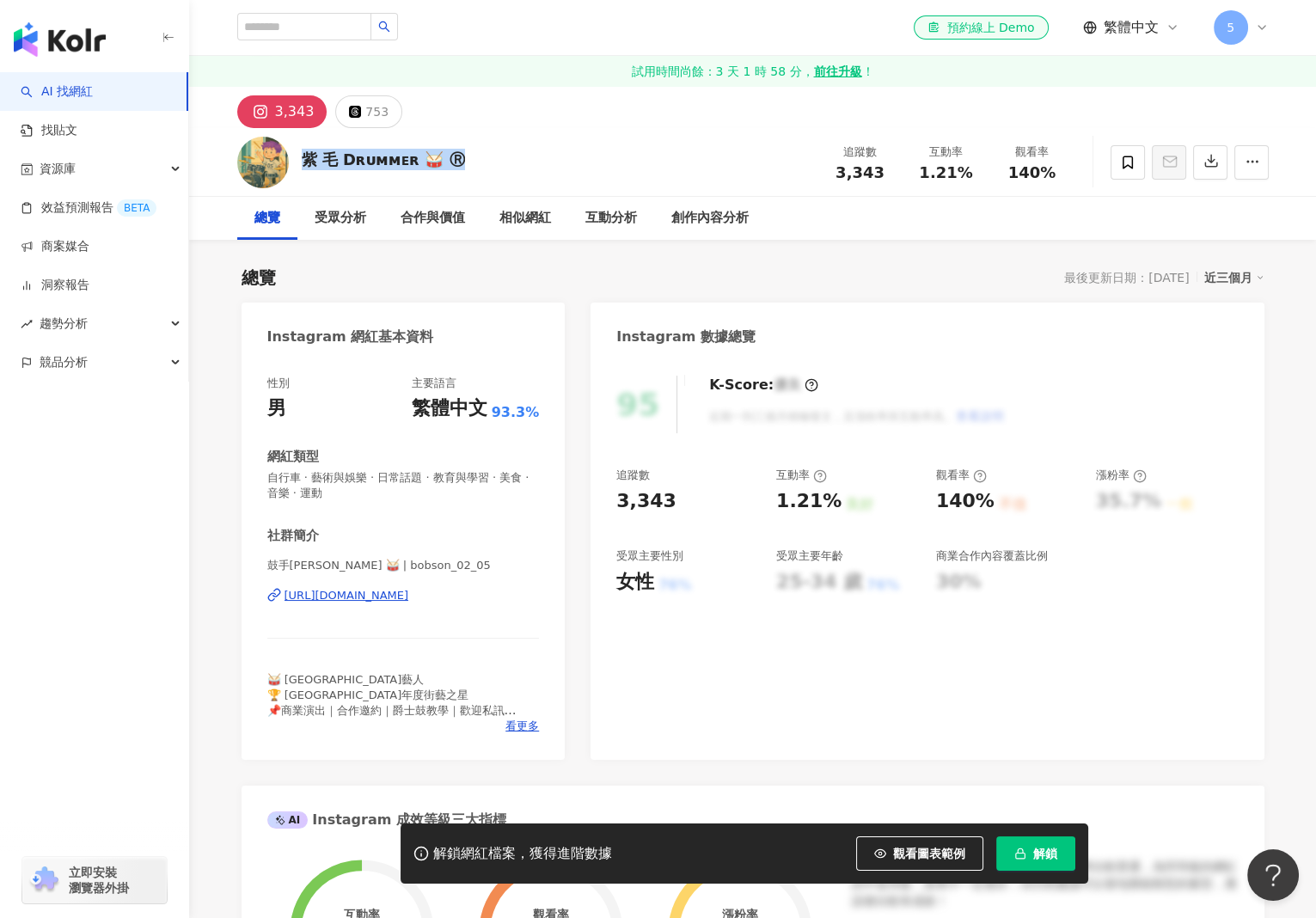
drag, startPoint x: 301, startPoint y: 158, endPoint x: 456, endPoint y: 157, distance: 155.0
click at [456, 157] on div "紫 毛 Dʀᴜᴍᴍᴇʀ 🥁 Ⓡ 追蹤數 3,343 互動率 1.21% 觀看率 140%" at bounding box center [752, 161] width 1100 height 68
copy div "紫 毛 Dʀᴜᴍᴍᴇʀ 🥁 Ⓡ"
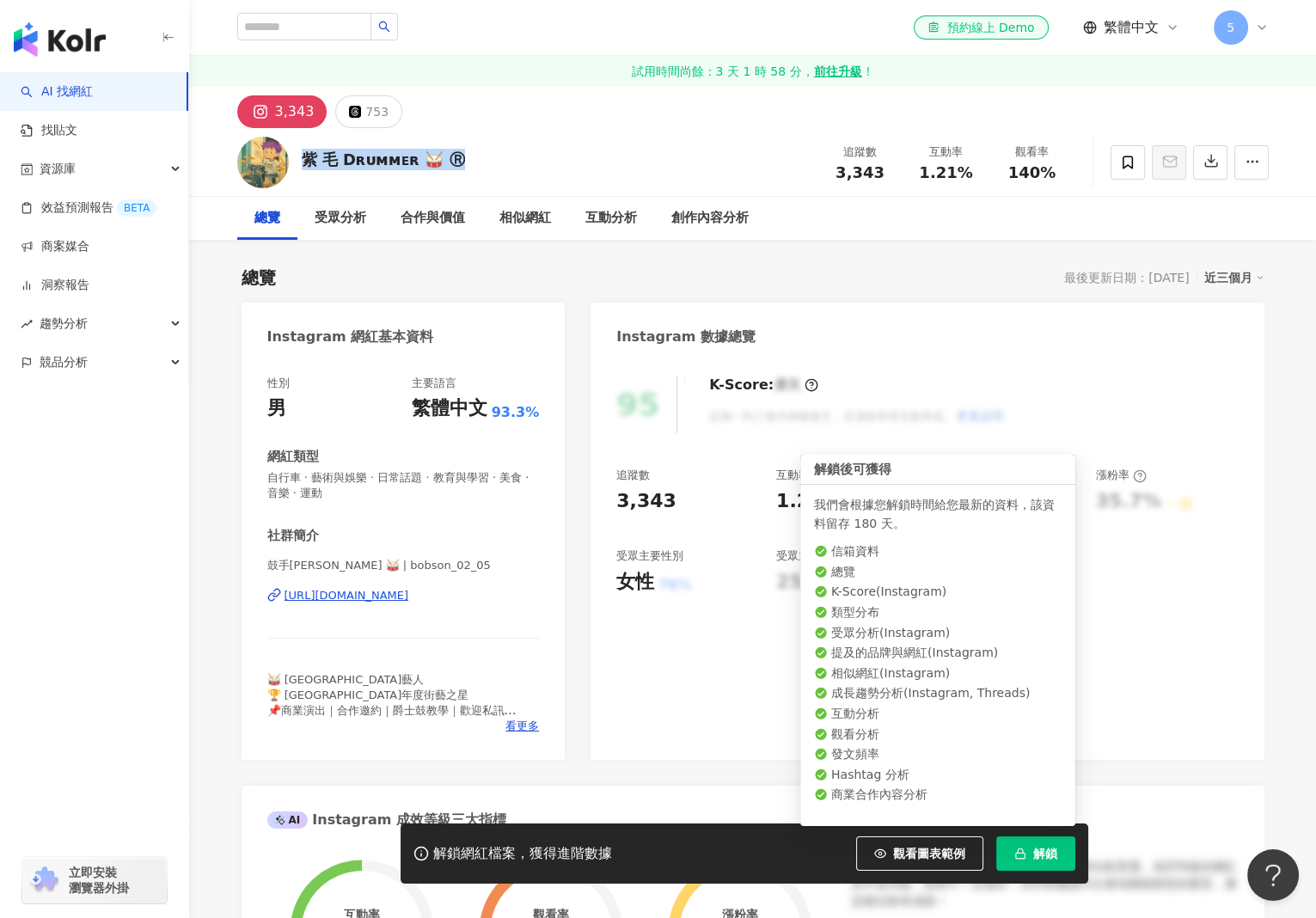
click at [1040, 865] on button "解鎖" at bounding box center [1036, 853] width 79 height 34
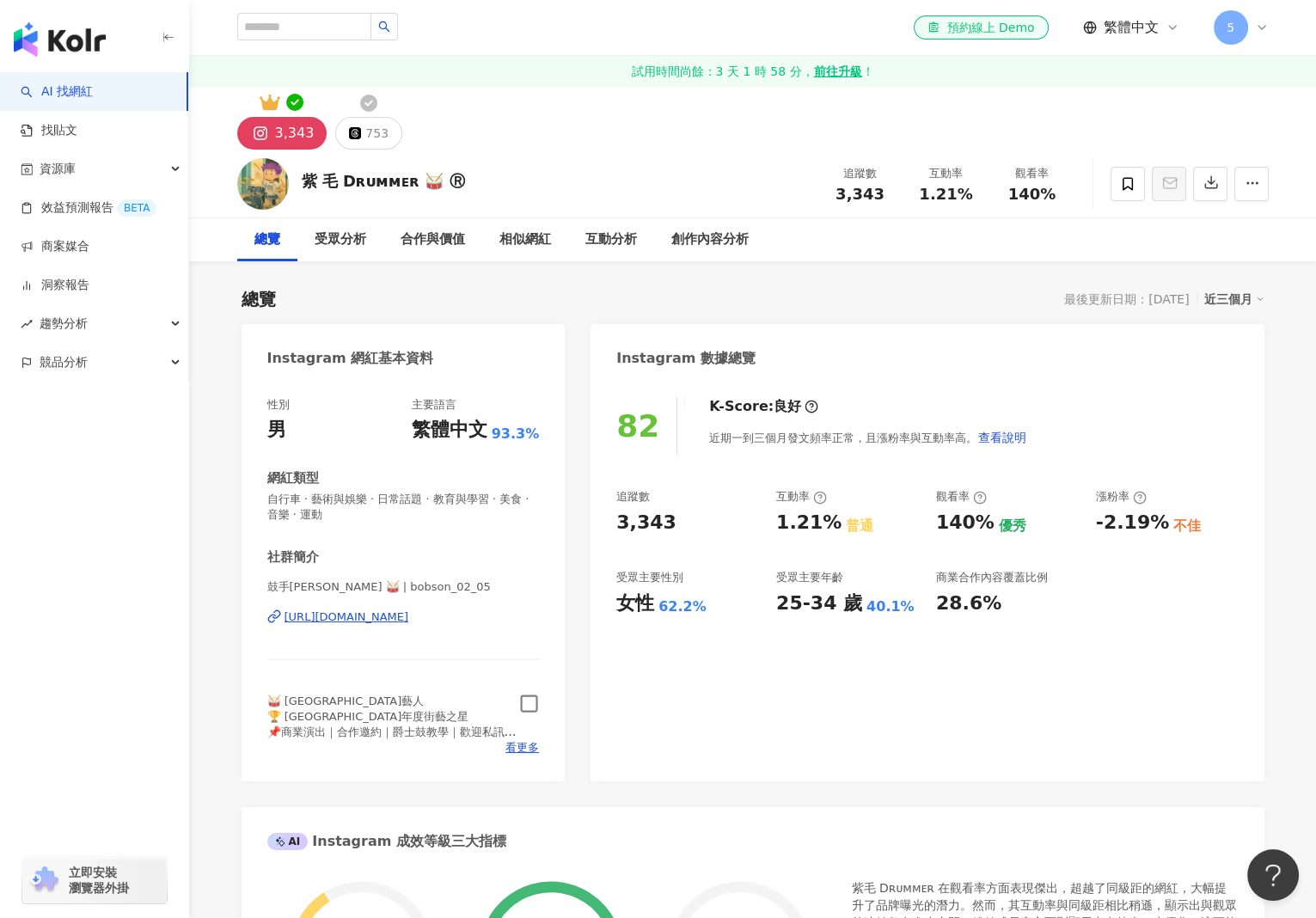
click at [529, 711] on icon "button" at bounding box center [529, 703] width 18 height 18
click at [366, 142] on div "753" at bounding box center [377, 133] width 23 height 24
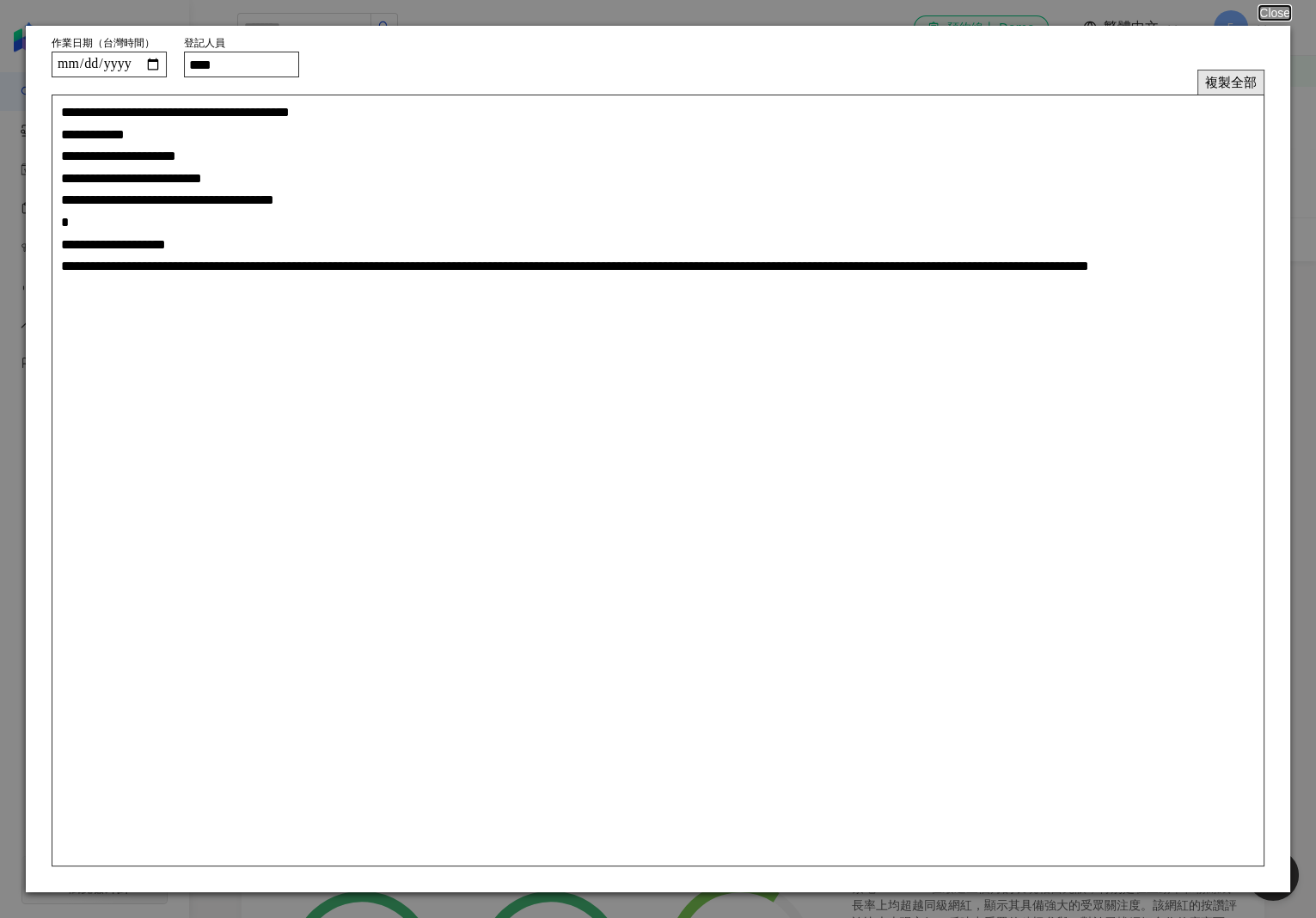
click at [1255, 77] on button "複製全部" at bounding box center [1231, 81] width 67 height 25
click at [1275, 13] on button "Close" at bounding box center [1273, 13] width 32 height 14
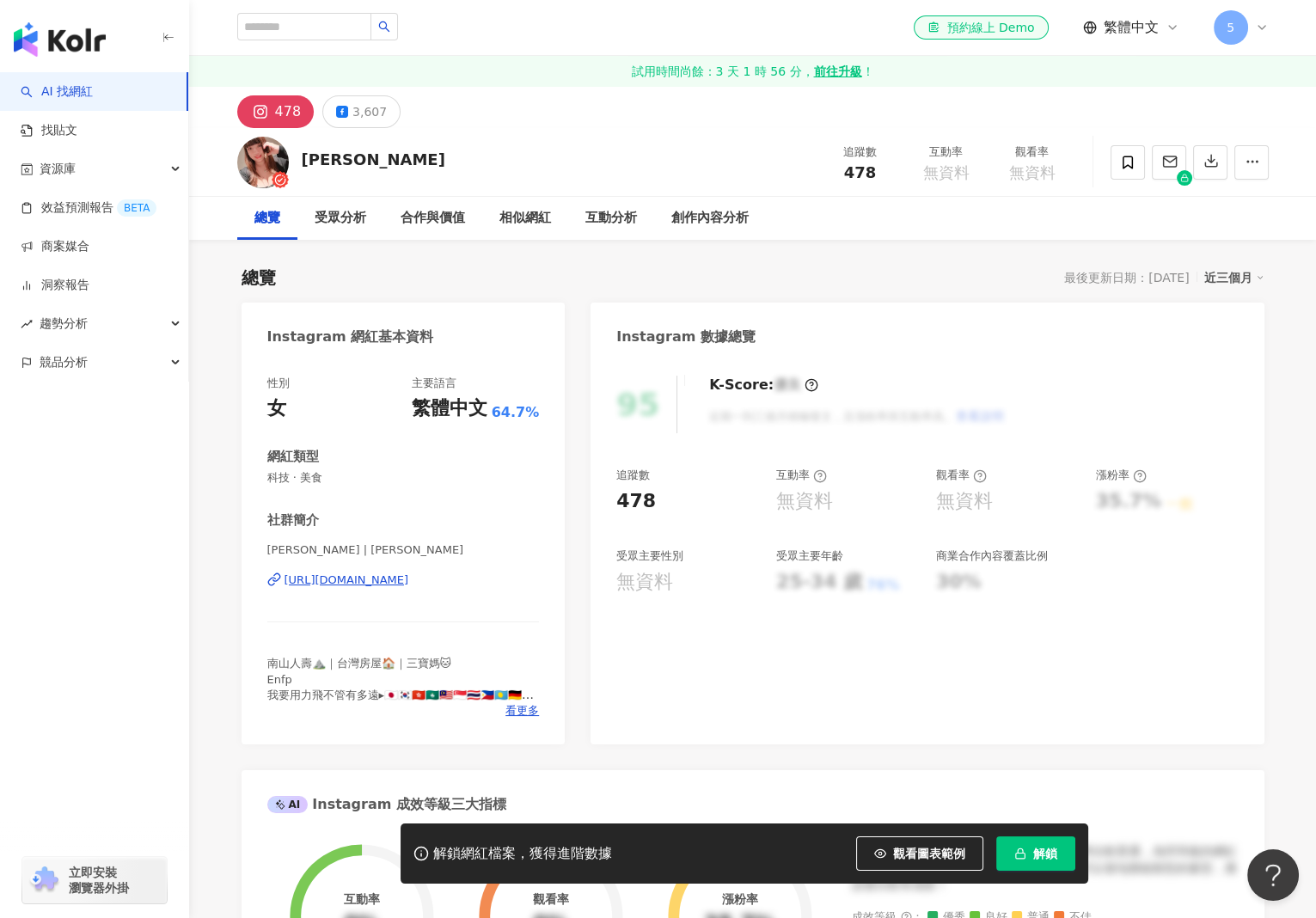
click at [367, 582] on div "[URL][DOMAIN_NAME]" at bounding box center [346, 580] width 125 height 16
drag, startPoint x: 367, startPoint y: 163, endPoint x: 276, endPoint y: 163, distance: 91.0
click at [276, 163] on div "欸娜[PERSON_NAME] 追蹤數 478 互動率 無資料 觀看率 無資料" at bounding box center [752, 161] width 1100 height 68
copy div "[PERSON_NAME]"
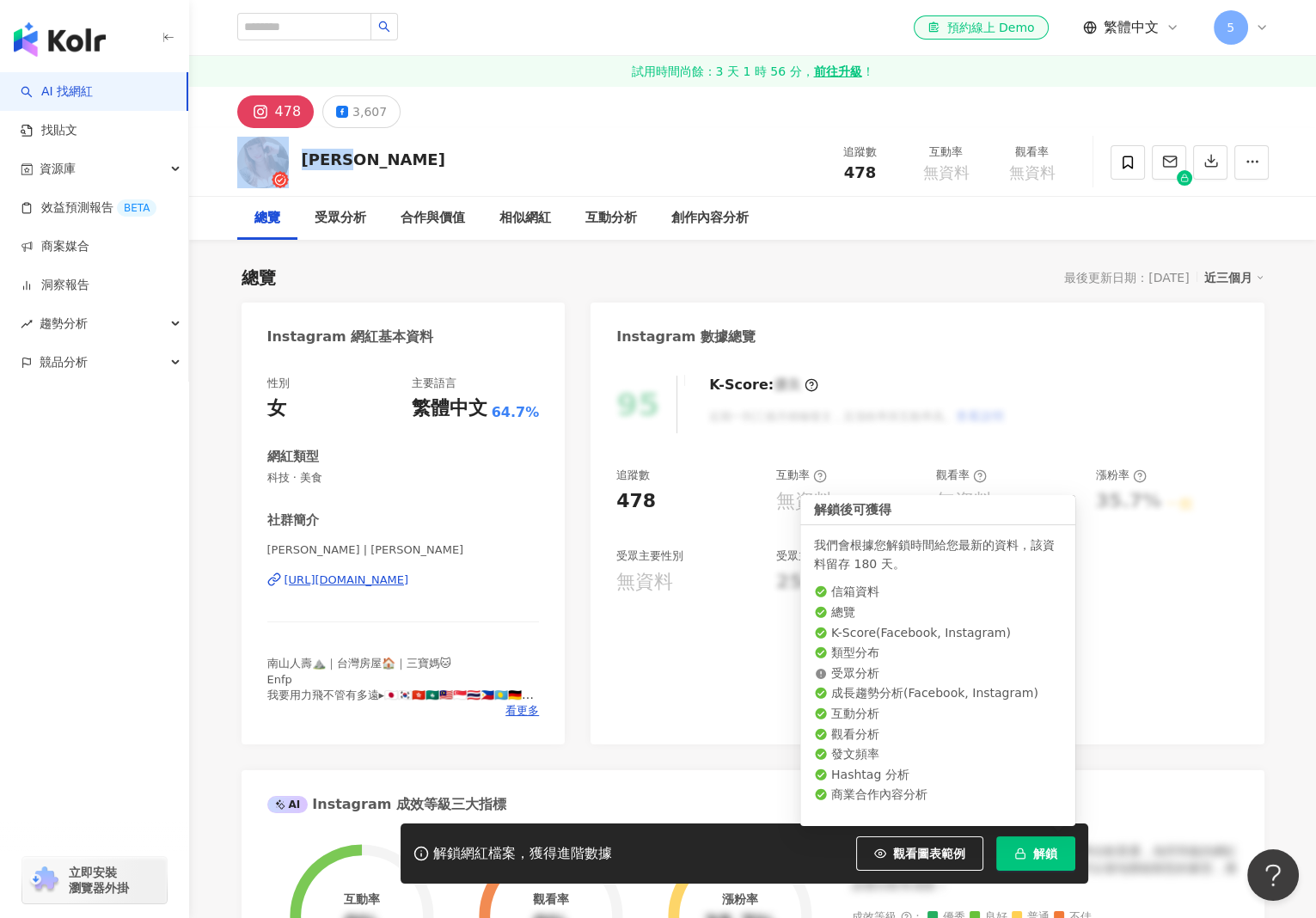
click at [1027, 848] on button "解鎖" at bounding box center [1036, 853] width 79 height 34
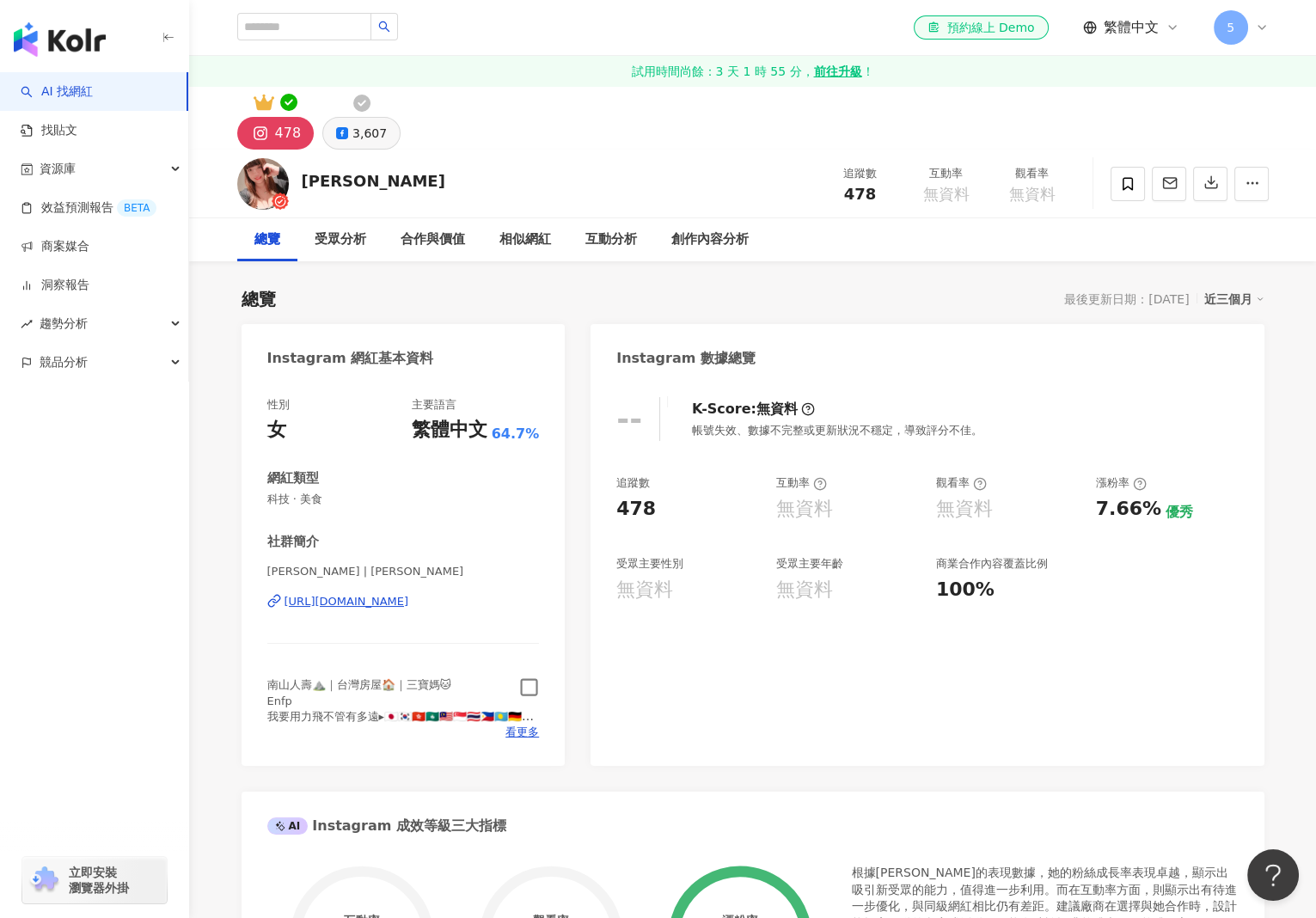
click at [354, 135] on div "3,607" at bounding box center [369, 133] width 34 height 24
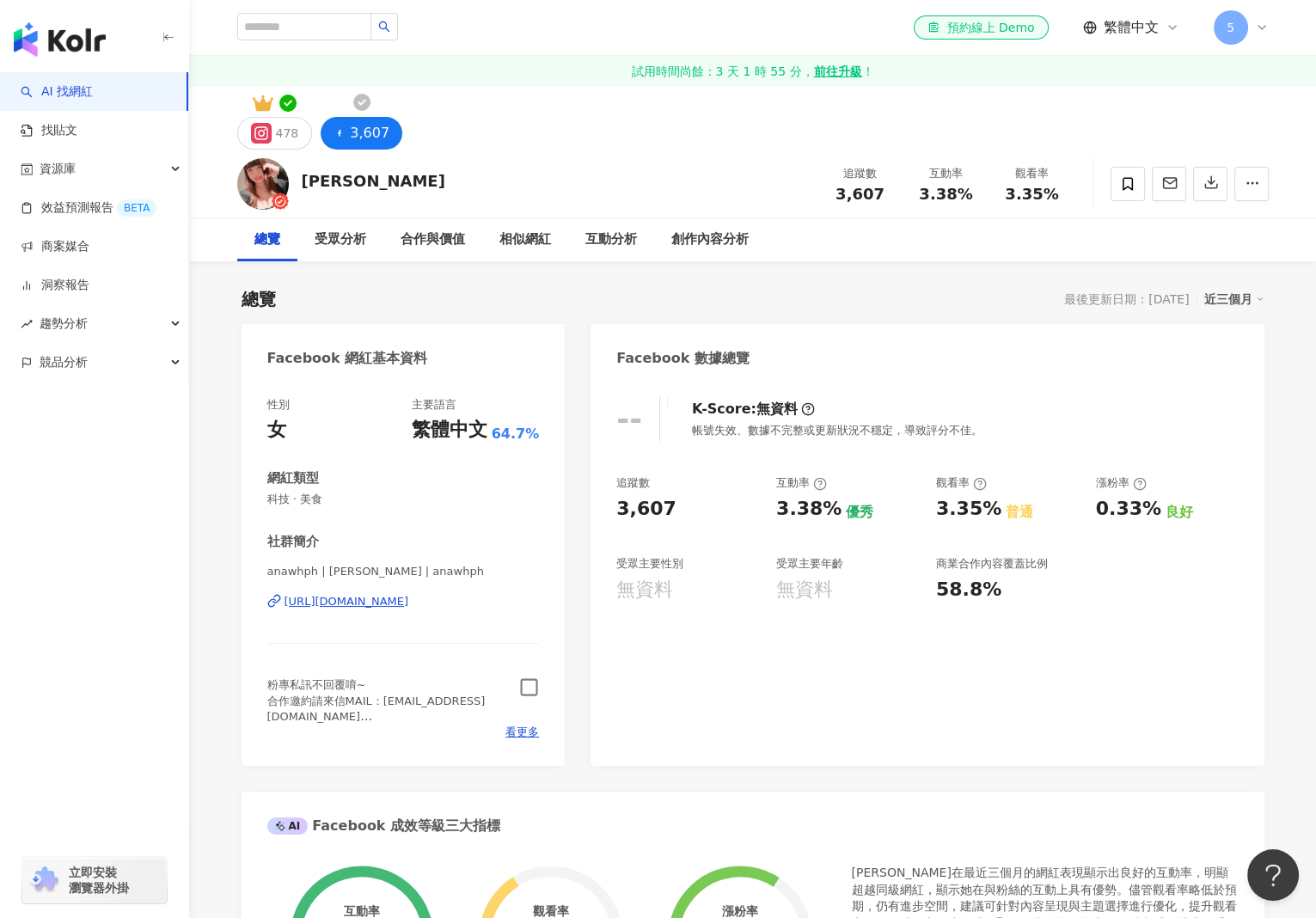
click at [527, 681] on icon "button" at bounding box center [528, 687] width 19 height 19
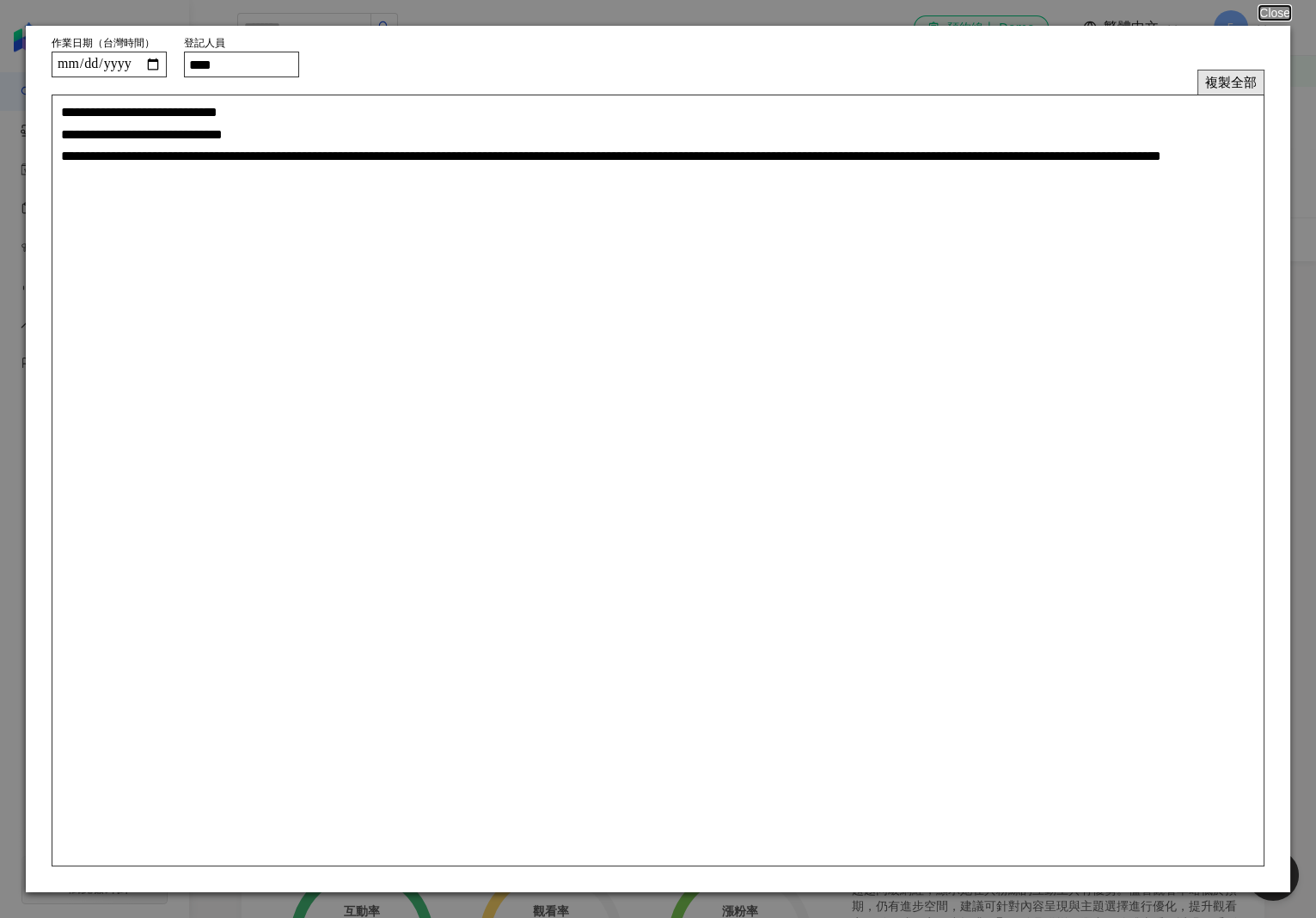
click at [1246, 87] on button "複製全部" at bounding box center [1231, 81] width 67 height 25
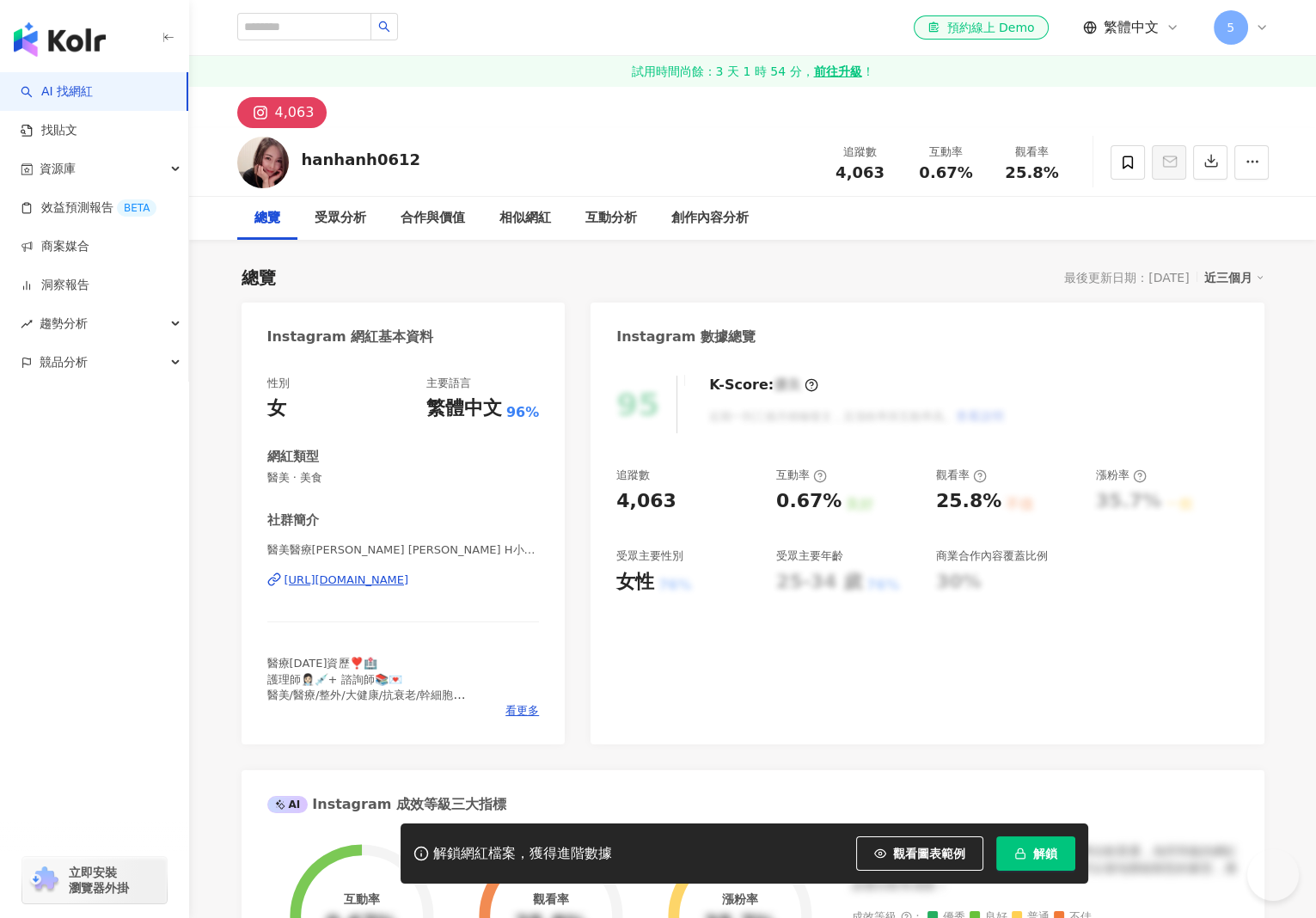
click at [409, 573] on div "[URL][DOMAIN_NAME]" at bounding box center [346, 580] width 125 height 16
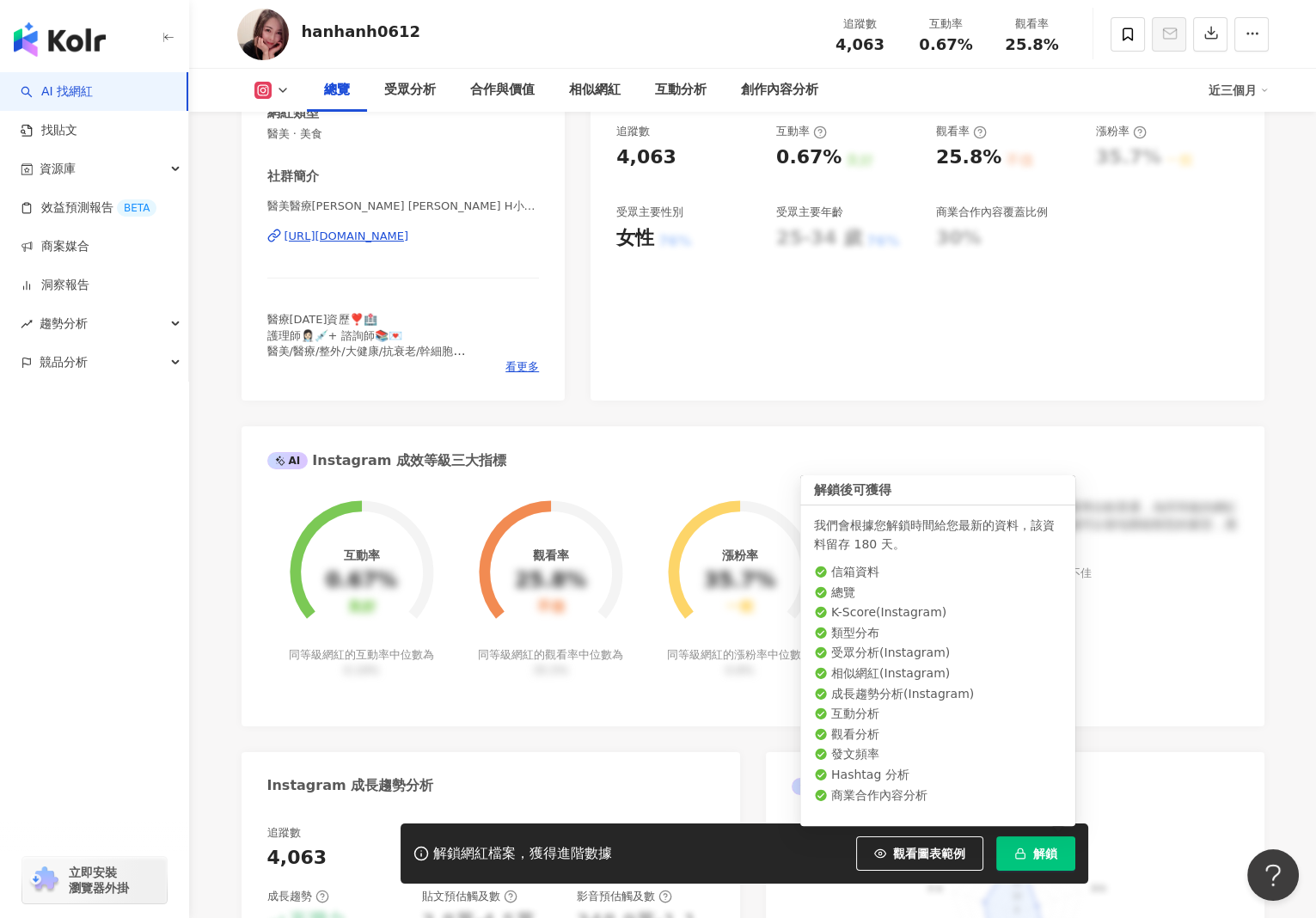
click at [1053, 855] on span "解鎖" at bounding box center [1046, 853] width 24 height 14
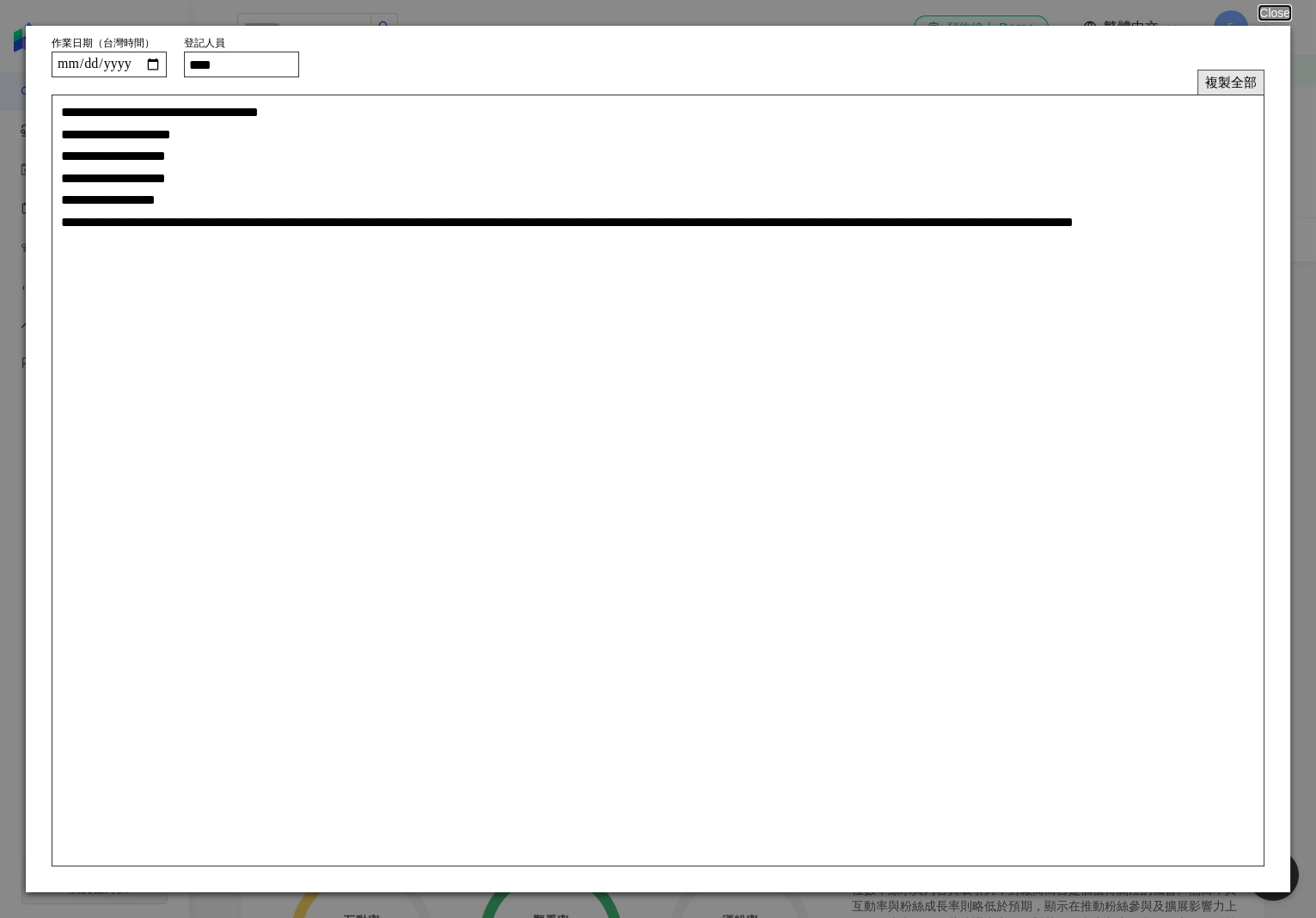
click at [1224, 75] on button "複製全部" at bounding box center [1231, 81] width 67 height 25
click at [1277, 14] on button "Close" at bounding box center [1273, 13] width 32 height 14
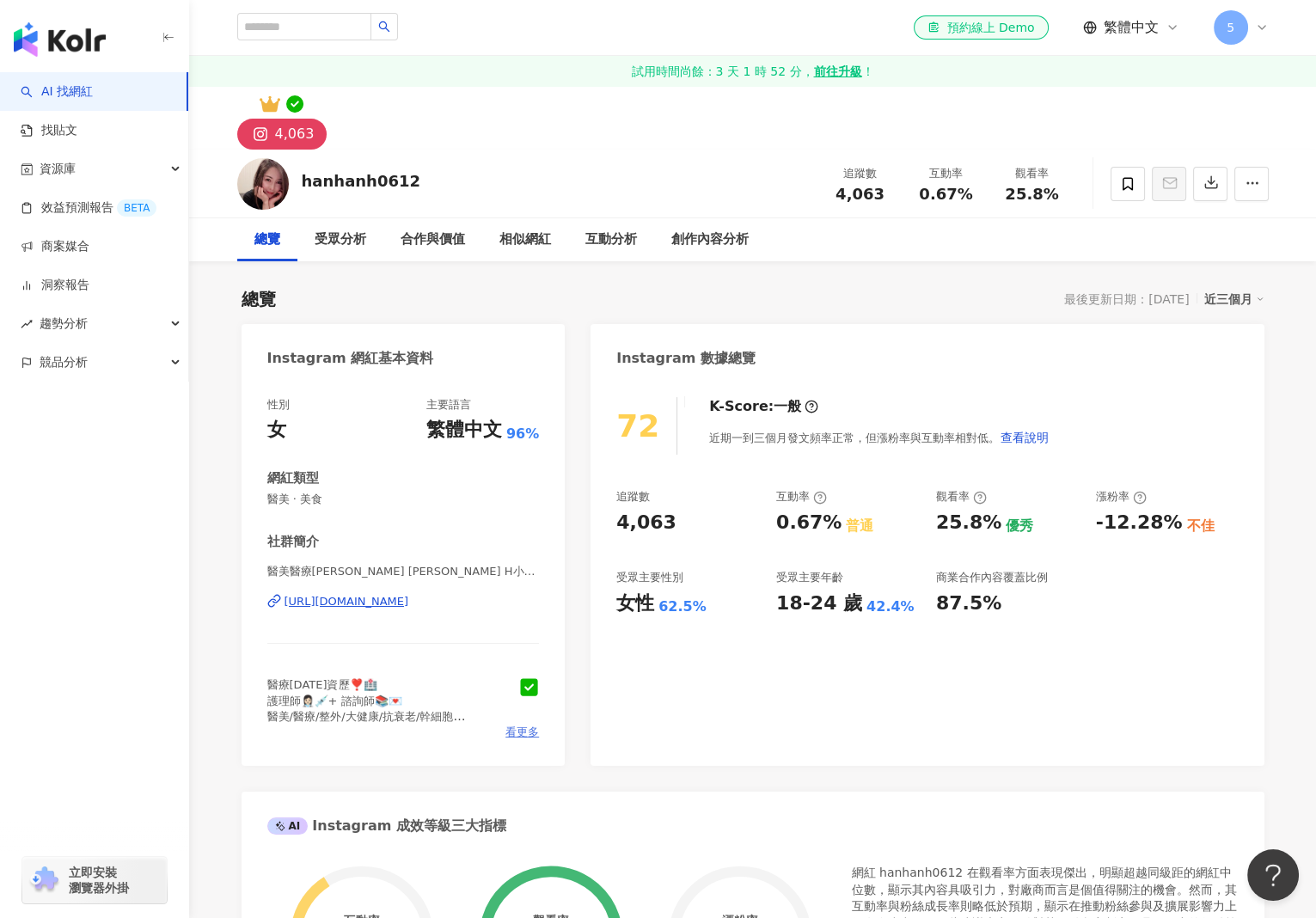
click at [524, 727] on span "看更多" at bounding box center [522, 732] width 33 height 16
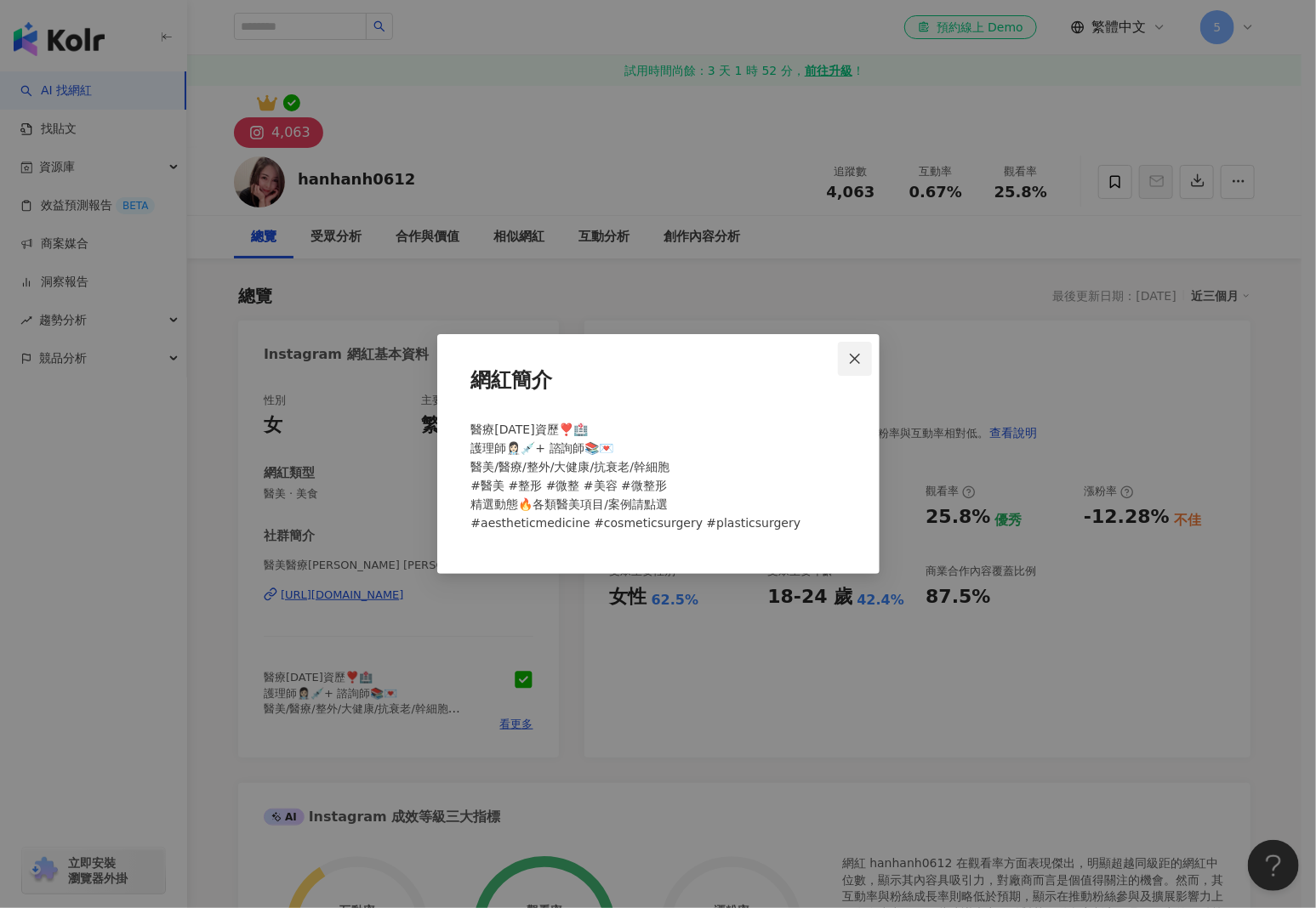
click at [854, 360] on icon "close" at bounding box center [854, 359] width 14 height 14
